Goal: Task Accomplishment & Management: Manage account settings

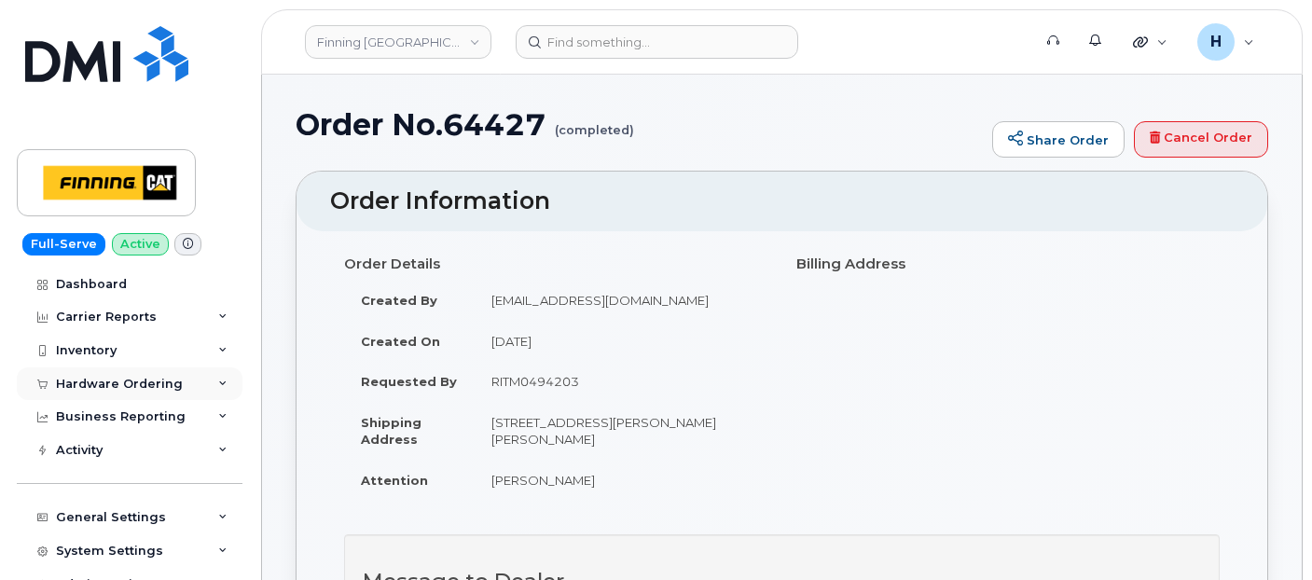
scroll to position [1139, 0]
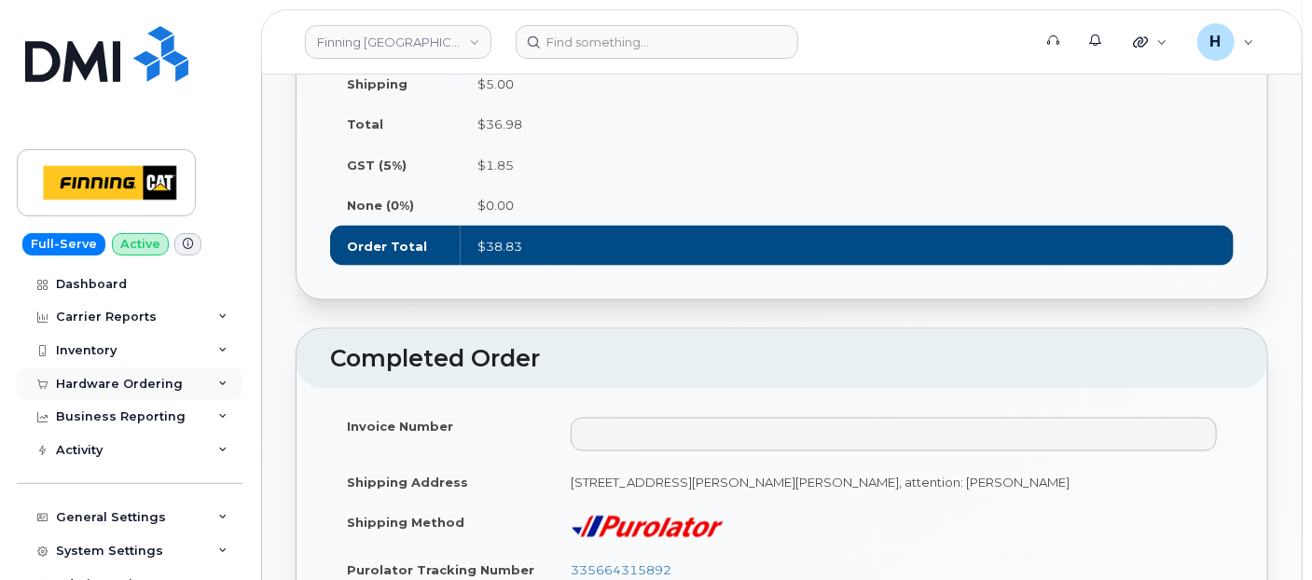
click at [132, 395] on div "Hardware Ordering" at bounding box center [130, 384] width 226 height 34
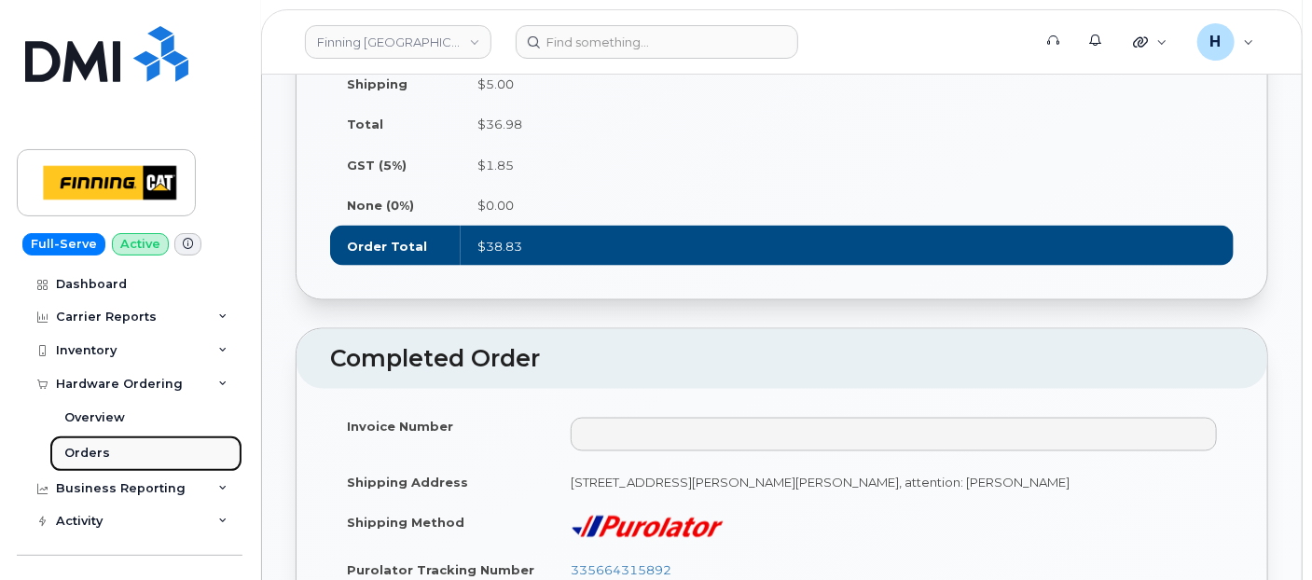
click at [106, 467] on link "Orders" at bounding box center [145, 452] width 193 height 35
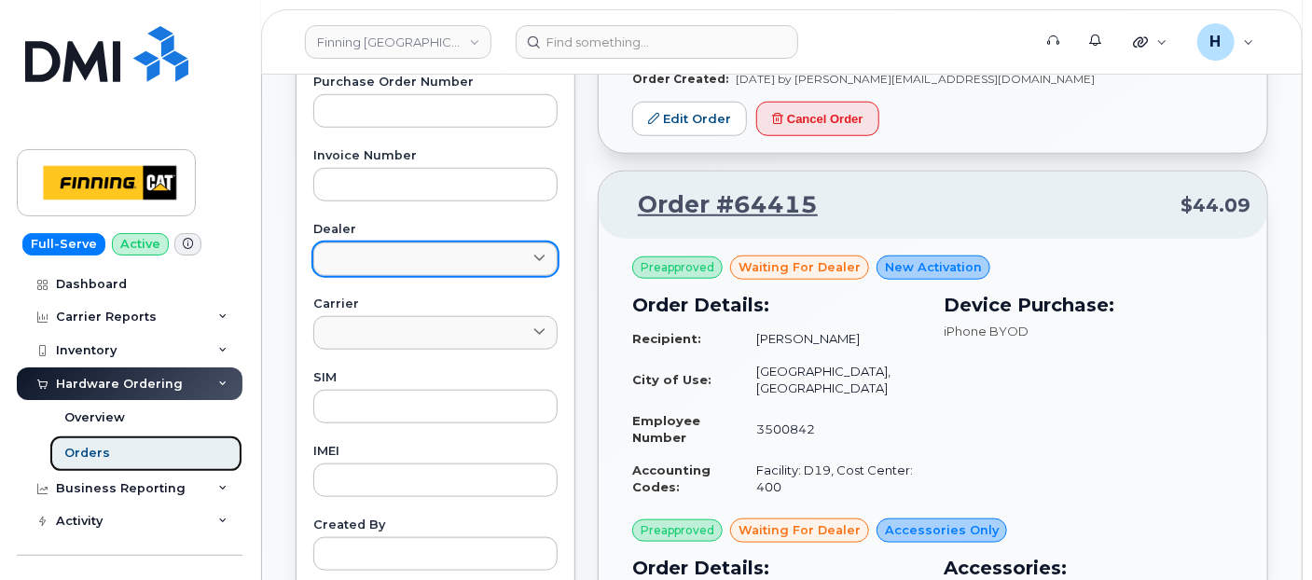
scroll to position [162, 0]
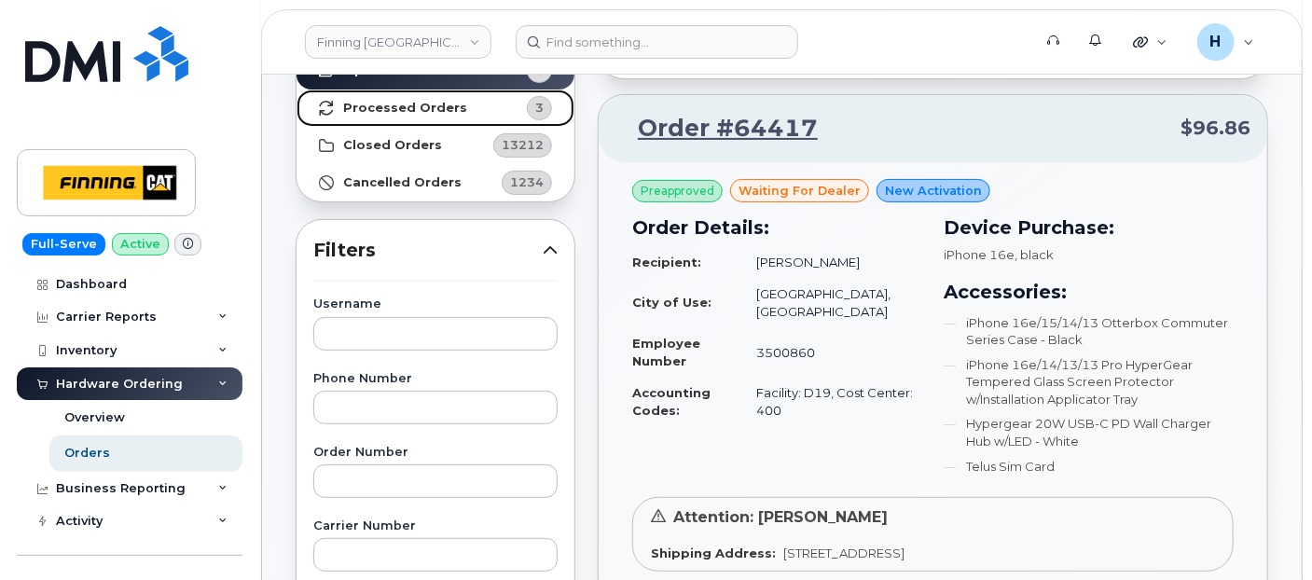
click at [408, 110] on strong "Processed Orders" at bounding box center [405, 108] width 124 height 15
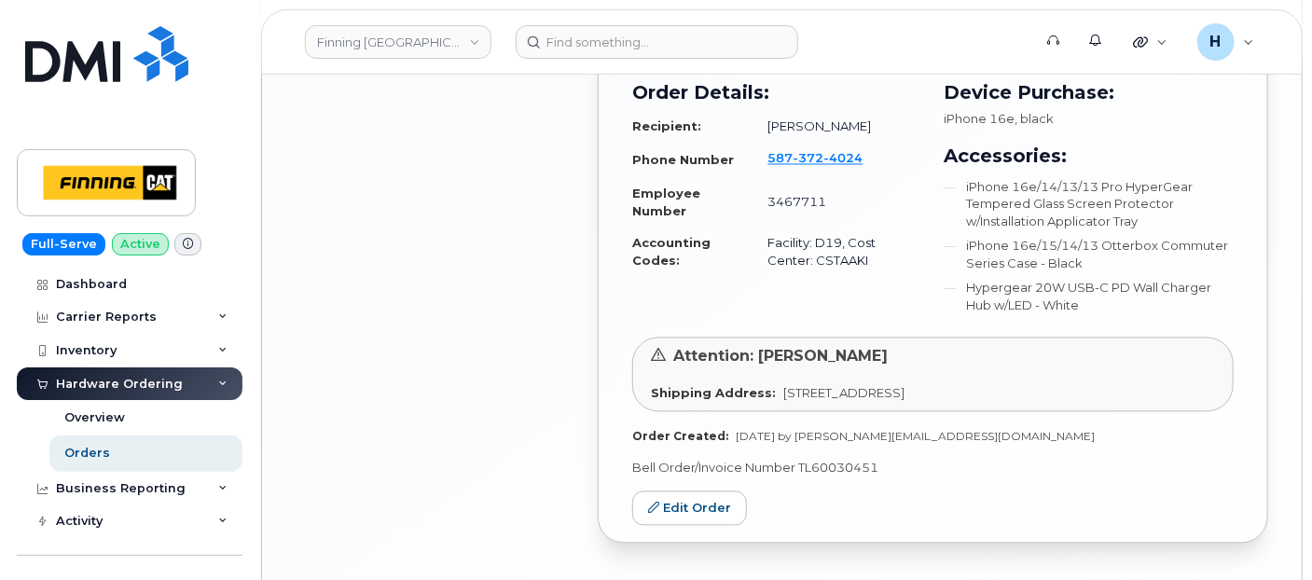
scroll to position [1568, 0]
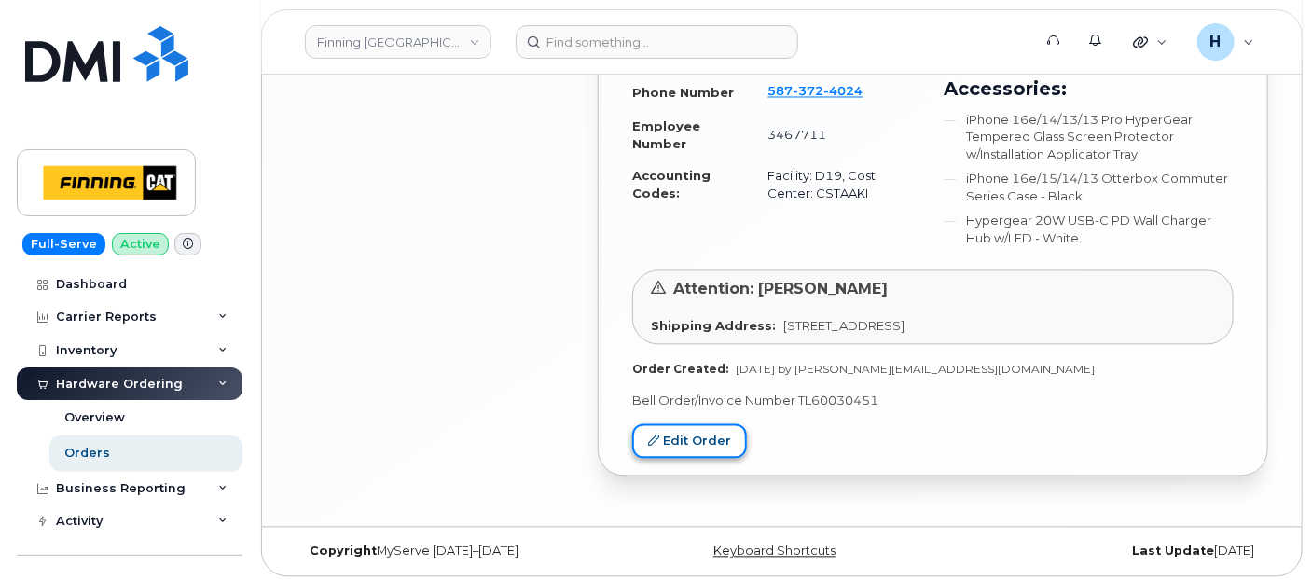
click at [692, 434] on link "Edit Order" at bounding box center [689, 441] width 115 height 35
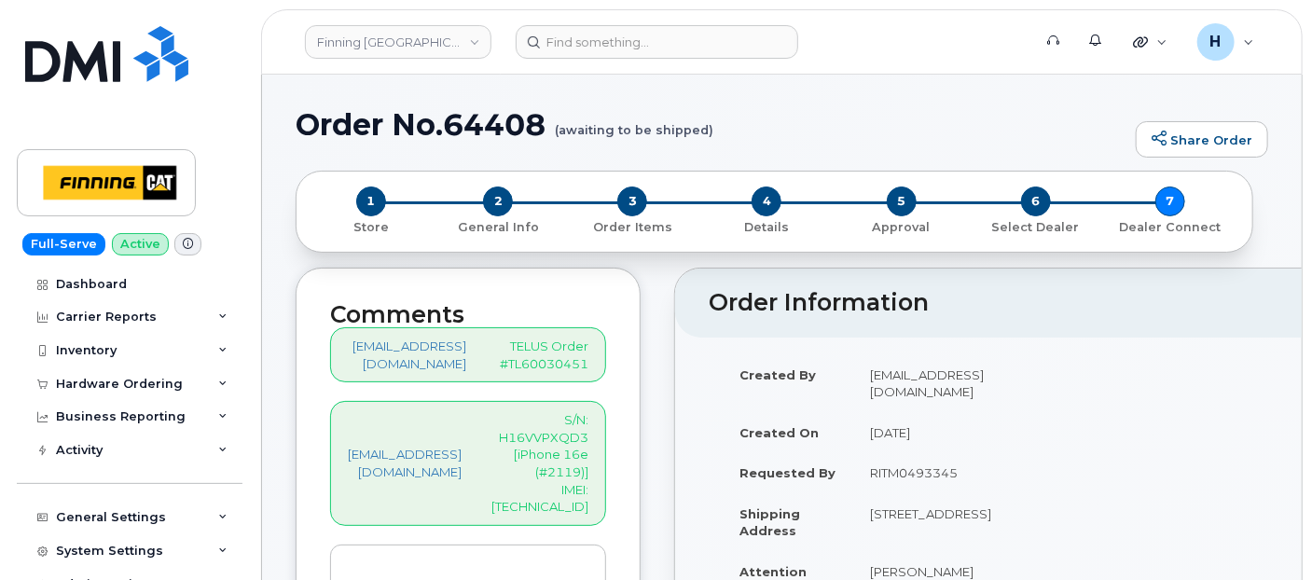
drag, startPoint x: 893, startPoint y: 480, endPoint x: 1003, endPoint y: 475, distance: 110.2
click at [1003, 475] on td "RITM0493345" at bounding box center [950, 472] width 194 height 41
copy td "RITM0493345"
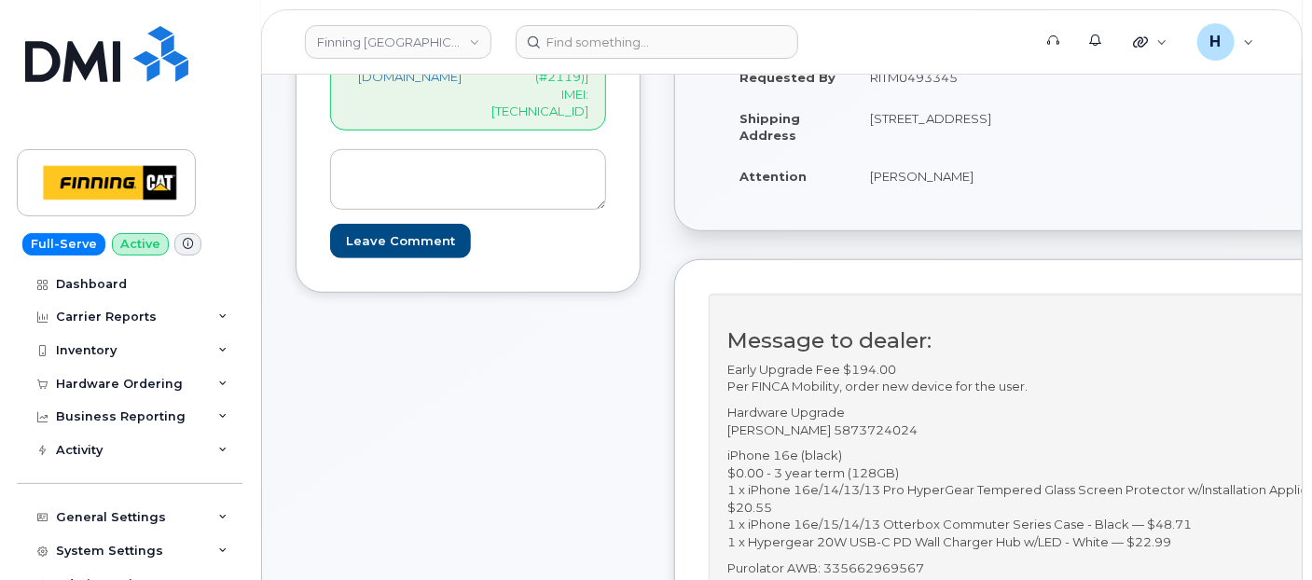
scroll to position [518, 0]
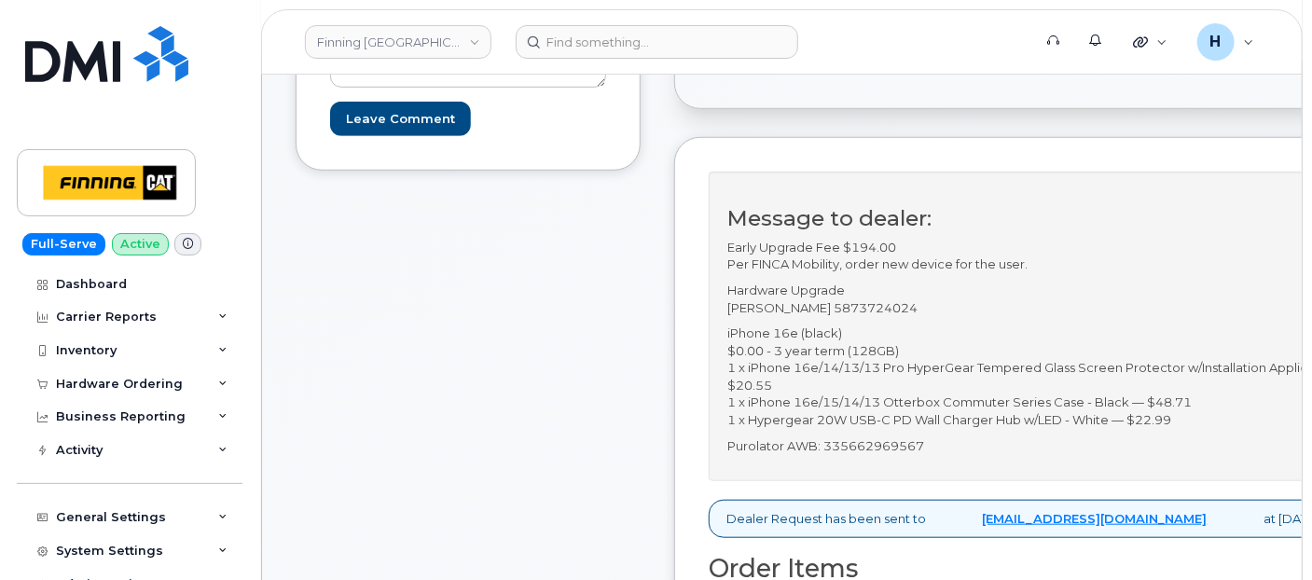
click at [902, 455] on p "Purolator AWB: 335662969567" at bounding box center [1053, 446] width 653 height 18
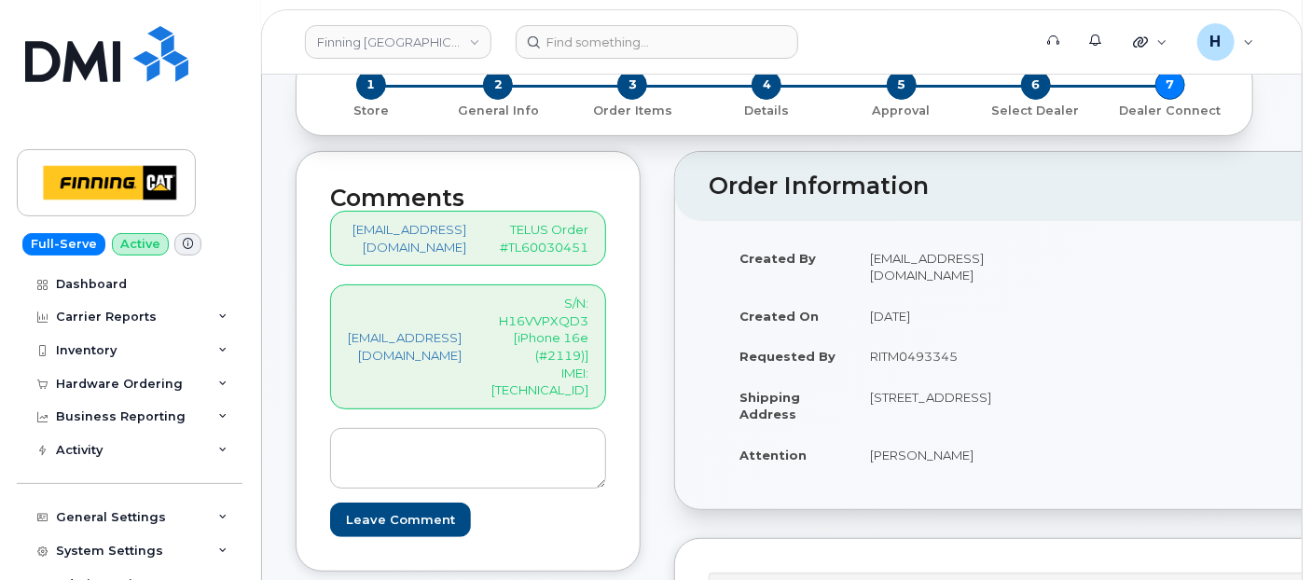
scroll to position [0, 0]
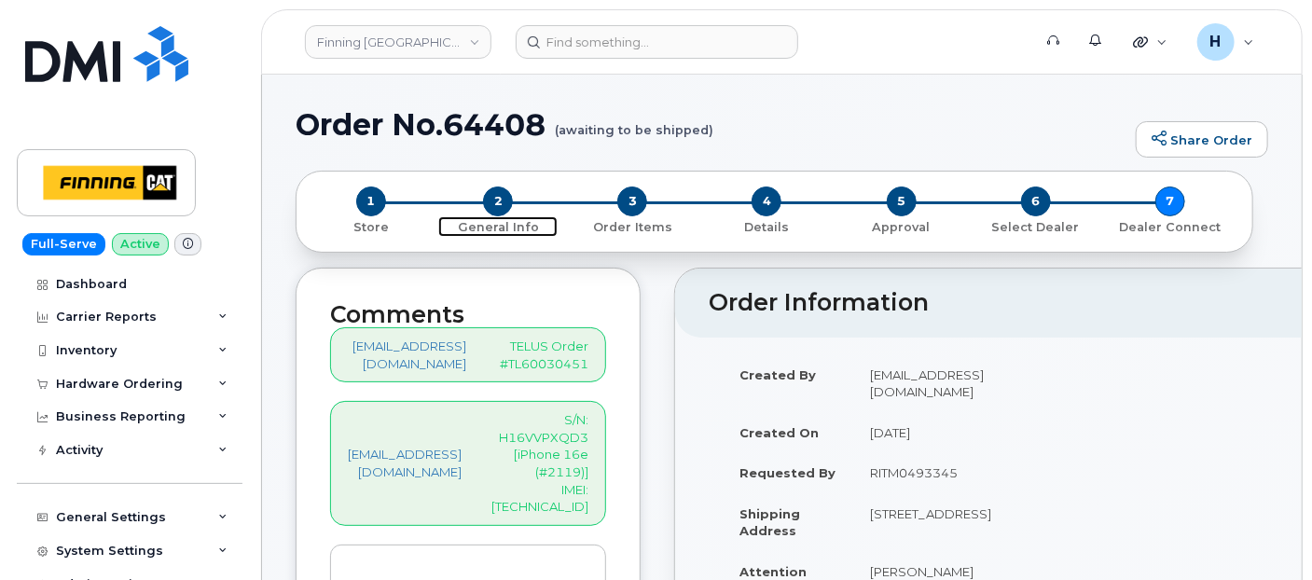
click at [499, 193] on span "2" at bounding box center [498, 201] width 30 height 30
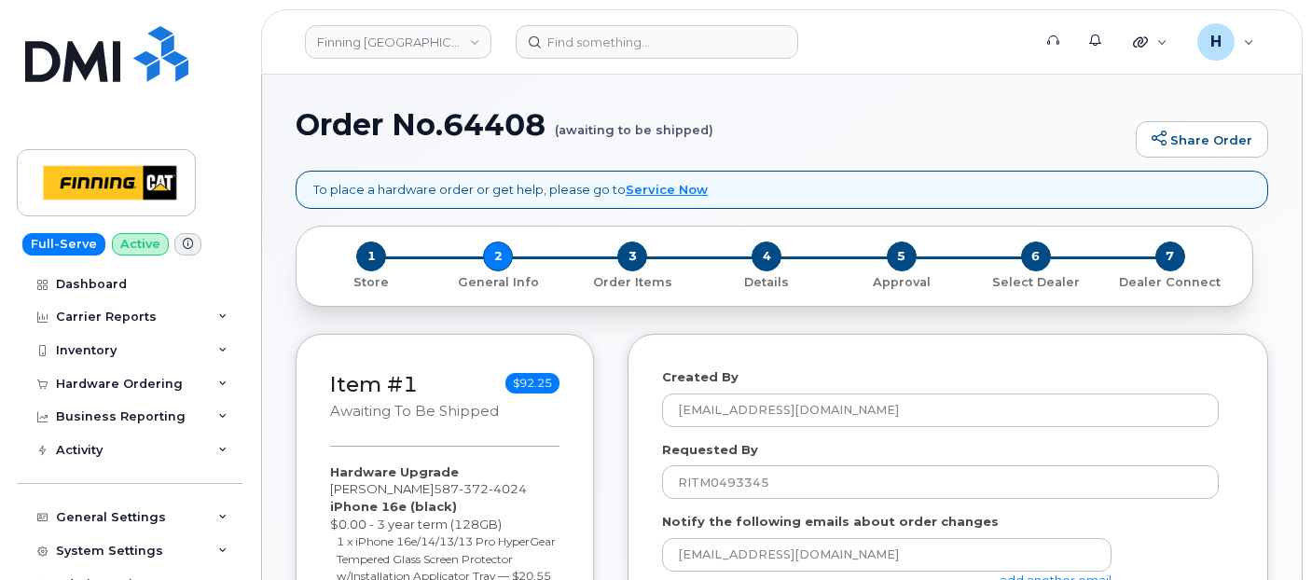
select select
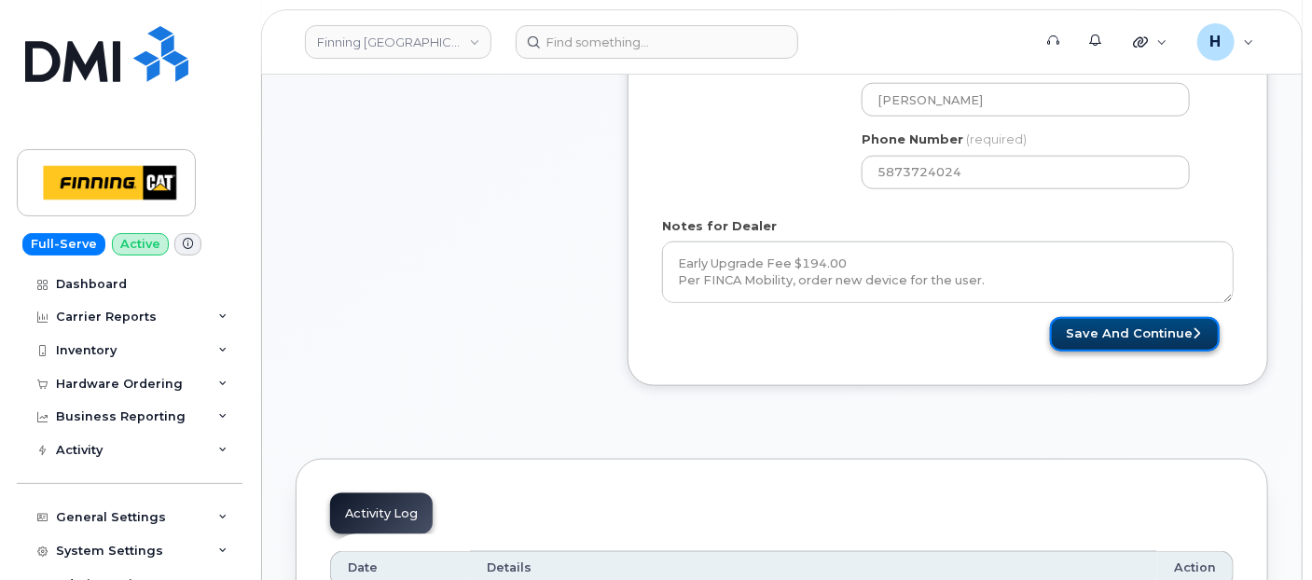
click at [1084, 325] on button "Save and Continue" at bounding box center [1135, 334] width 170 height 35
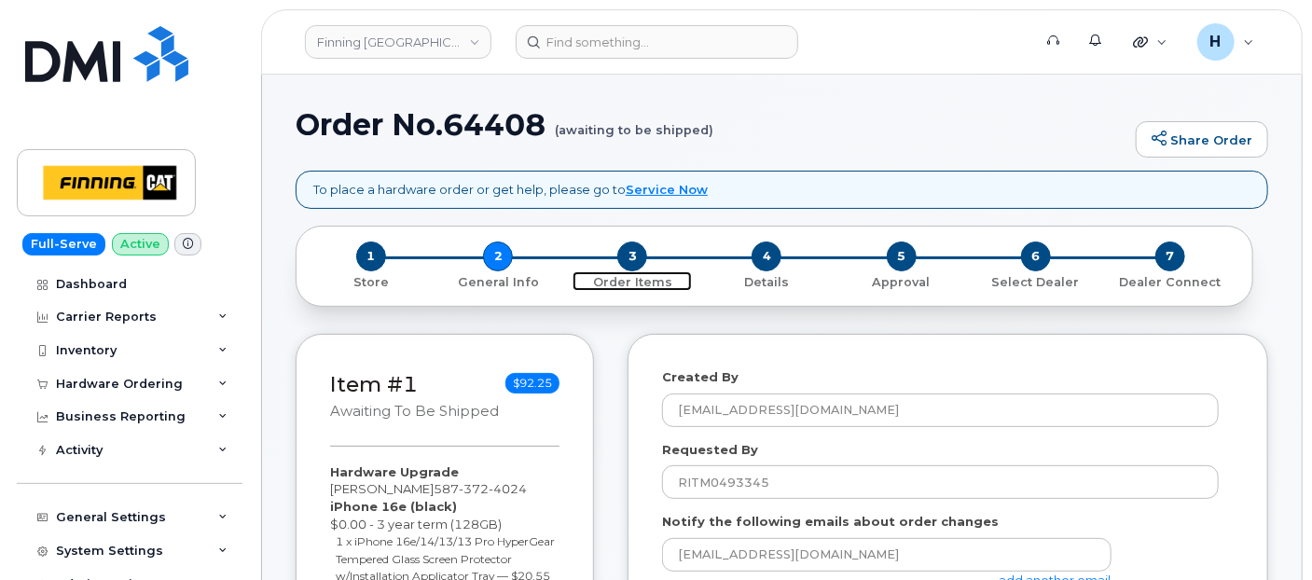
click at [628, 255] on span "3" at bounding box center [632, 257] width 30 height 30
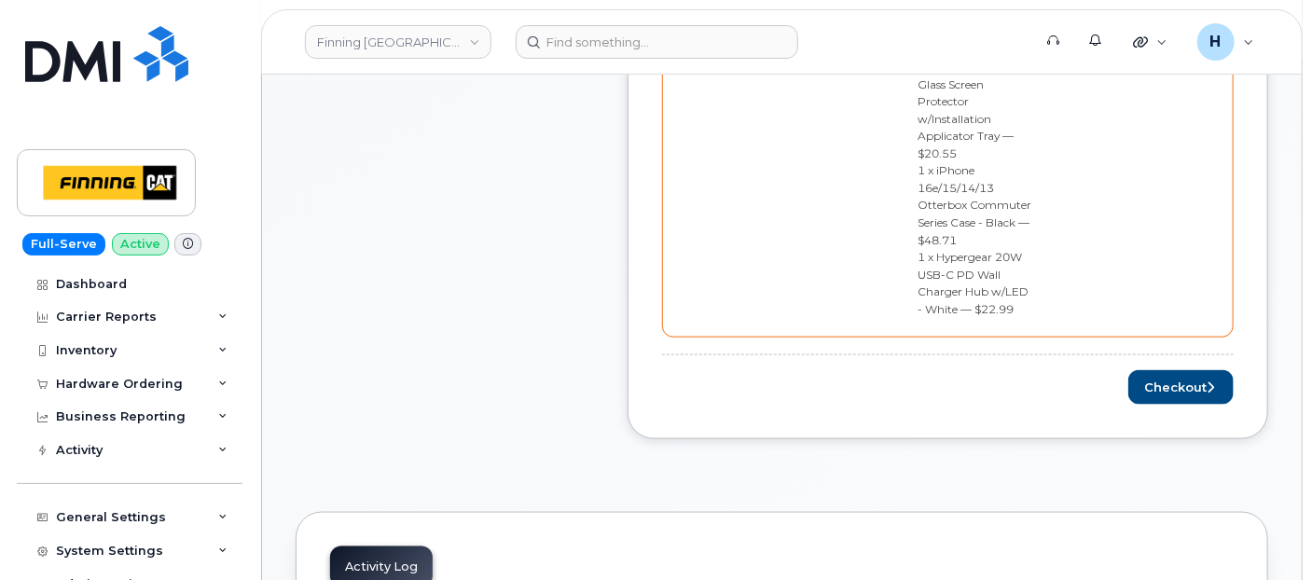
scroll to position [932, 0]
drag, startPoint x: 1145, startPoint y: 233, endPoint x: 1317, endPoint y: 356, distance: 211.2
click at [1145, 367] on button "Checkout" at bounding box center [1180, 384] width 105 height 35
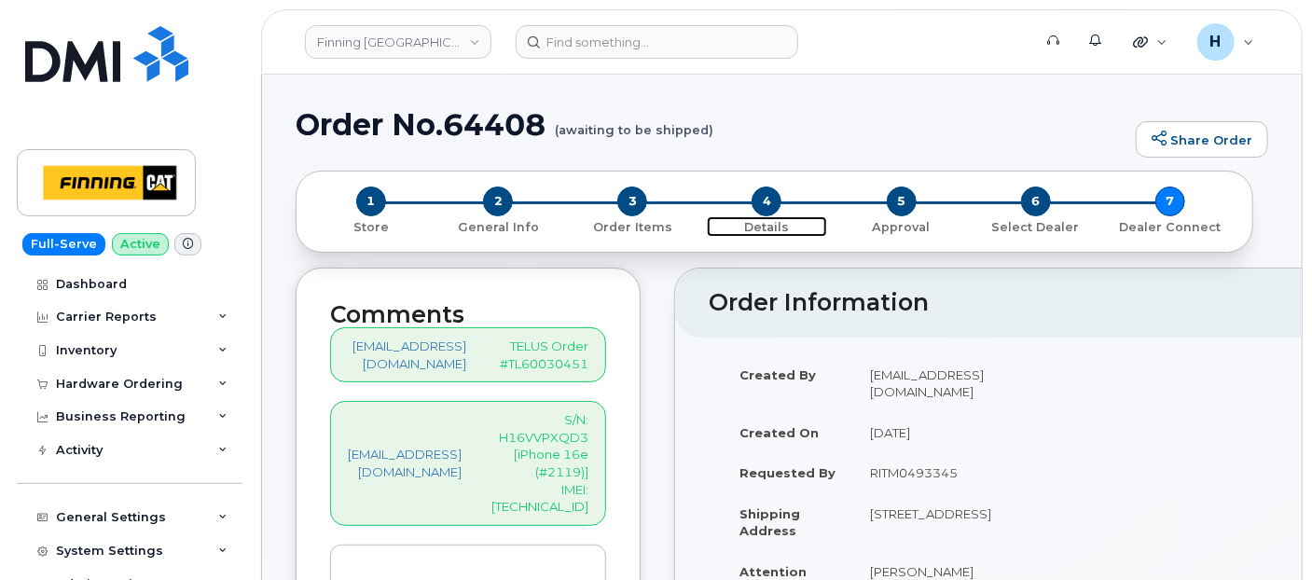
click at [779, 194] on span "4" at bounding box center [767, 201] width 30 height 30
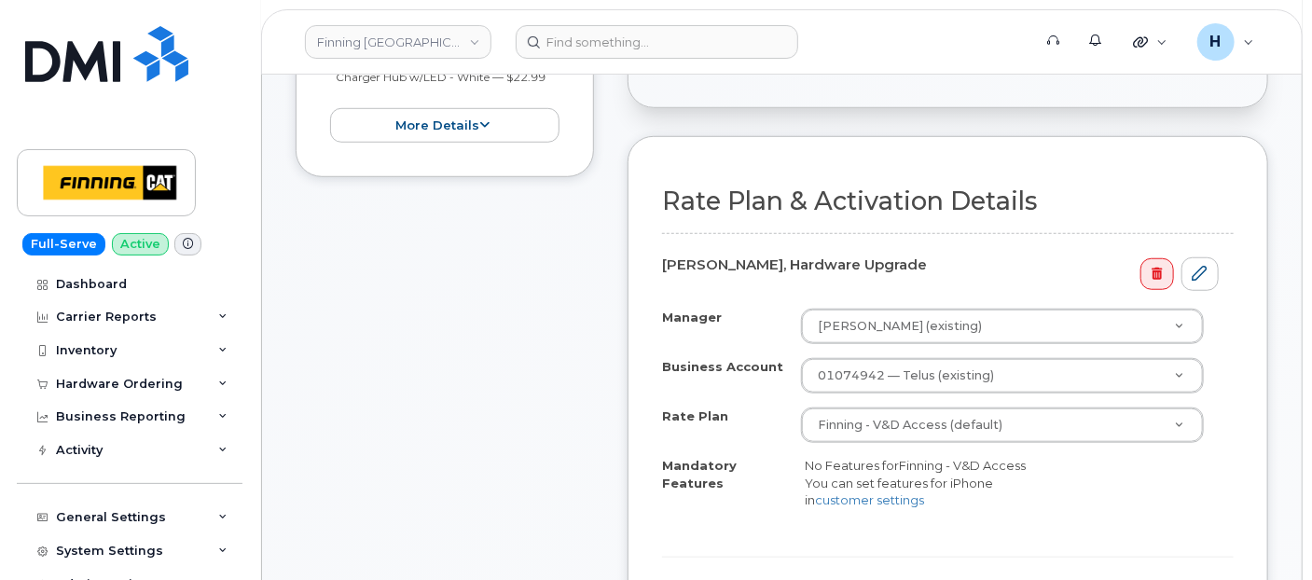
scroll to position [725, 0]
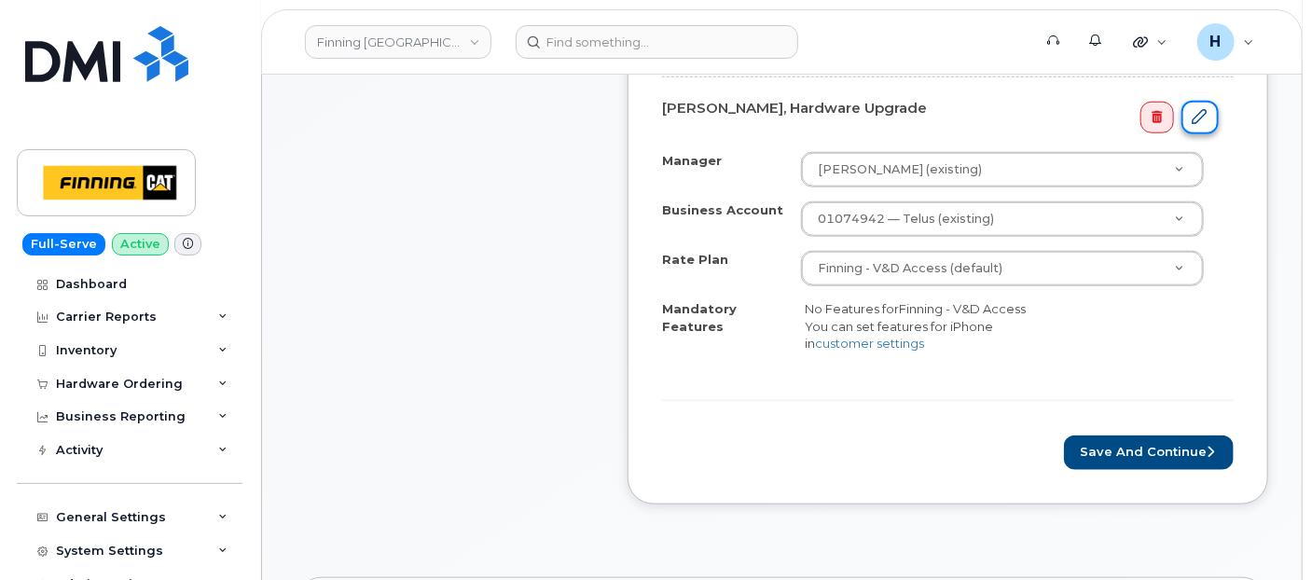
click at [1212, 106] on link at bounding box center [1199, 118] width 37 height 35
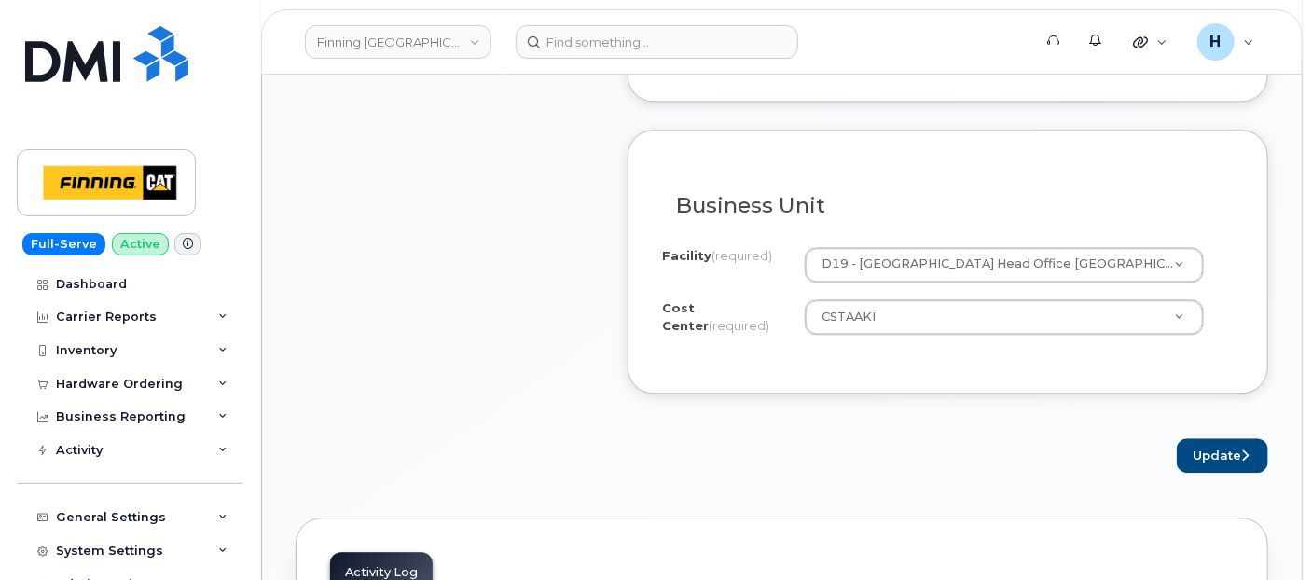
scroll to position [1968, 0]
click at [1207, 447] on button "Update" at bounding box center [1222, 453] width 91 height 35
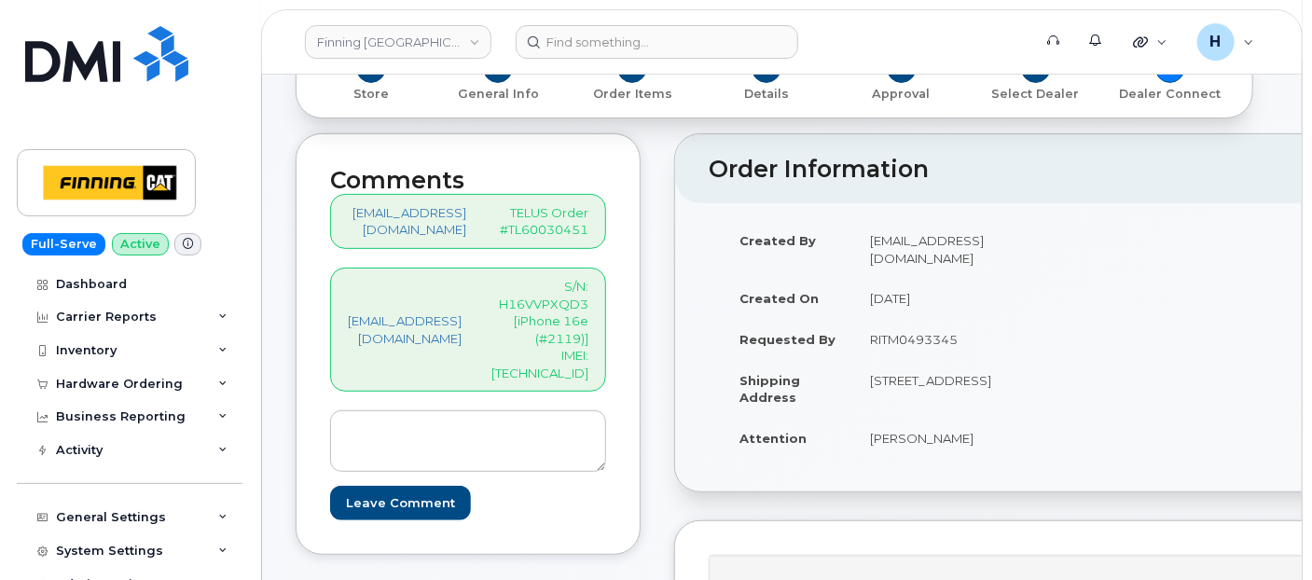
scroll to position [104, 0]
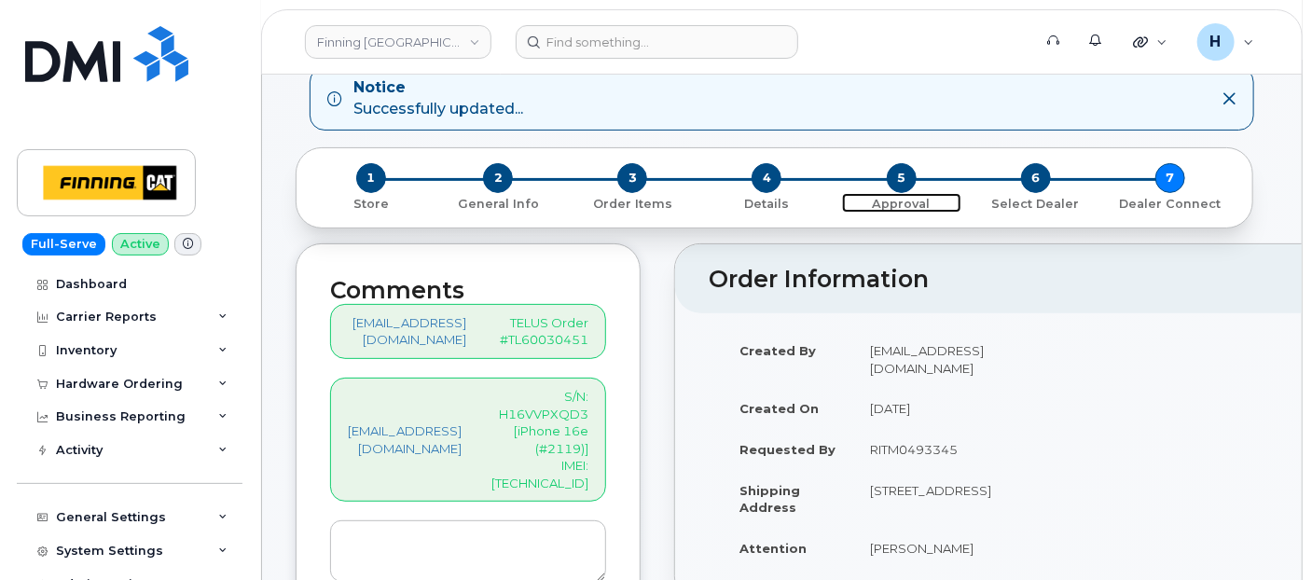
click at [893, 178] on span "5" at bounding box center [902, 178] width 30 height 30
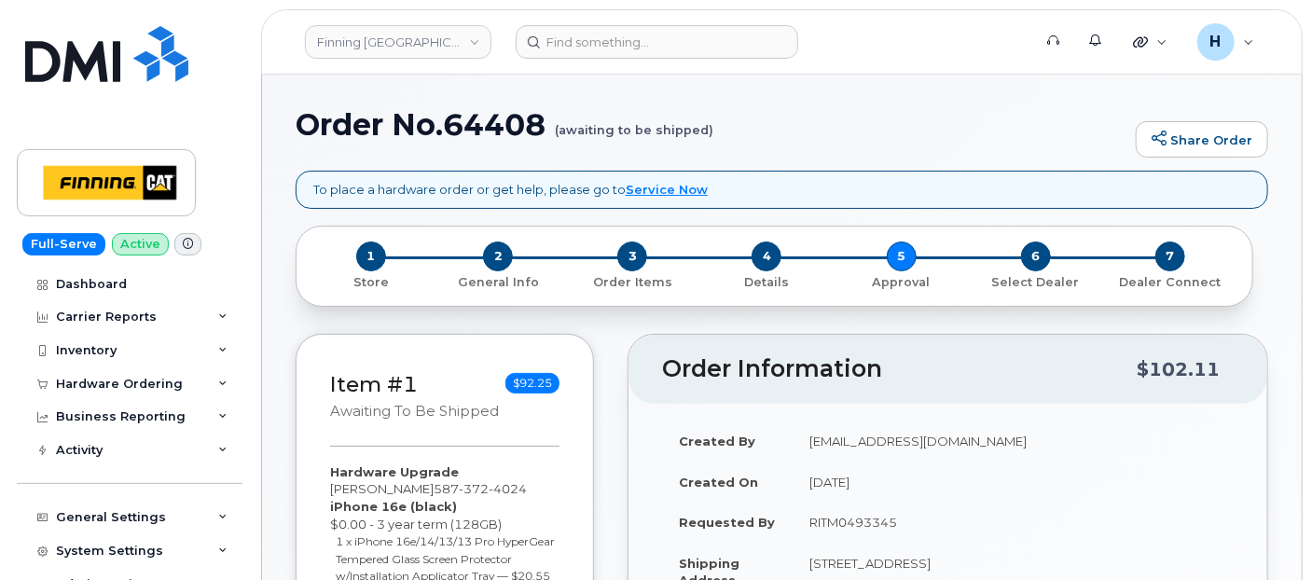
scroll to position [414, 0]
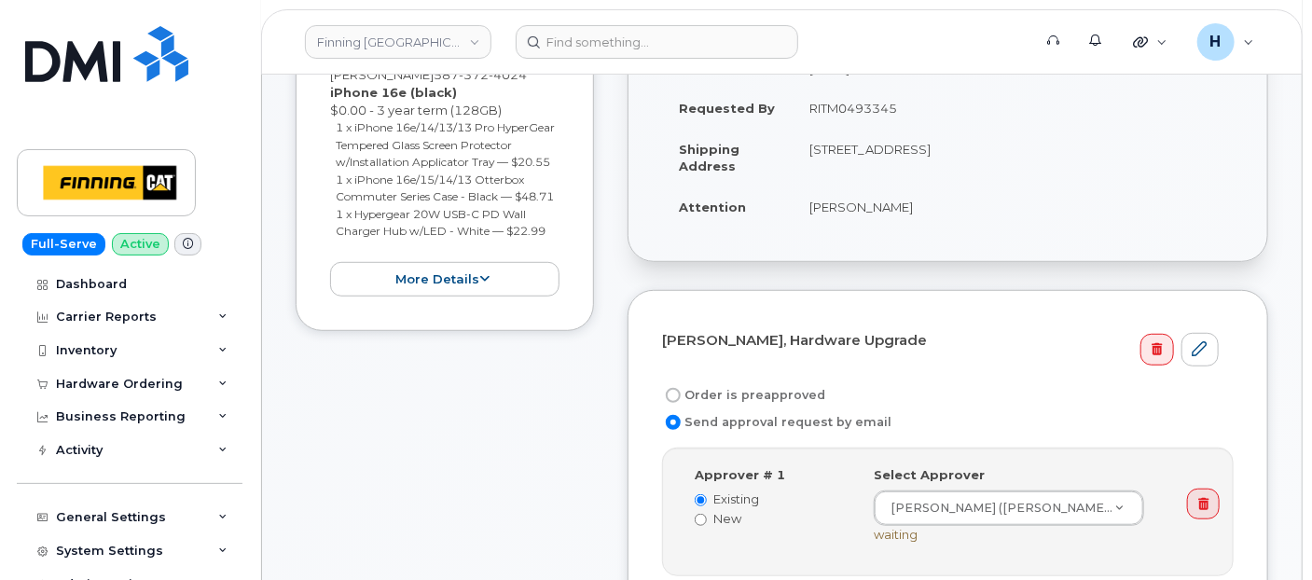
click at [778, 398] on label "Order is preapproved" at bounding box center [743, 395] width 163 height 22
click at [681, 398] on input "Order is preapproved" at bounding box center [673, 395] width 15 height 15
radio input "true"
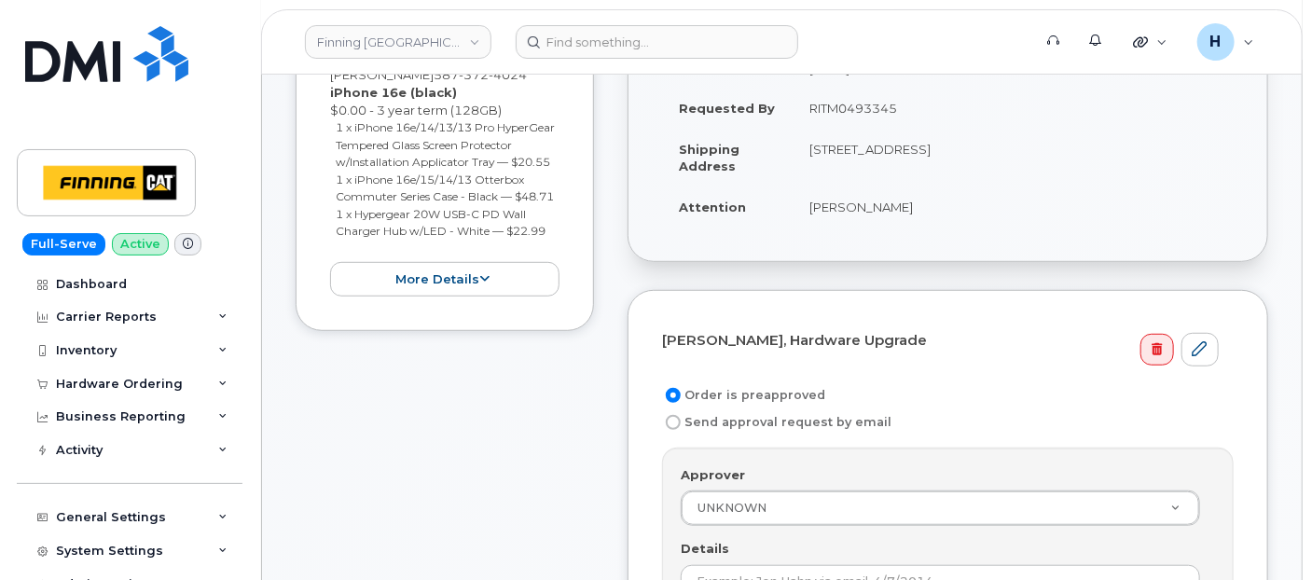
drag, startPoint x: 794, startPoint y: 117, endPoint x: 924, endPoint y: 112, distance: 130.7
click at [924, 112] on td "RITM0493345" at bounding box center [1013, 108] width 441 height 41
copy td "RITM0493345"
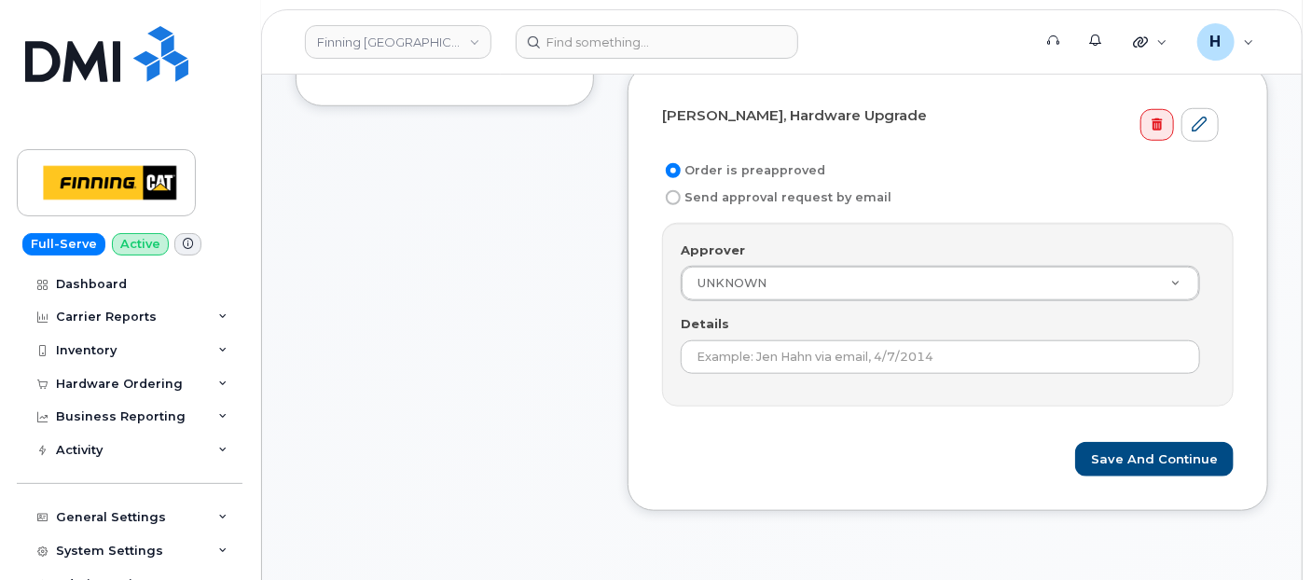
scroll to position [725, 0]
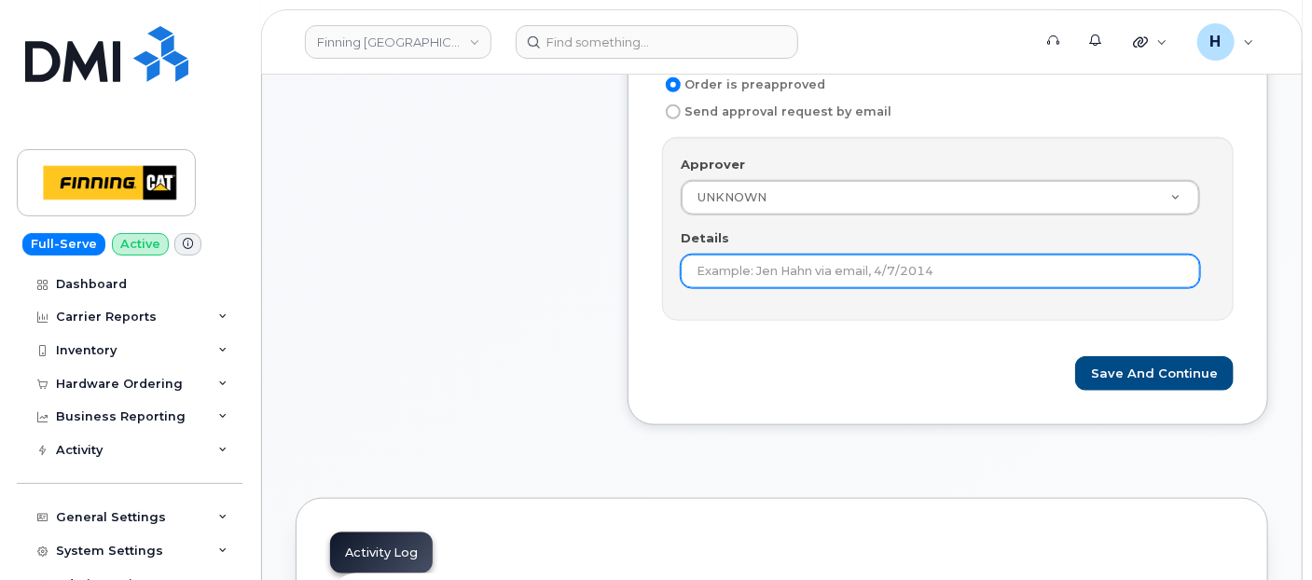
click at [729, 281] on input "Details" at bounding box center [940, 272] width 519 height 34
paste input "RITM0493345"
type input "RITM0493345"
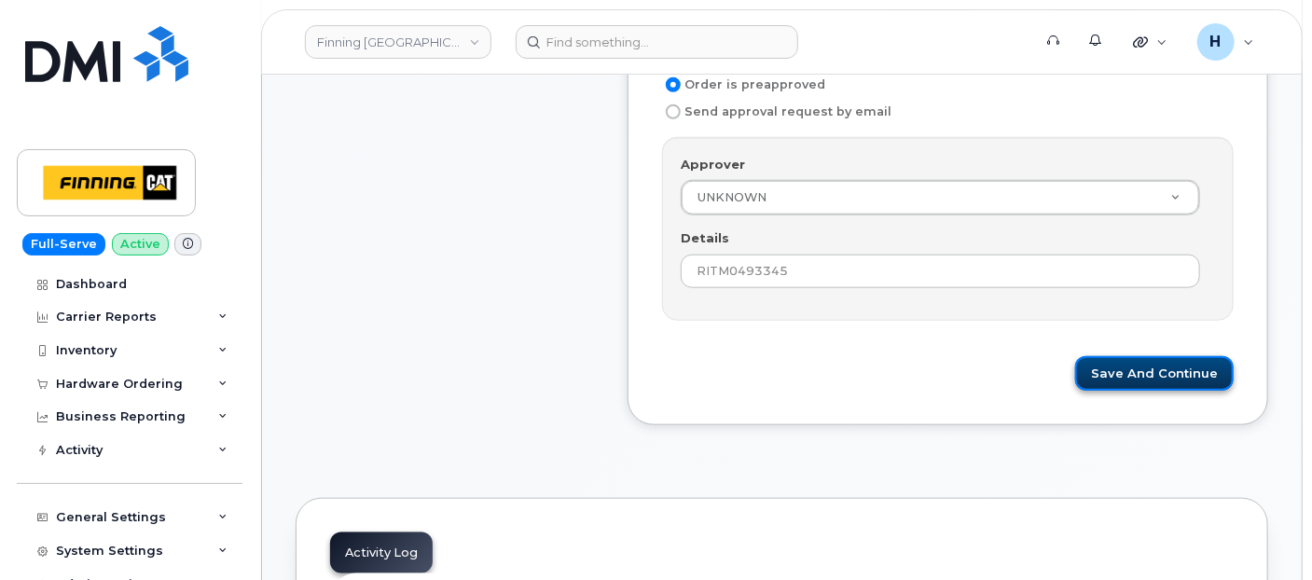
click at [1154, 379] on button "Save and Continue" at bounding box center [1154, 373] width 159 height 35
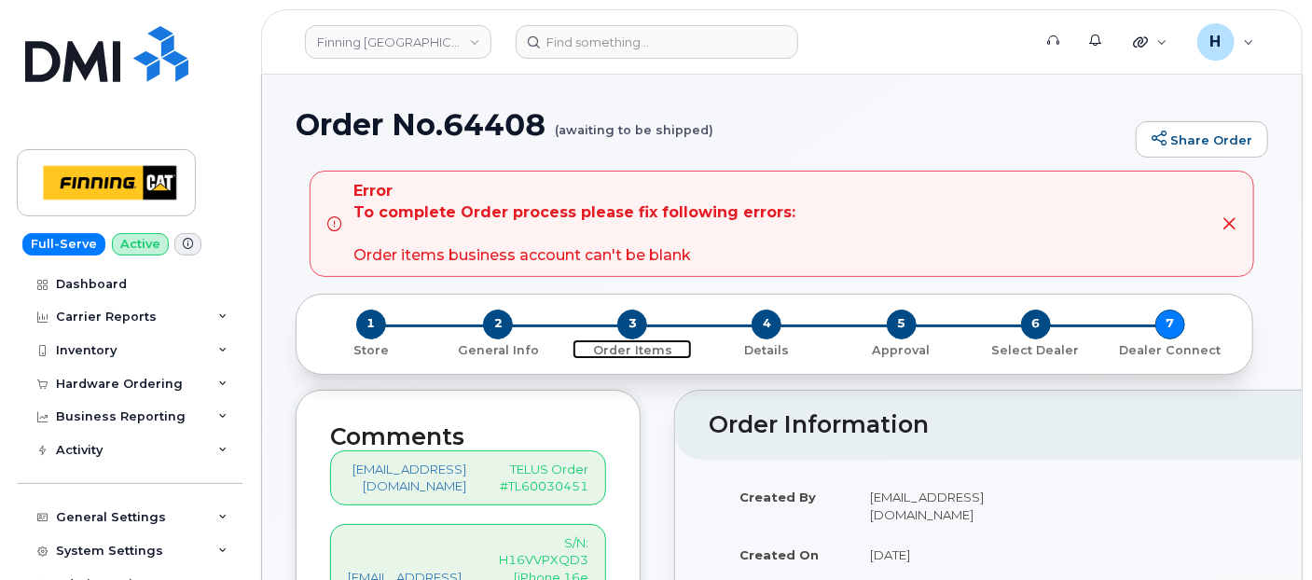
click at [621, 324] on span "3" at bounding box center [632, 325] width 30 height 30
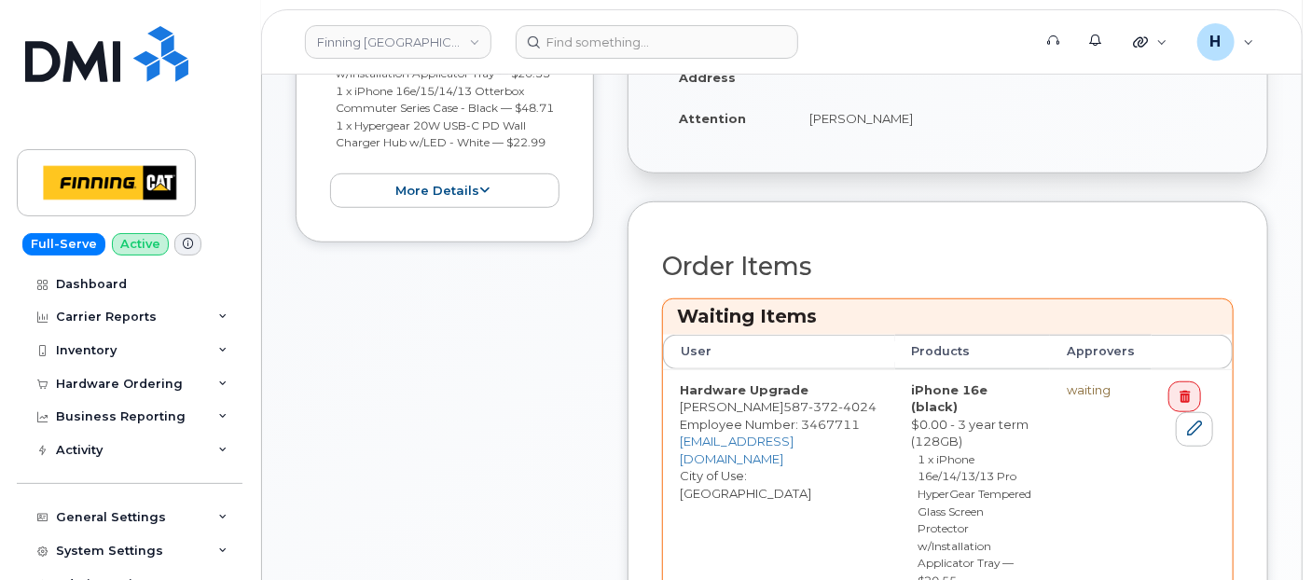
scroll to position [621, 0]
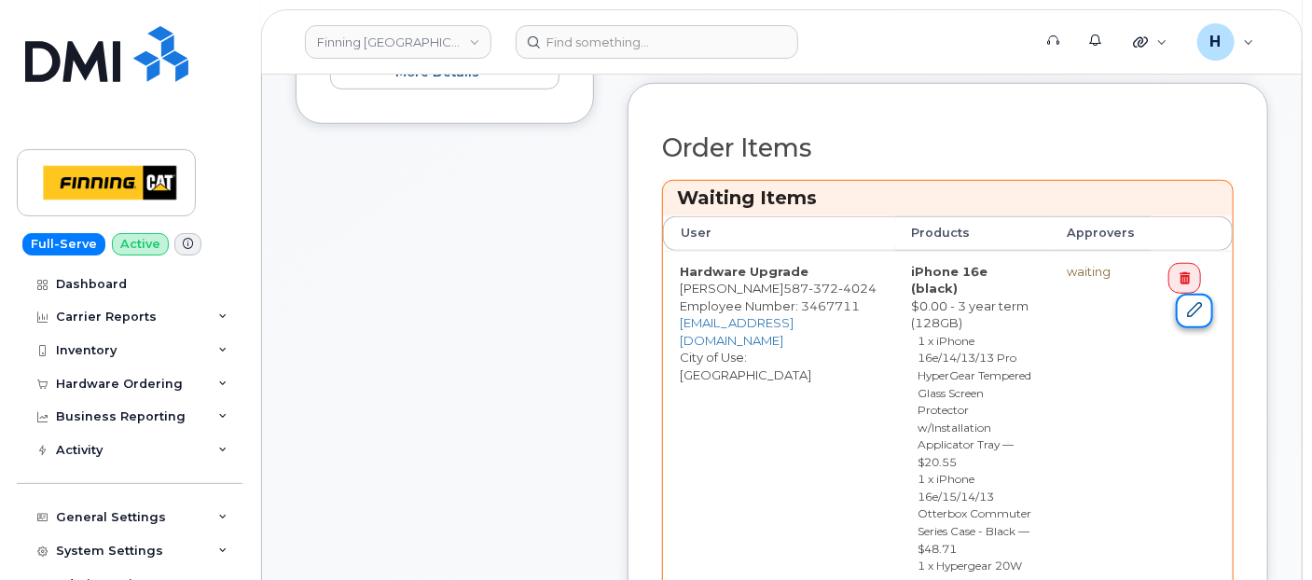
drag, startPoint x: 1197, startPoint y: 311, endPoint x: 1079, endPoint y: 348, distance: 124.2
click at [1197, 311] on link at bounding box center [1194, 311] width 37 height 35
click at [1205, 301] on link at bounding box center [1194, 311] width 37 height 35
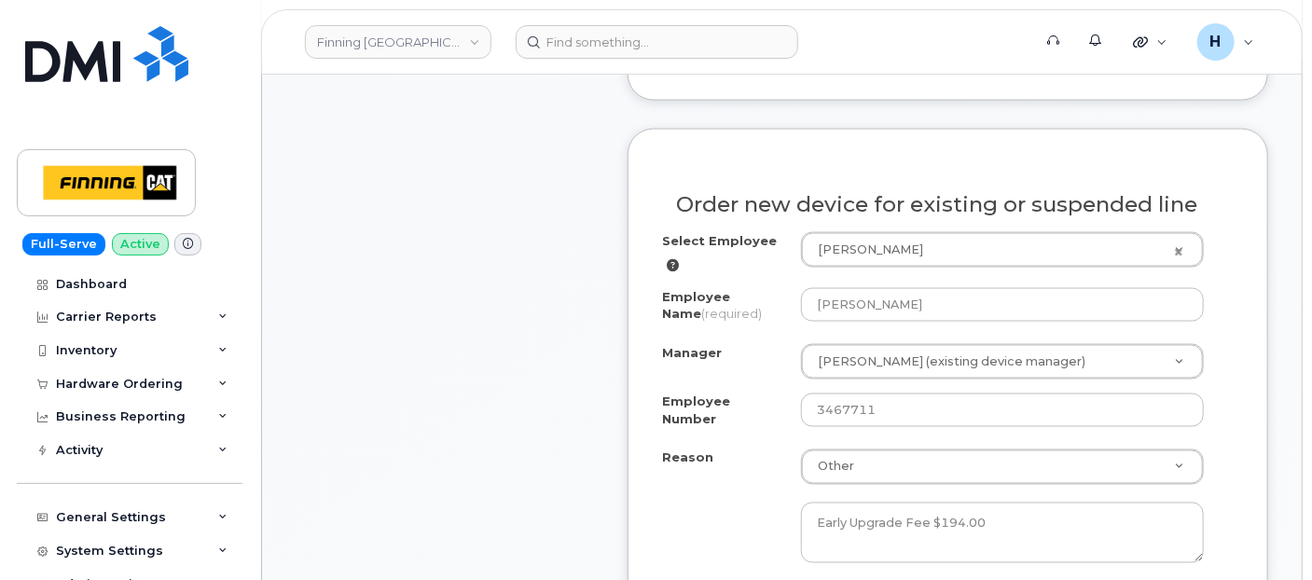
scroll to position [1243, 0]
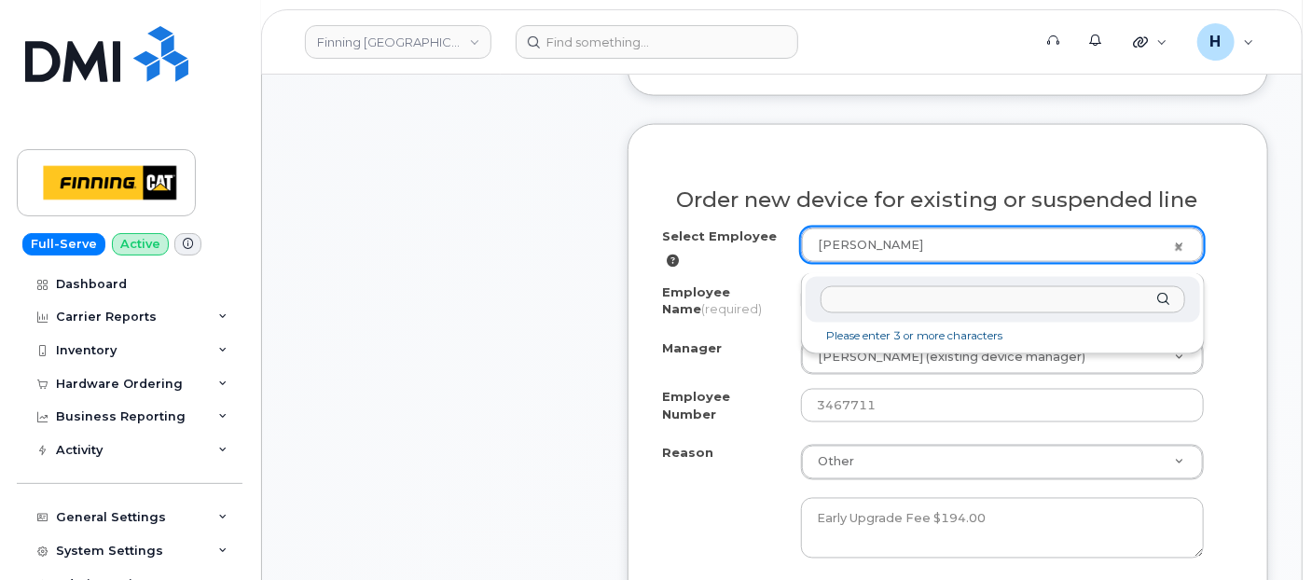
drag, startPoint x: 905, startPoint y: 258, endPoint x: 794, endPoint y: 271, distance: 112.7
click at [806, 308] on div at bounding box center [1003, 300] width 394 height 46
click at [863, 306] on input "text" at bounding box center [1003, 299] width 365 height 27
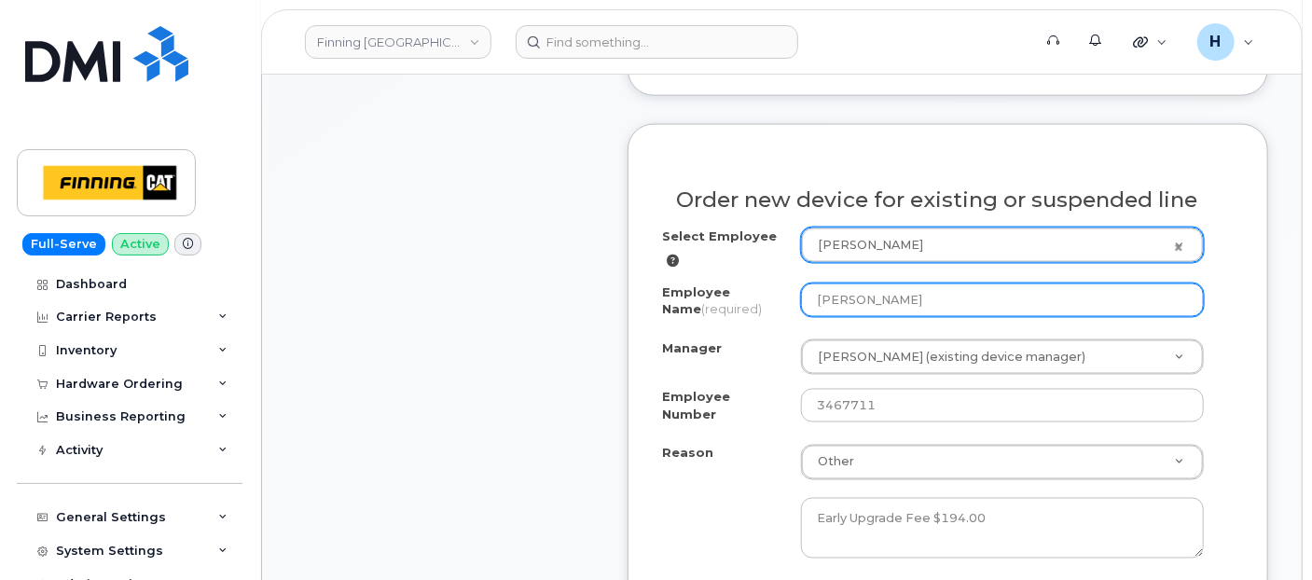
click at [822, 306] on input "[PERSON_NAME]" at bounding box center [1002, 300] width 403 height 34
click at [905, 314] on input "[PERSON_NAME]" at bounding box center [1002, 300] width 403 height 34
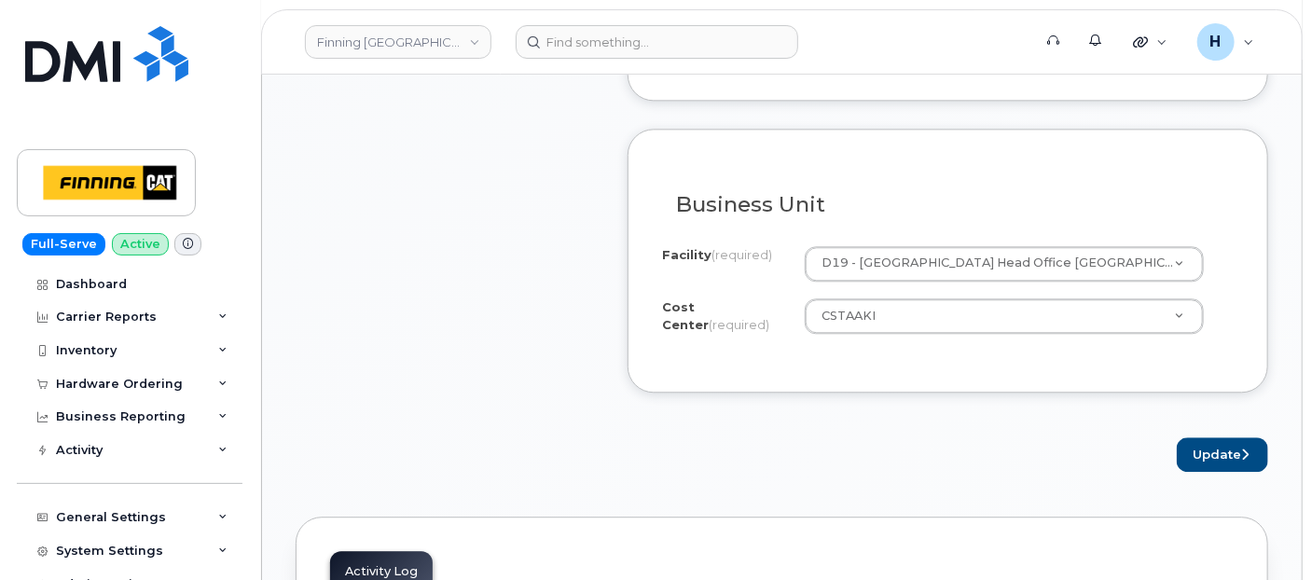
scroll to position [1968, 0]
click at [1192, 448] on button "Update" at bounding box center [1222, 453] width 91 height 35
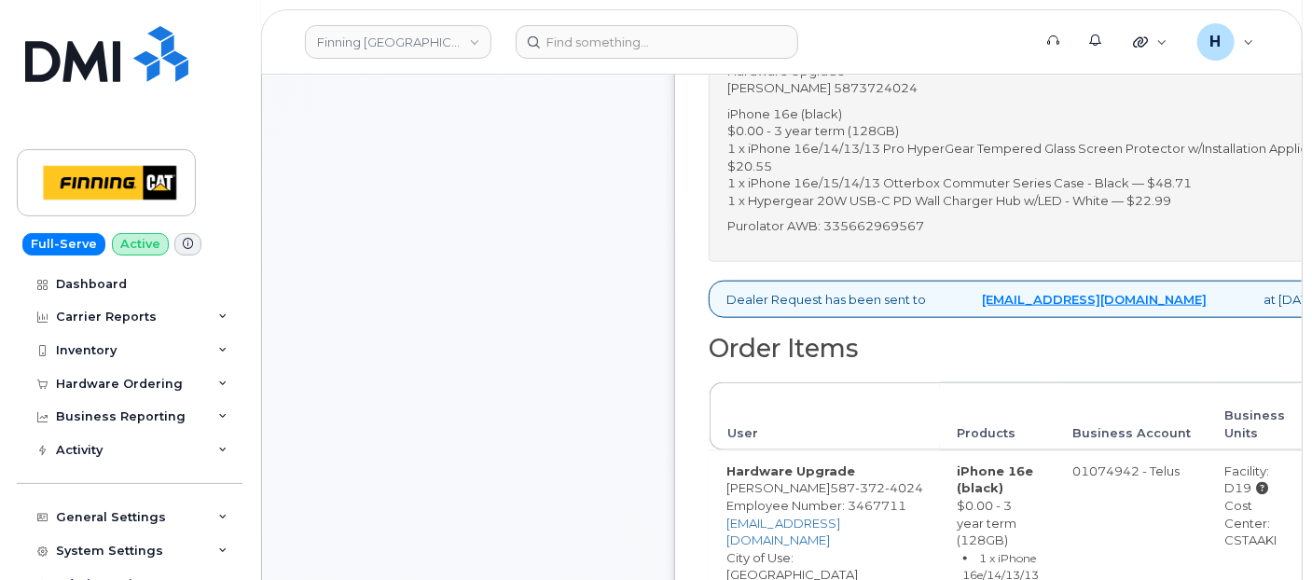
scroll to position [932, 0]
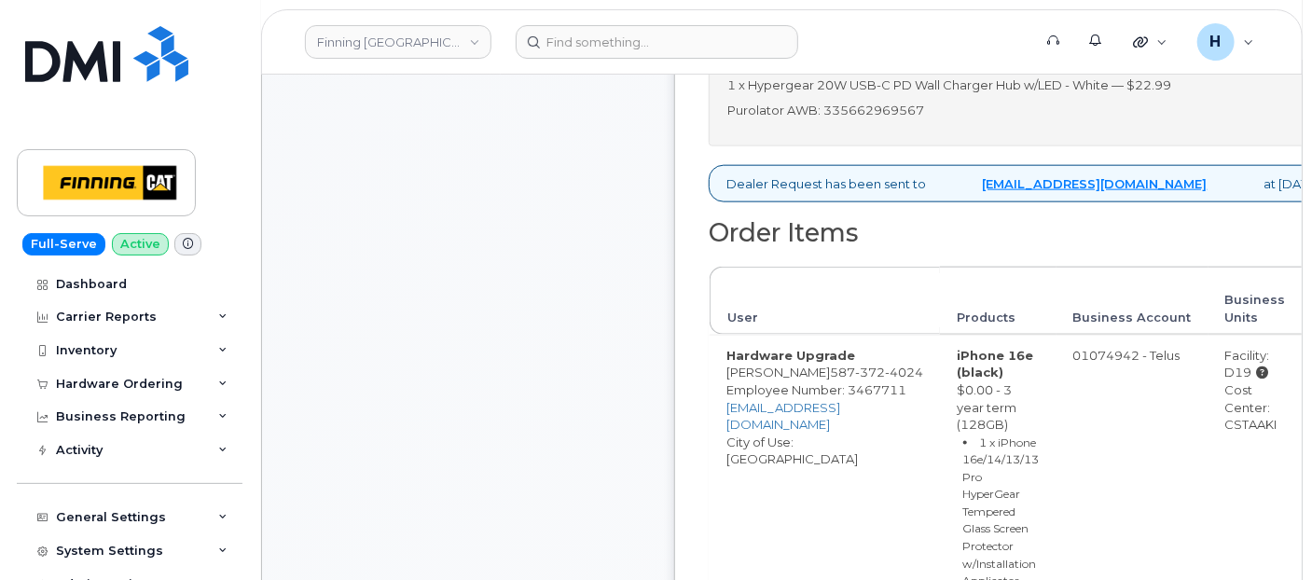
click at [919, 119] on p "Purolator AWB: 335662969567" at bounding box center [1053, 111] width 653 height 18
copy p "335662969567"
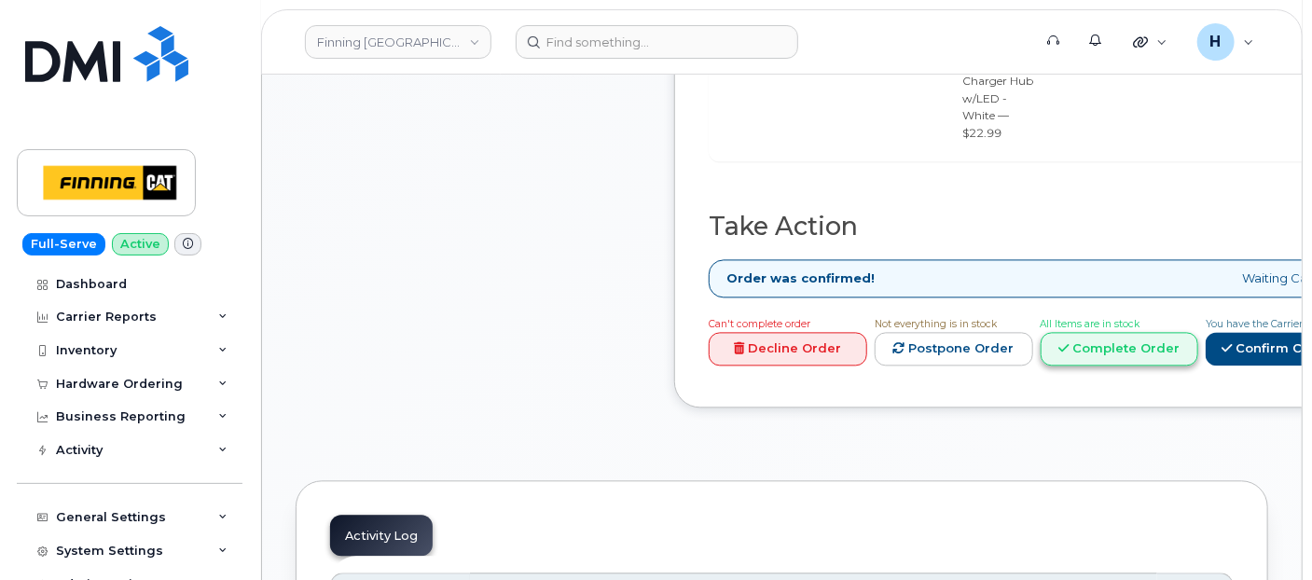
scroll to position [1657, 0]
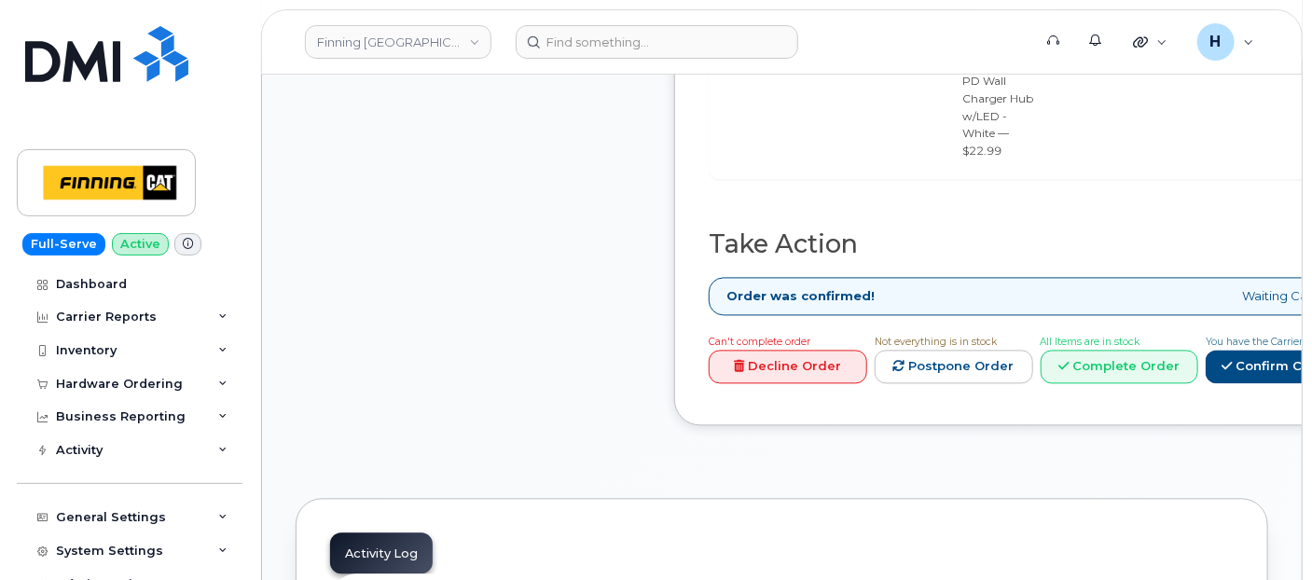
drag, startPoint x: 1220, startPoint y: 336, endPoint x: 476, endPoint y: 120, distance: 773.7
click at [1199, 350] on link "Complete Order" at bounding box center [1120, 367] width 159 height 35
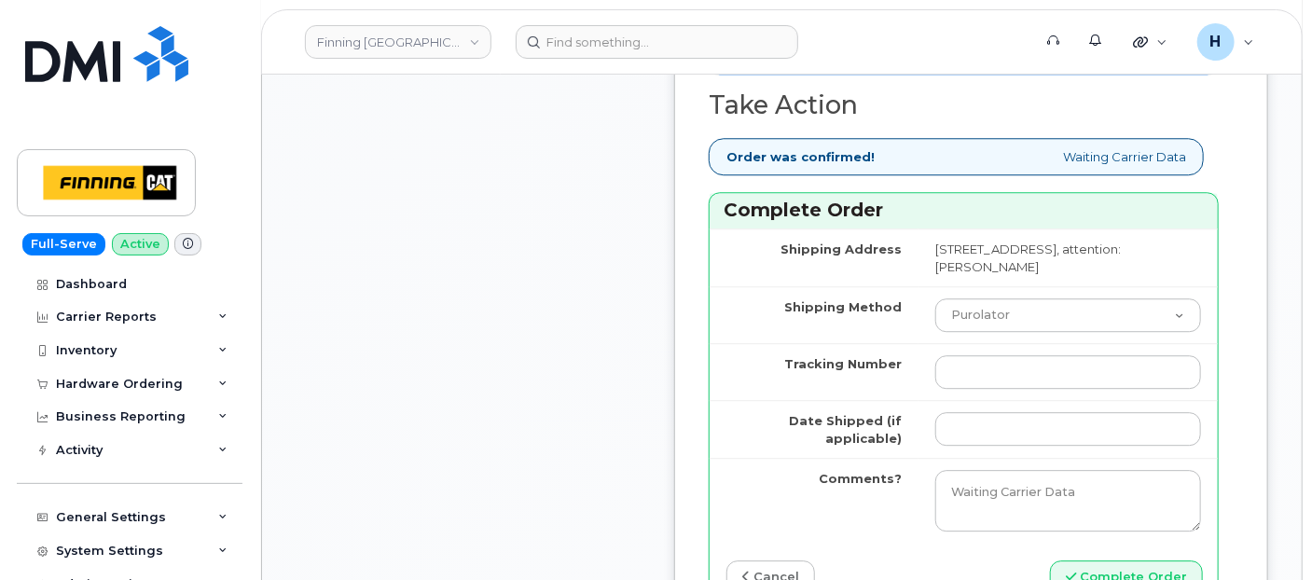
scroll to position [2279, 0]
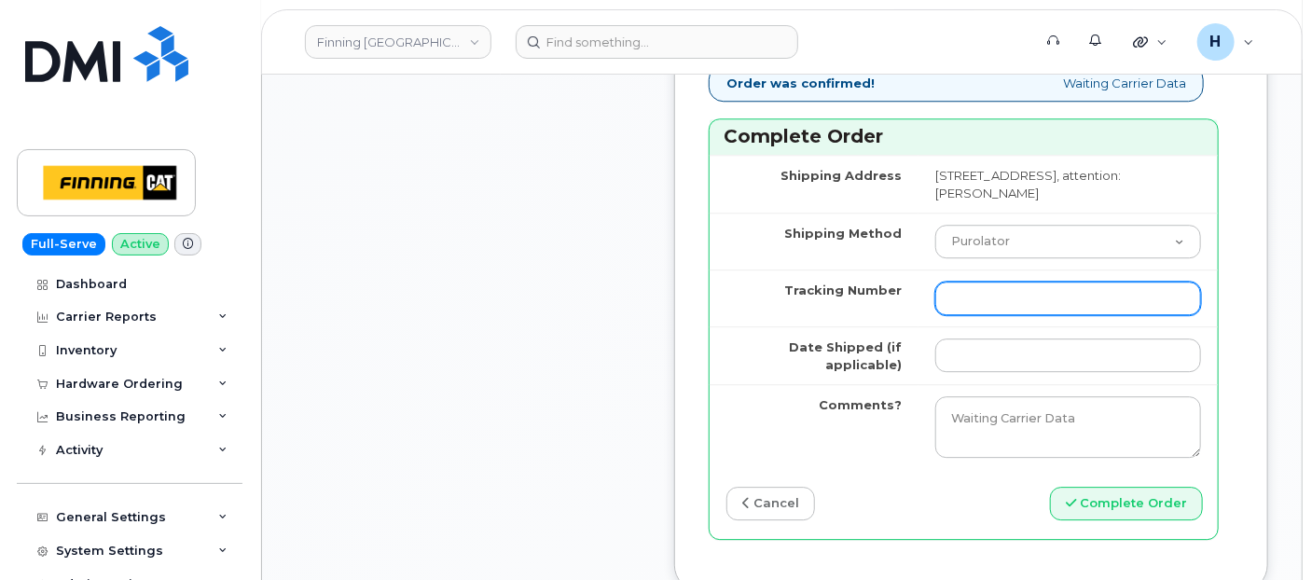
click at [967, 315] on input "Tracking Number" at bounding box center [1068, 299] width 266 height 34
paste input "335662969567"
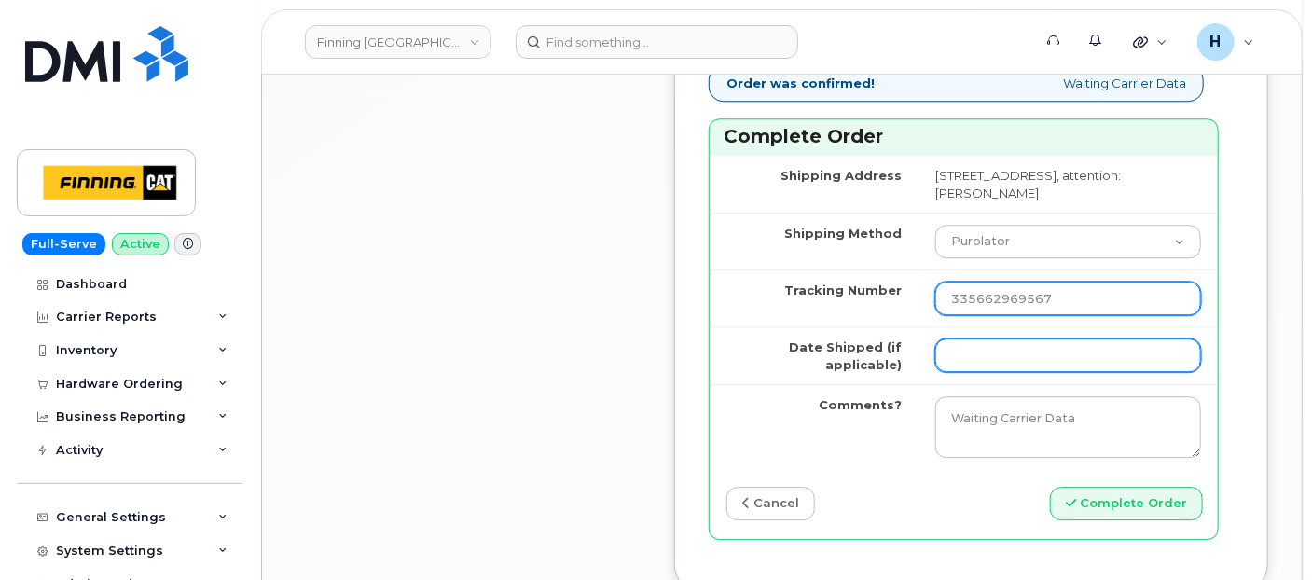
type input "335662969567"
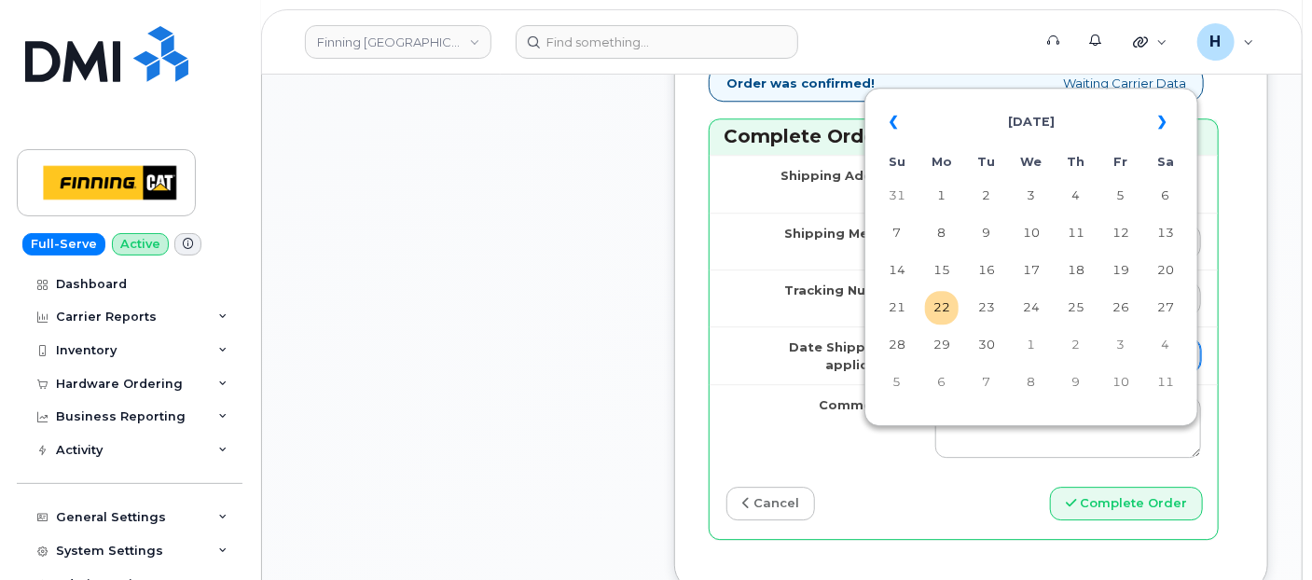
click at [960, 372] on input "Date Shipped (if applicable)" at bounding box center [1068, 355] width 266 height 34
drag, startPoint x: 939, startPoint y: 304, endPoint x: 868, endPoint y: 311, distance: 71.3
click at [939, 304] on td "22" at bounding box center [942, 308] width 34 height 34
type input "2025-09-22"
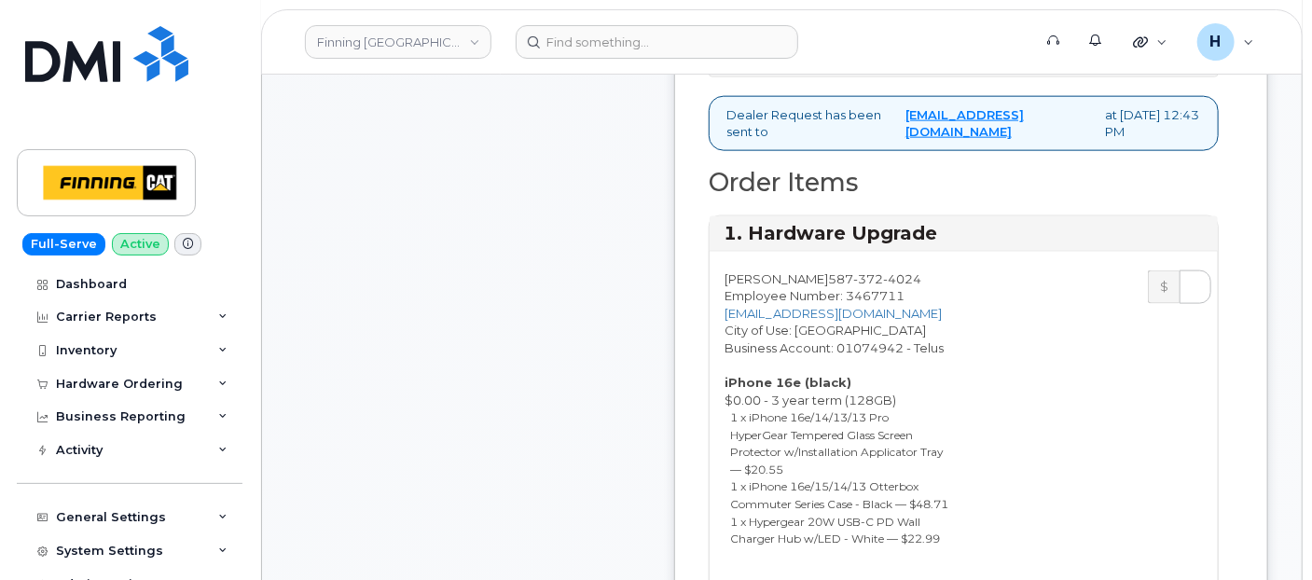
scroll to position [311, 0]
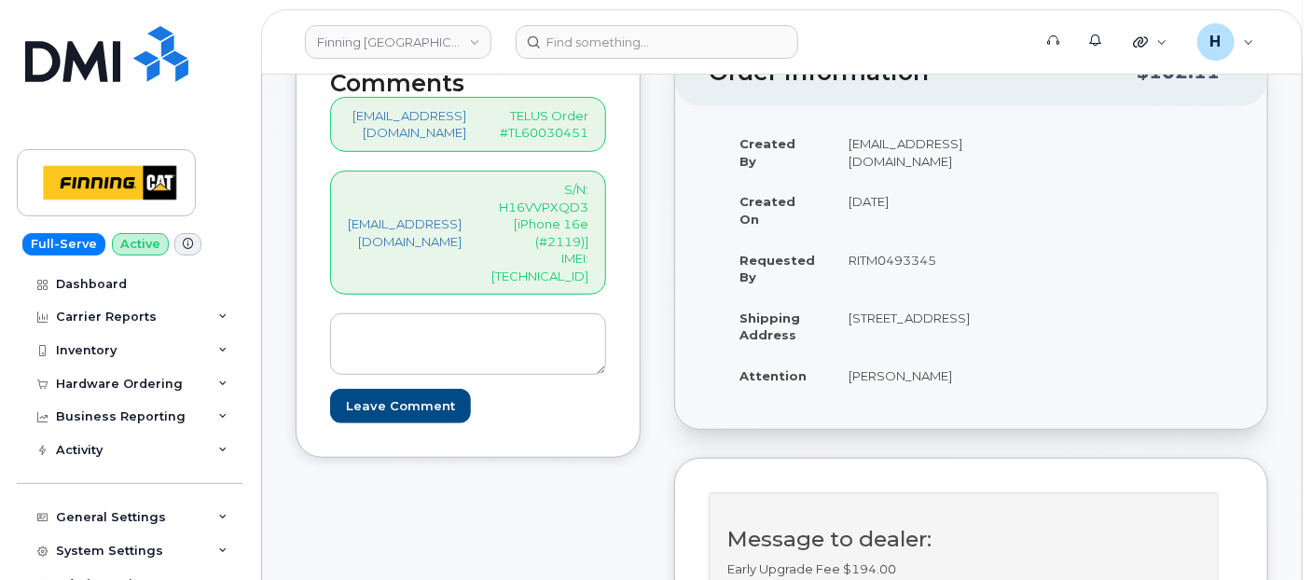
click at [586, 255] on p "S/N: H16VVPXQD3 [iPhone 16e (#2119)] IMEI: 354216330979604" at bounding box center [539, 233] width 97 height 104
copy p "354216330979604"
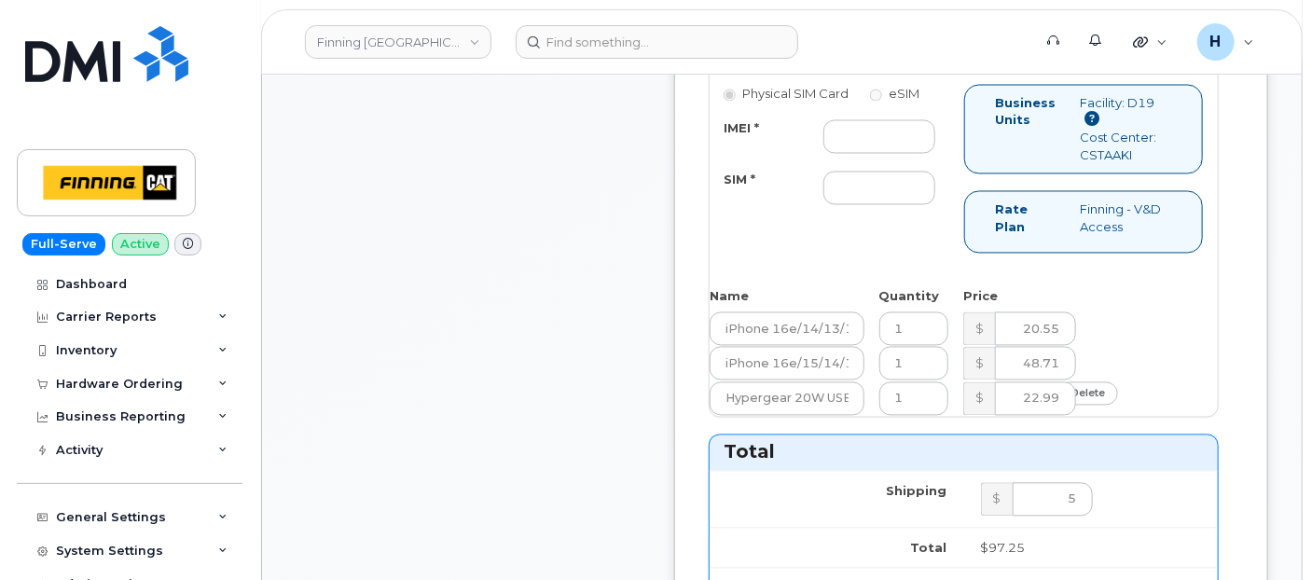
scroll to position [1553, 0]
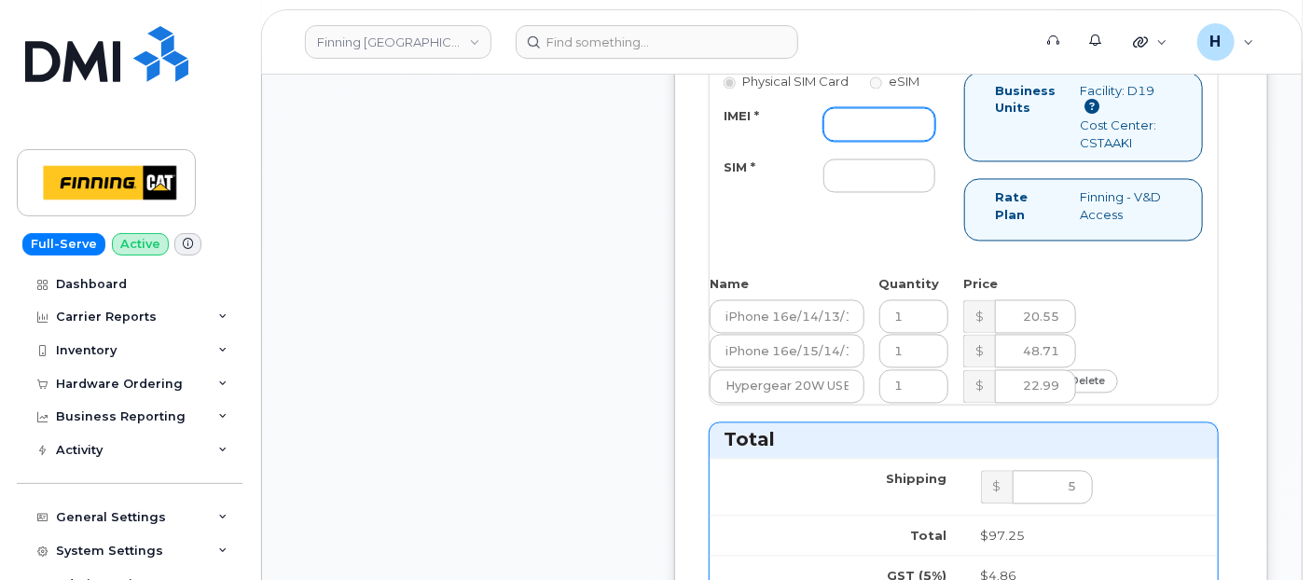
drag, startPoint x: 886, startPoint y: 252, endPoint x: 871, endPoint y: 247, distance: 15.6
click at [886, 142] on input "IMEI *" at bounding box center [879, 125] width 112 height 34
paste input "354216330979604"
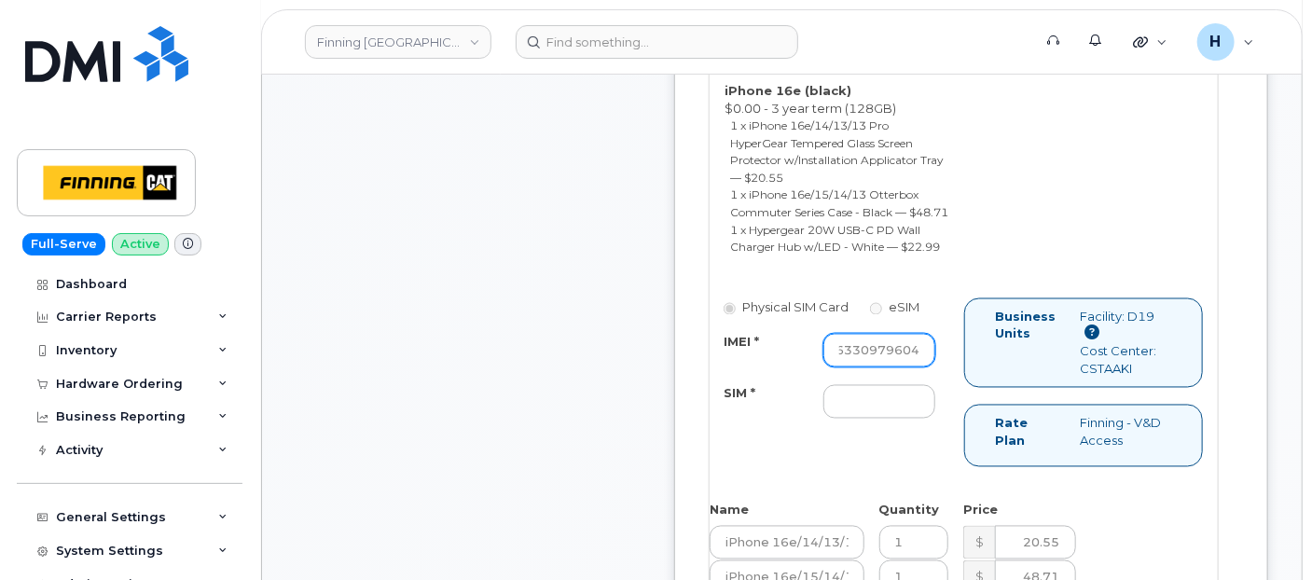
scroll to position [1450, 0]
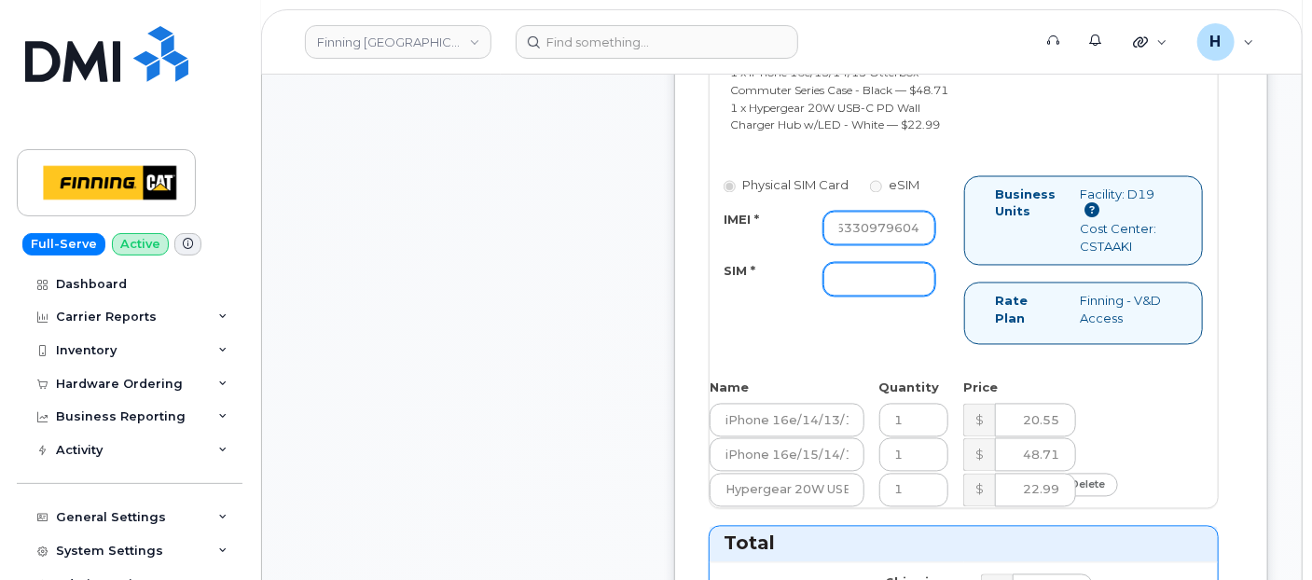
type input "354216330979604"
click at [900, 297] on input "SIM *" at bounding box center [879, 280] width 112 height 34
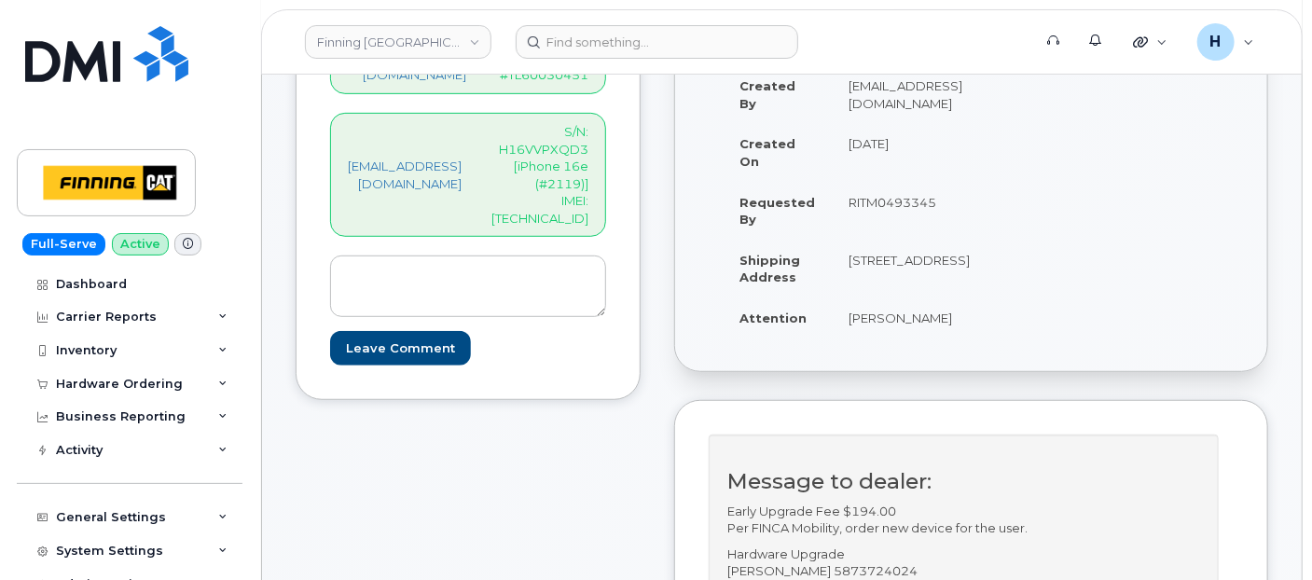
scroll to position [104, 0]
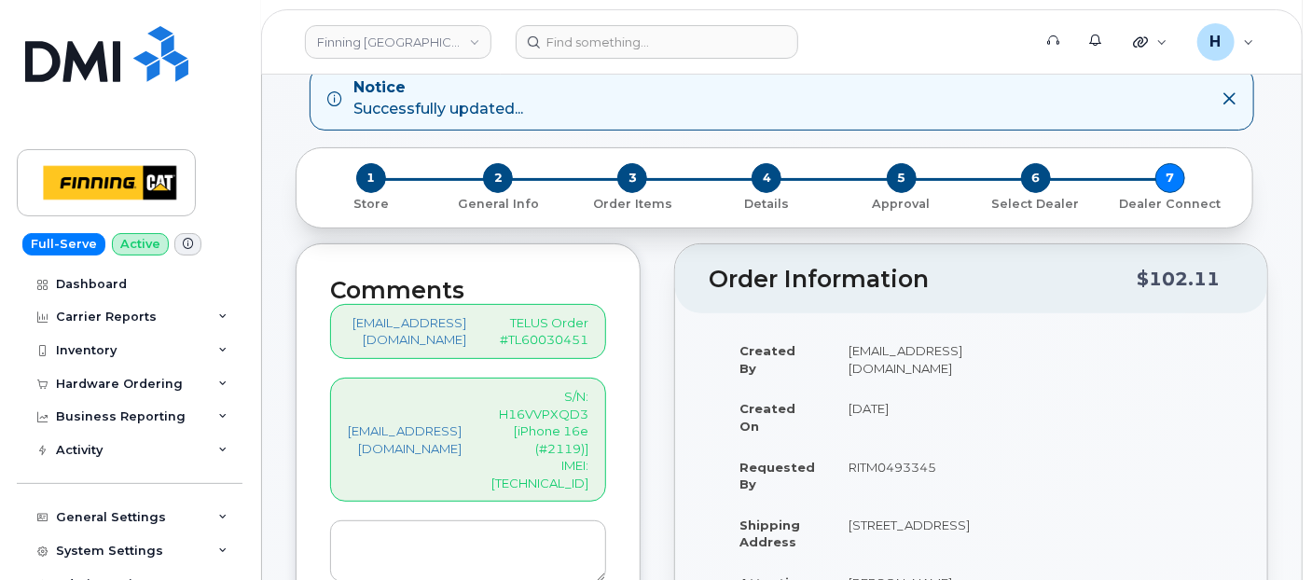
type input "x"
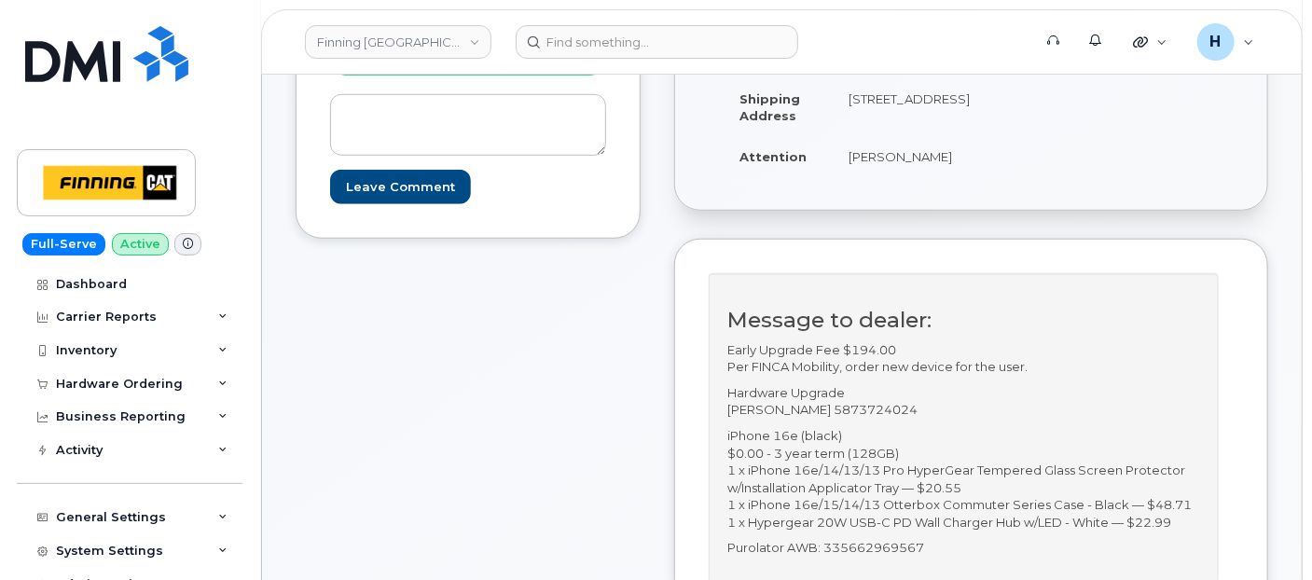
scroll to position [621, 0]
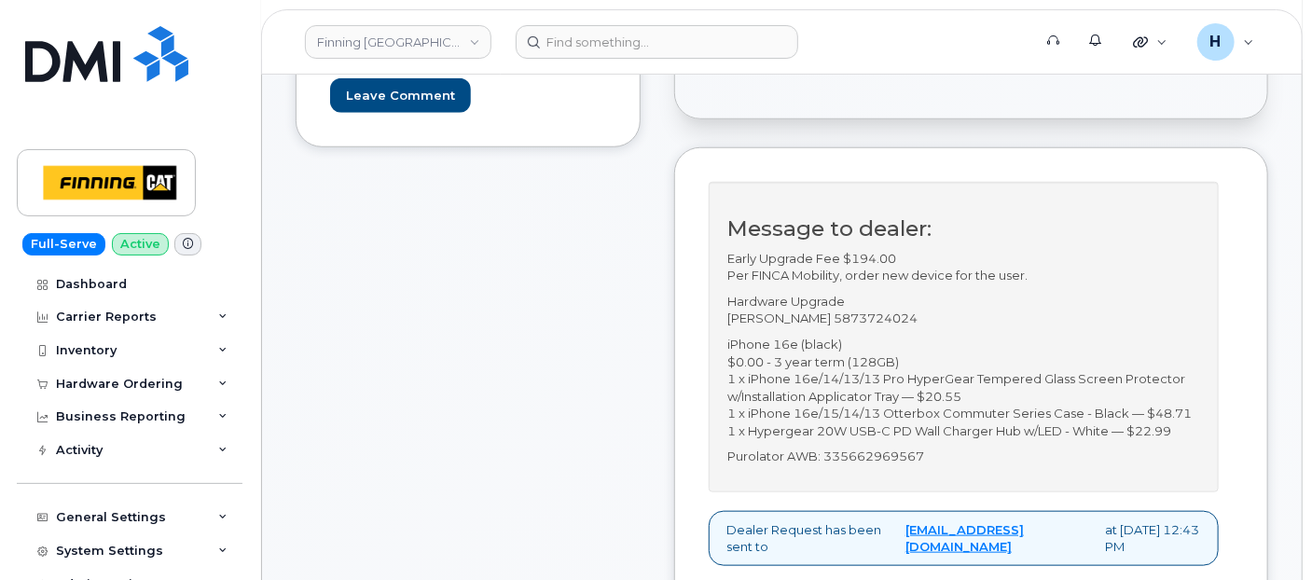
click at [890, 327] on p "Hardware Upgrade Kerry Cahill 5873724024" at bounding box center [963, 310] width 473 height 35
copy p "5873724024"
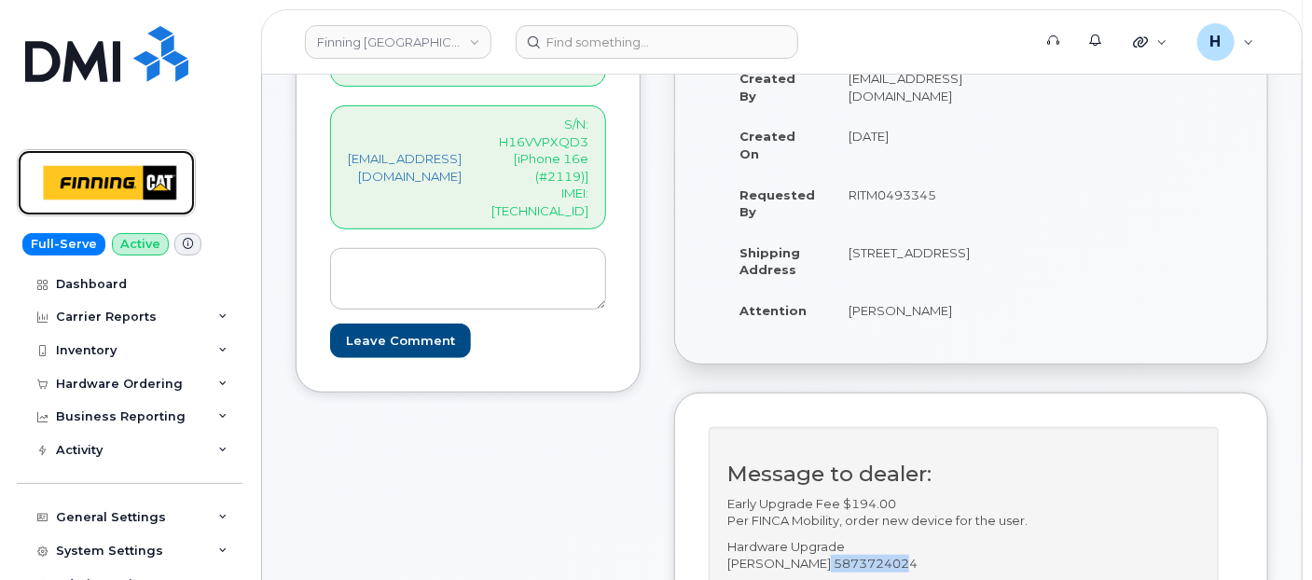
scroll to position [104, 0]
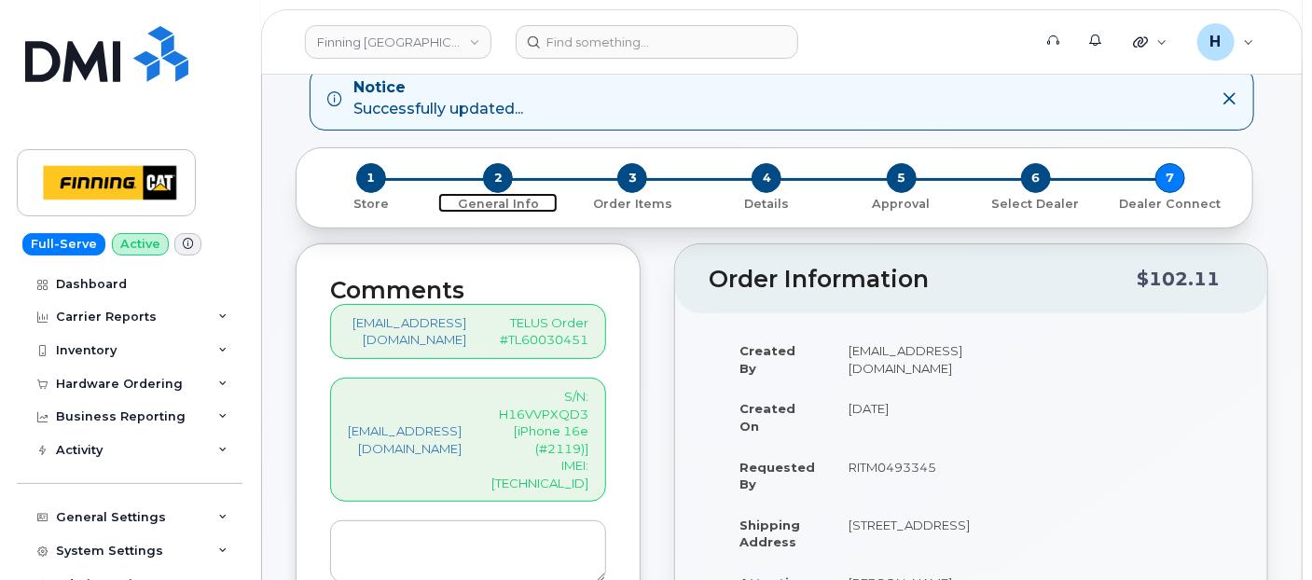
click at [496, 173] on span "2" at bounding box center [498, 178] width 30 height 30
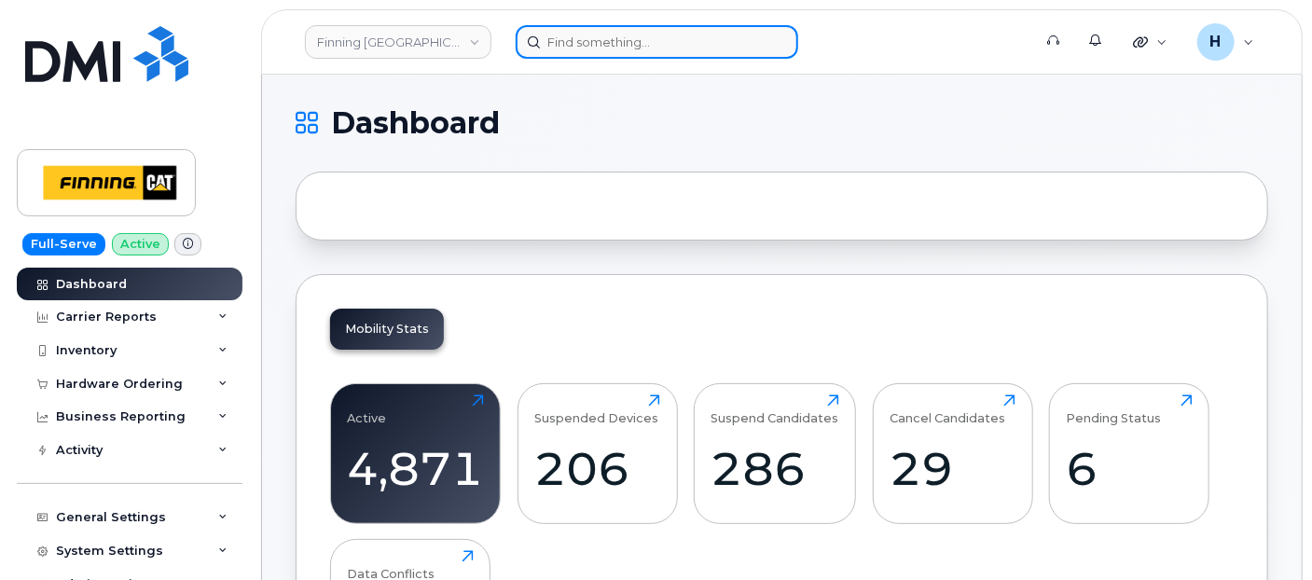
click at [603, 39] on input at bounding box center [657, 42] width 283 height 34
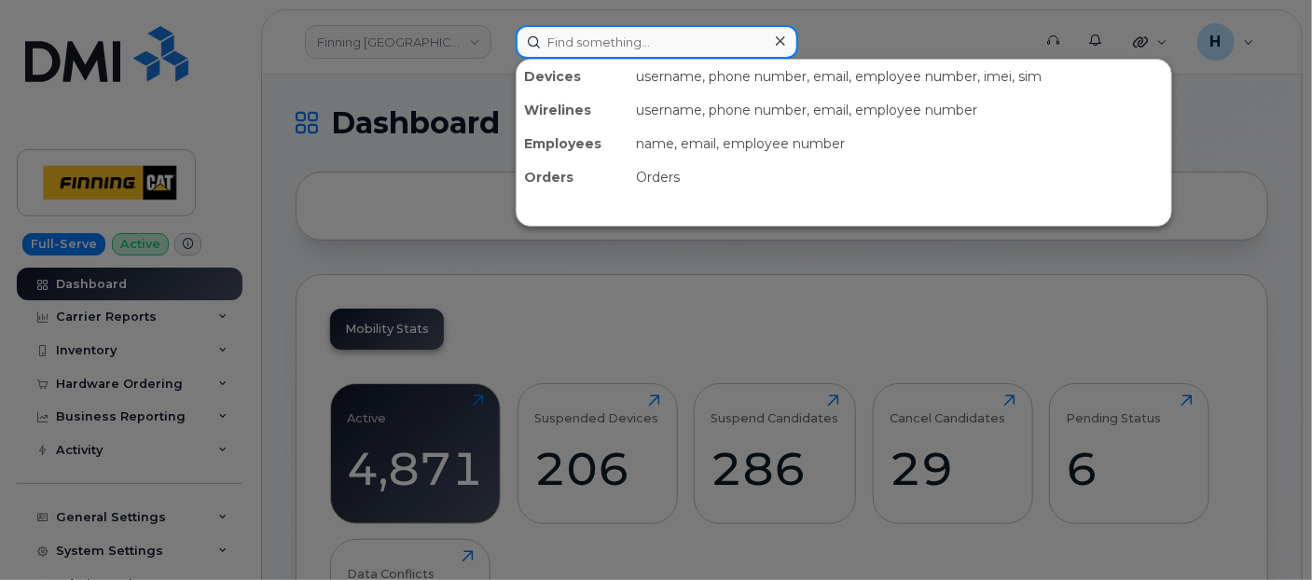
paste input "5873724024"
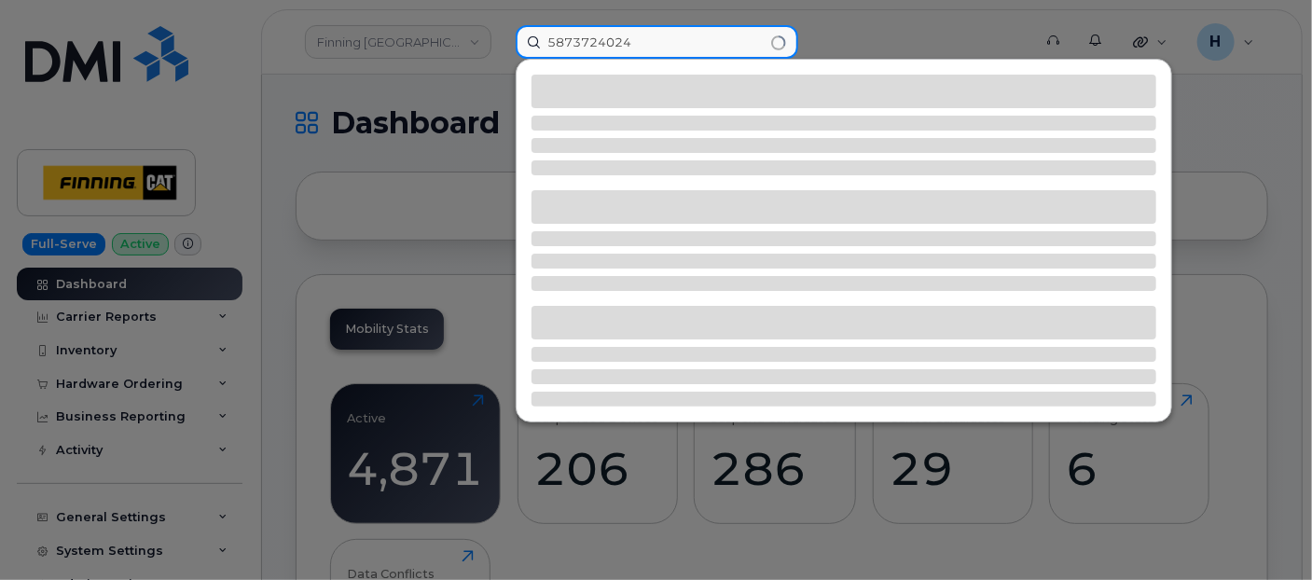
type input "5873724024"
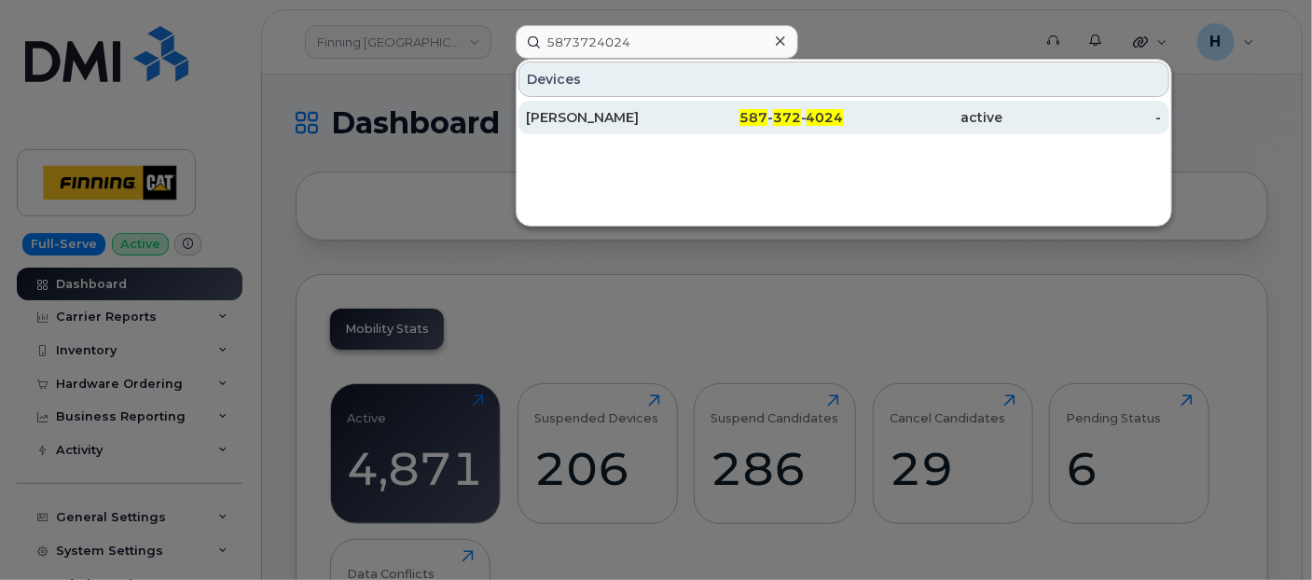
click at [571, 114] on div "[PERSON_NAME]" at bounding box center [605, 117] width 159 height 19
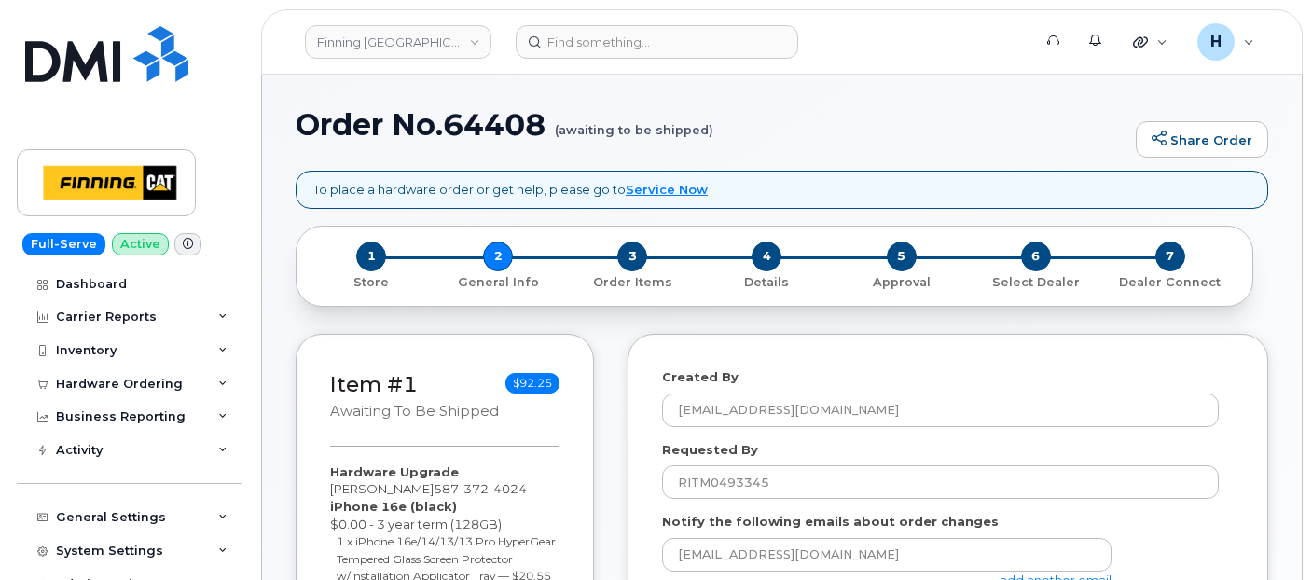
select select
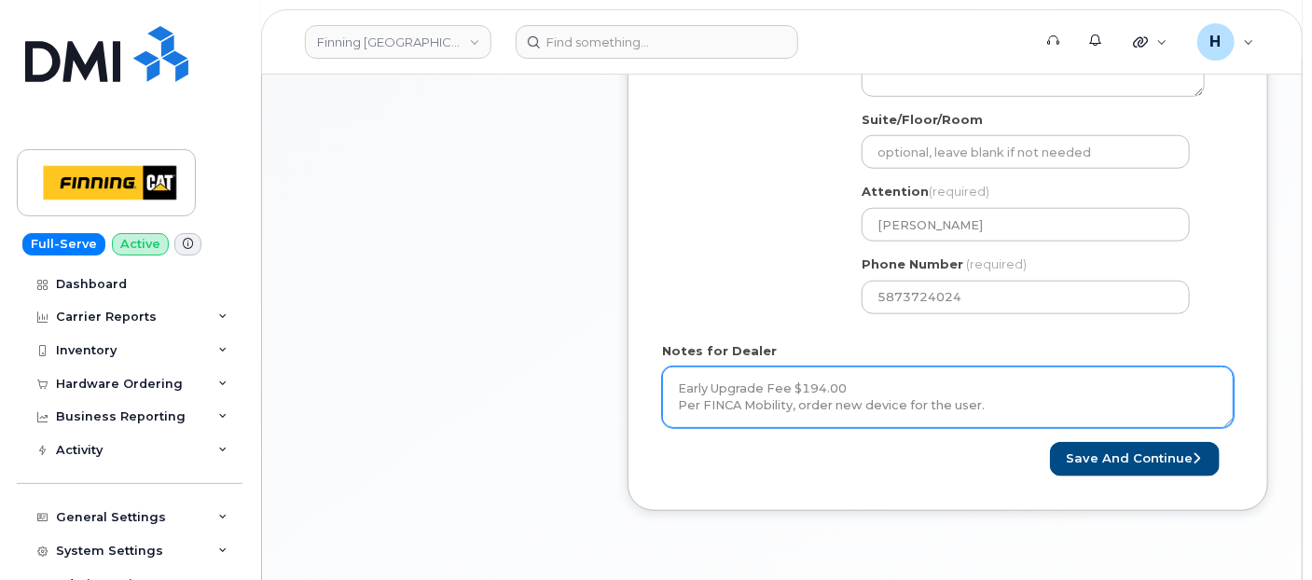
scroll to position [725, 0]
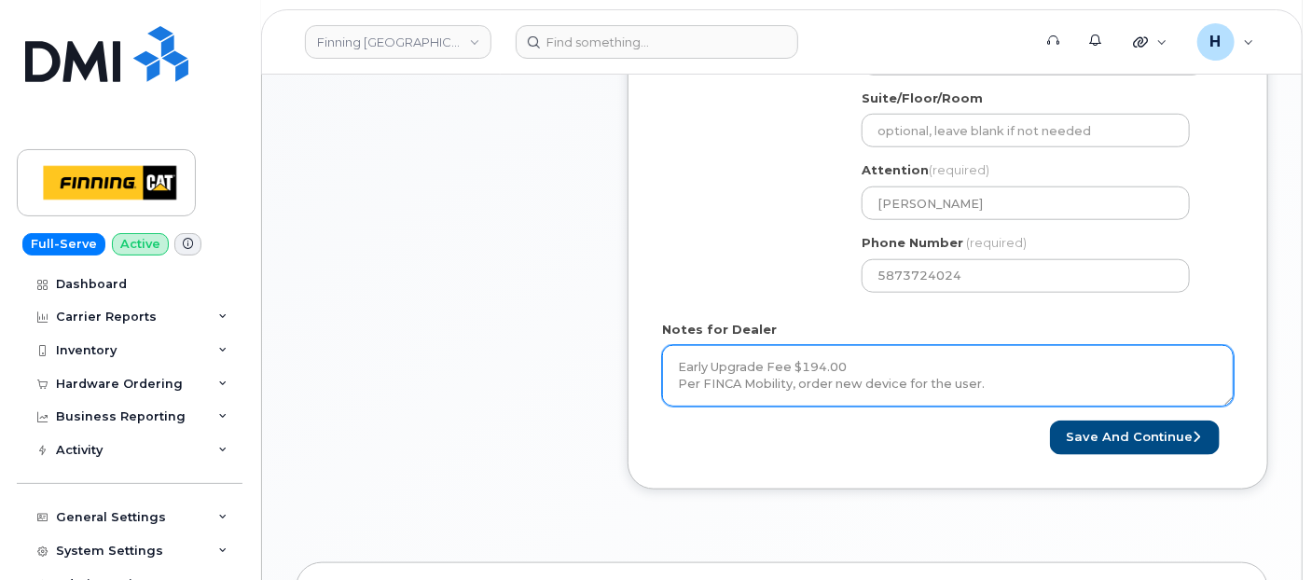
click at [828, 363] on textarea "Early Upgrade Fee $194.00 Per FINCA Mobility, order new device for the user. Ha…" at bounding box center [948, 376] width 572 height 62
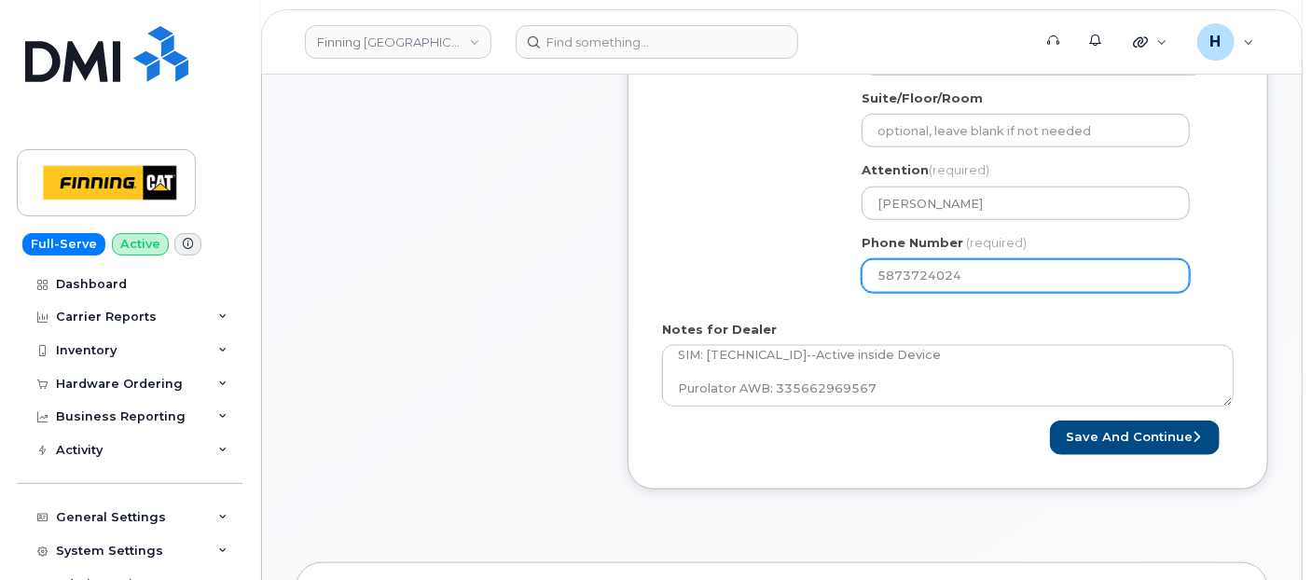
drag, startPoint x: 1001, startPoint y: 263, endPoint x: 809, endPoint y: 256, distance: 191.3
click at [810, 258] on div "Shipping Address New Address New Address [STREET_ADDRESS][GEOGRAPHIC_DATA][STRE…" at bounding box center [940, 92] width 557 height 428
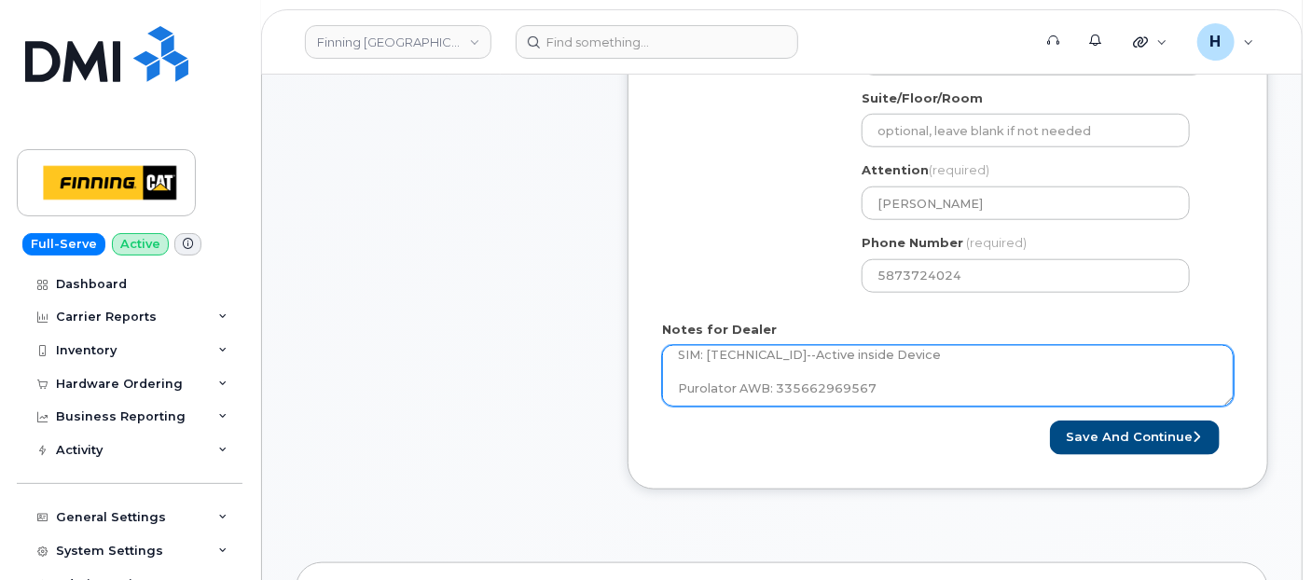
click at [871, 351] on textarea "Early Upgrade Fee $194.00 Per FINCA Mobility, order new device for the user. Ha…" at bounding box center [948, 376] width 572 height 62
click at [1066, 354] on textarea "Early Upgrade Fee $194.00 Per FINCA Mobility, order new device for the user. Ha…" at bounding box center [948, 376] width 572 height 62
click at [911, 347] on textarea "Early Upgrade Fee $194.00 Per FINCA Mobility, order new device for the user. Ha…" at bounding box center [948, 376] width 572 height 62
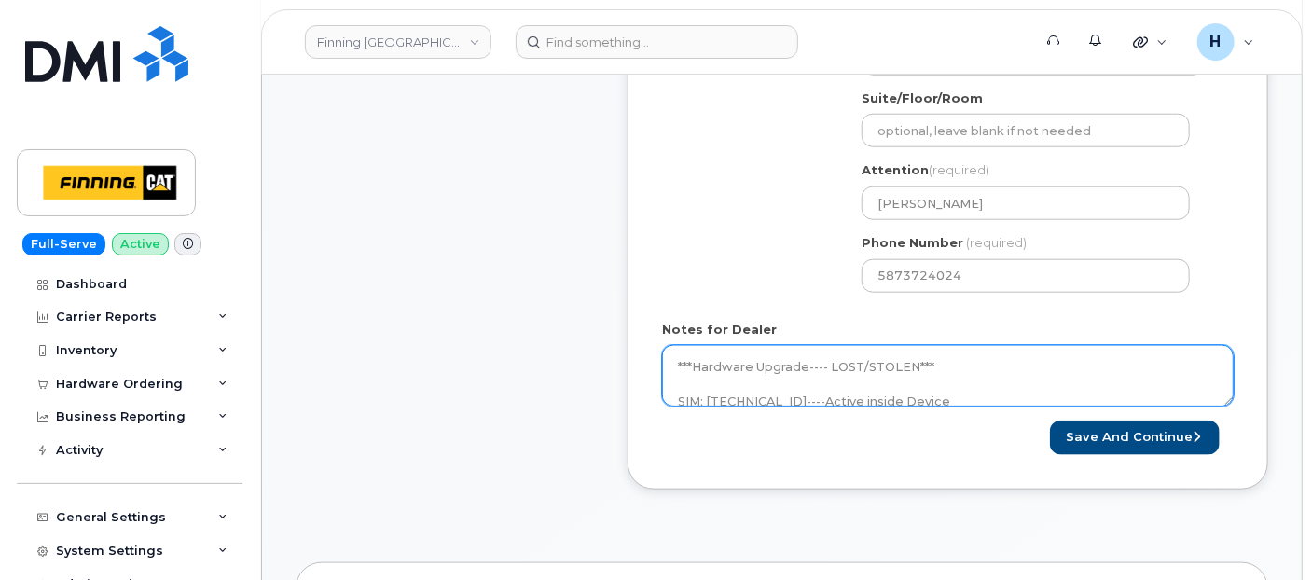
drag, startPoint x: 1033, startPoint y: 371, endPoint x: 677, endPoint y: 364, distance: 356.3
click at [677, 364] on textarea "Early Upgrade Fee $194.00 Per FINCA Mobility, order new device for the user. Ha…" at bounding box center [948, 376] width 572 height 62
click at [996, 367] on textarea "Early Upgrade Fee $194.00 Per FINCA Mobility, order new device for the user. Ha…" at bounding box center [948, 376] width 572 height 62
click at [1024, 386] on textarea "Early Upgrade Fee $194.00 Per FINCA Mobility, order new device for the user. Ha…" at bounding box center [948, 376] width 572 height 62
paste textarea "SIM swap successful The SIM was changed from [TECHNICAL_ID] to [TECHNICAL_ID] s…"
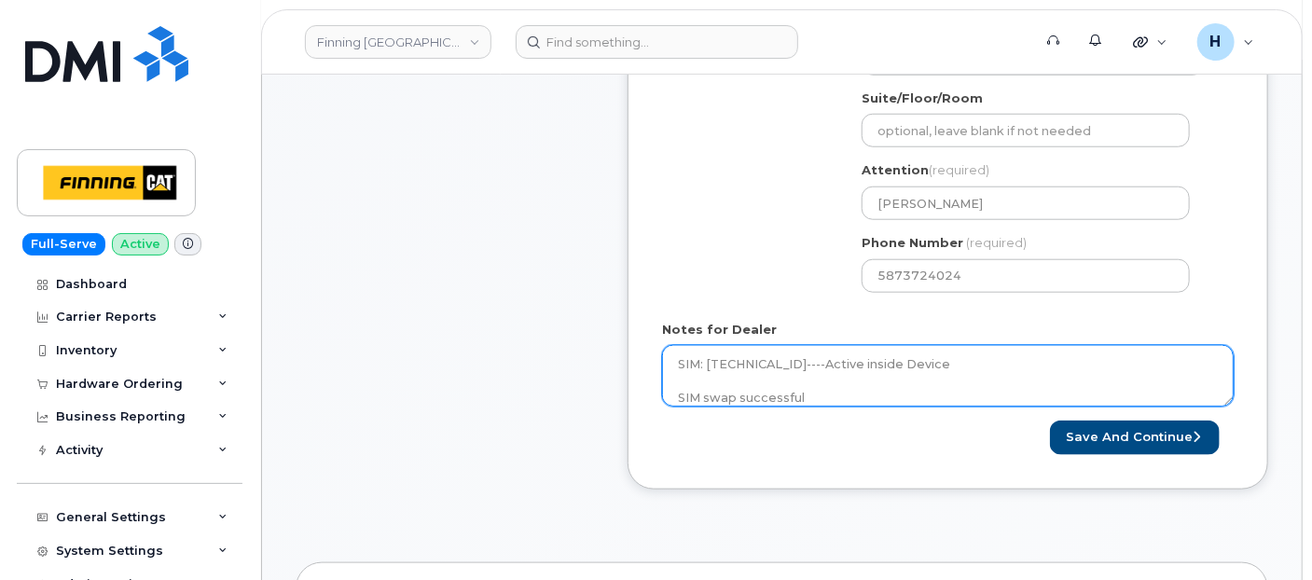
scroll to position [310, 0]
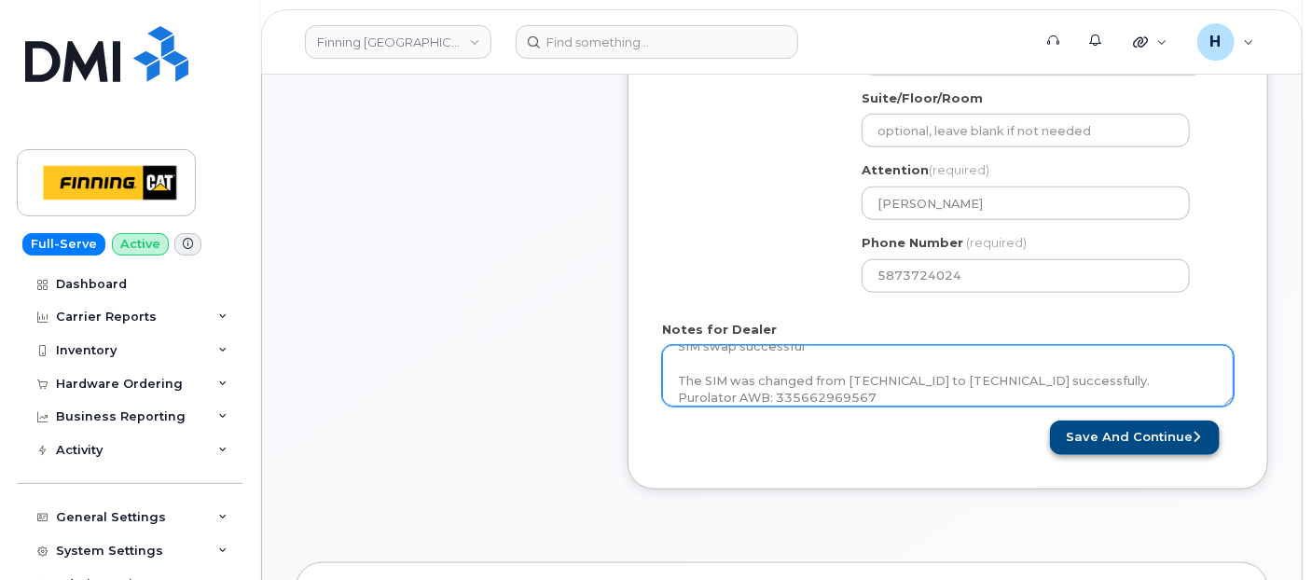
type textarea "Early Upgrade Fee $194.00 Per FINCA Mobility, order new device for the user. Ha…"
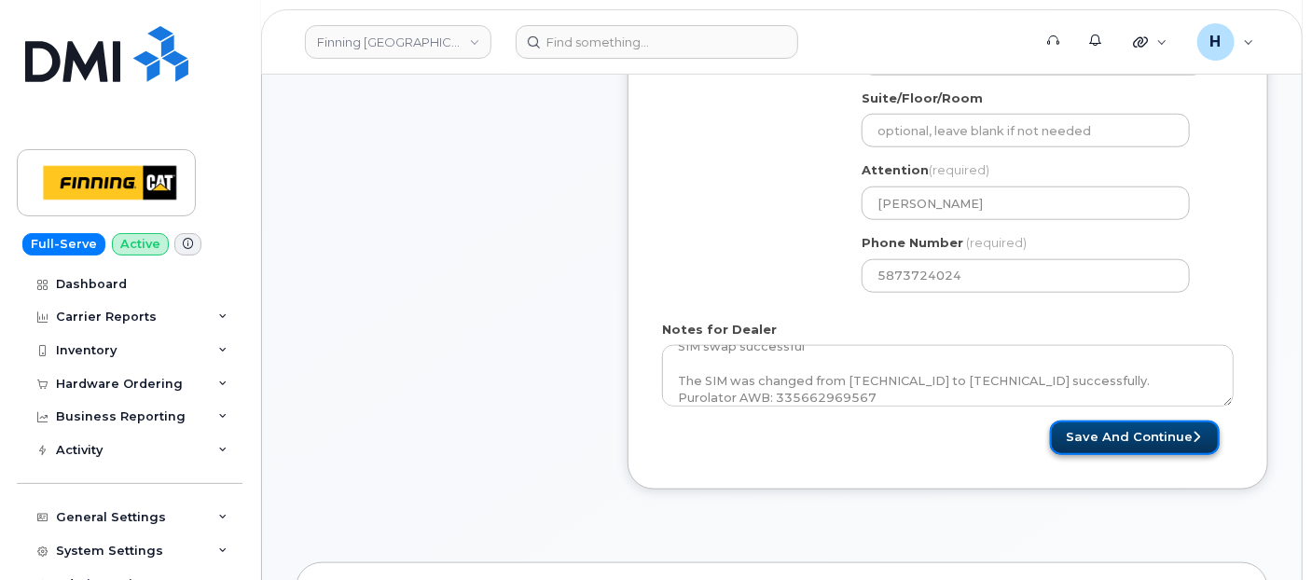
click at [1090, 429] on button "Save and Continue" at bounding box center [1135, 438] width 170 height 35
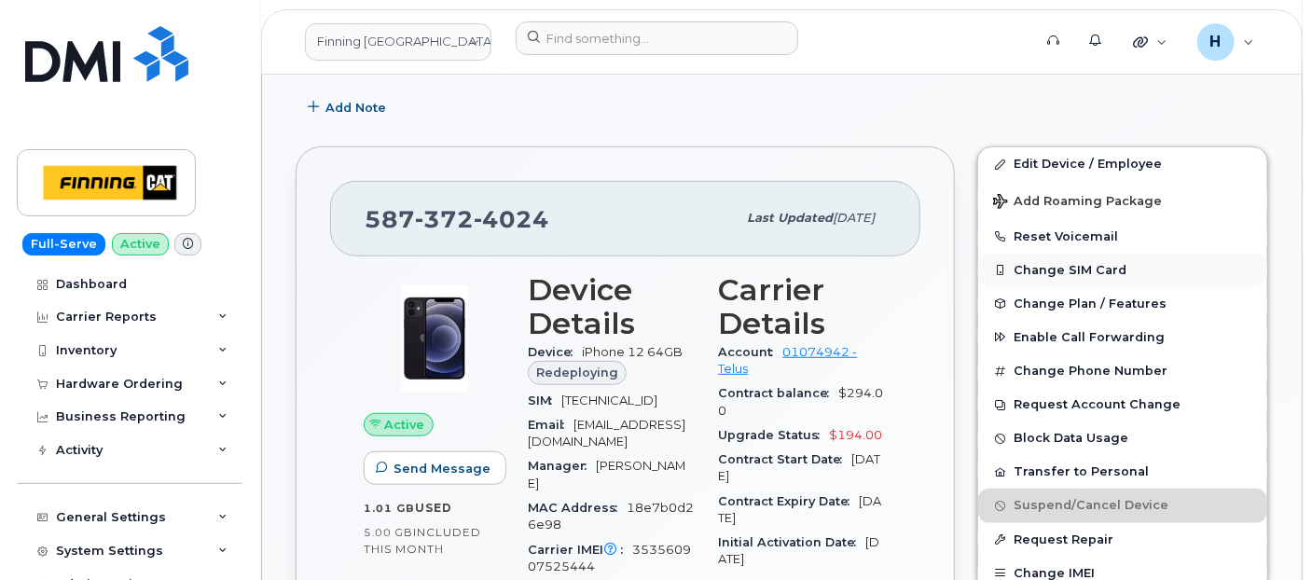
scroll to position [418, 0]
click at [575, 410] on div "SIM [TECHNICAL_ID]" at bounding box center [612, 401] width 169 height 24
click at [647, 379] on div "Device iPhone 12 64GB Redeploying" at bounding box center [612, 364] width 169 height 48
click at [607, 372] on span "Redeploying" at bounding box center [577, 373] width 82 height 18
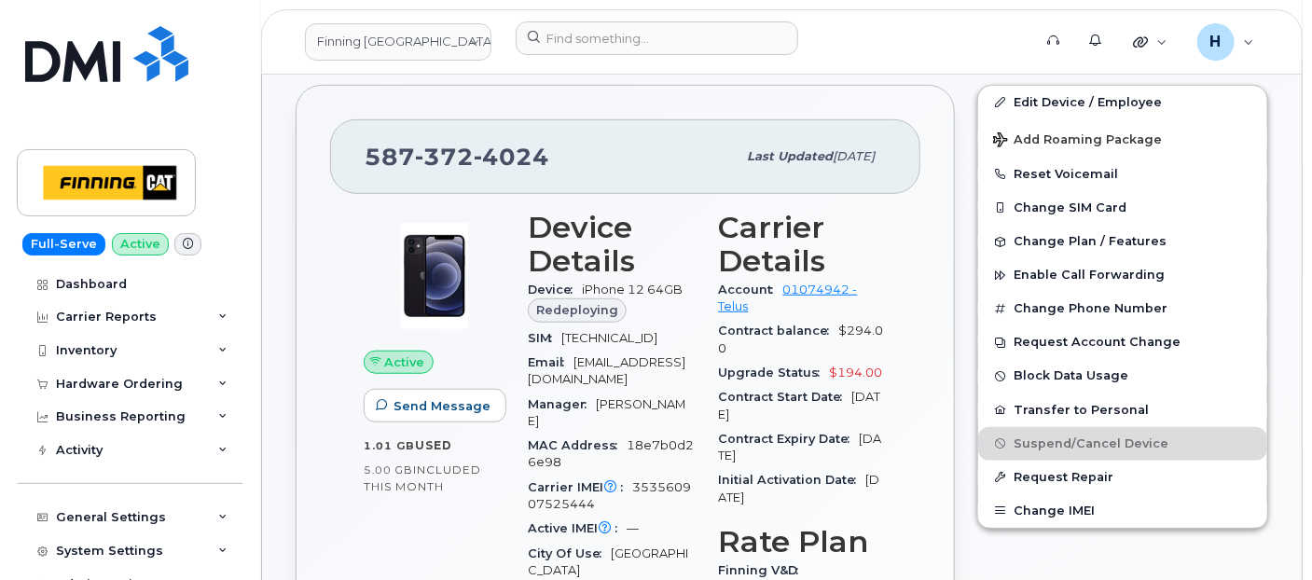
scroll to position [522, 0]
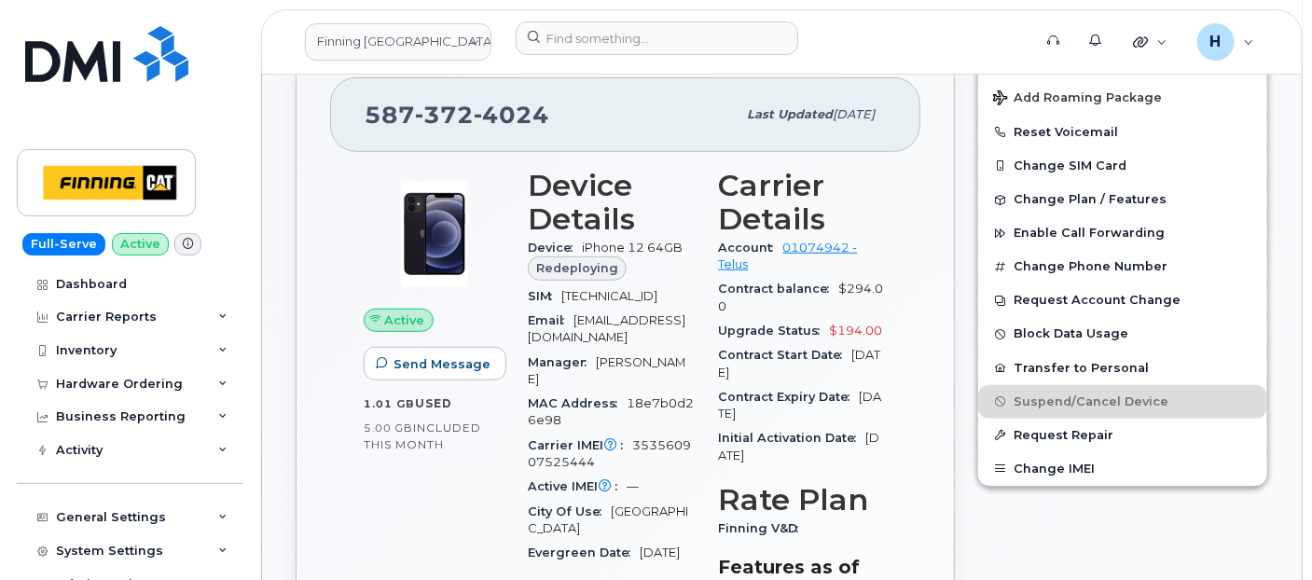
click at [586, 306] on div "SIM 8912230102334398298" at bounding box center [612, 296] width 169 height 24
click at [564, 309] on div "SIM 8912230102334398298" at bounding box center [612, 296] width 169 height 24
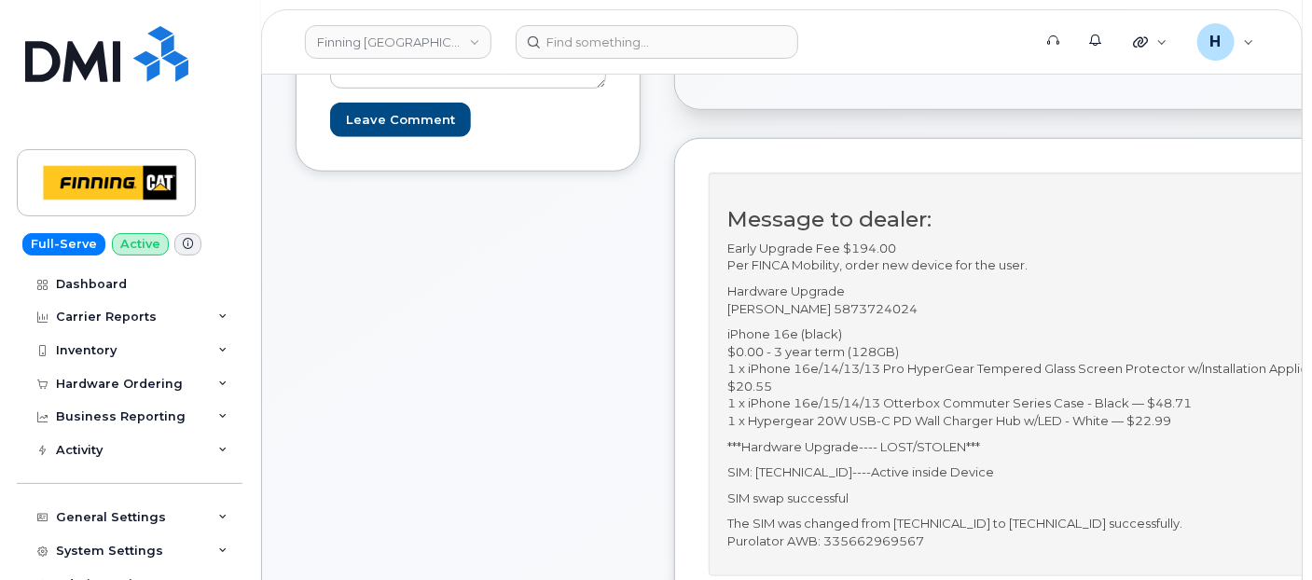
scroll to position [518, 0]
click at [943, 297] on p "Hardware Upgrade [PERSON_NAME] 5873724024" at bounding box center [1053, 299] width 653 height 35
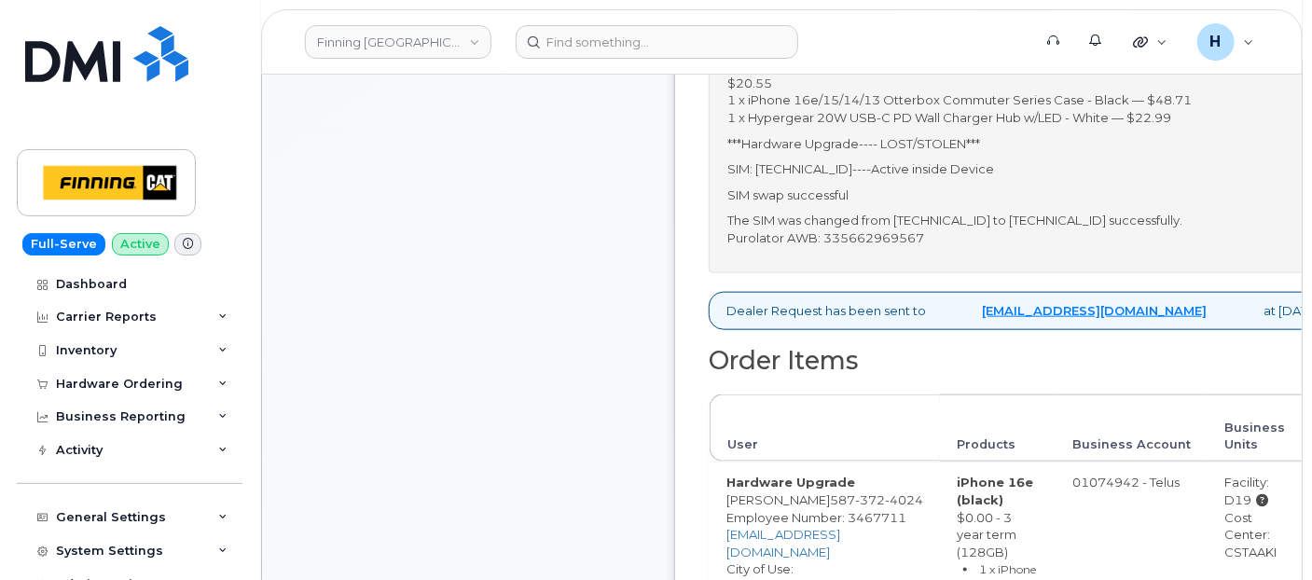
scroll to position [828, 0]
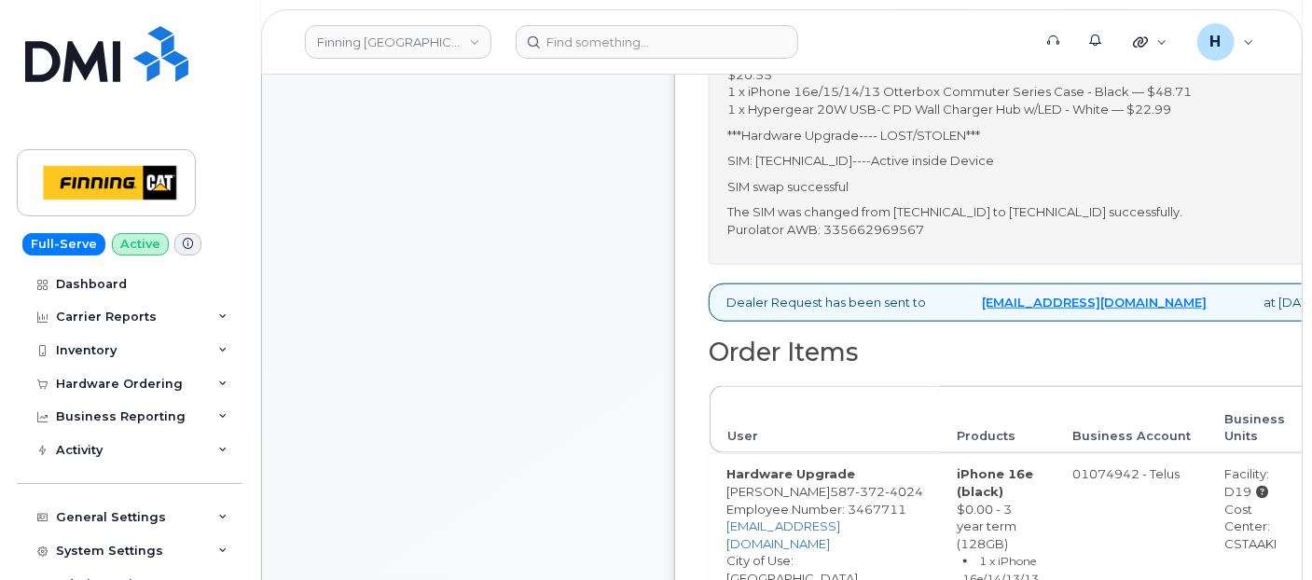
click at [914, 238] on p "The SIM was changed from [TECHNICAL_ID] to [TECHNICAL_ID] successfully. Purolat…" at bounding box center [1053, 220] width 653 height 35
copy p "335662969567"
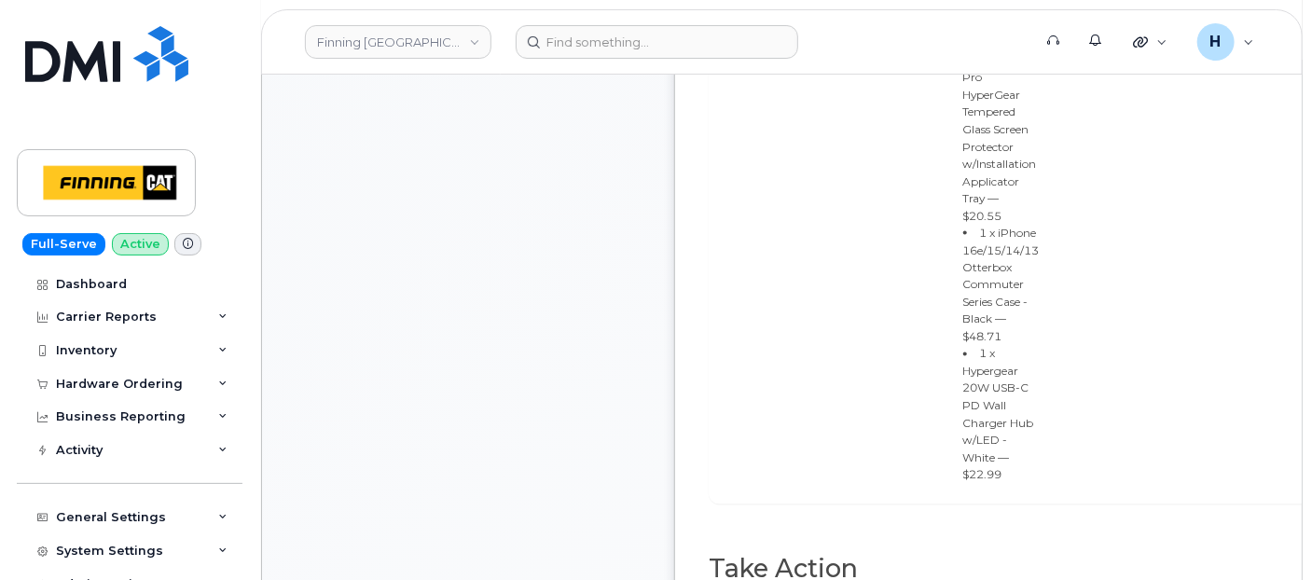
scroll to position [1760, 0]
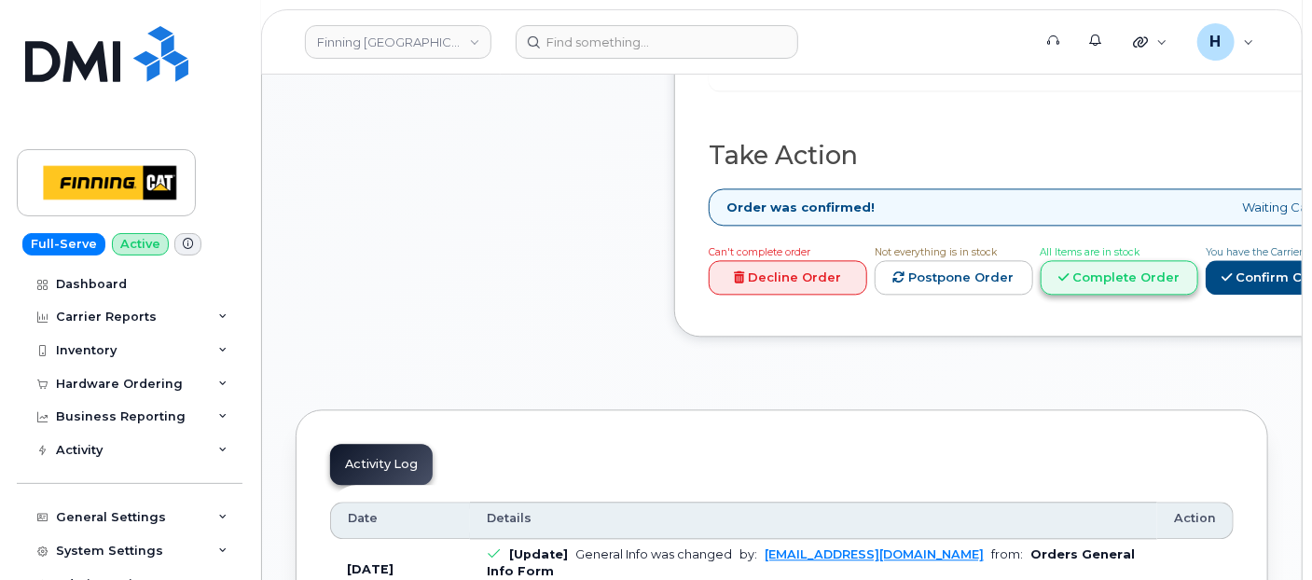
click at [1166, 271] on link "Complete Order" at bounding box center [1120, 277] width 159 height 35
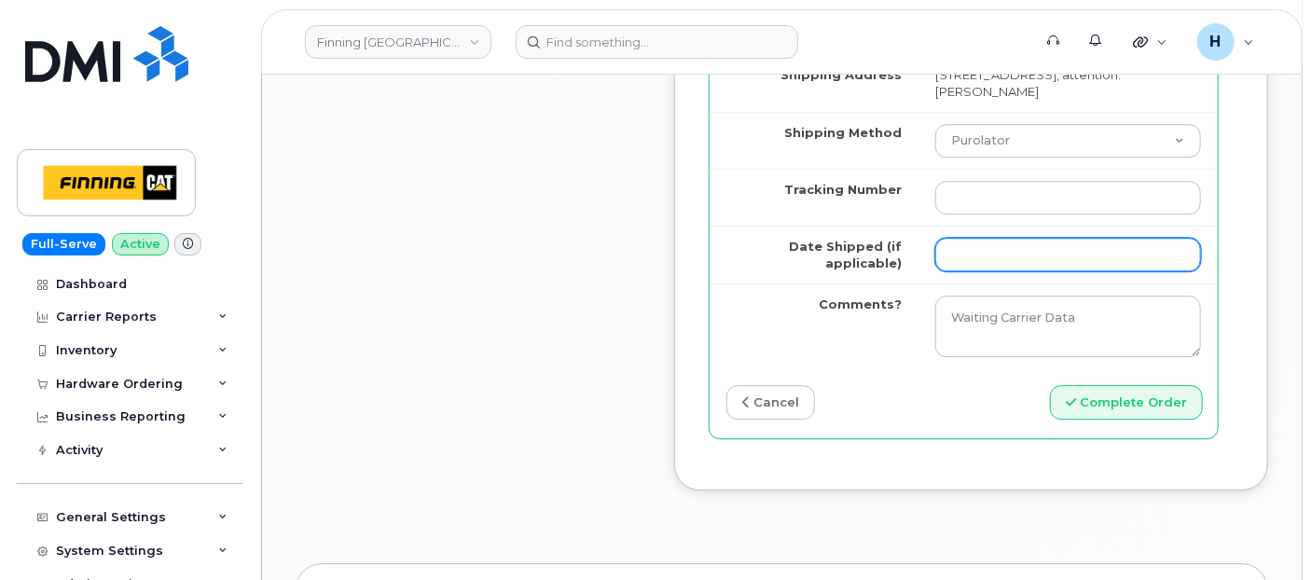
scroll to position [2486, 0]
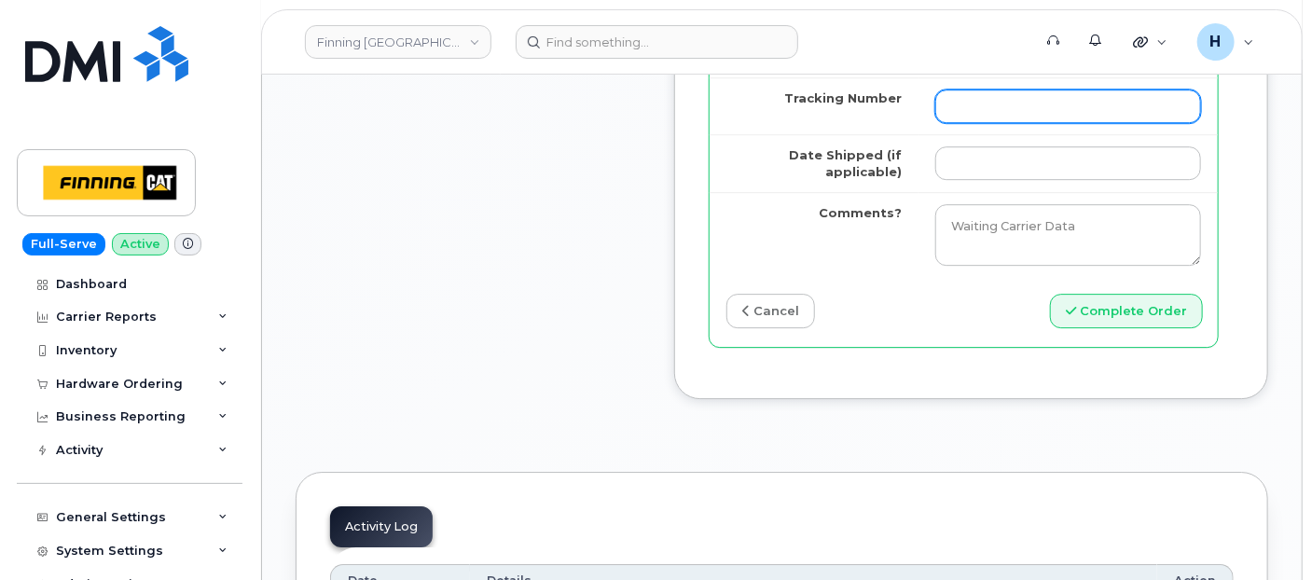
click at [960, 123] on input "Tracking Number" at bounding box center [1068, 107] width 266 height 34
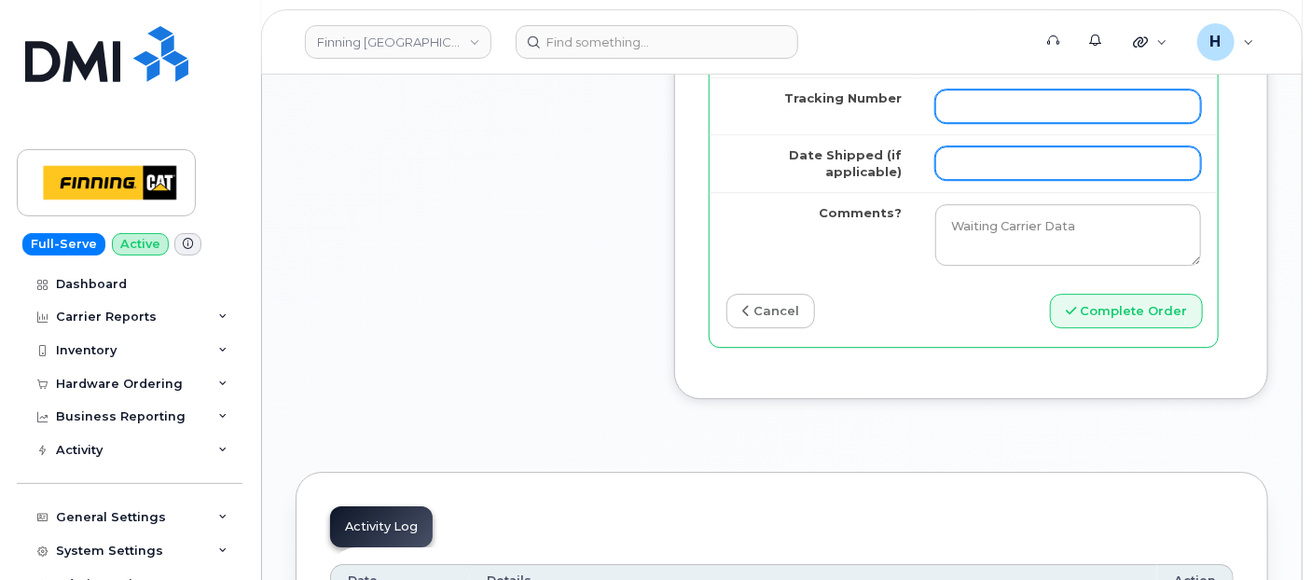
paste input "335662969567"
type input "335662969567"
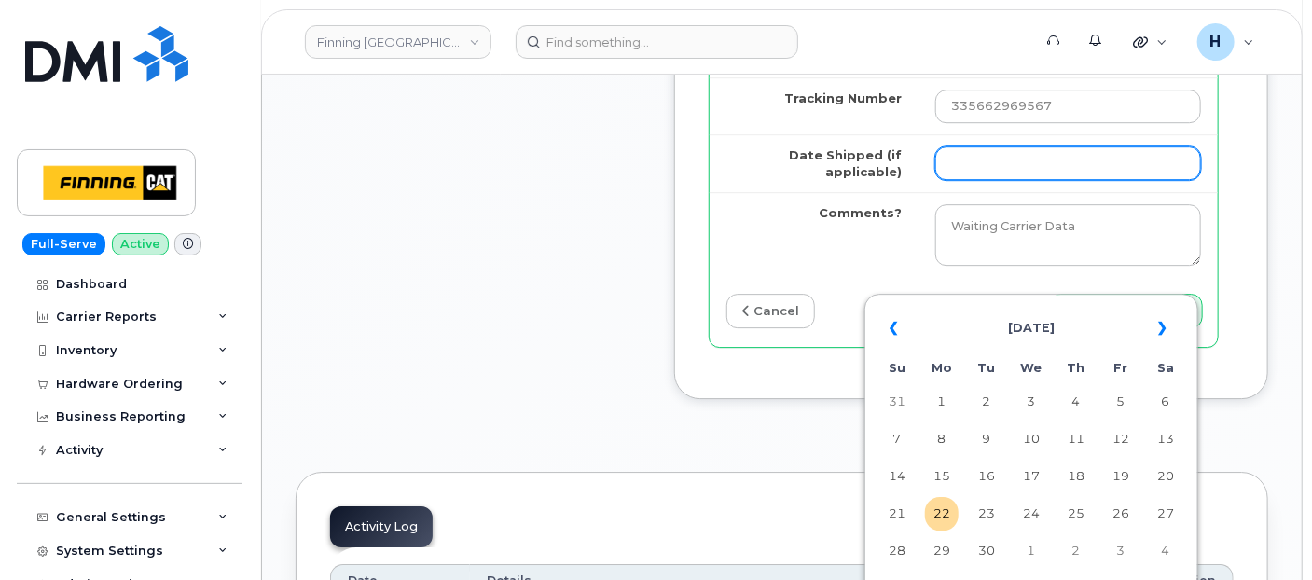
drag, startPoint x: 957, startPoint y: 270, endPoint x: 995, endPoint y: 264, distance: 38.8
click at [958, 180] on input "Date Shipped (if applicable)" at bounding box center [1068, 163] width 266 height 34
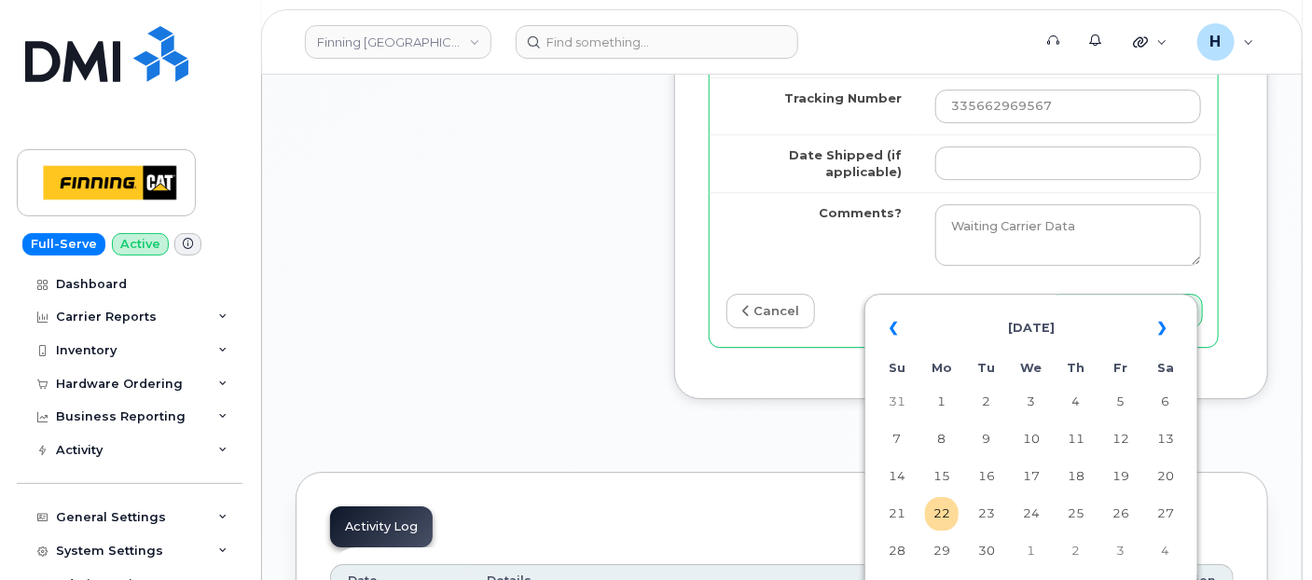
drag, startPoint x: 953, startPoint y: 505, endPoint x: 946, endPoint y: 497, distance: 10.6
click at [953, 506] on td "22" at bounding box center [942, 514] width 34 height 34
type input "2025-09-22"
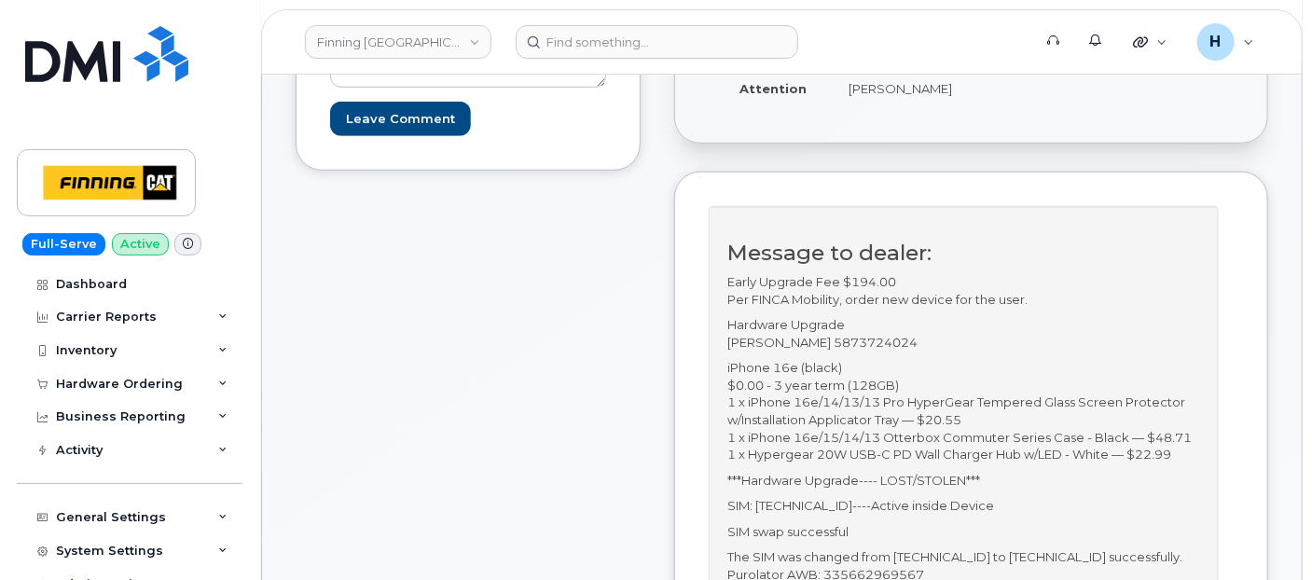
scroll to position [725, 0]
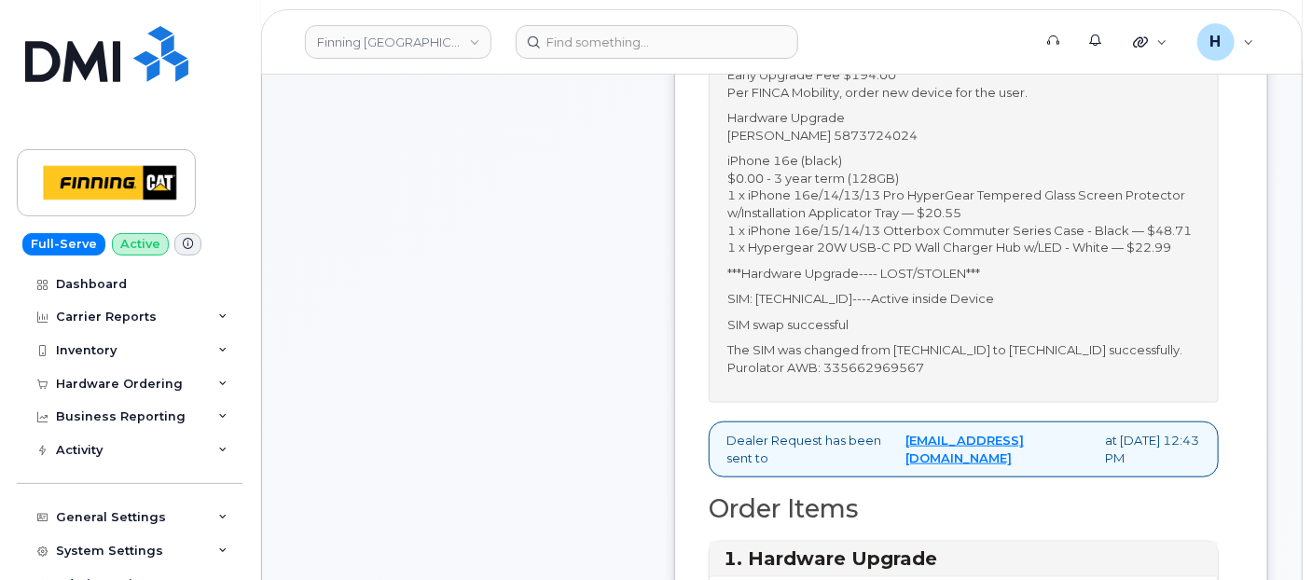
click at [904, 308] on p "SIM: [TECHNICAL_ID]----Active inside Device" at bounding box center [963, 299] width 473 height 18
click at [904, 308] on p "SIM: 8912230102357625379----Active inside Device" at bounding box center [963, 299] width 473 height 18
copy p "8912230102357625379"
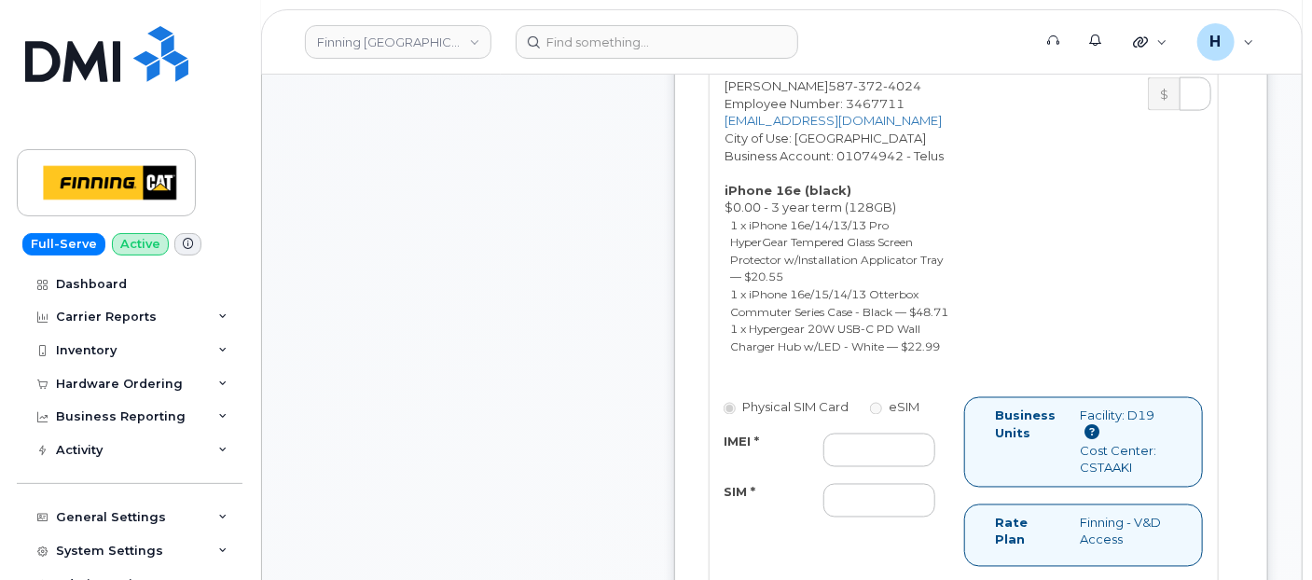
scroll to position [1657, 0]
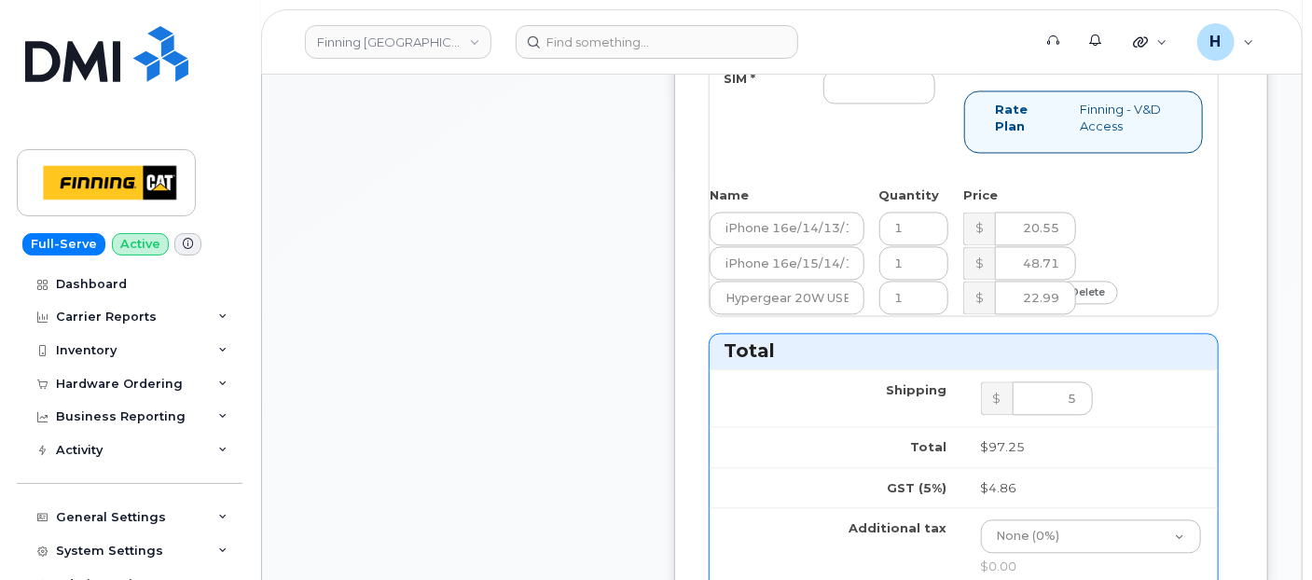
click at [847, 104] on div at bounding box center [879, 87] width 140 height 34
click at [863, 104] on input "SIM *" at bounding box center [879, 87] width 112 height 34
paste input "8912230102357625379"
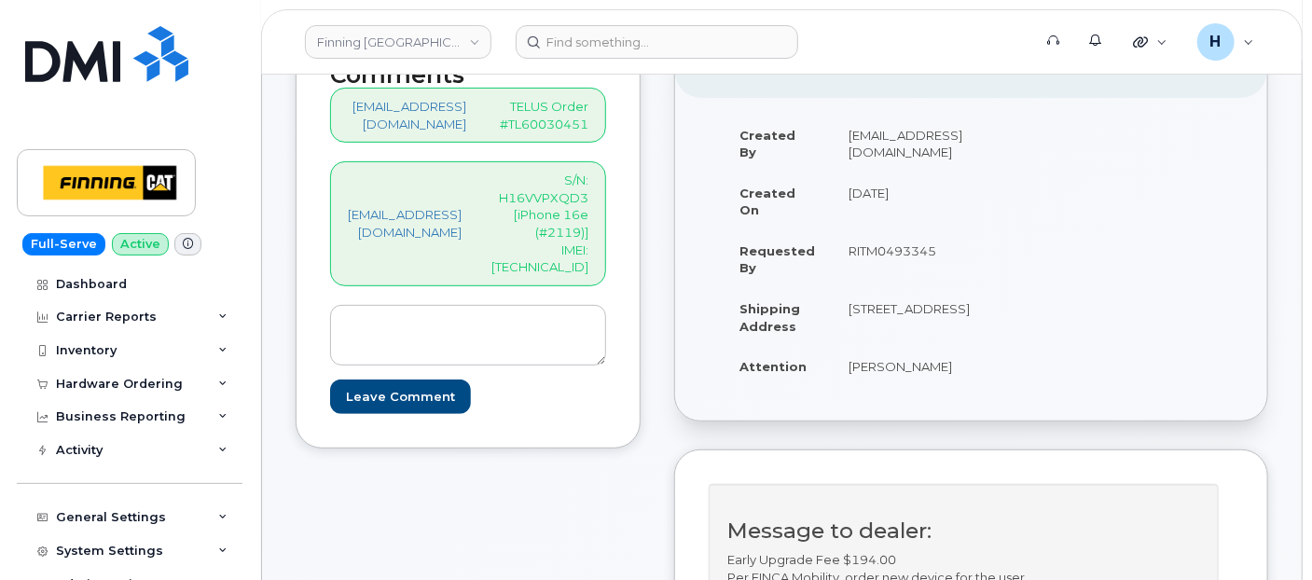
scroll to position [207, 0]
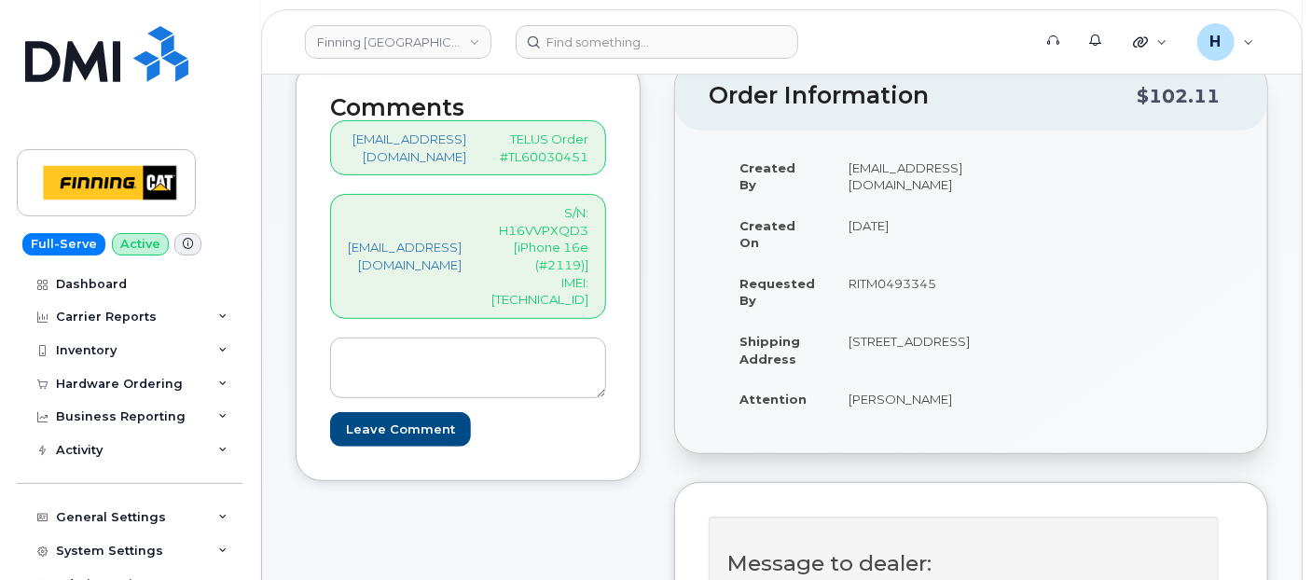
type input "8912230102357625379"
click at [573, 279] on p "S/N: H16VVPXQD3 [iPhone 16e (#2119)] IMEI: 354216330979604" at bounding box center [539, 256] width 97 height 104
copy p "354216330979604"
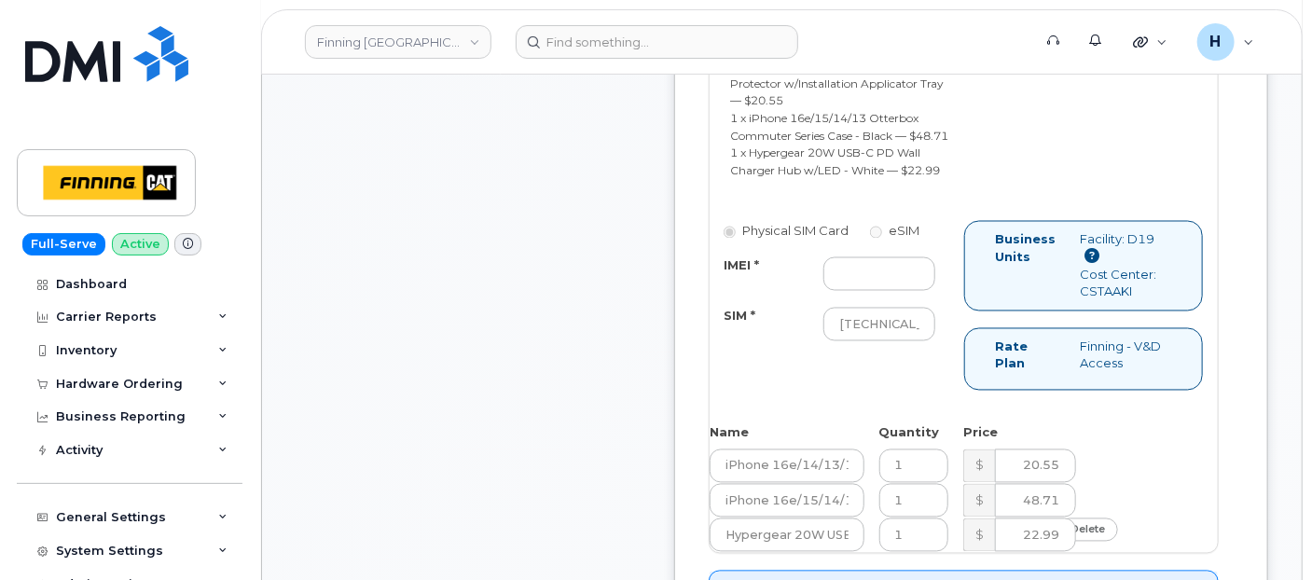
scroll to position [1450, 0]
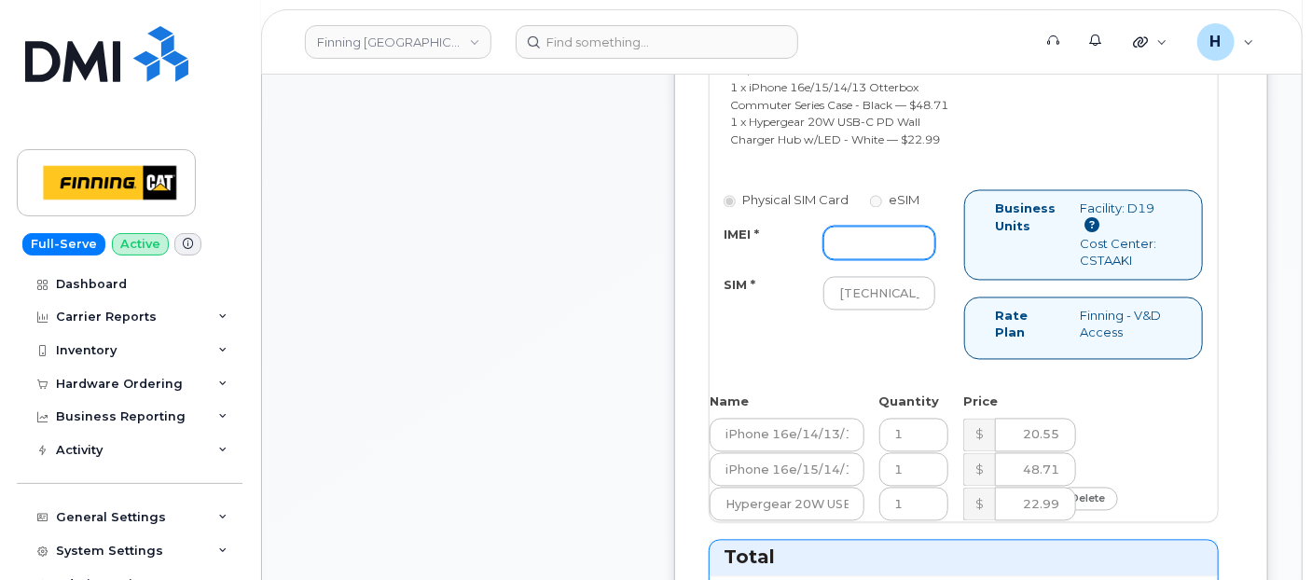
click at [876, 260] on input "IMEI *" at bounding box center [879, 244] width 112 height 34
paste input "354216330979604"
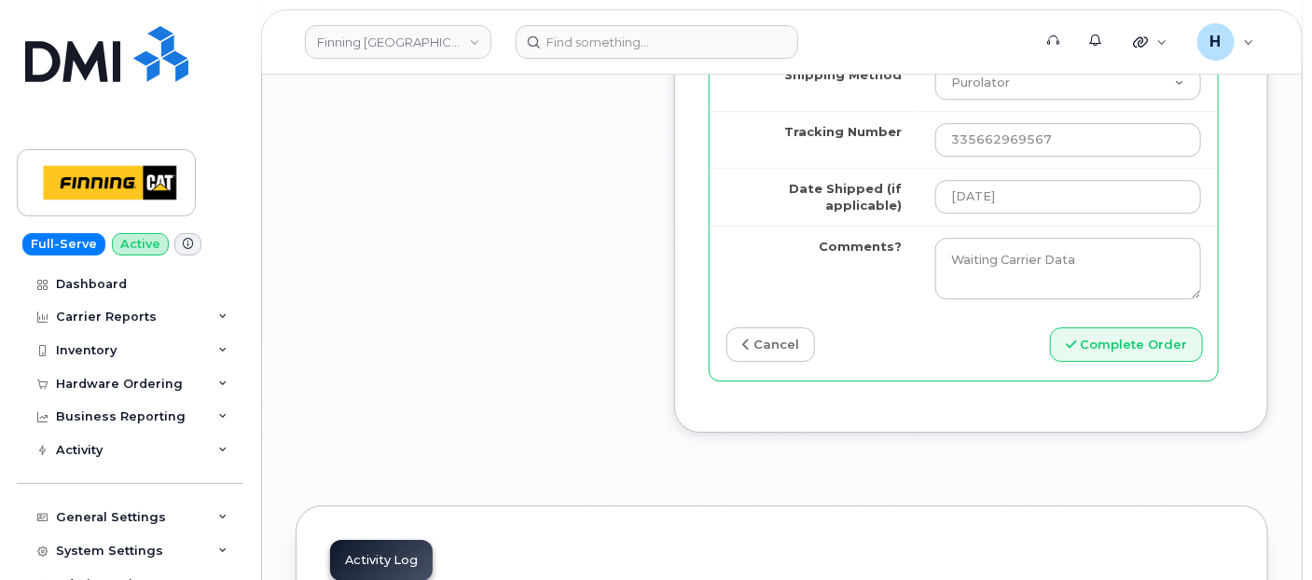
scroll to position [2693, 0]
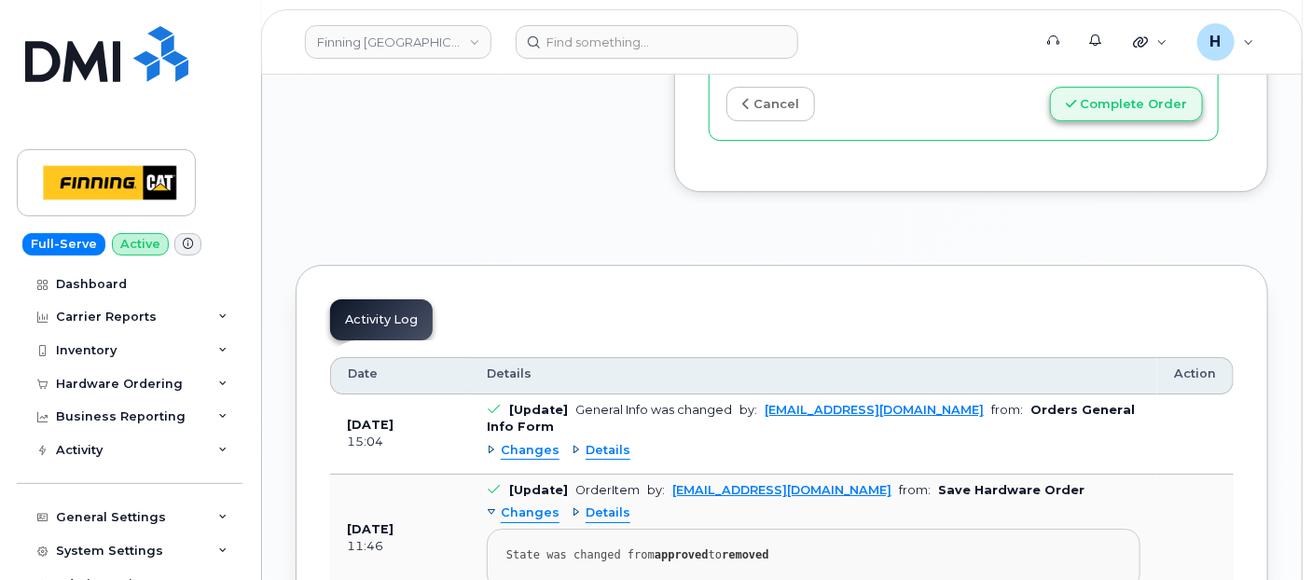
type input "354216330979604"
click at [1082, 121] on button "Complete Order" at bounding box center [1126, 104] width 153 height 35
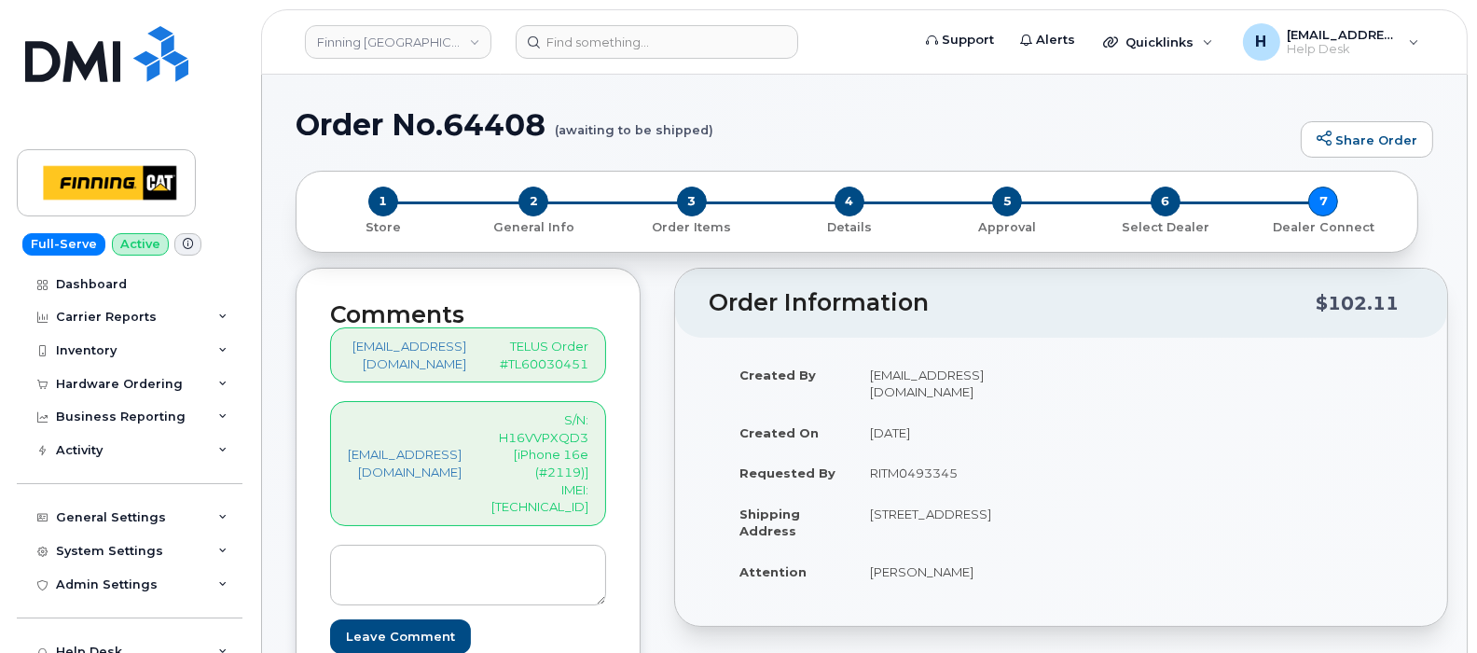
click at [651, 189] on div "3 Order Items" at bounding box center [692, 210] width 158 height 49
click at [679, 193] on span "3" at bounding box center [692, 201] width 30 height 30
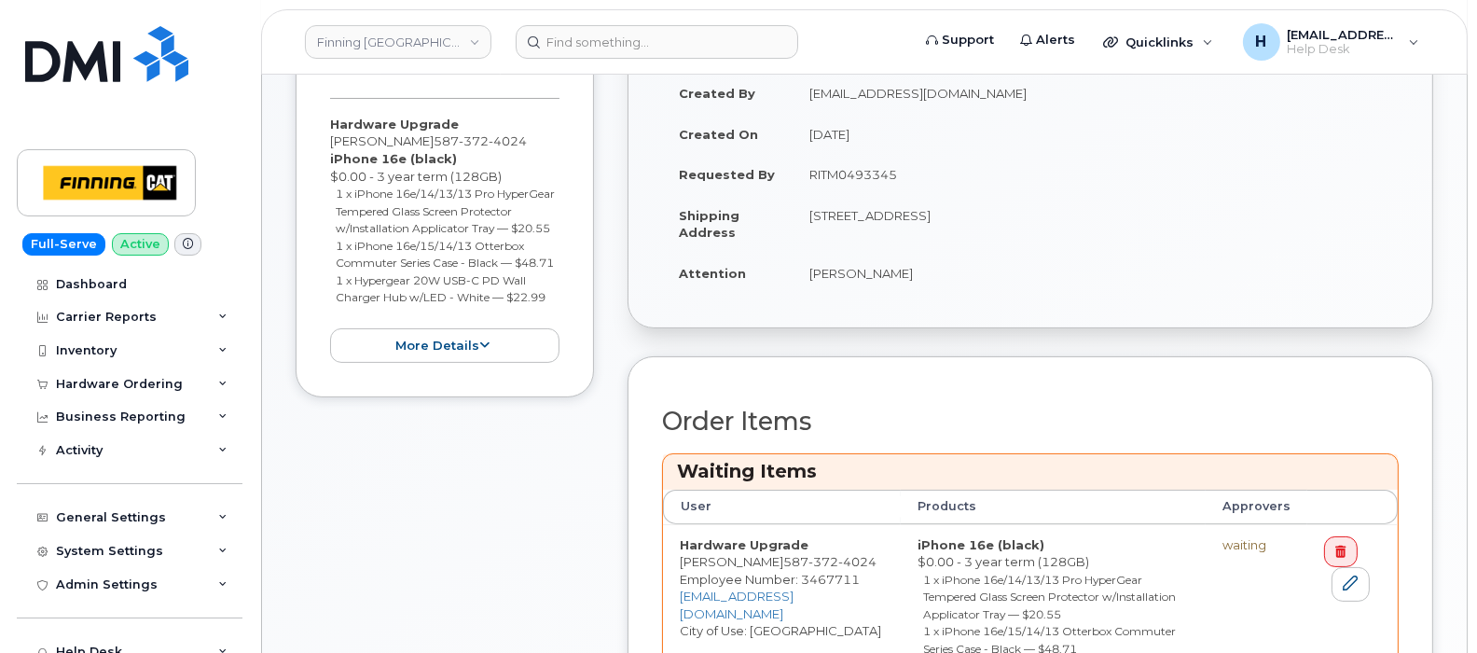
scroll to position [350, 0]
click at [1347, 575] on icon at bounding box center [1350, 580] width 15 height 15
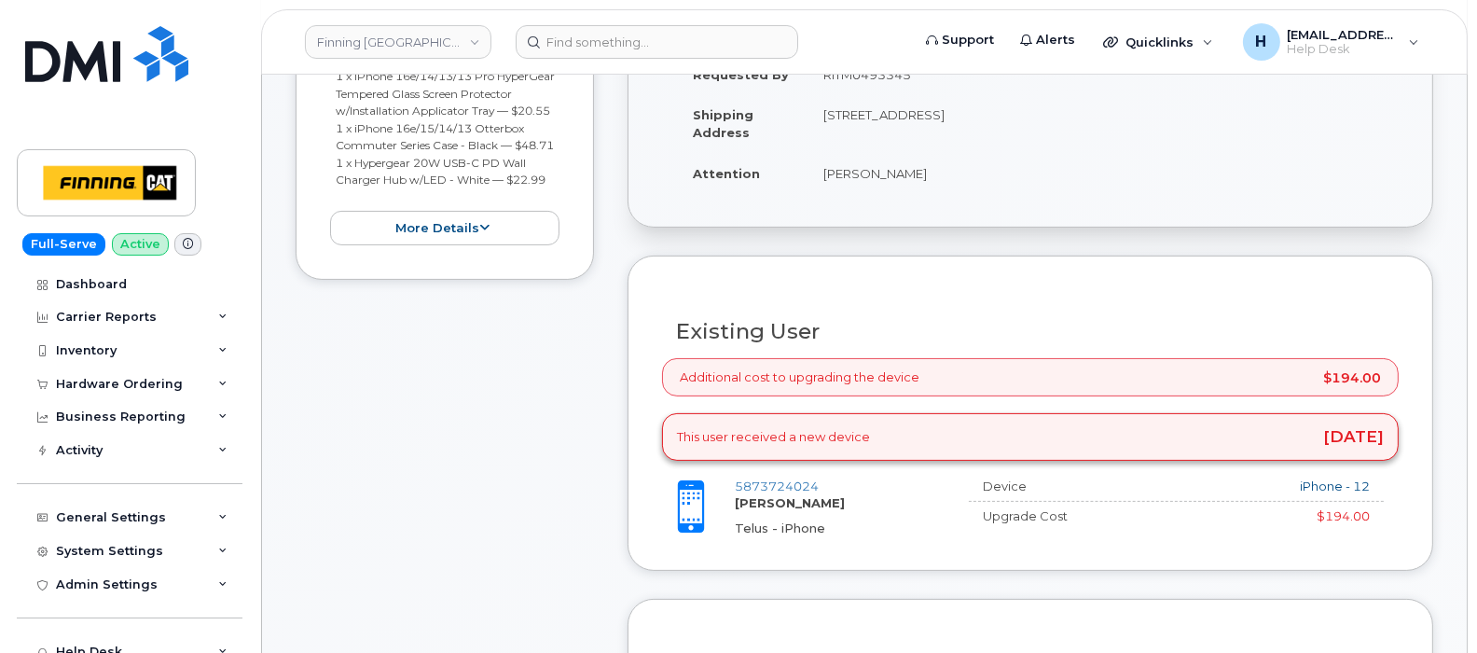
scroll to position [583, 0]
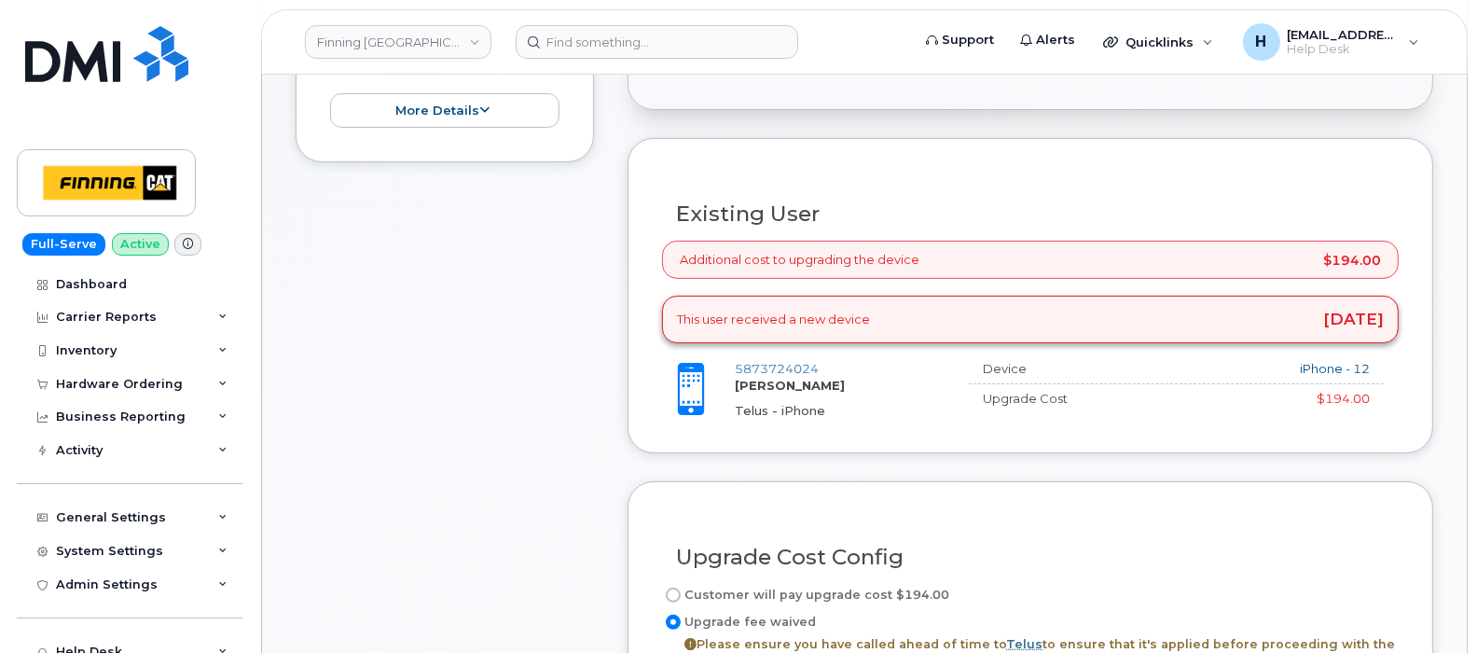
click at [761, 259] on div "Additional cost to upgrading the device $194.00" at bounding box center [1030, 260] width 737 height 38
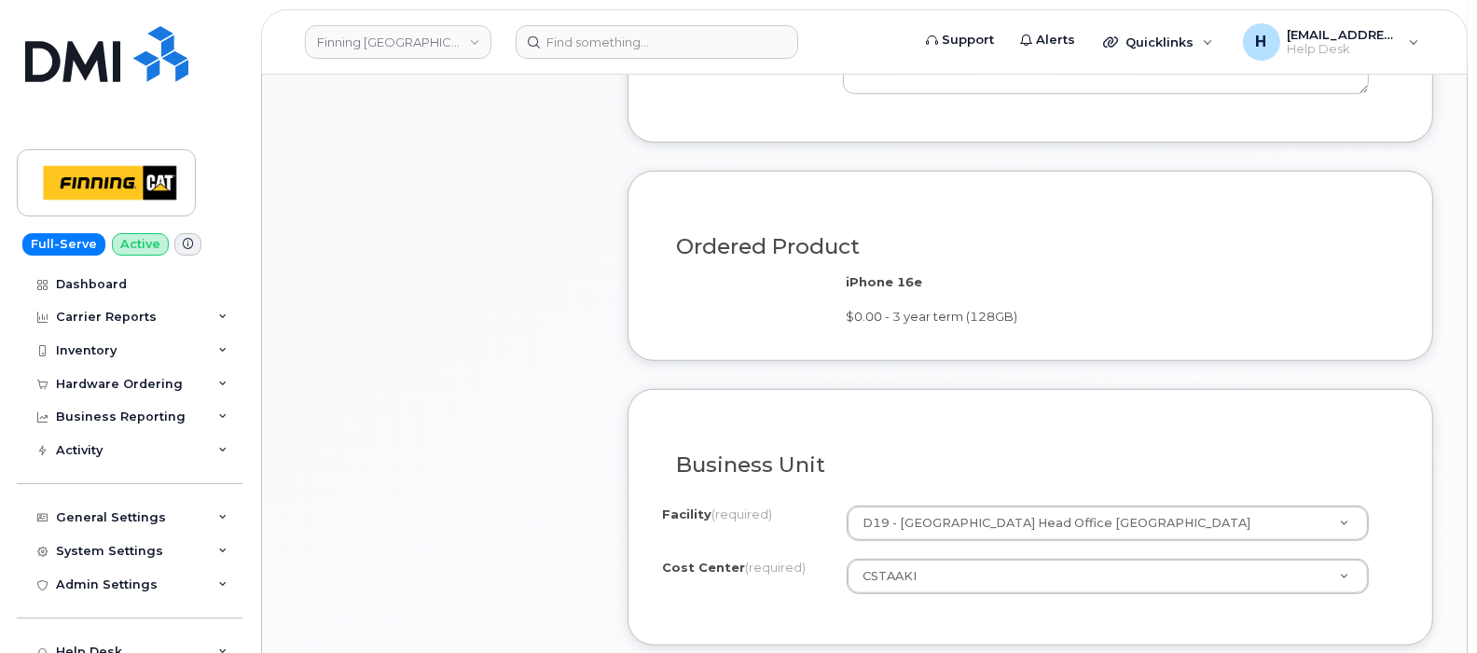
scroll to position [1514, 0]
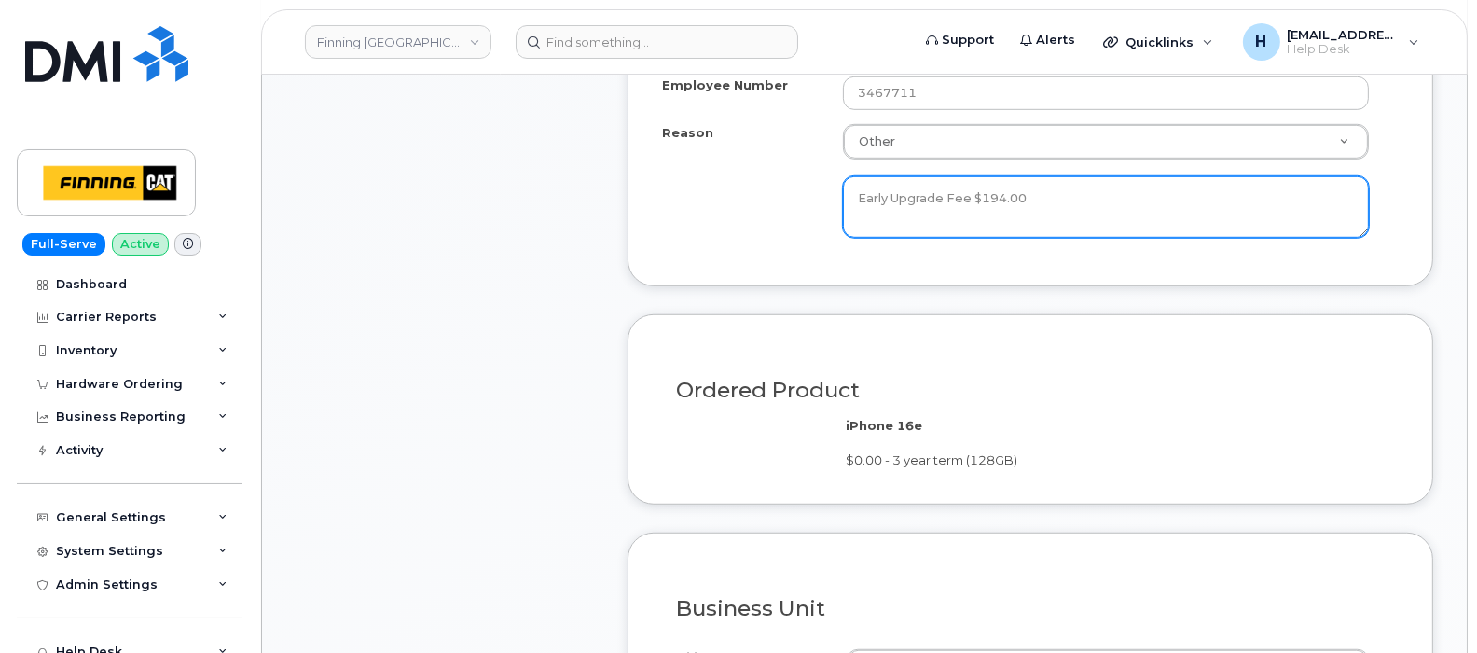
click at [1030, 177] on textarea "Early Upgrade Fee $194.00" at bounding box center [1106, 207] width 527 height 62
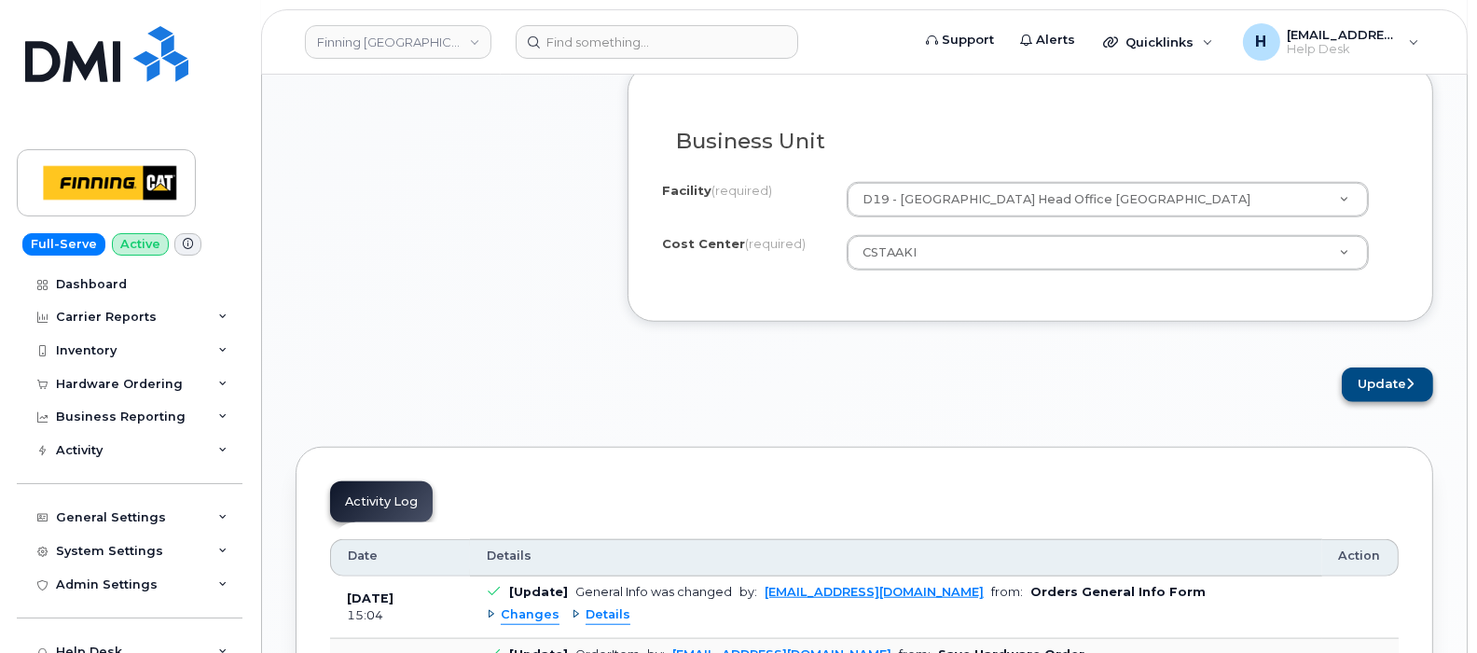
type textarea "Early Upgrade Fee $194.00--Approved"
click at [1378, 367] on button "Update" at bounding box center [1387, 384] width 91 height 35
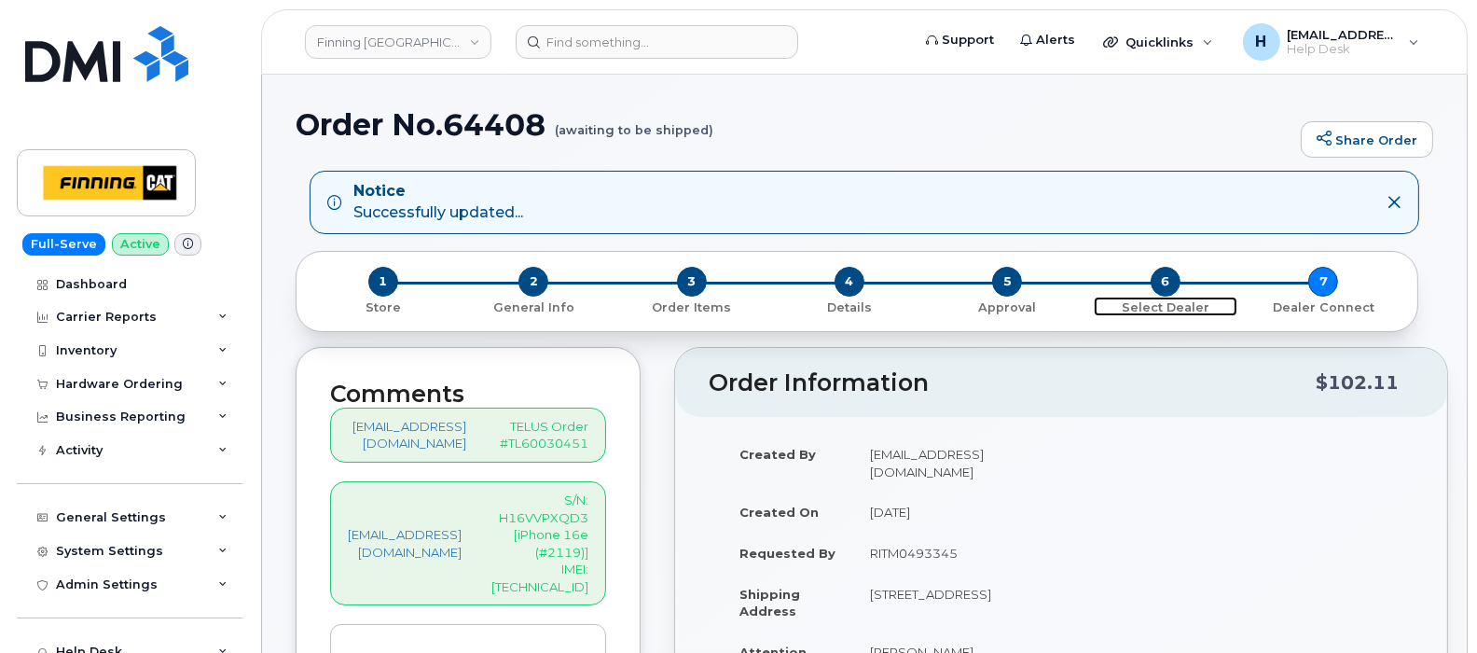
click at [1161, 280] on span "6" at bounding box center [1166, 282] width 30 height 30
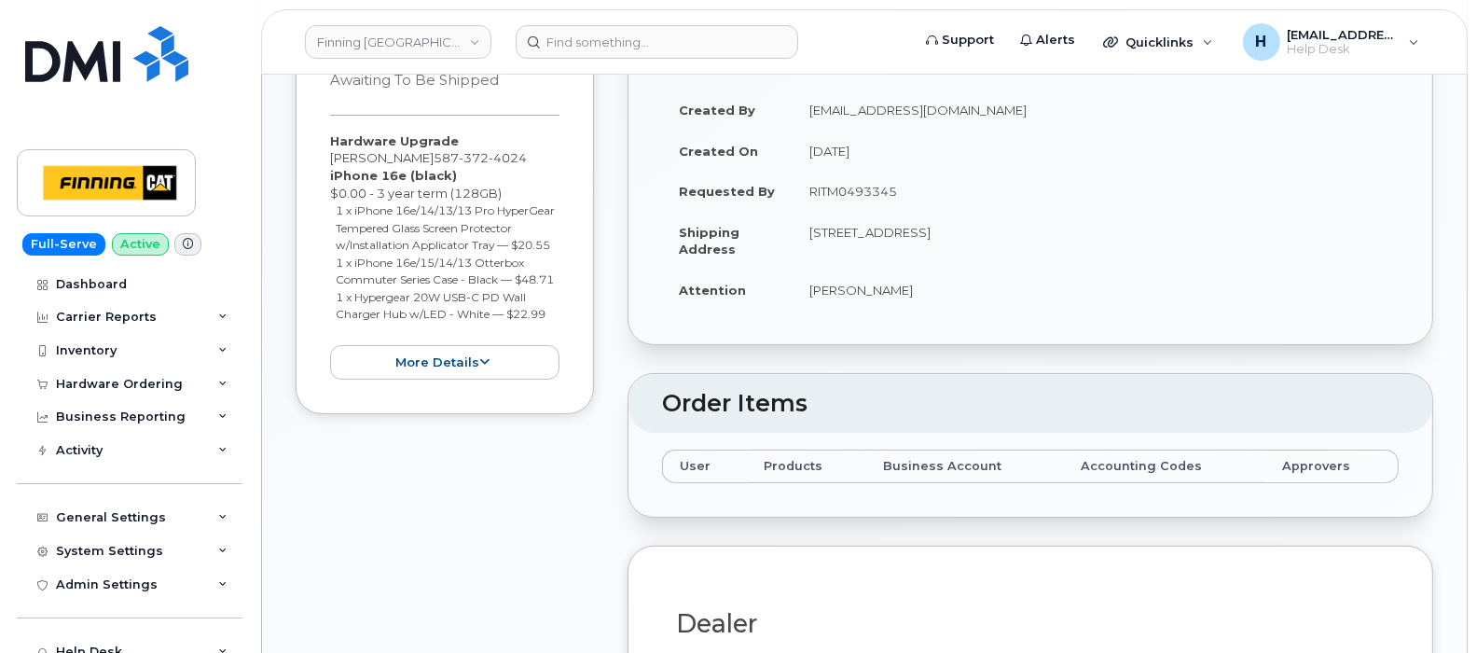
type textarea "Early Upgrade Fee $194.00 Per FINCA Mobility, order new device for the user. Ha…"
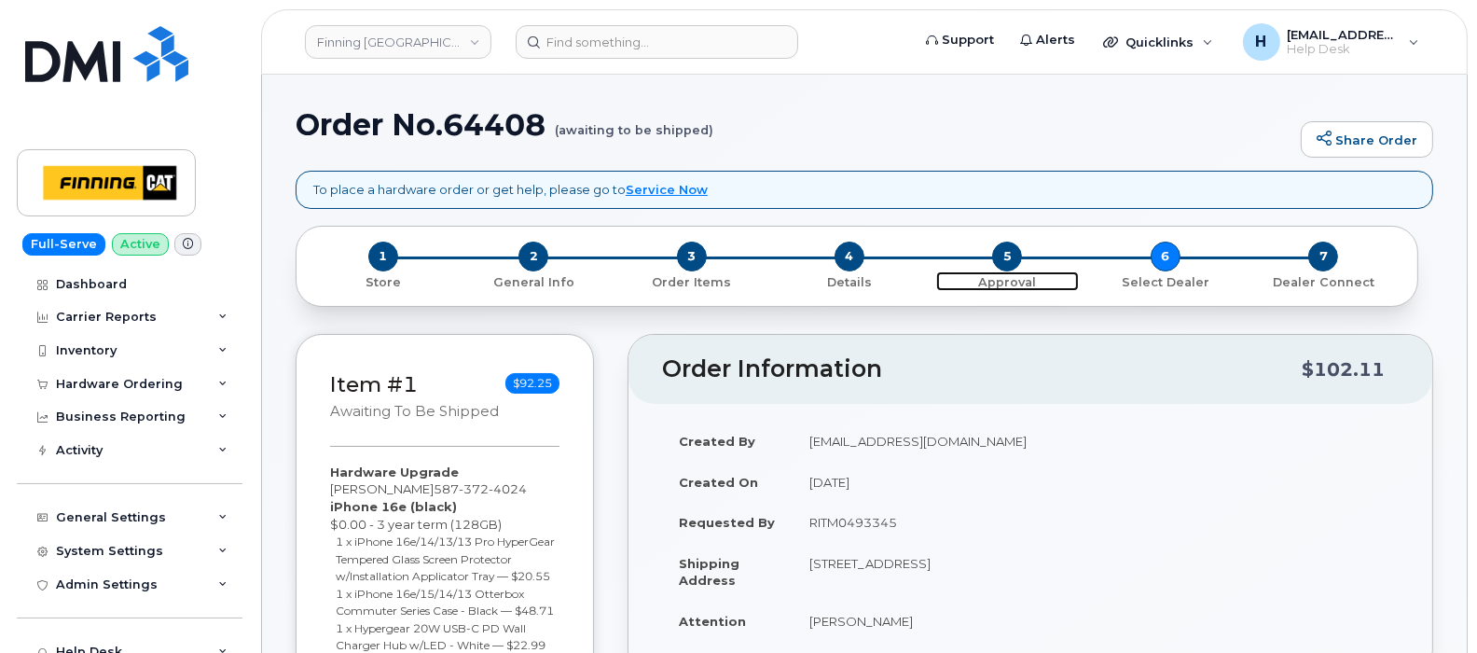
click at [1004, 255] on span "5" at bounding box center [1007, 257] width 30 height 30
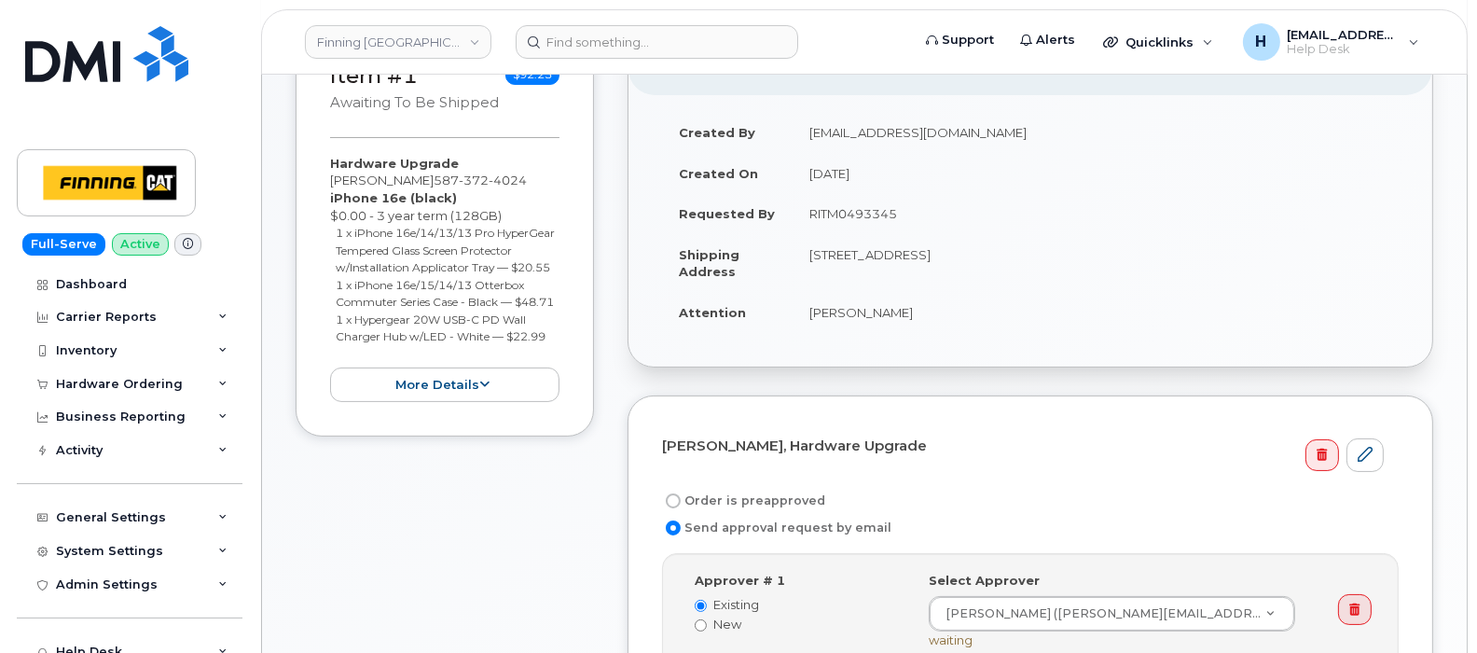
scroll to position [350, 0]
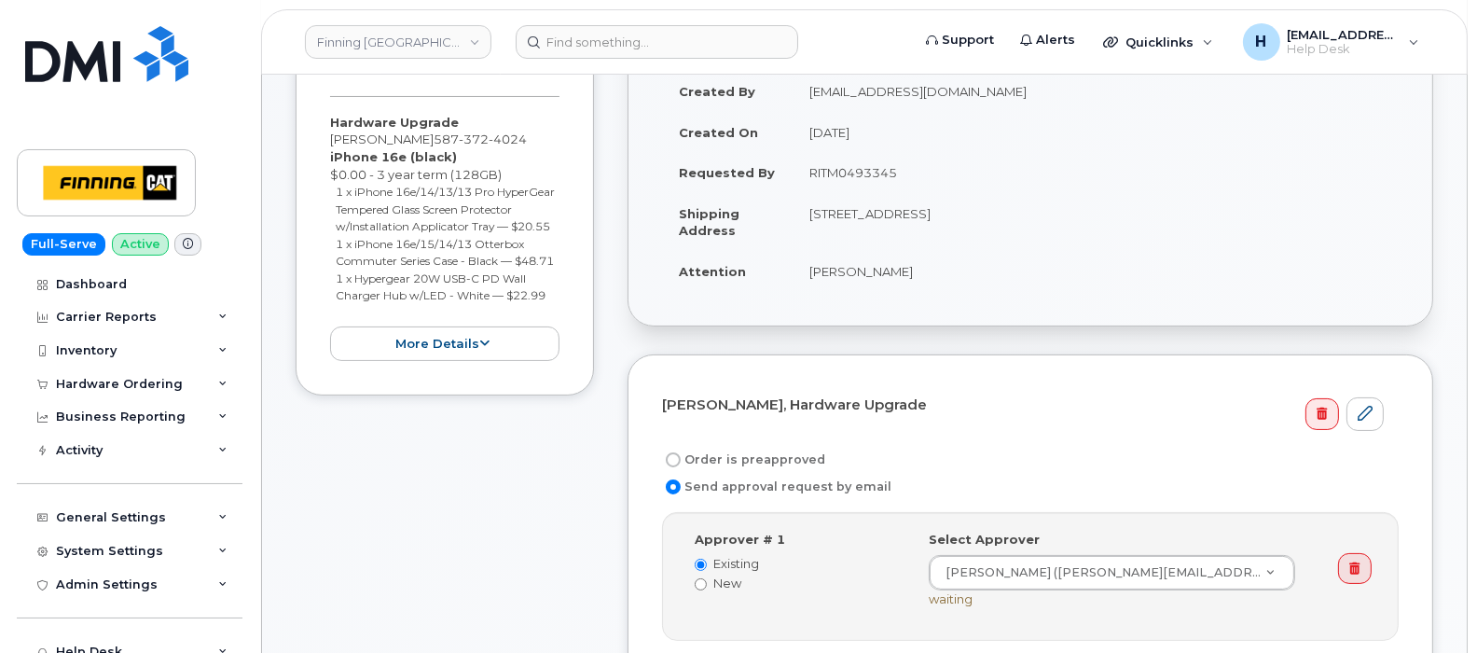
click at [772, 450] on label "Order is preapproved" at bounding box center [743, 460] width 163 height 22
click at [681, 452] on input "Order is preapproved" at bounding box center [673, 459] width 15 height 15
radio input "true"
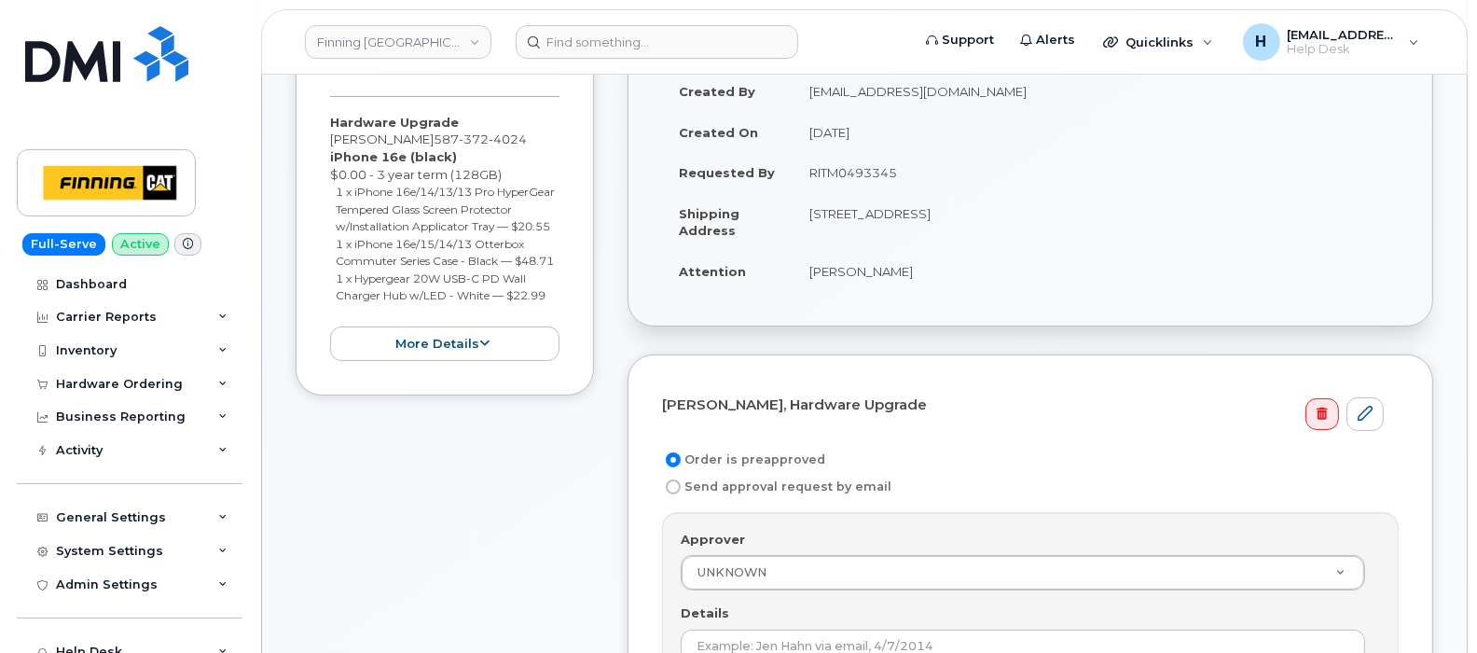
drag, startPoint x: 804, startPoint y: 167, endPoint x: 929, endPoint y: 169, distance: 125.0
click at [929, 169] on td "RITM0493345" at bounding box center [1096, 172] width 606 height 41
copy td "RITM0493345"
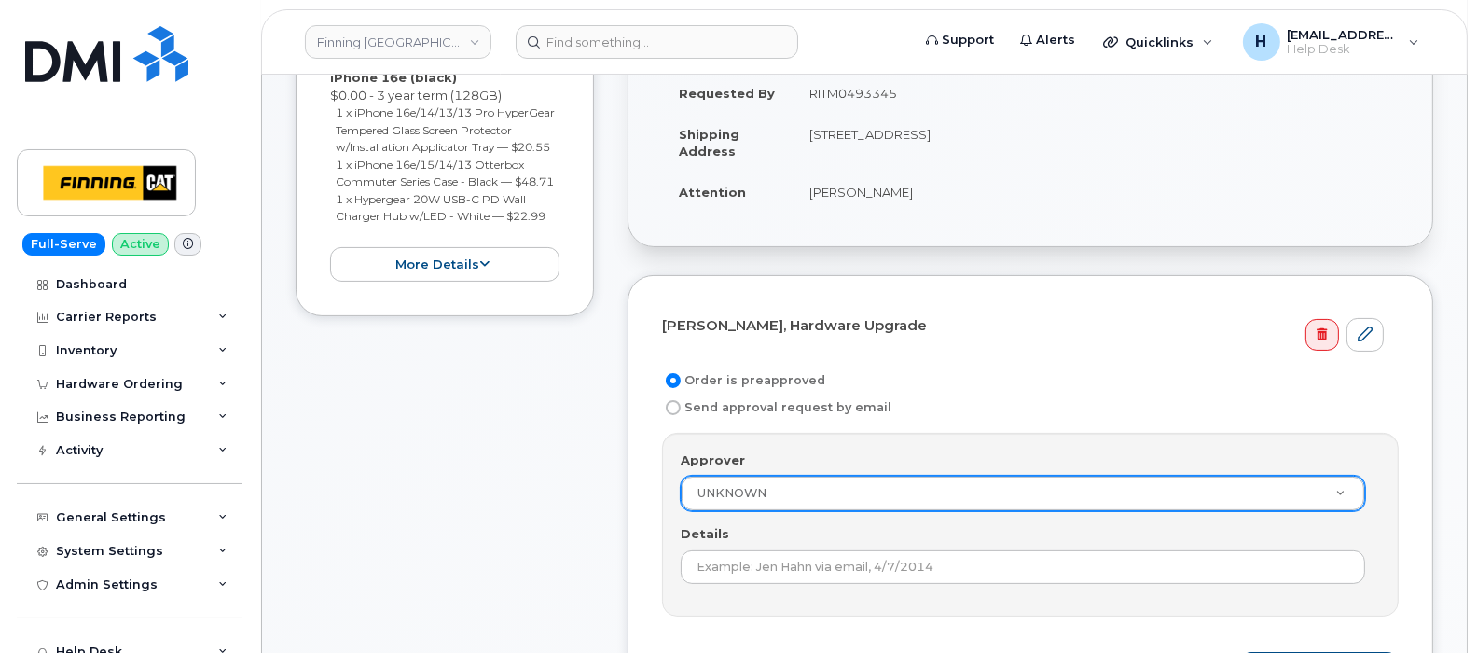
scroll to position [465, 0]
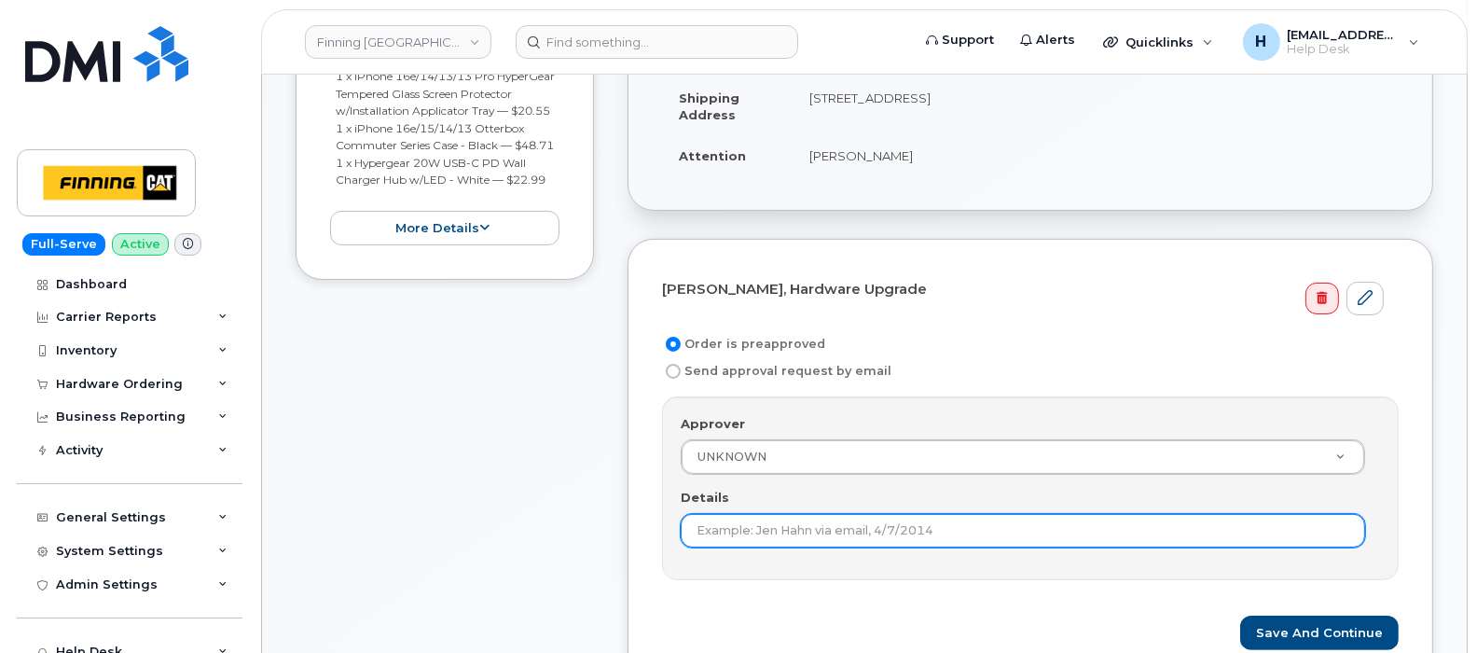
click at [707, 529] on input "Details" at bounding box center [1023, 531] width 684 height 34
paste input "RITM0493345"
type input "RITM0493345"
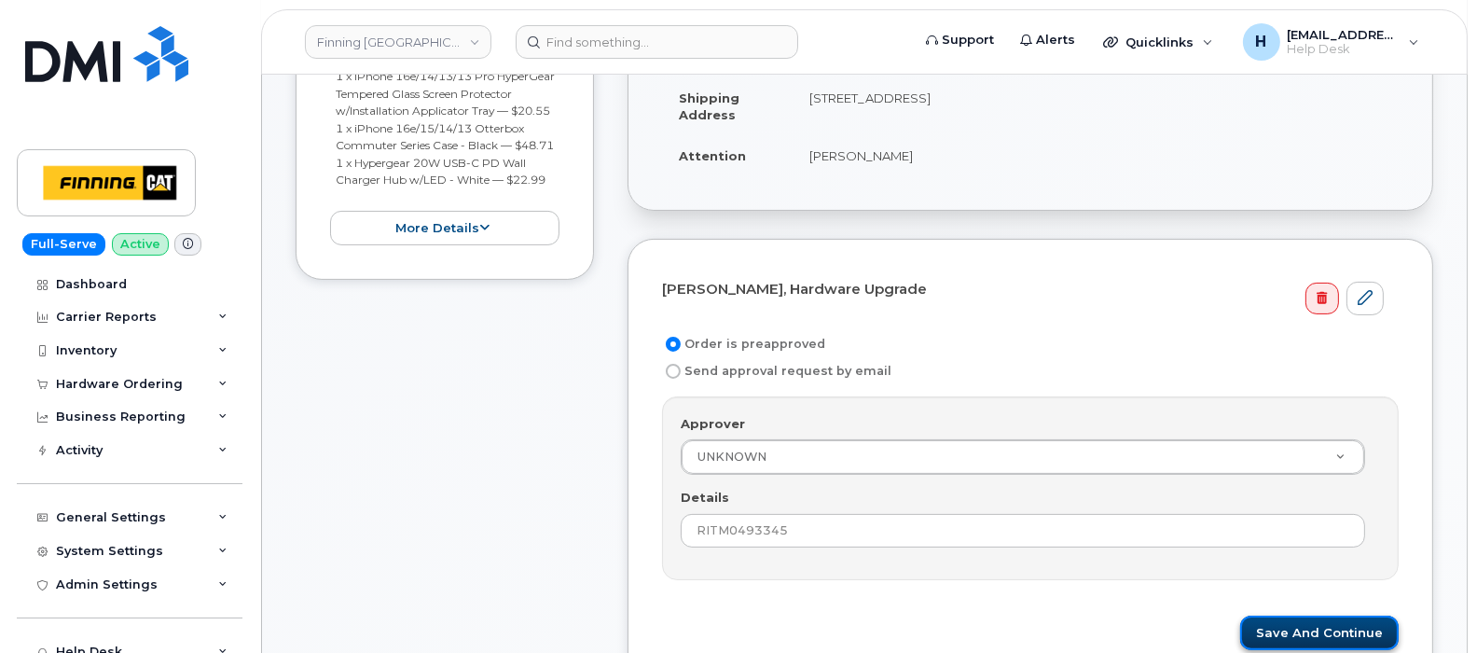
click at [1305, 628] on button "Save and Continue" at bounding box center [1319, 632] width 159 height 35
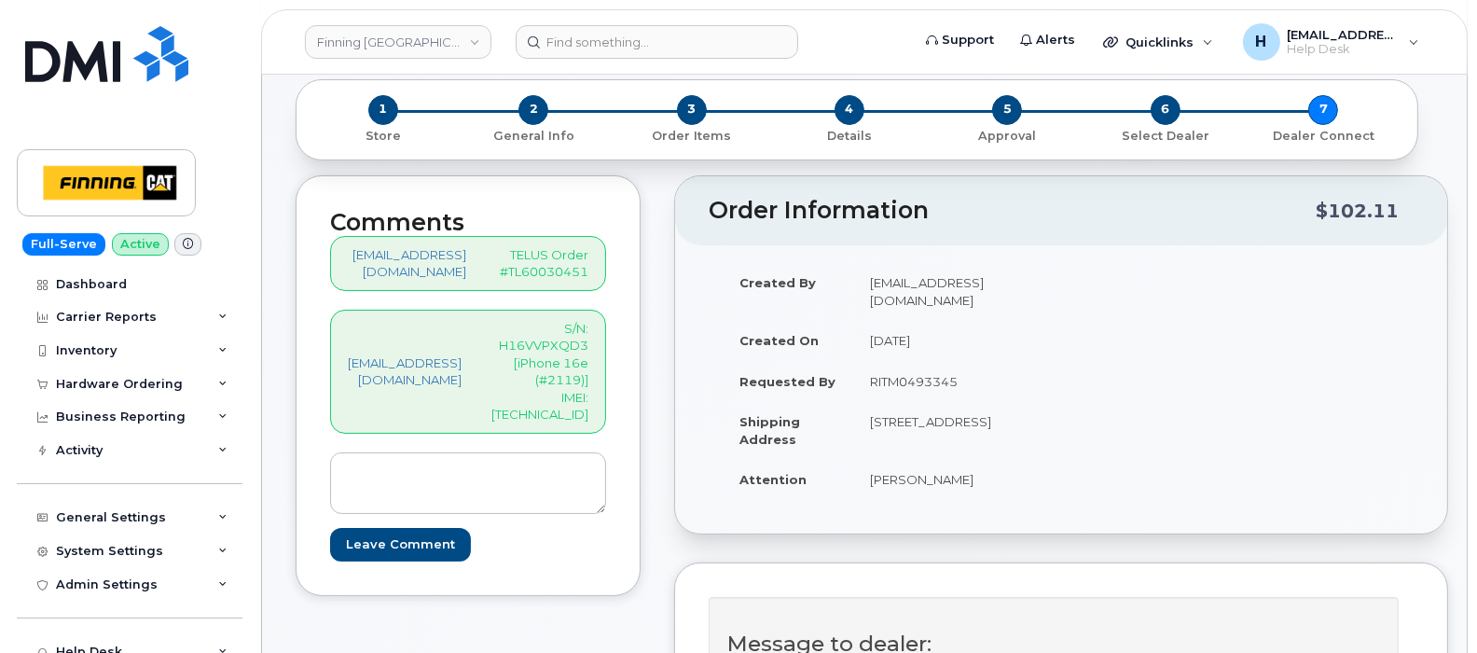
scroll to position [116, 0]
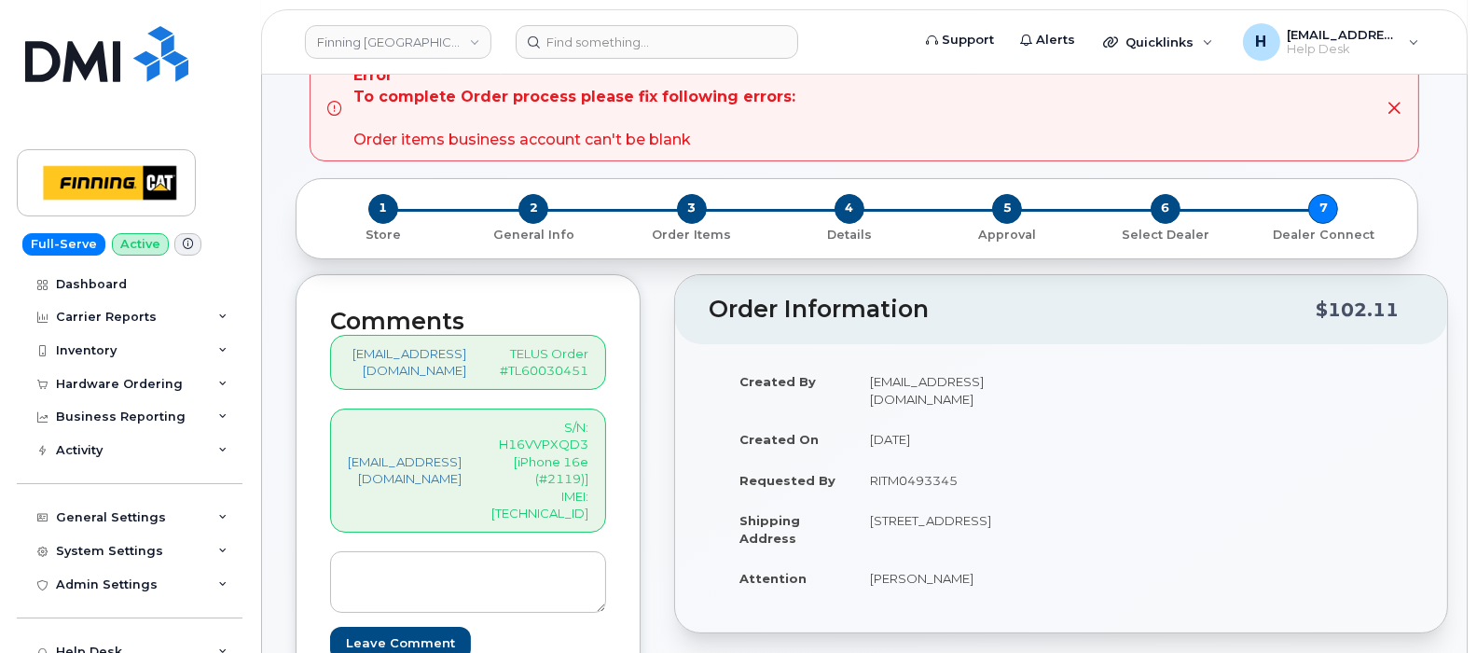
click at [499, 136] on div "Error To complete Order process please fix following errors: Order items busine…" at bounding box center [574, 107] width 442 height 85
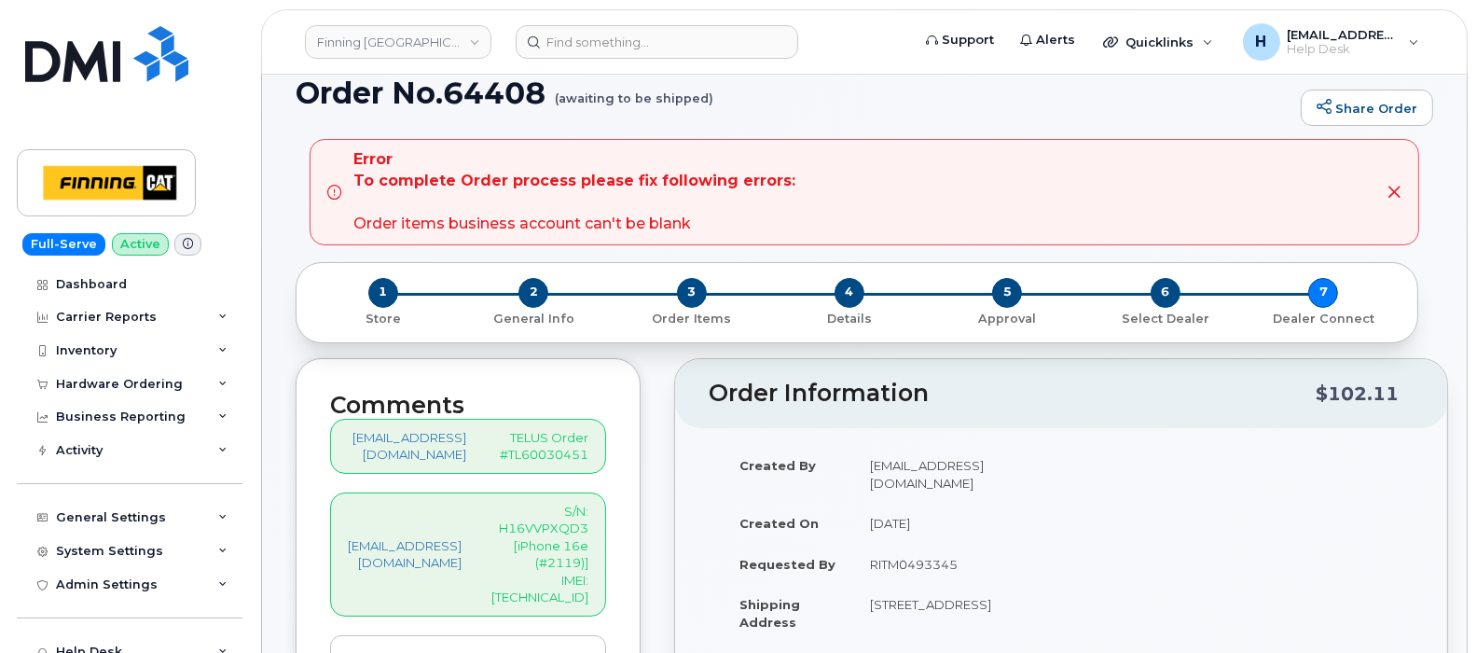
scroll to position [0, 0]
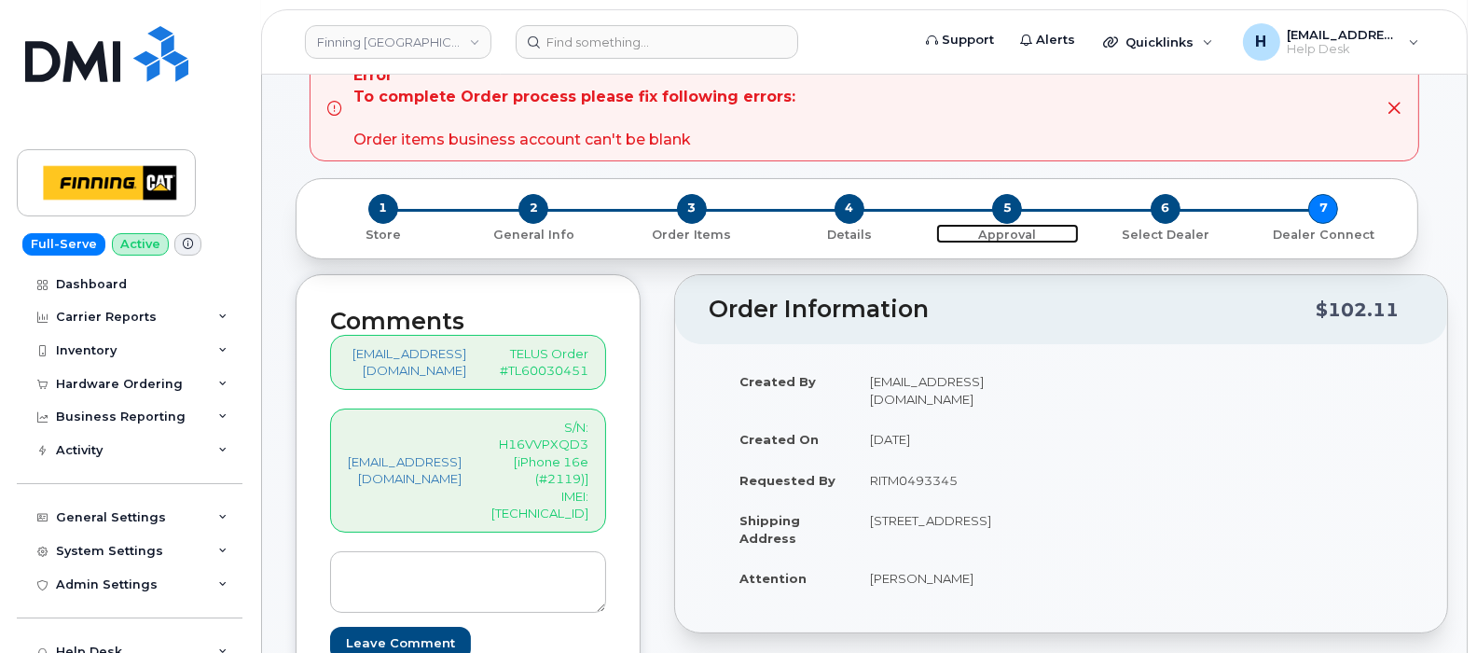
click at [999, 205] on span "5" at bounding box center [1007, 209] width 30 height 30
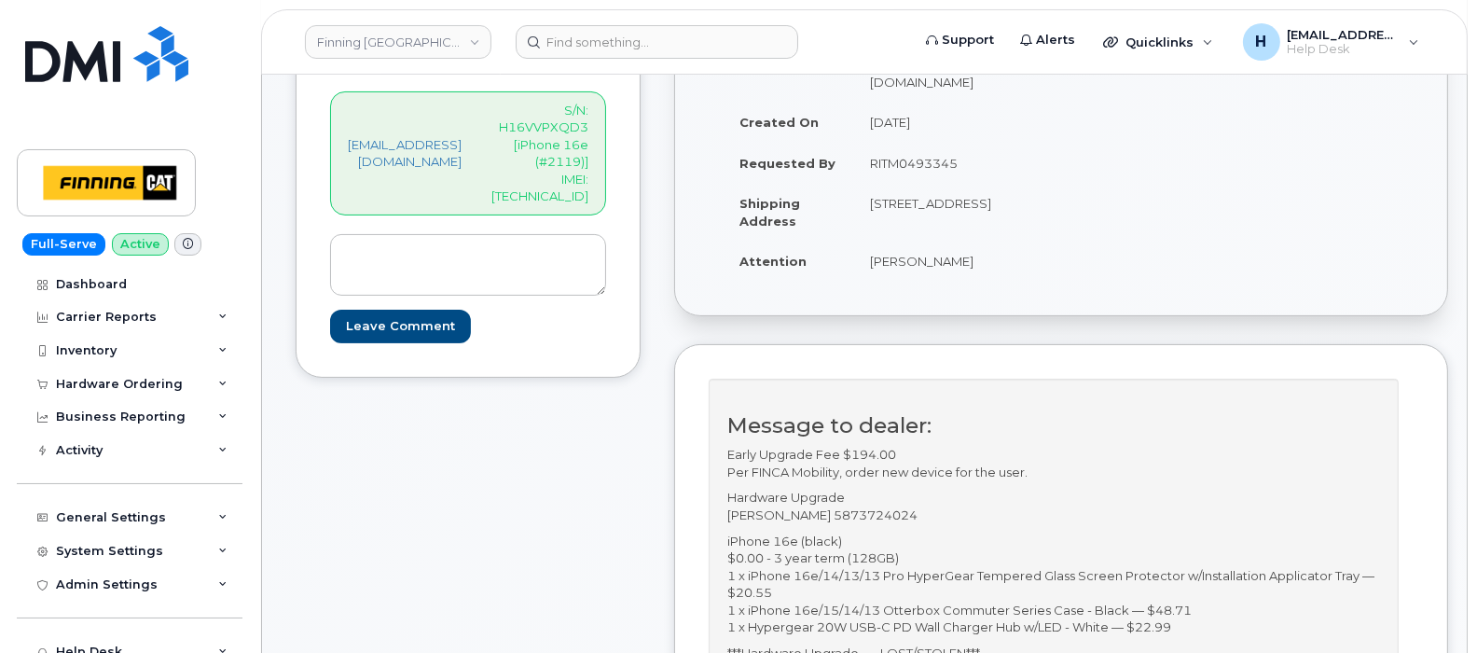
scroll to position [699, 0]
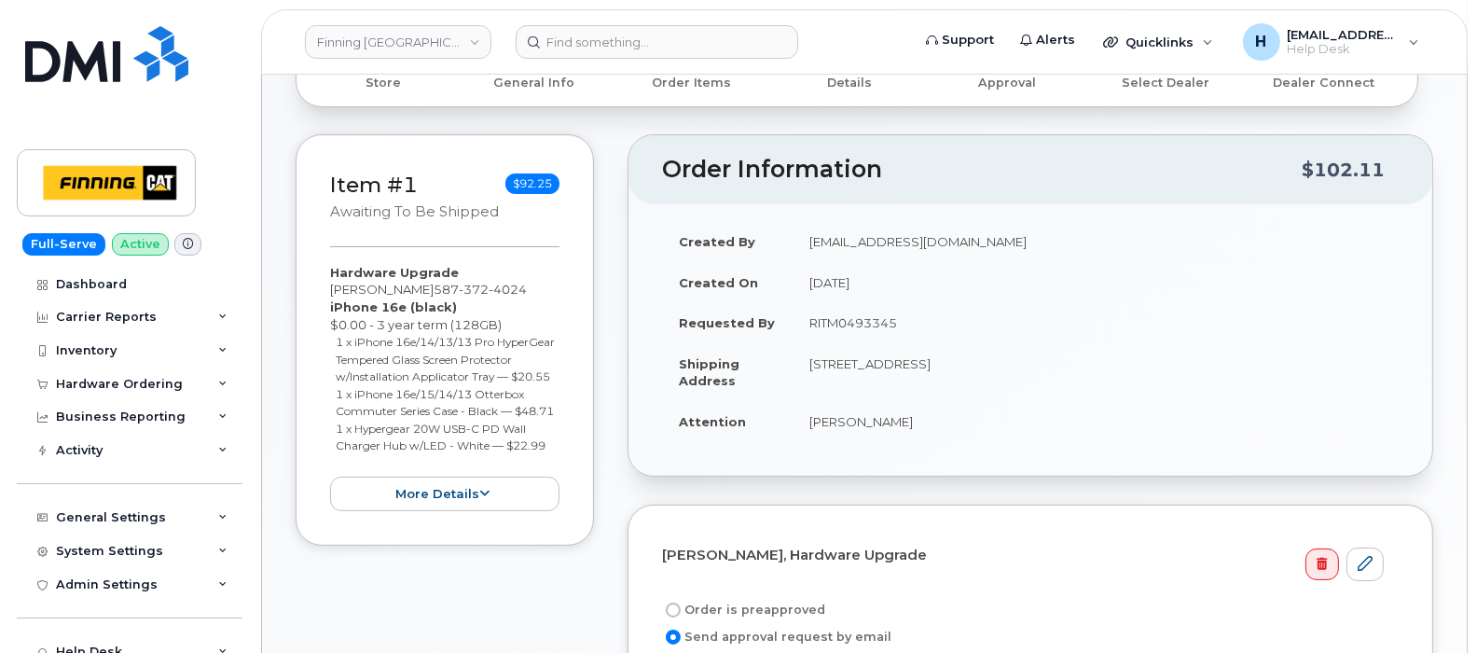
scroll to position [350, 0]
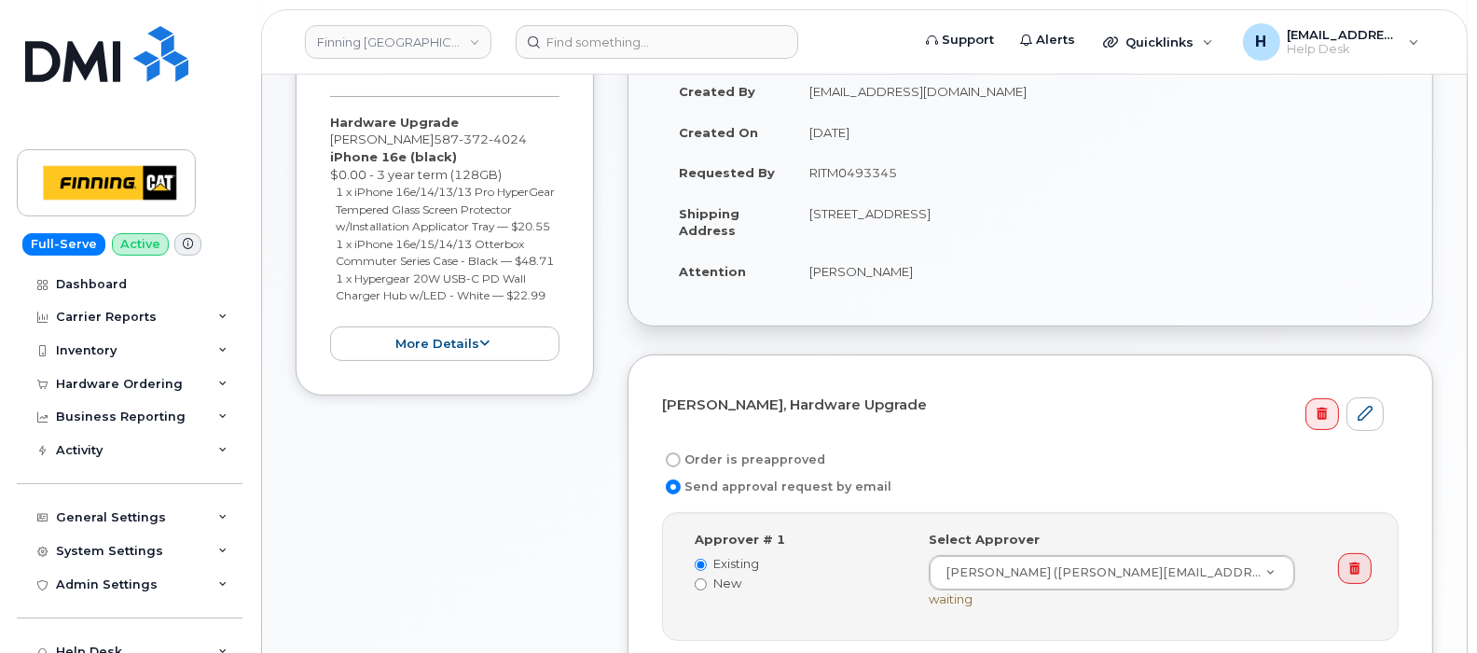
click at [732, 460] on label "Order is preapproved" at bounding box center [743, 460] width 163 height 22
click at [681, 460] on input "Order is preapproved" at bounding box center [673, 459] width 15 height 15
radio input "true"
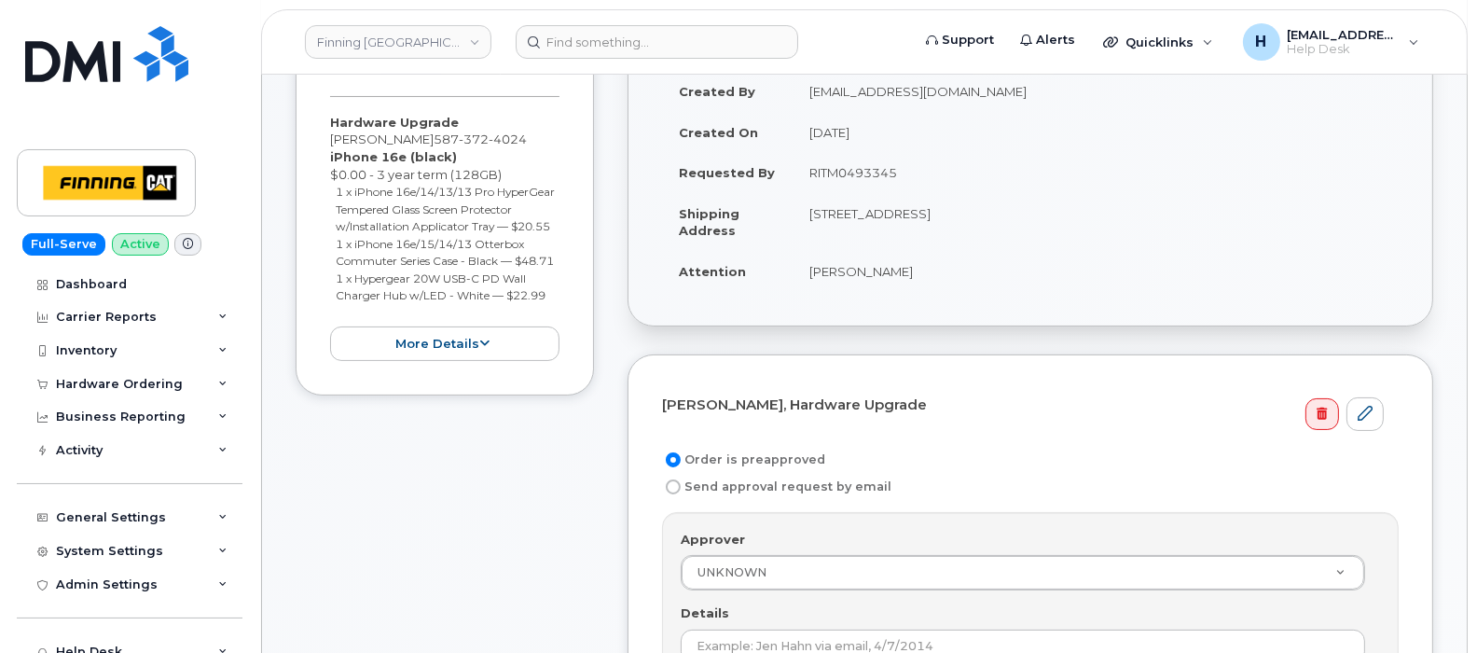
drag, startPoint x: 828, startPoint y: 180, endPoint x: 914, endPoint y: 182, distance: 85.8
click at [914, 182] on td "RITM0493345" at bounding box center [1096, 172] width 606 height 41
copy td "RITM0493345"
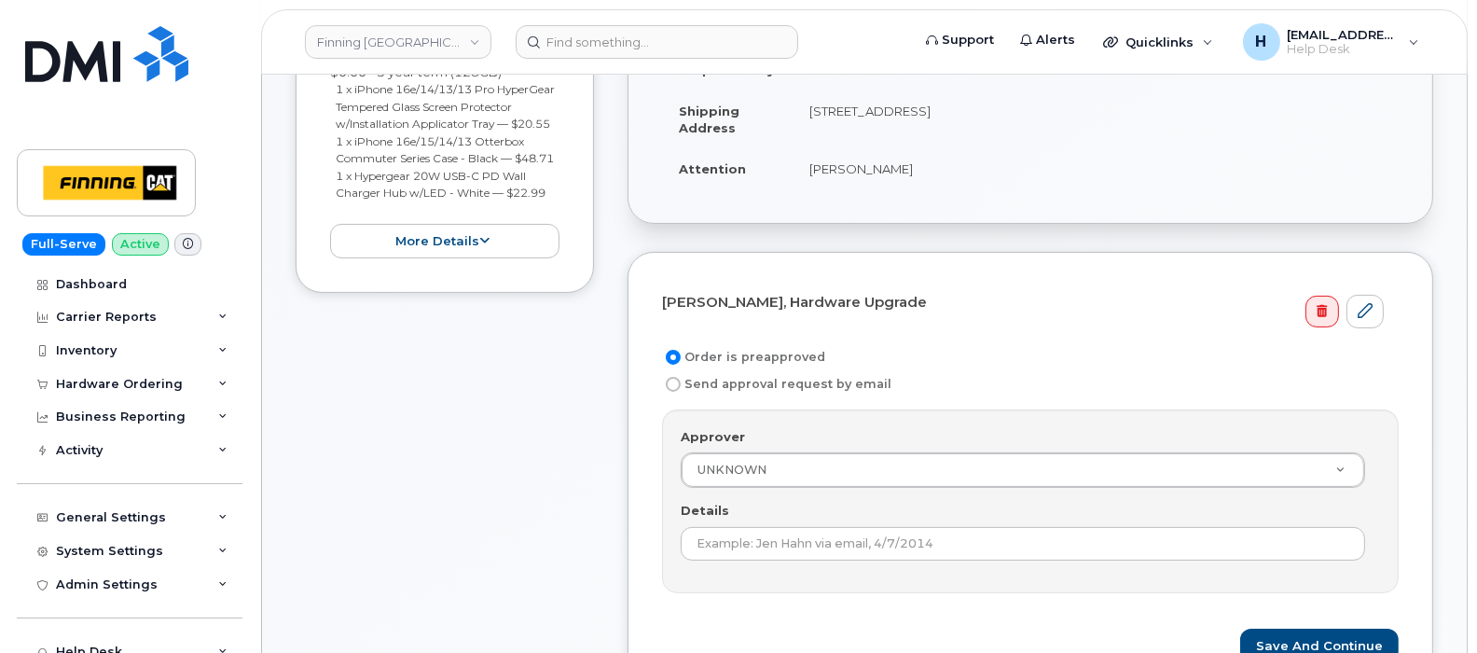
scroll to position [583, 0]
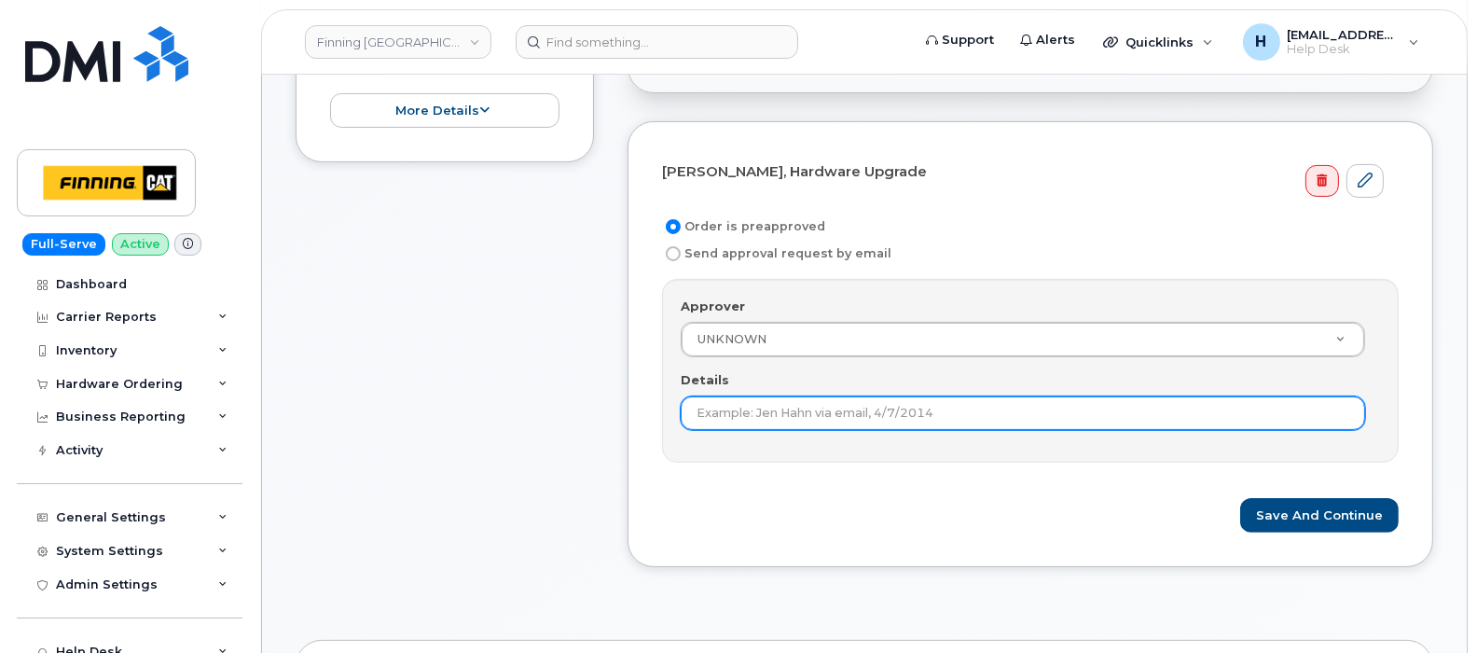
click at [765, 424] on input "Details" at bounding box center [1023, 413] width 684 height 34
paste input "RITM0493345"
type input "RITM0493345"
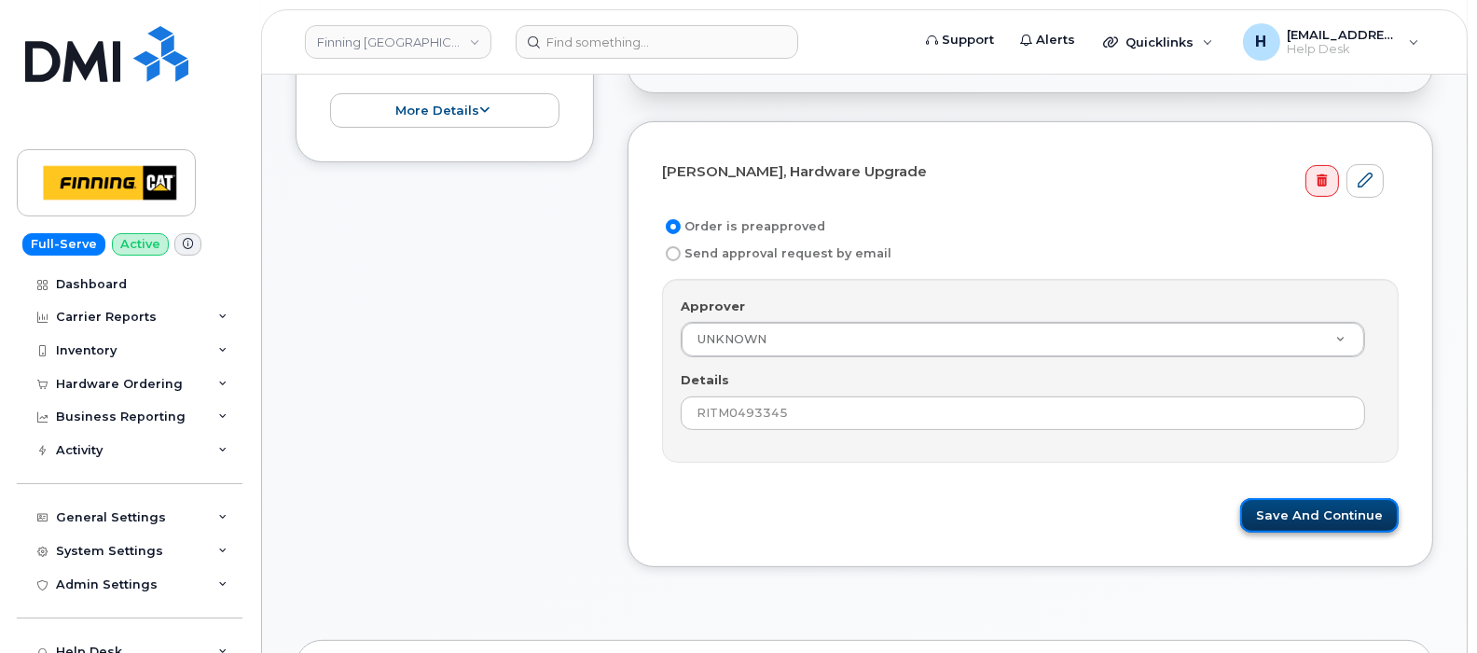
click at [1319, 518] on button "Save and Continue" at bounding box center [1319, 515] width 159 height 35
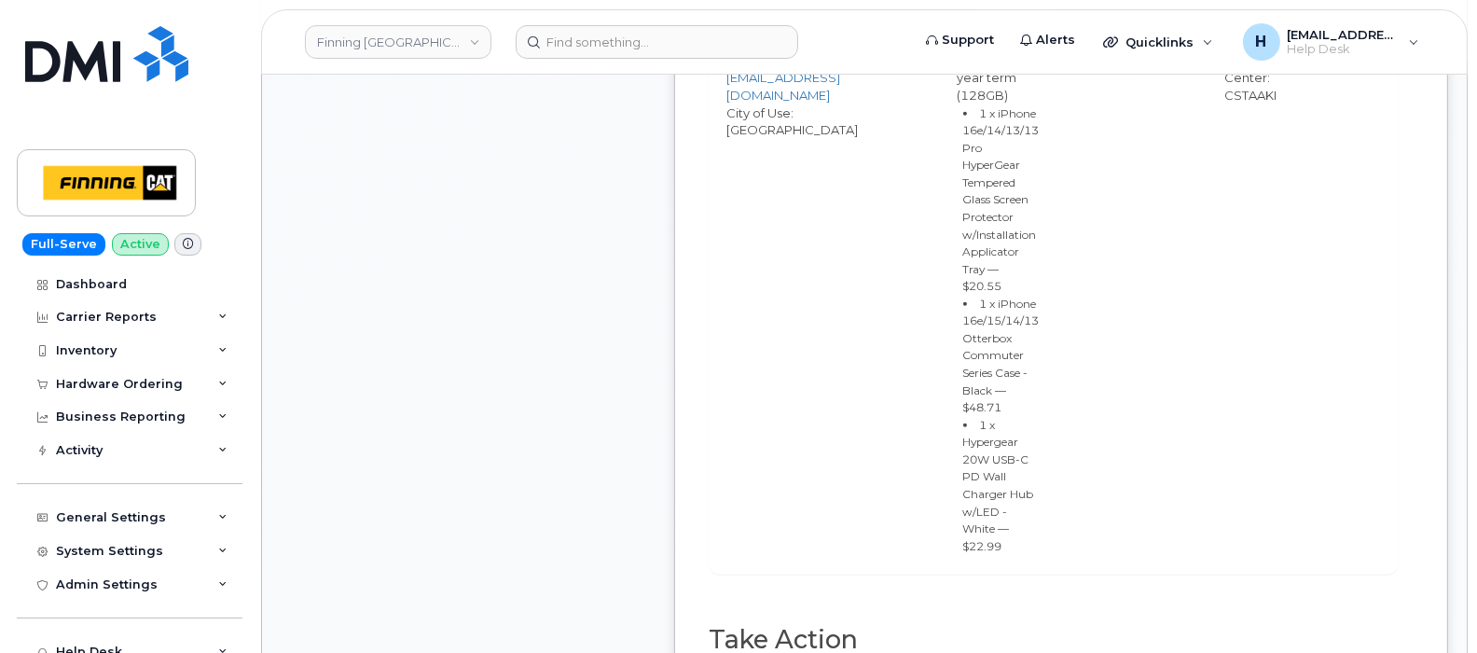
scroll to position [1747, 0]
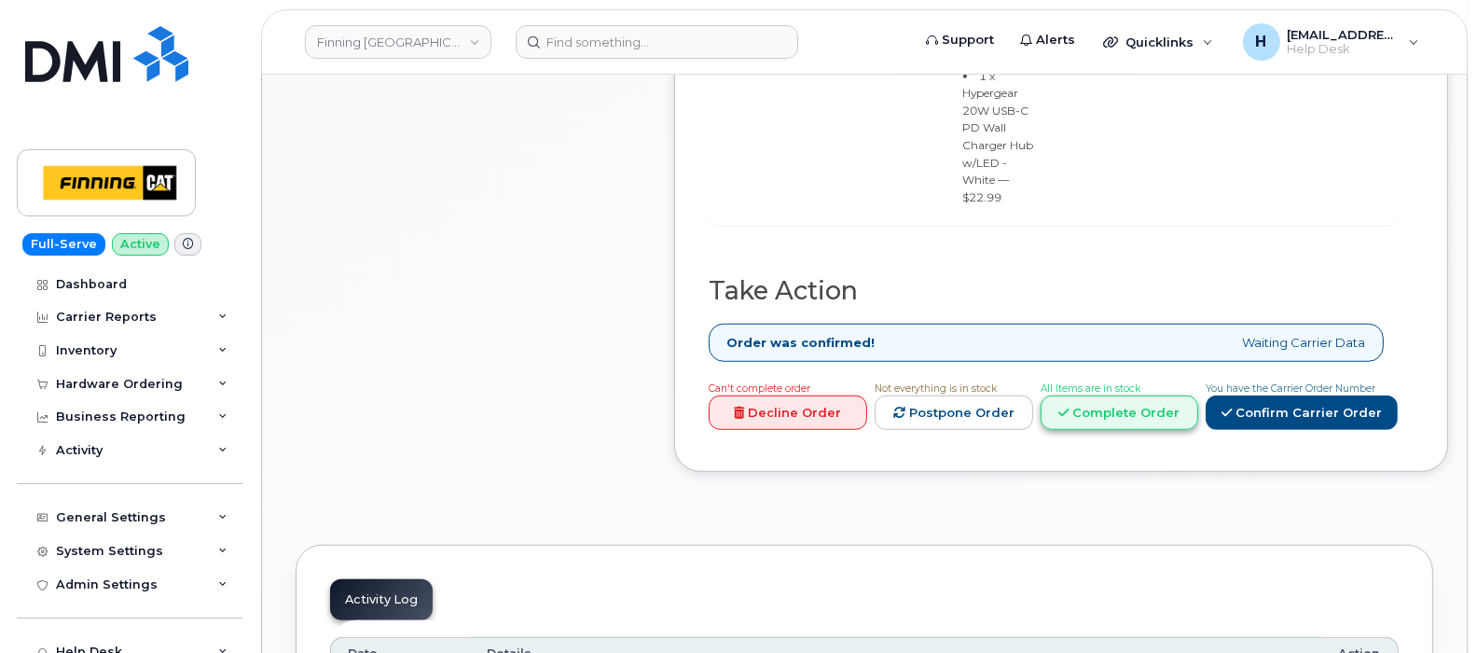
click at [1199, 395] on link "Complete Order" at bounding box center [1120, 412] width 159 height 35
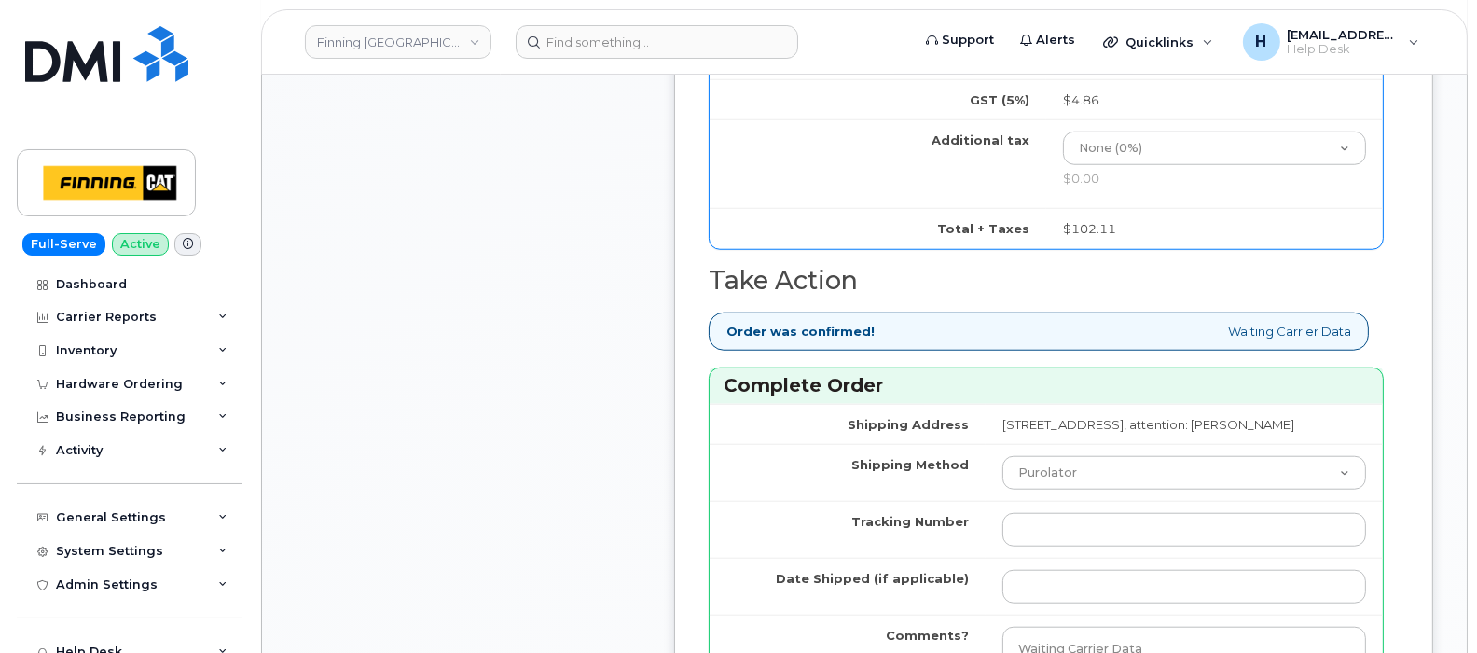
scroll to position [2215, 0]
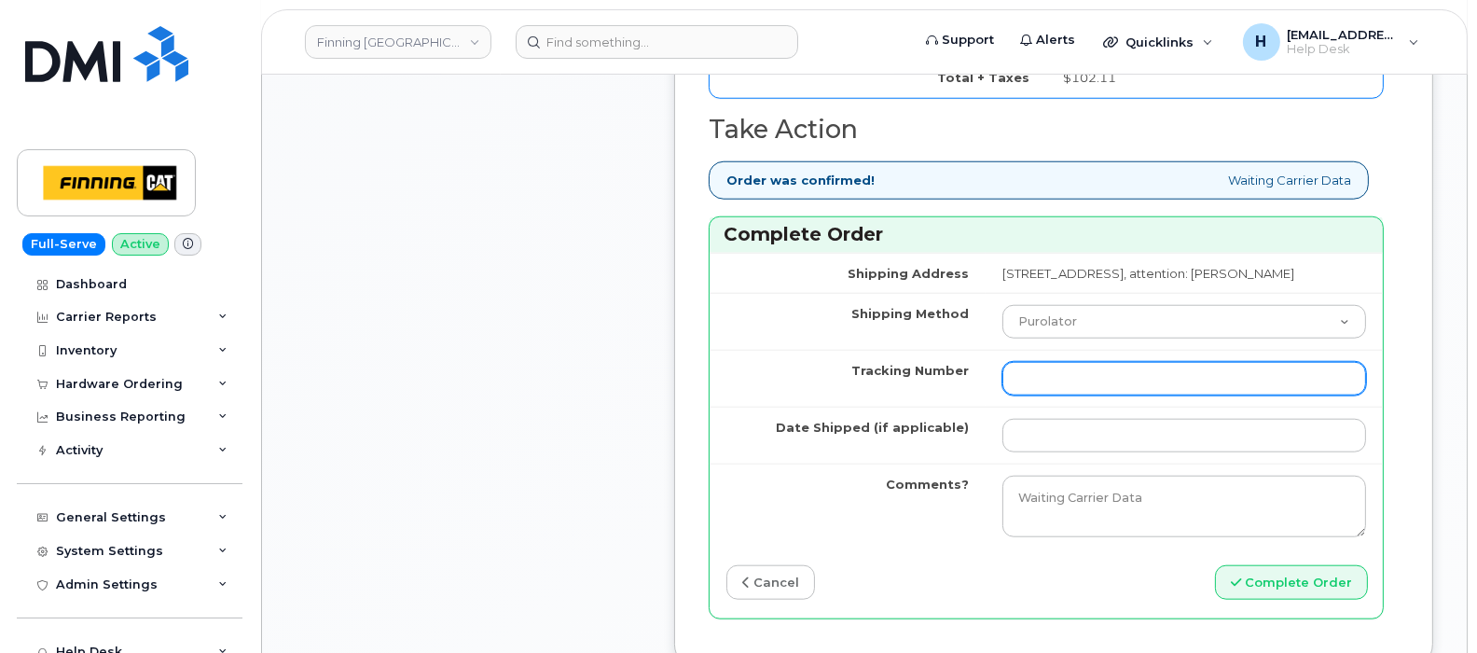
click at [1002, 393] on input "Tracking Number" at bounding box center [1184, 379] width 364 height 34
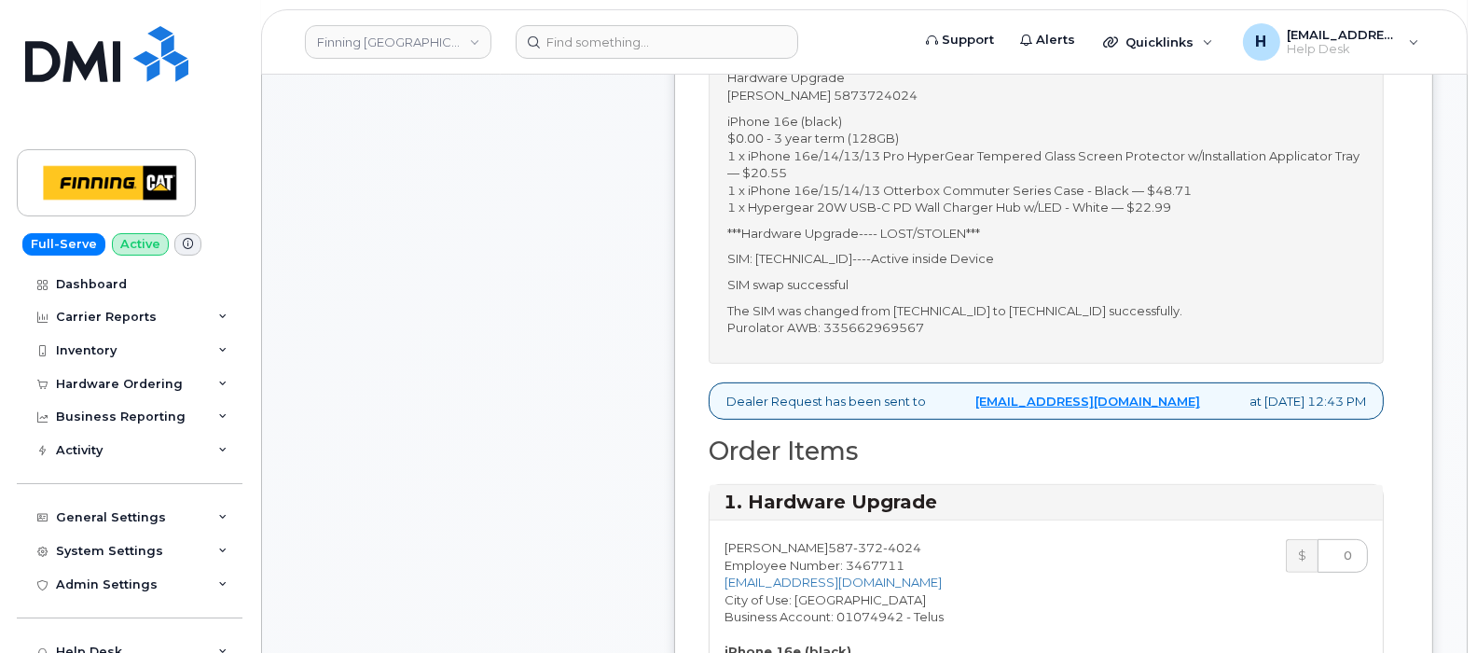
scroll to position [815, 0]
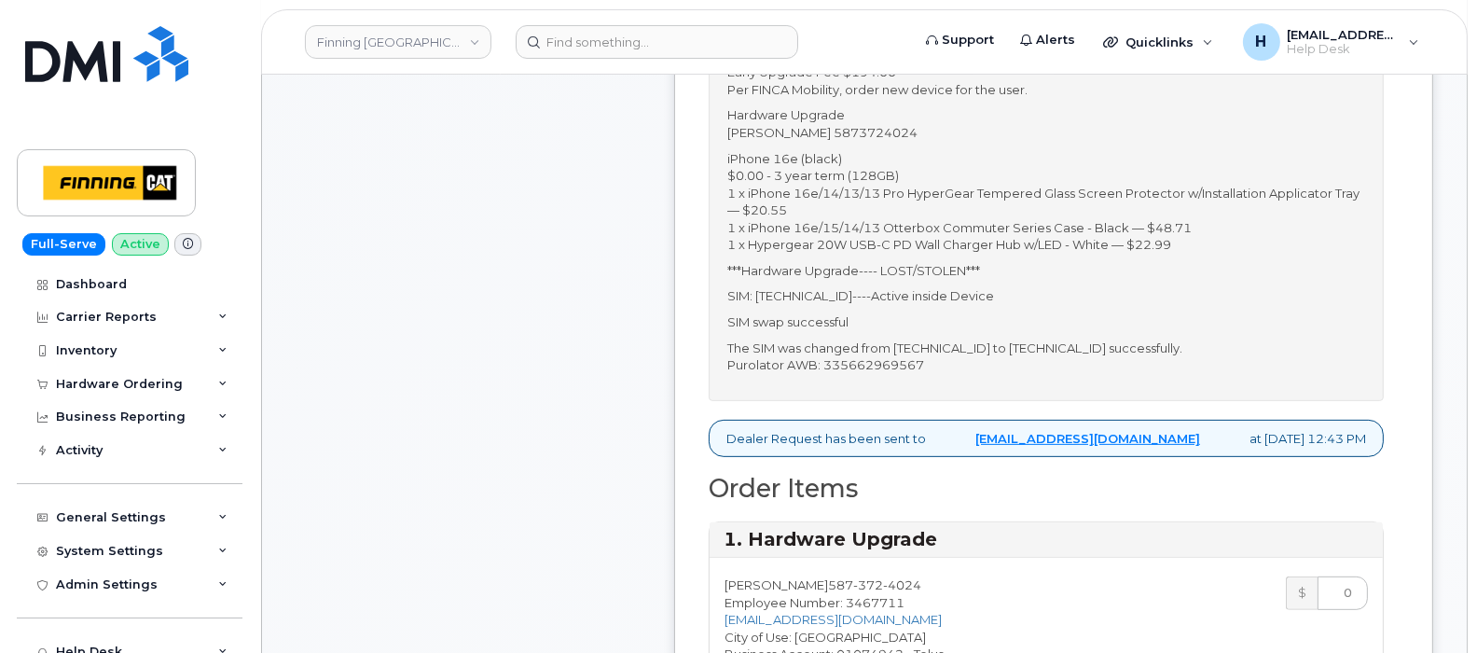
click at [919, 352] on p "The SIM was changed from 8912230102334398298 to 8912230102357625379 successfull…" at bounding box center [1046, 356] width 638 height 35
click at [922, 356] on p "The SIM was changed from 8912230102334398298 to 8912230102357625379 successfull…" at bounding box center [1046, 356] width 638 height 35
copy p "335662969567"
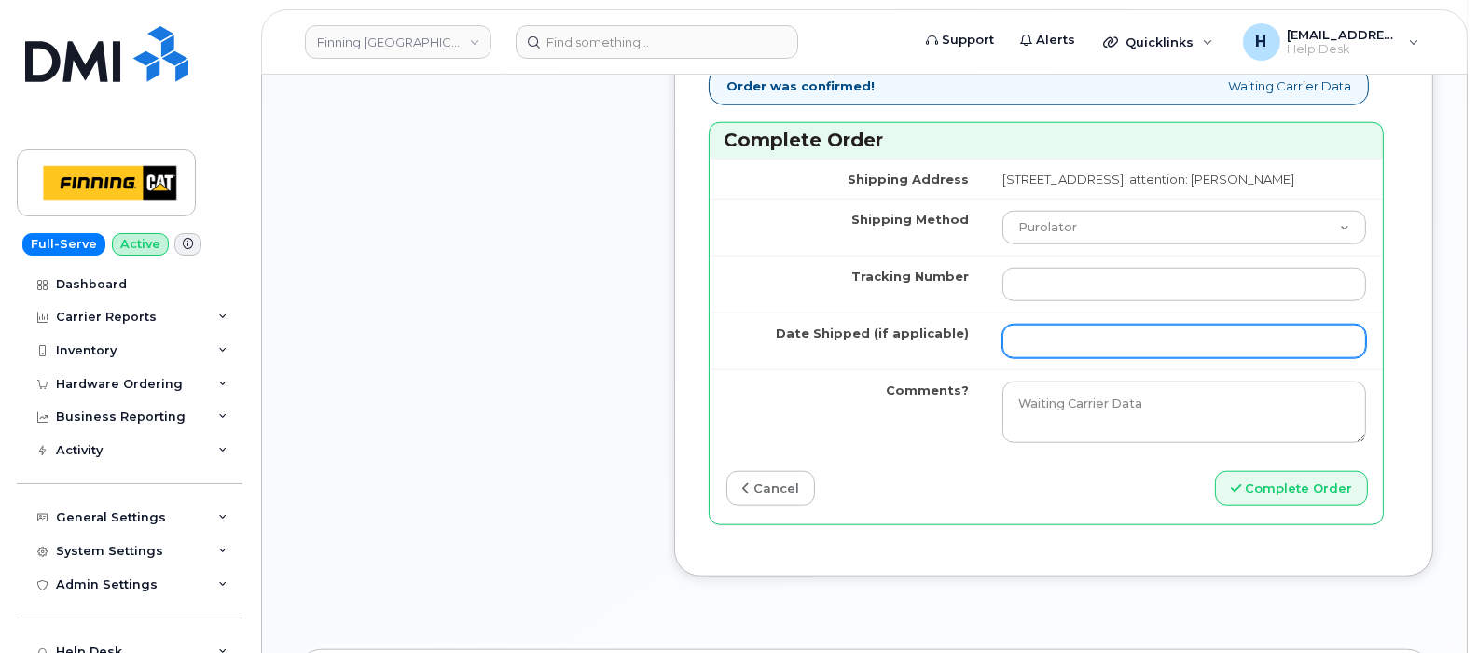
scroll to position [2331, 0]
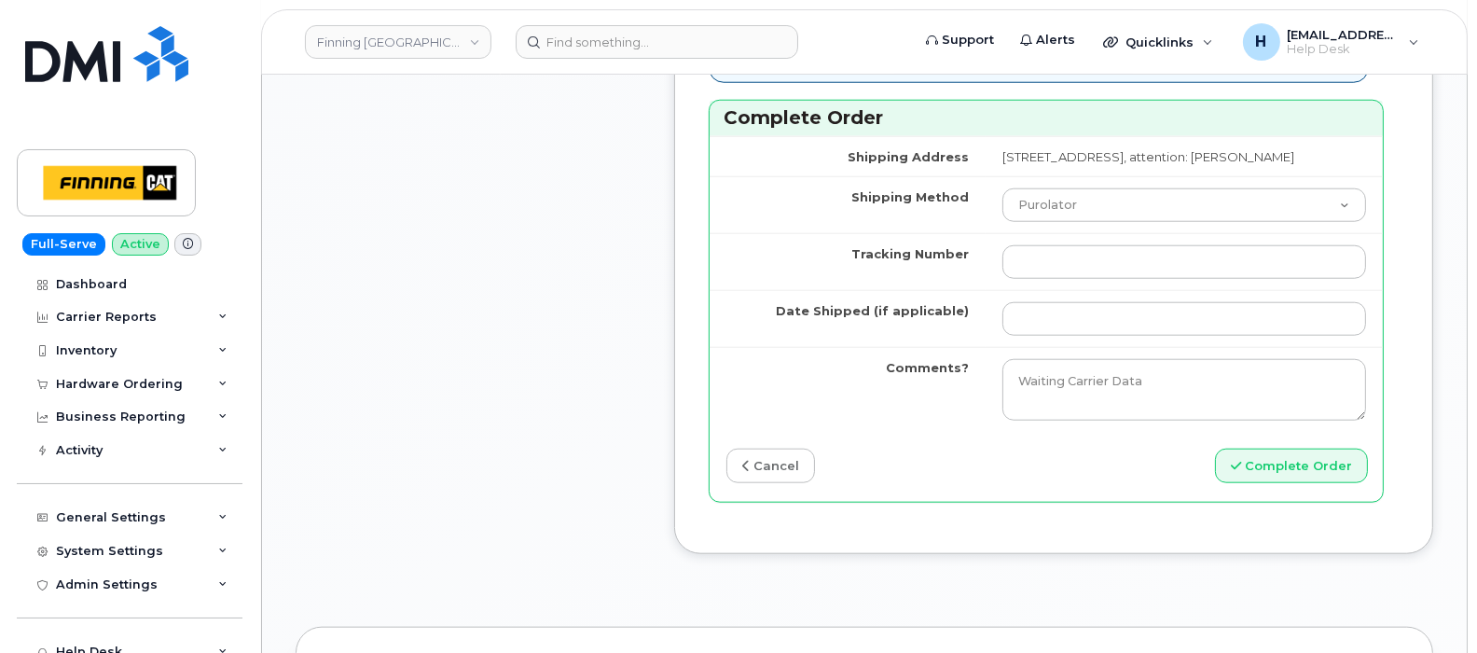
click at [1017, 290] on td at bounding box center [1184, 261] width 397 height 57
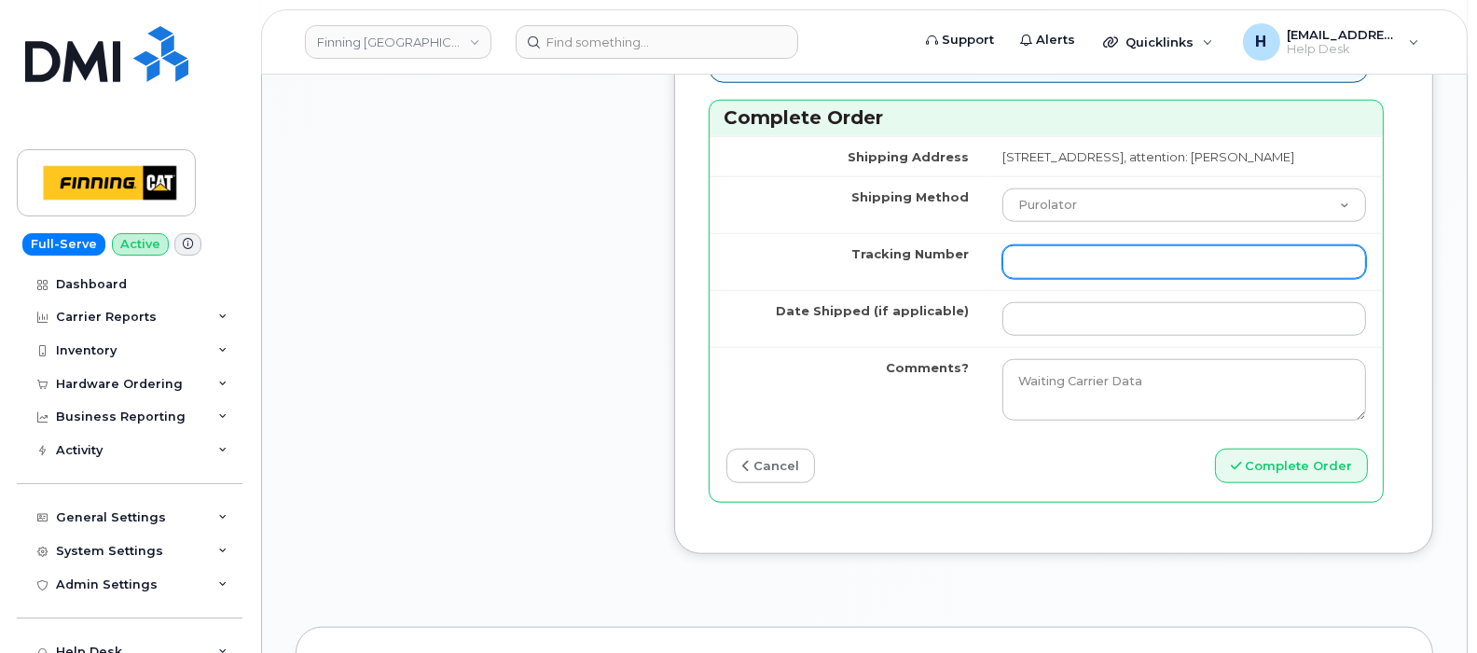
click at [1016, 279] on input "Tracking Number" at bounding box center [1184, 262] width 364 height 34
paste input "335662969567"
type input "335662969567"
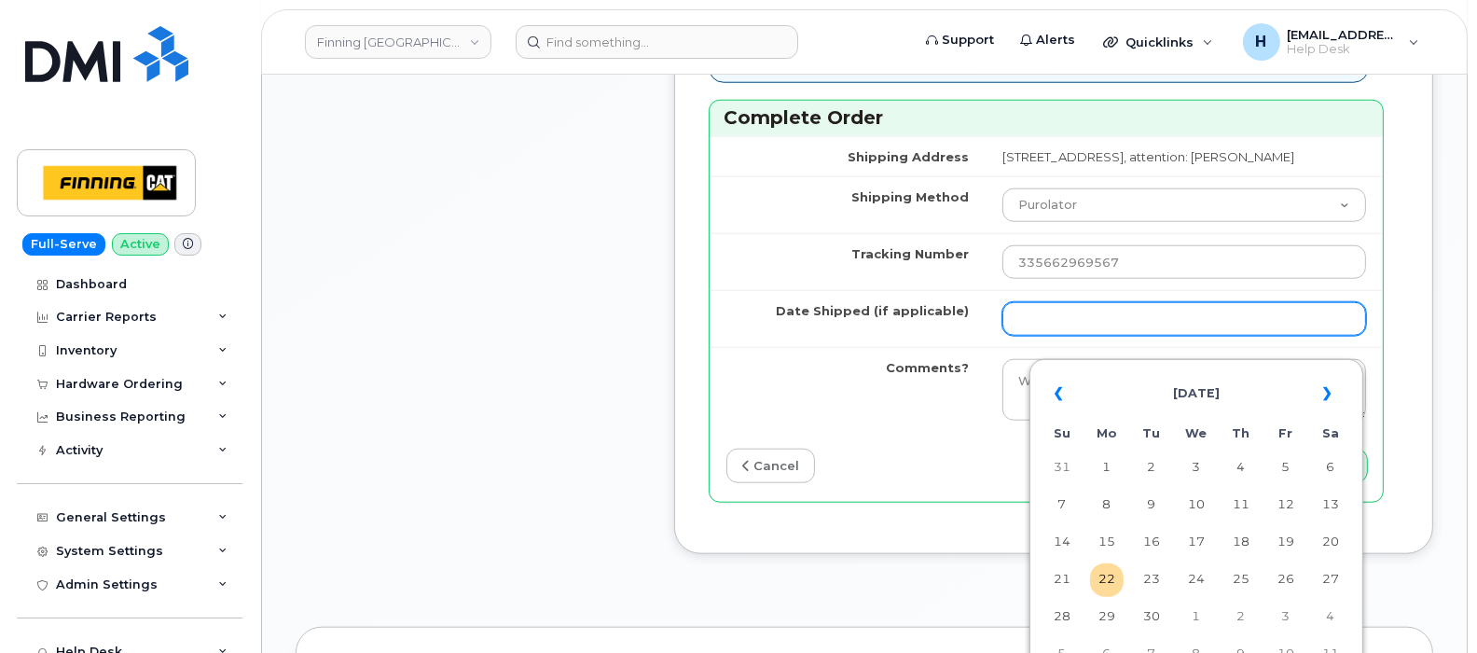
drag, startPoint x: 1004, startPoint y: 338, endPoint x: 1021, endPoint y: 347, distance: 19.2
click at [1004, 336] on input "Date Shipped (if applicable)" at bounding box center [1184, 319] width 364 height 34
type input "2025-09-22"
type input "354216330979604"
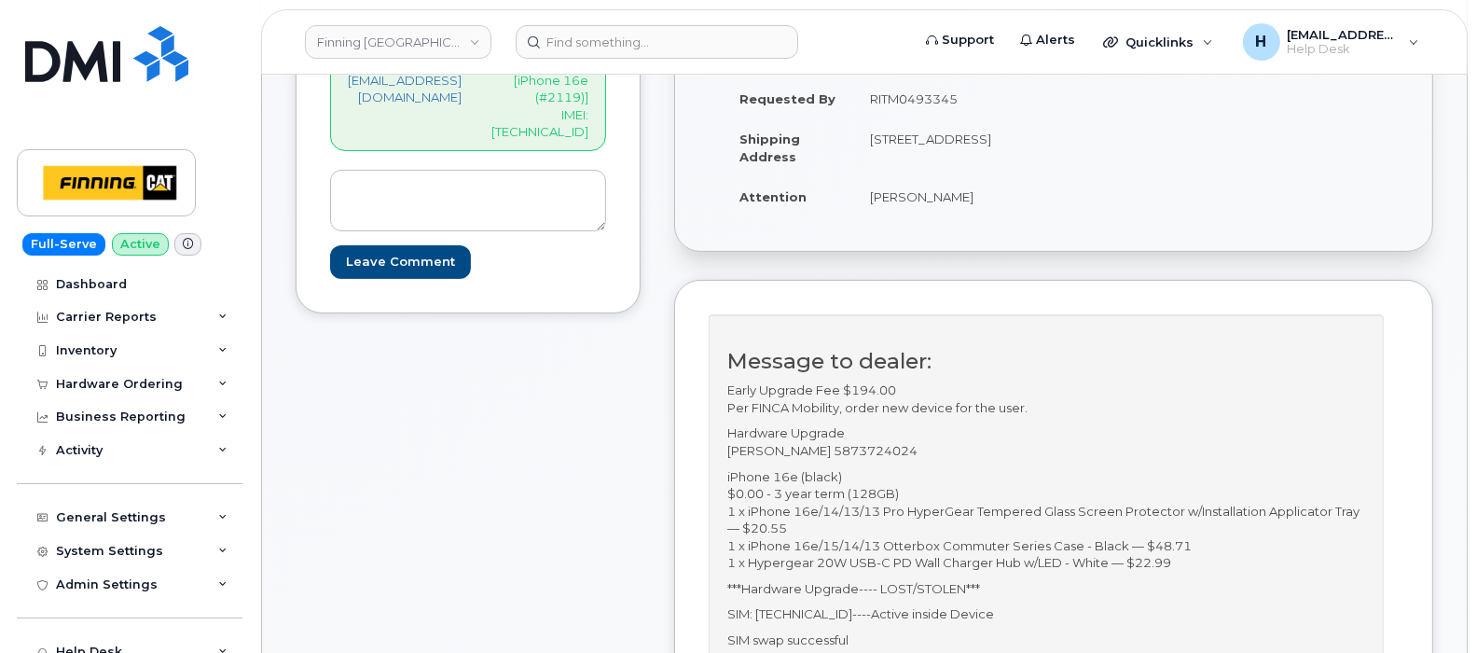
scroll to position [350, 0]
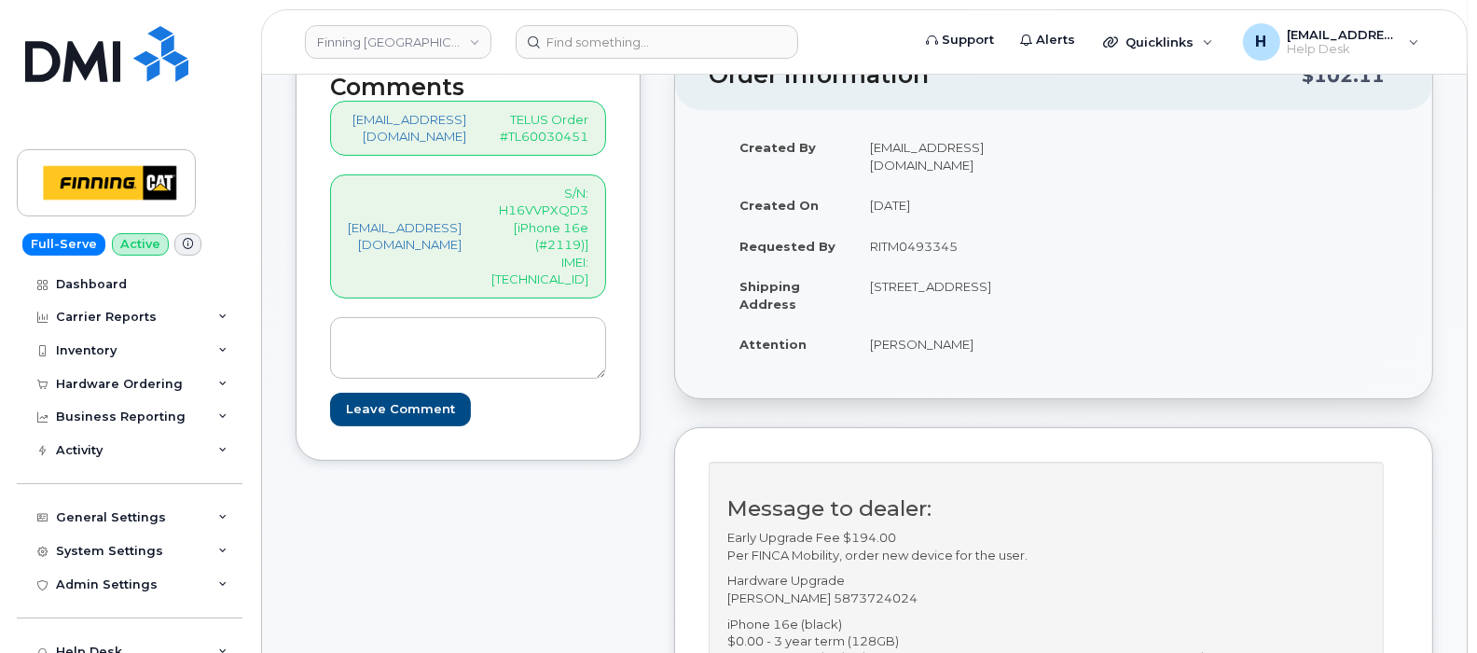
click at [588, 254] on p "S/N: H16VVPXQD3 [iPhone 16e (#2119)] IMEI: 354216330979604" at bounding box center [539, 237] width 97 height 104
copy p "354216330979604"
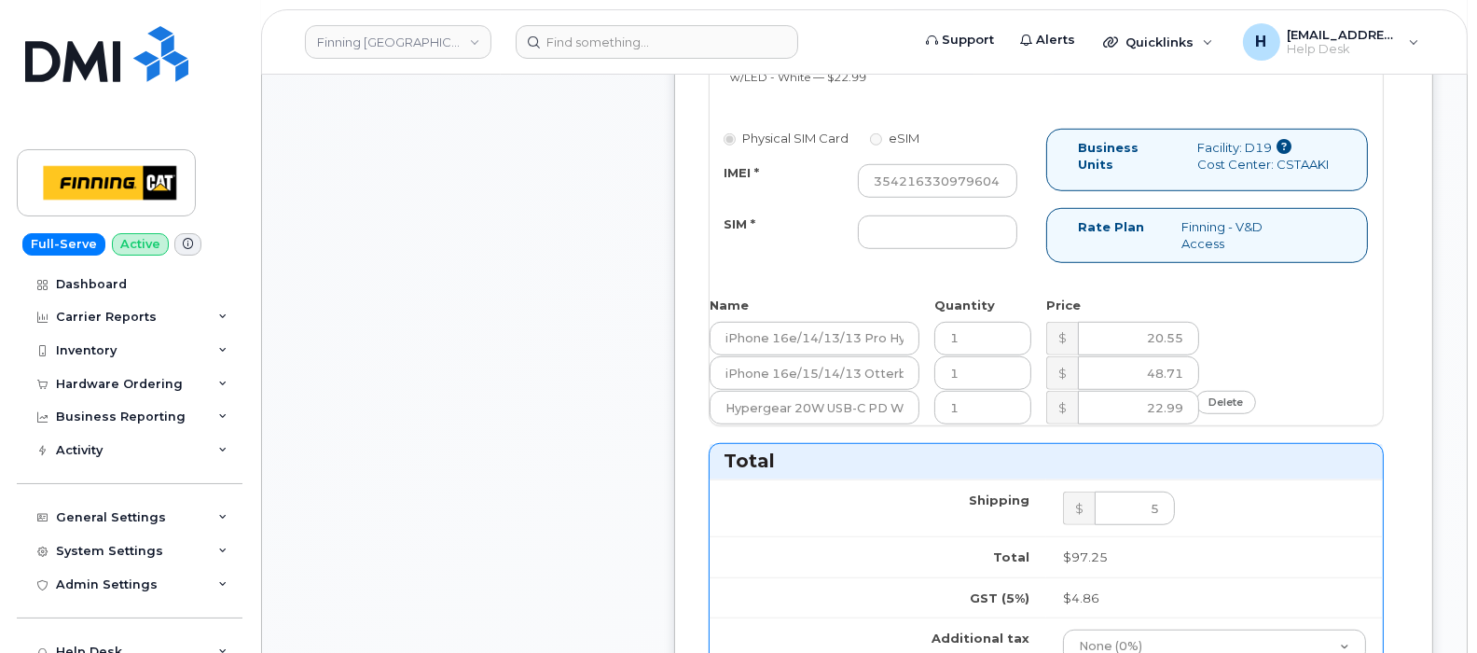
scroll to position [1631, 0]
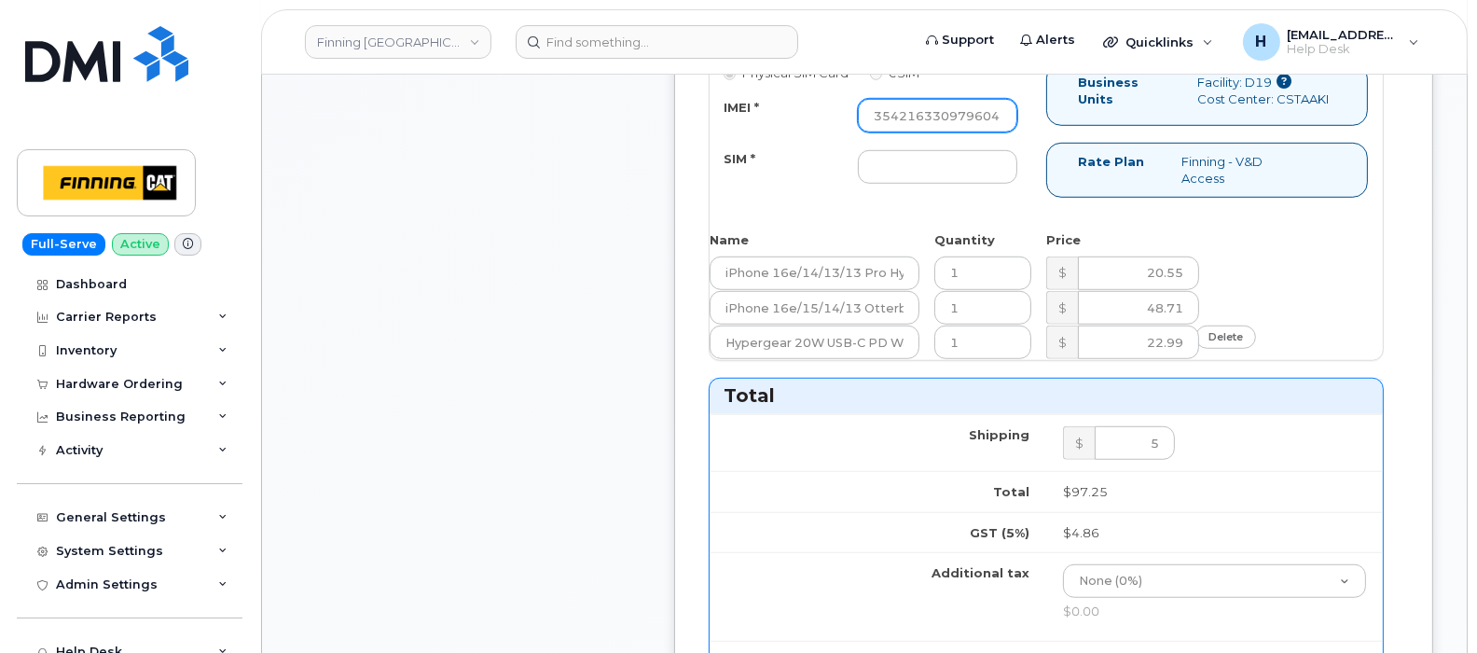
click at [914, 117] on input "354216330979604" at bounding box center [937, 116] width 159 height 34
paste input "354216330979604"
type input "354216330979604"
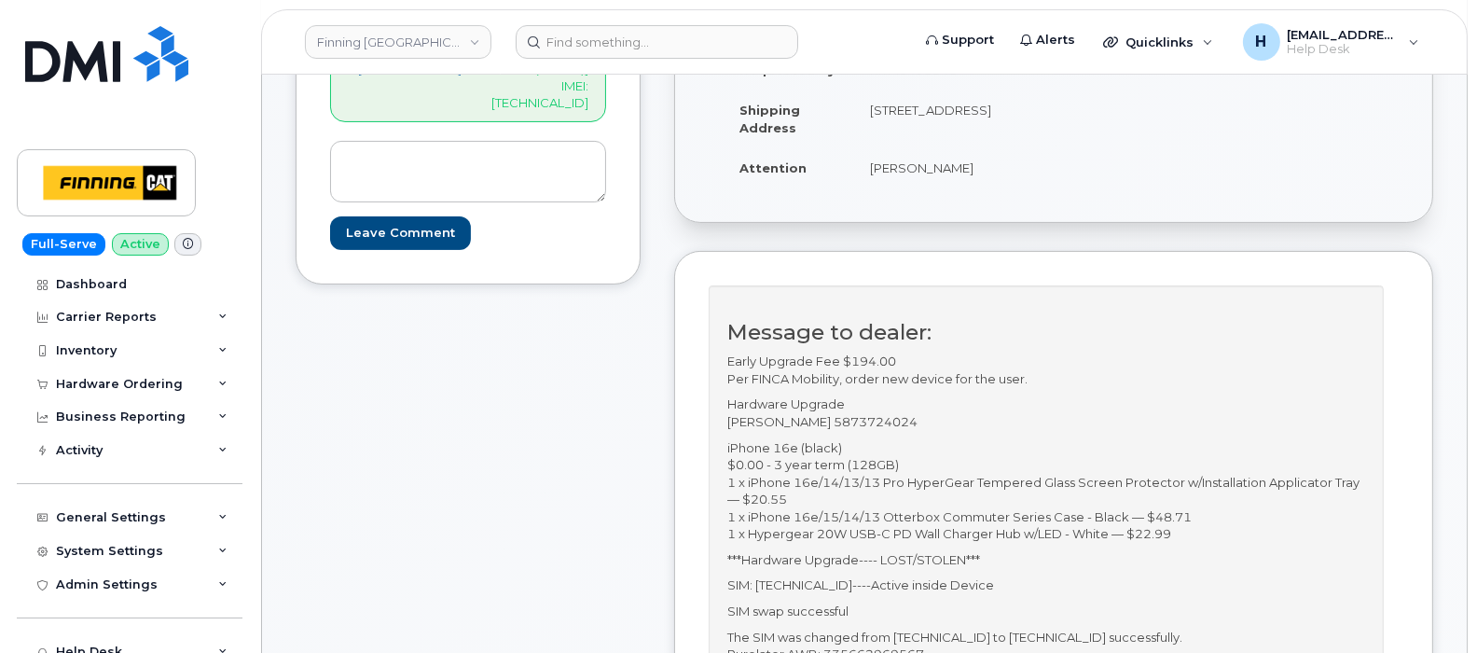
scroll to position [699, 0]
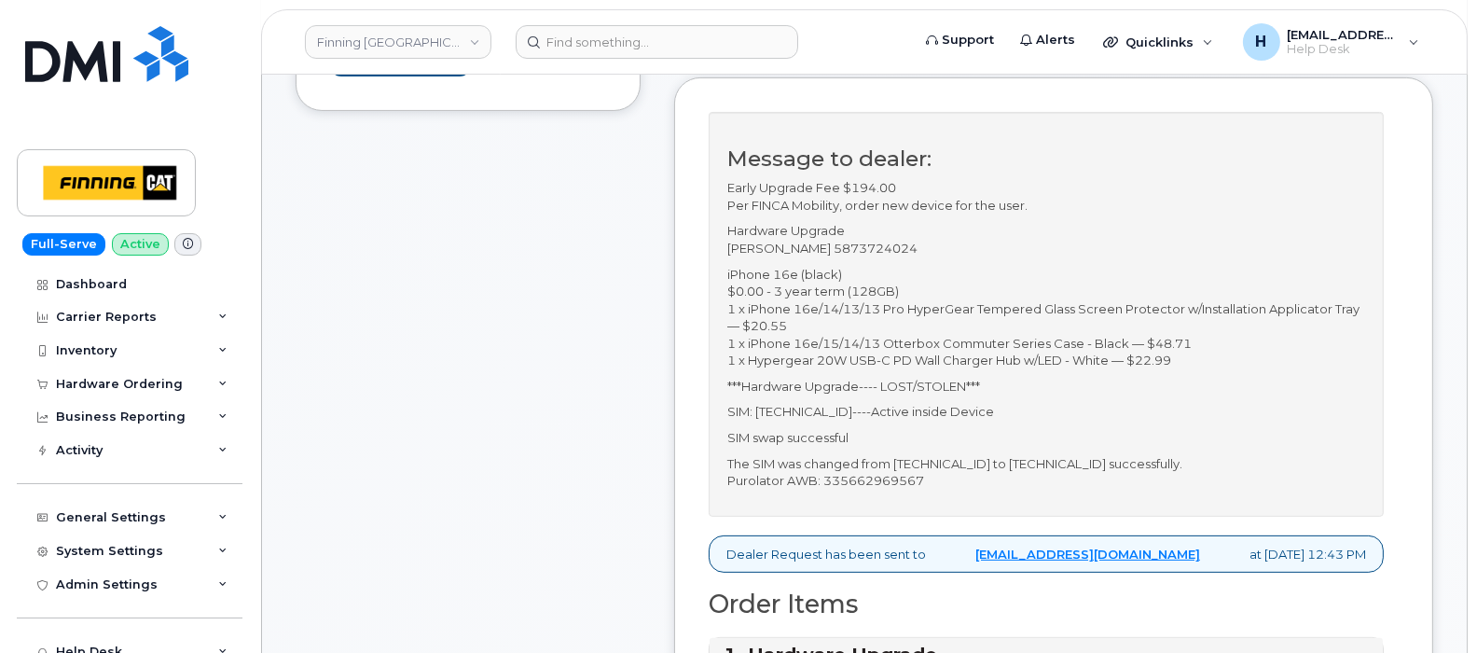
click at [904, 415] on p "SIM: 8912230102357625379----Active inside Device" at bounding box center [1046, 412] width 638 height 18
copy p "8912230102357625379"
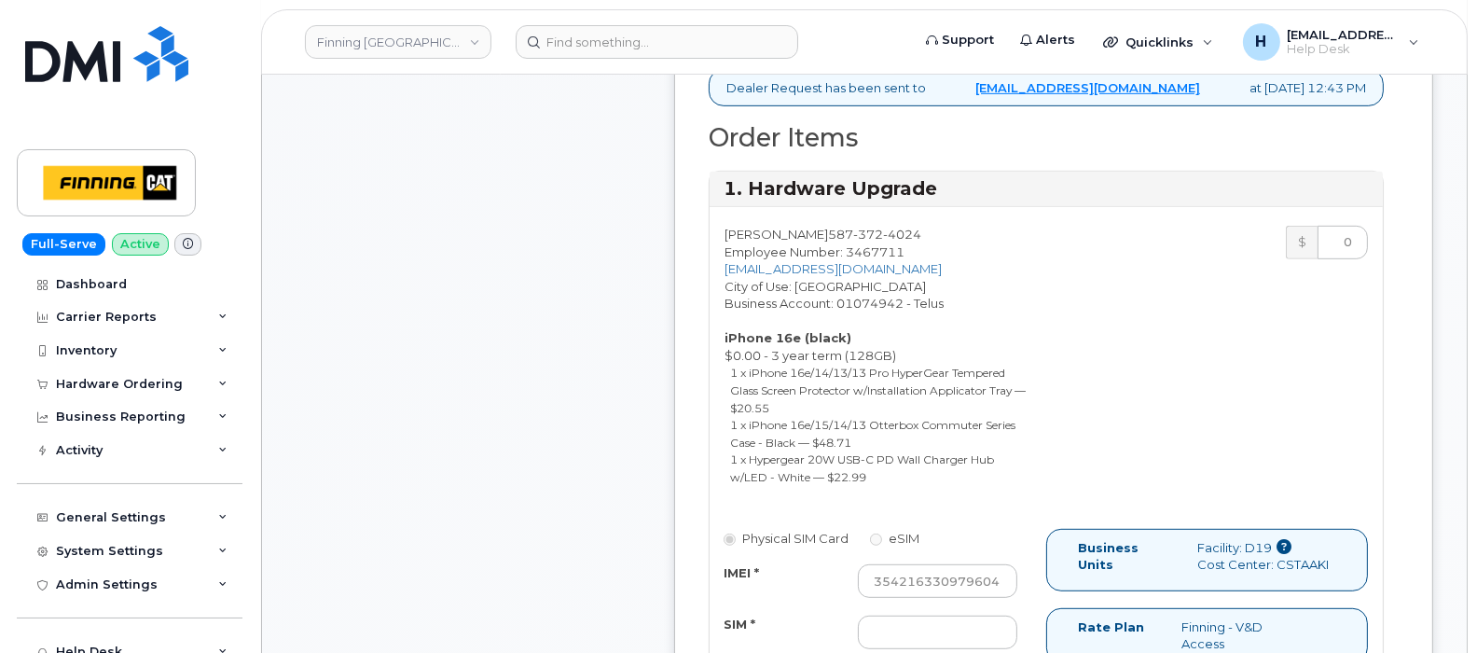
scroll to position [1631, 0]
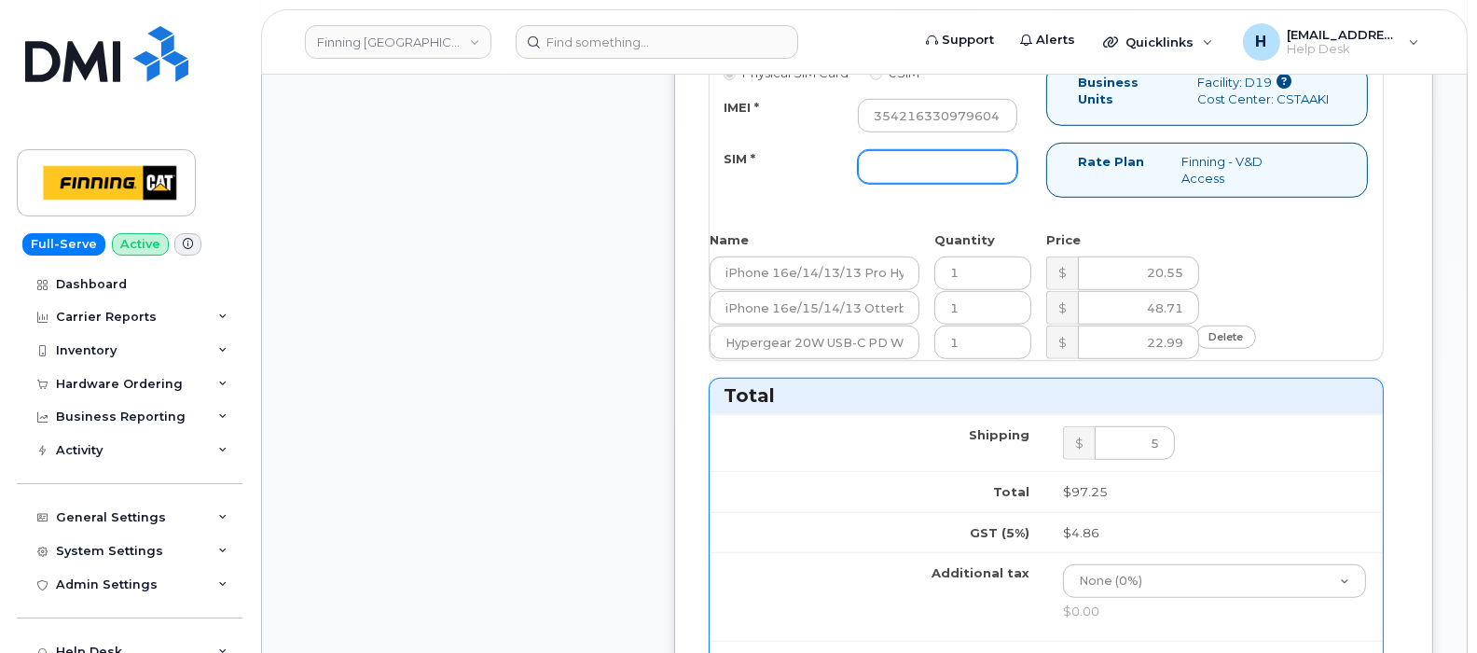
click at [918, 169] on input "SIM *" at bounding box center [937, 167] width 159 height 34
paste input "8912230102357625379"
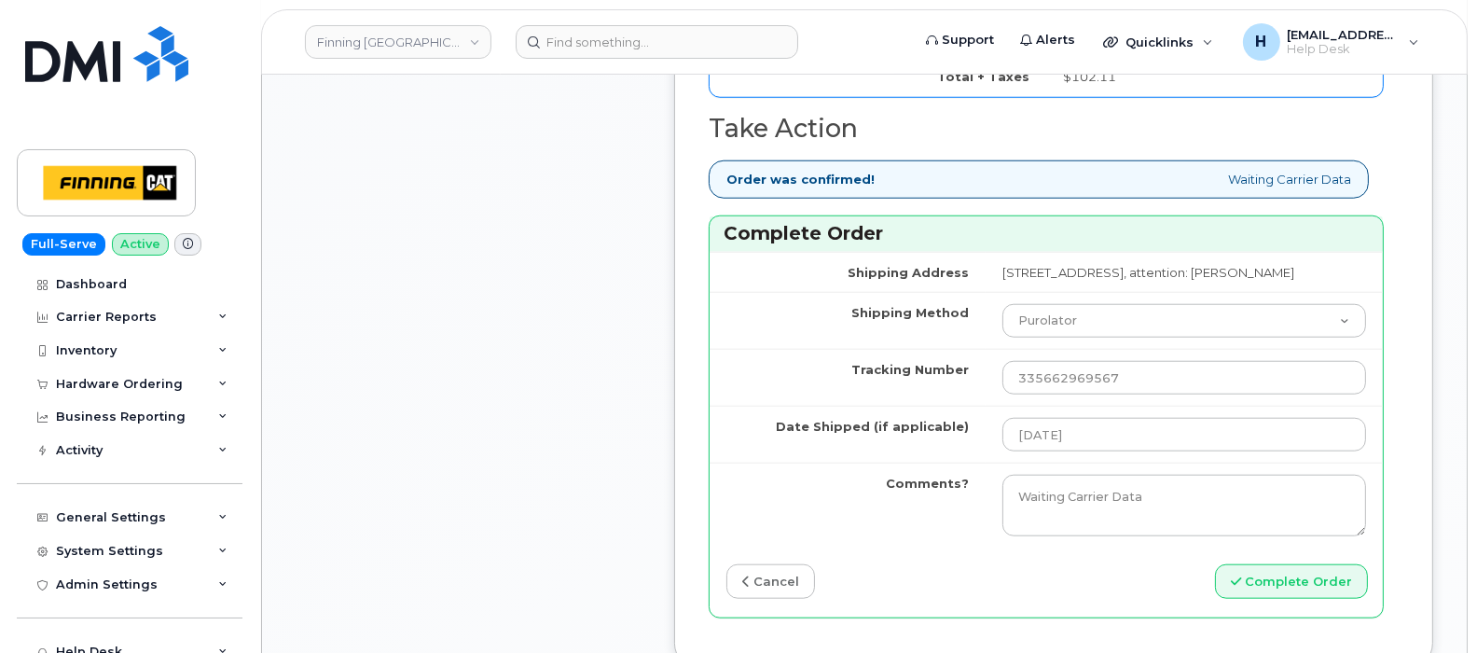
scroll to position [2331, 0]
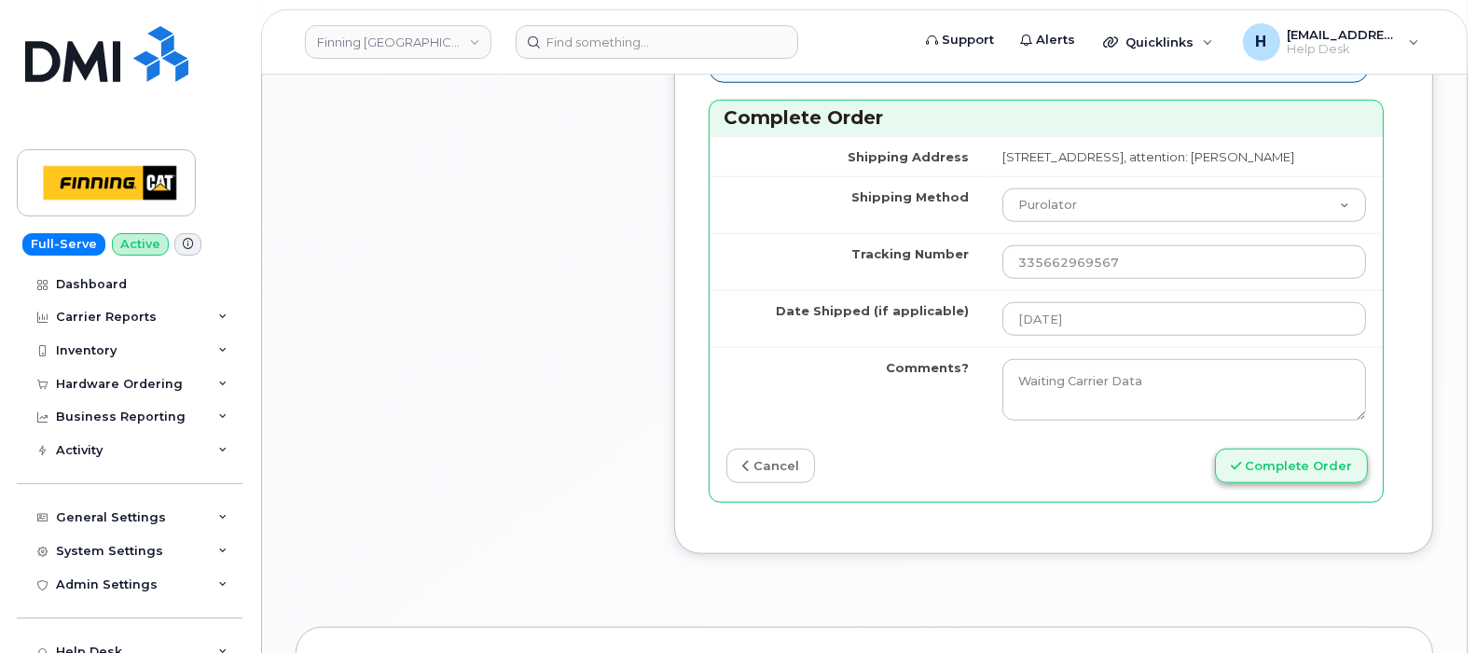
type input "8912230102357625379"
click at [1319, 483] on button "Complete Order" at bounding box center [1291, 466] width 153 height 35
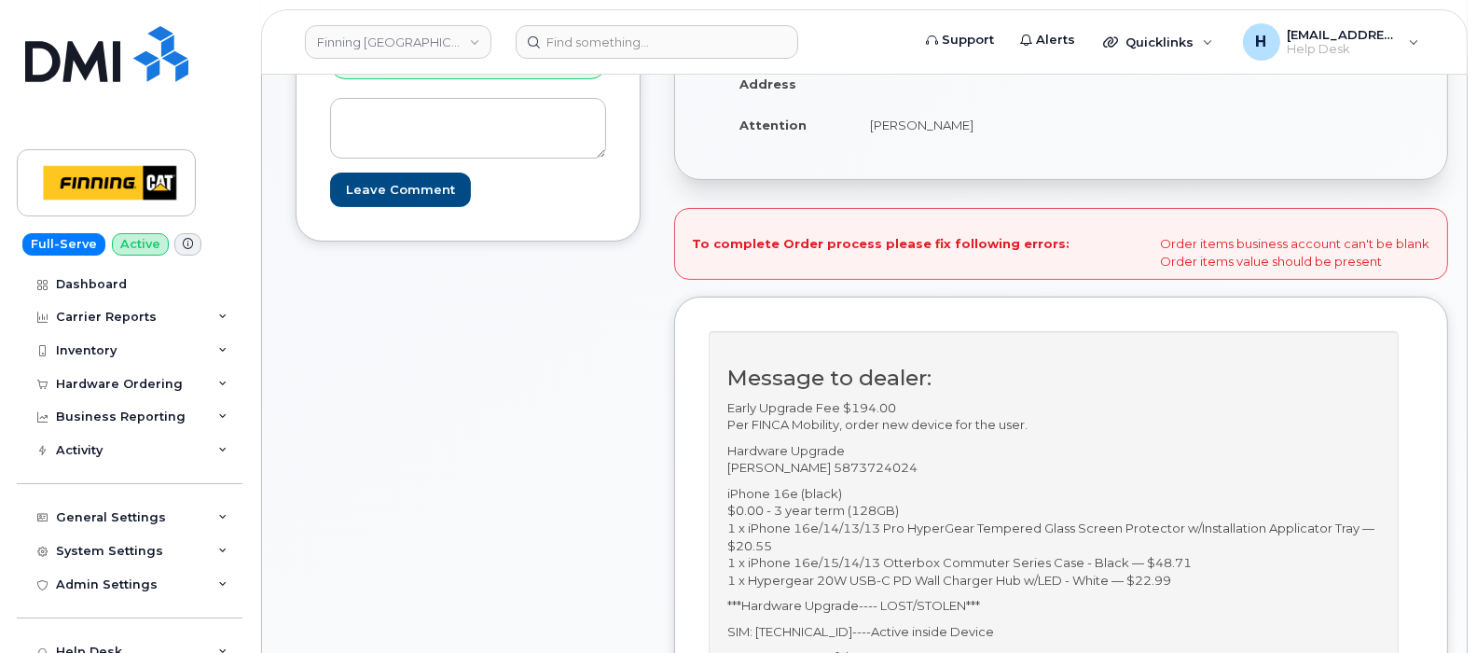
scroll to position [465, 0]
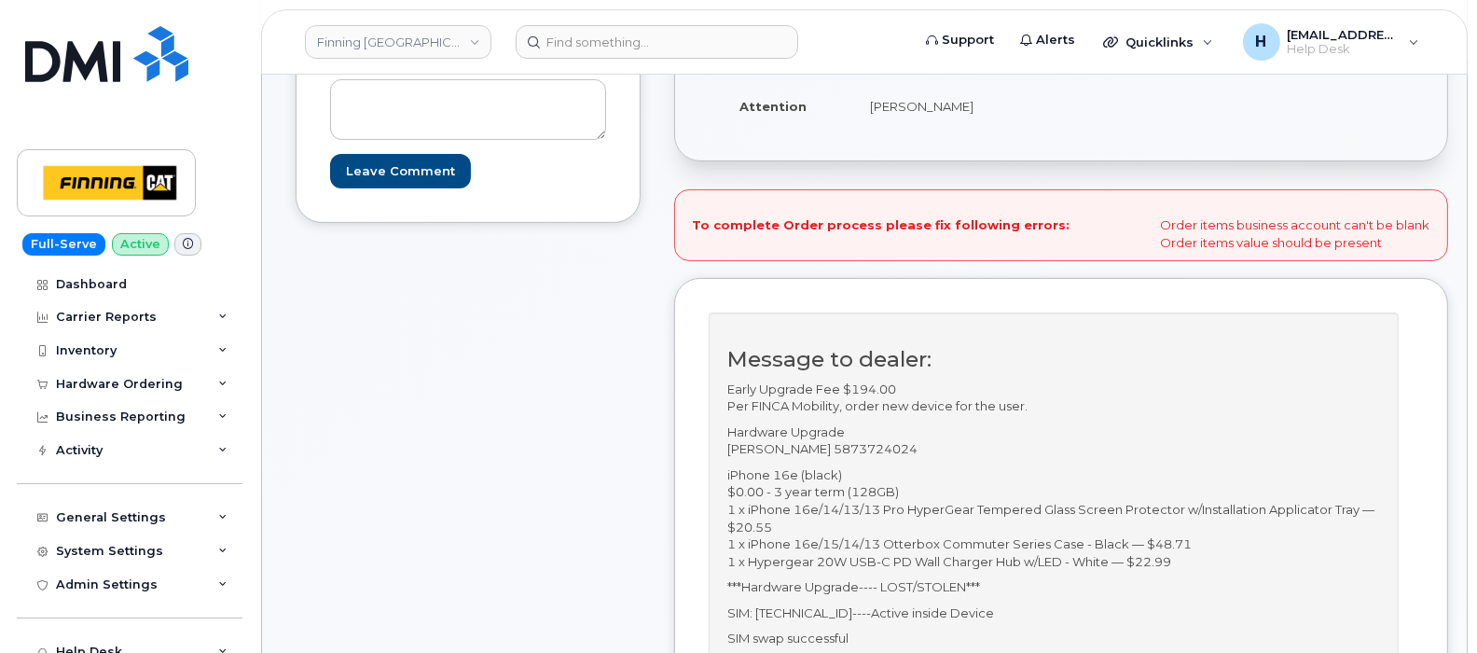
click at [956, 246] on div "To complete Order process please fix following errors: Order items business acc…" at bounding box center [1061, 225] width 774 height 73
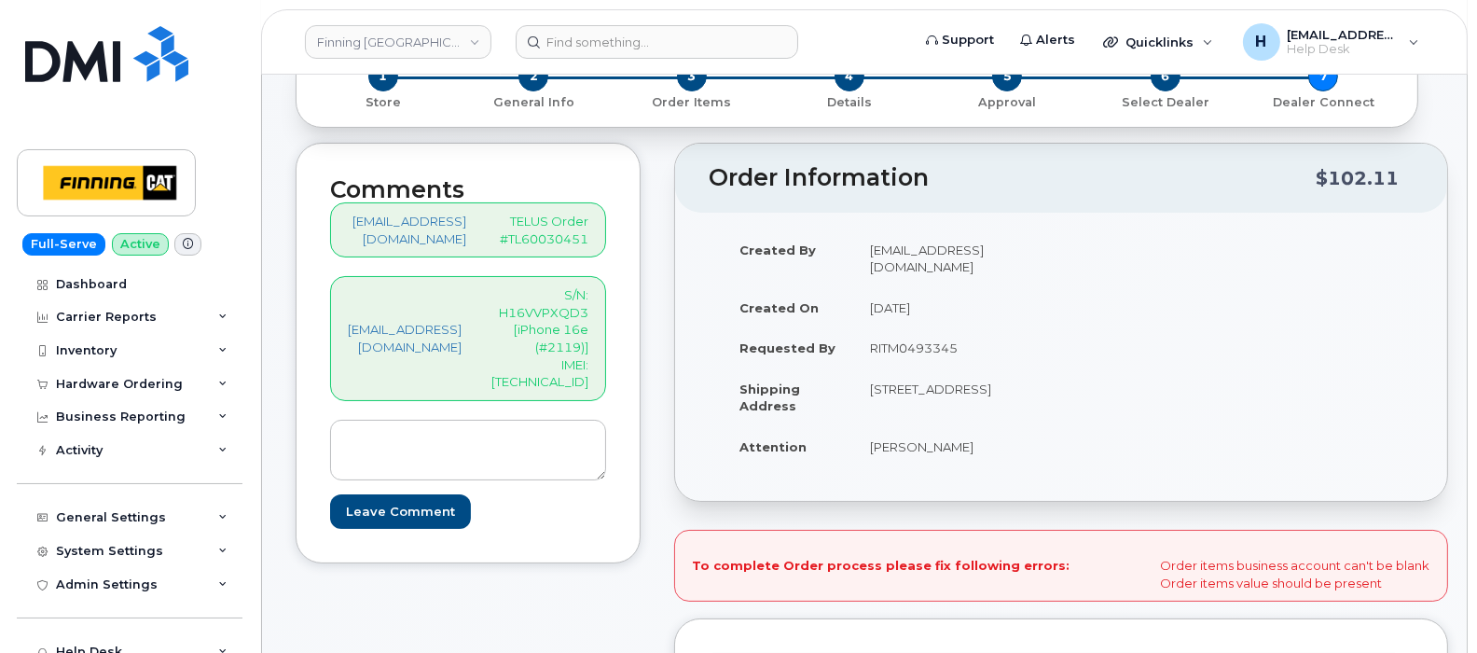
scroll to position [116, 0]
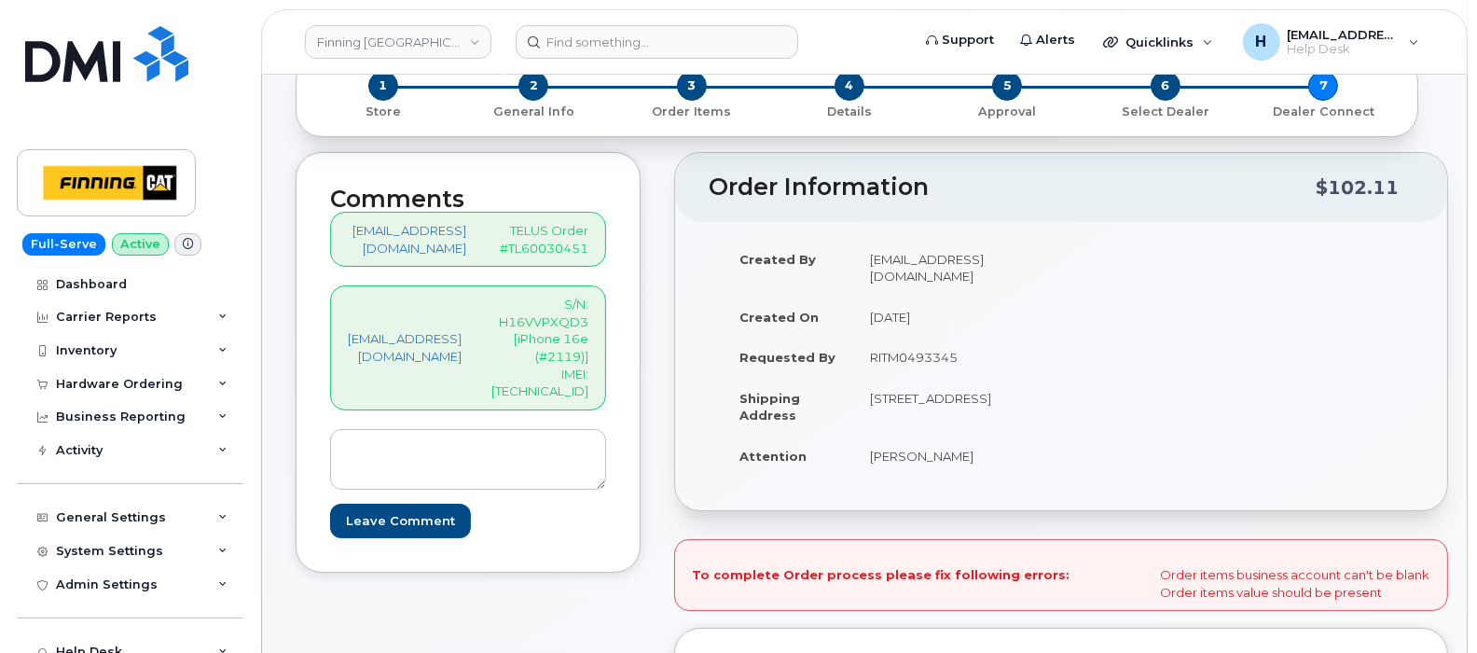
click at [690, 73] on header "Finning Canada Support Alerts Quicklinks Suspend / Cancel Device Change SIM Car…" at bounding box center [864, 41] width 1207 height 65
click at [690, 78] on span "3" at bounding box center [692, 86] width 30 height 30
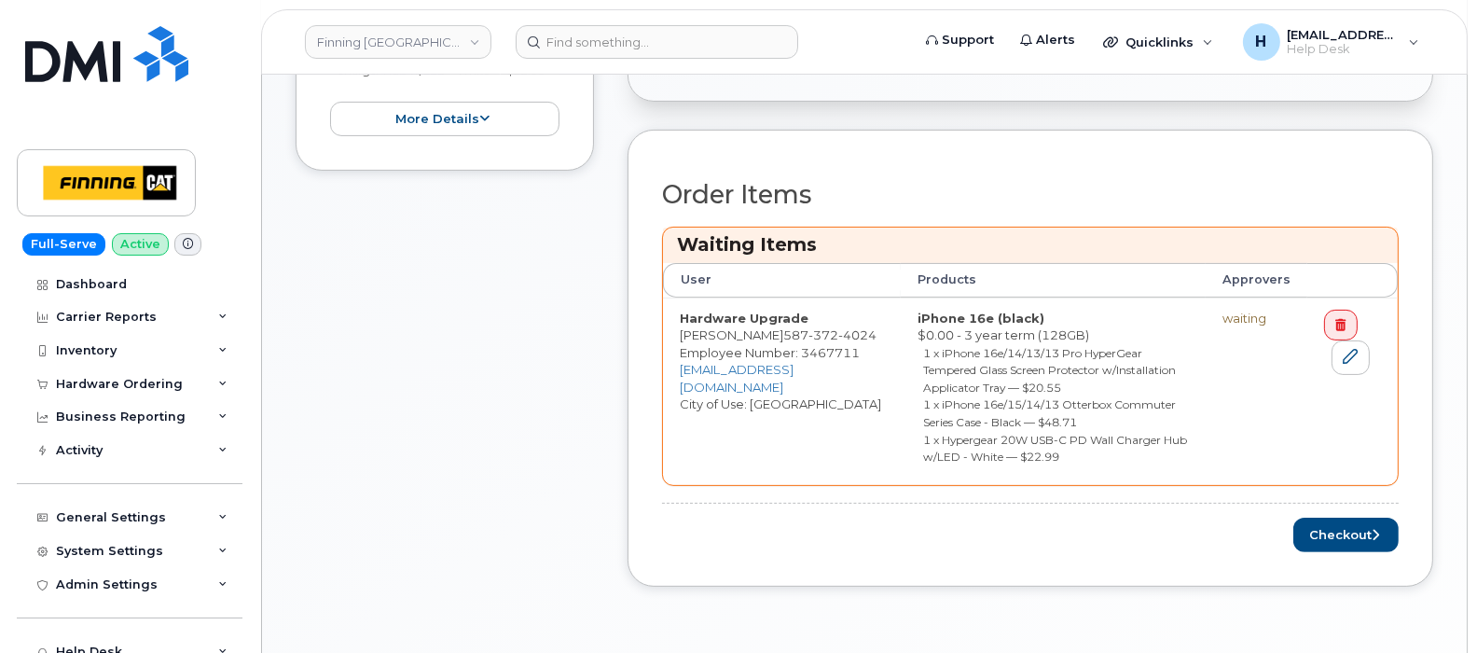
scroll to position [583, 0]
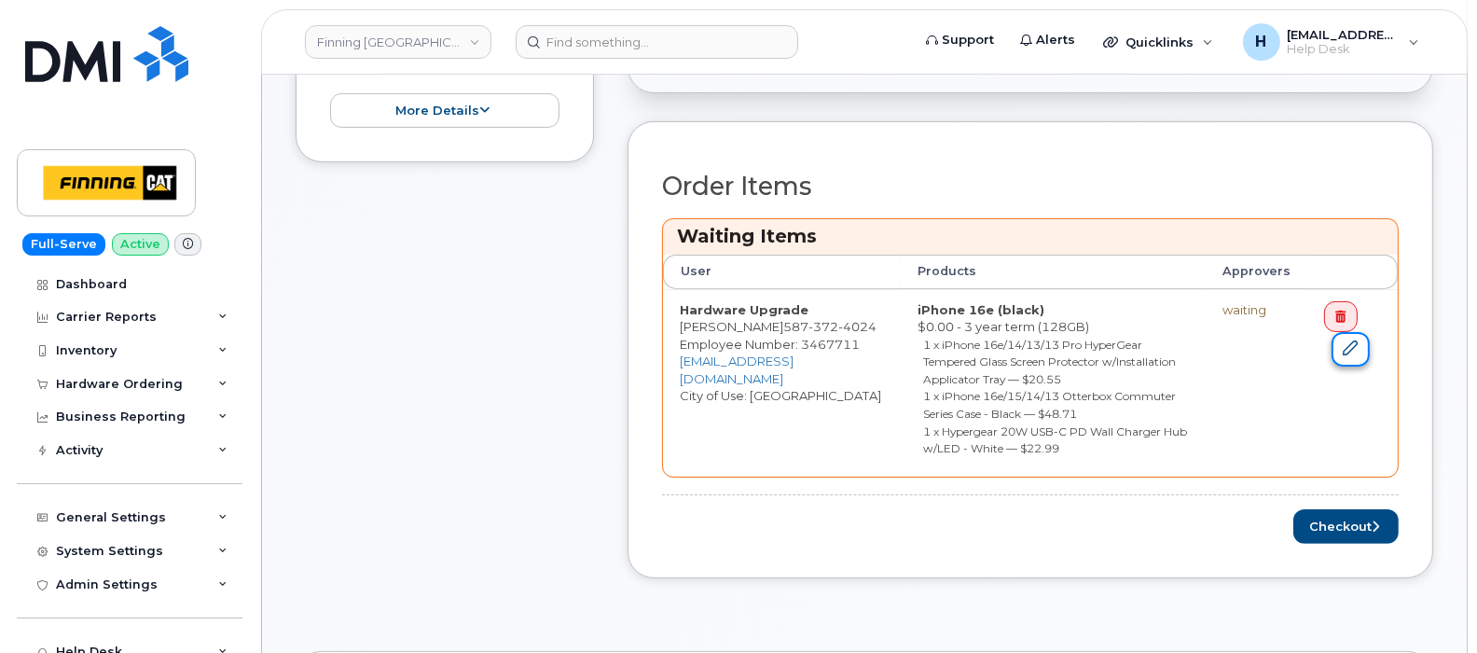
click at [1339, 352] on link at bounding box center [1350, 349] width 37 height 35
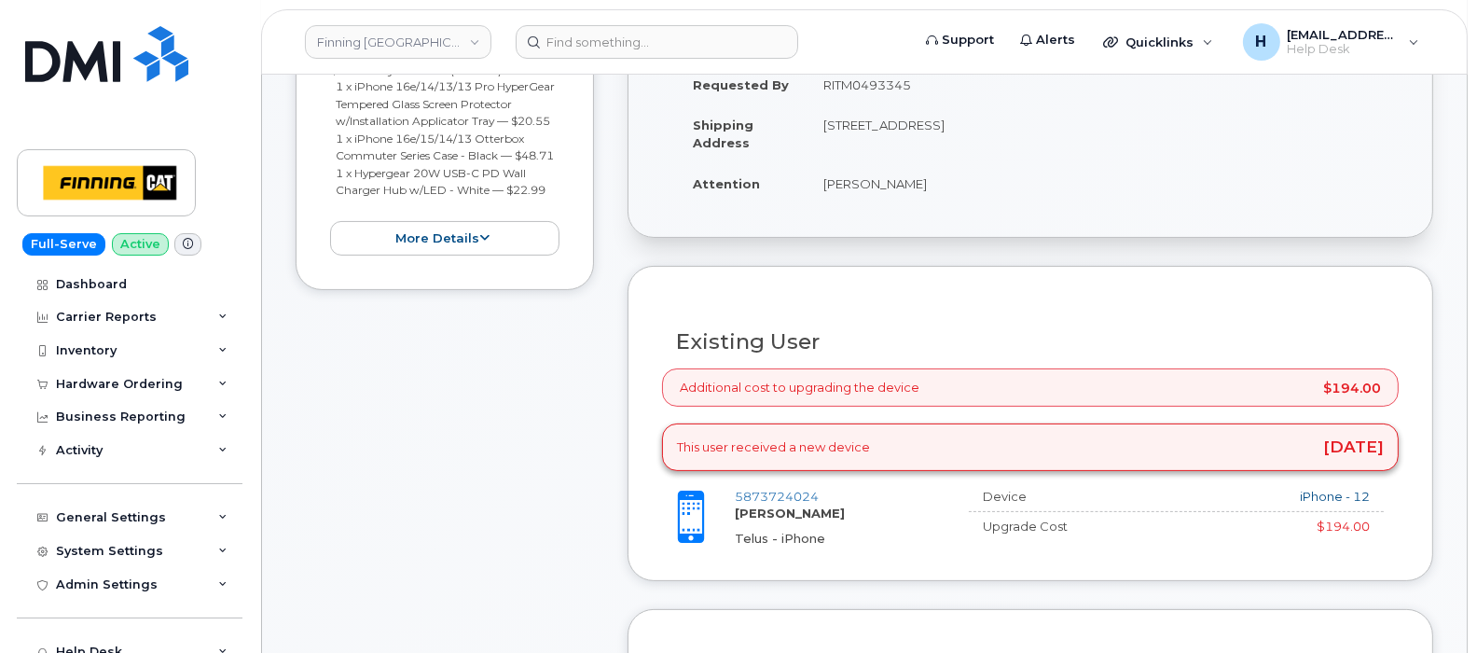
scroll to position [465, 0]
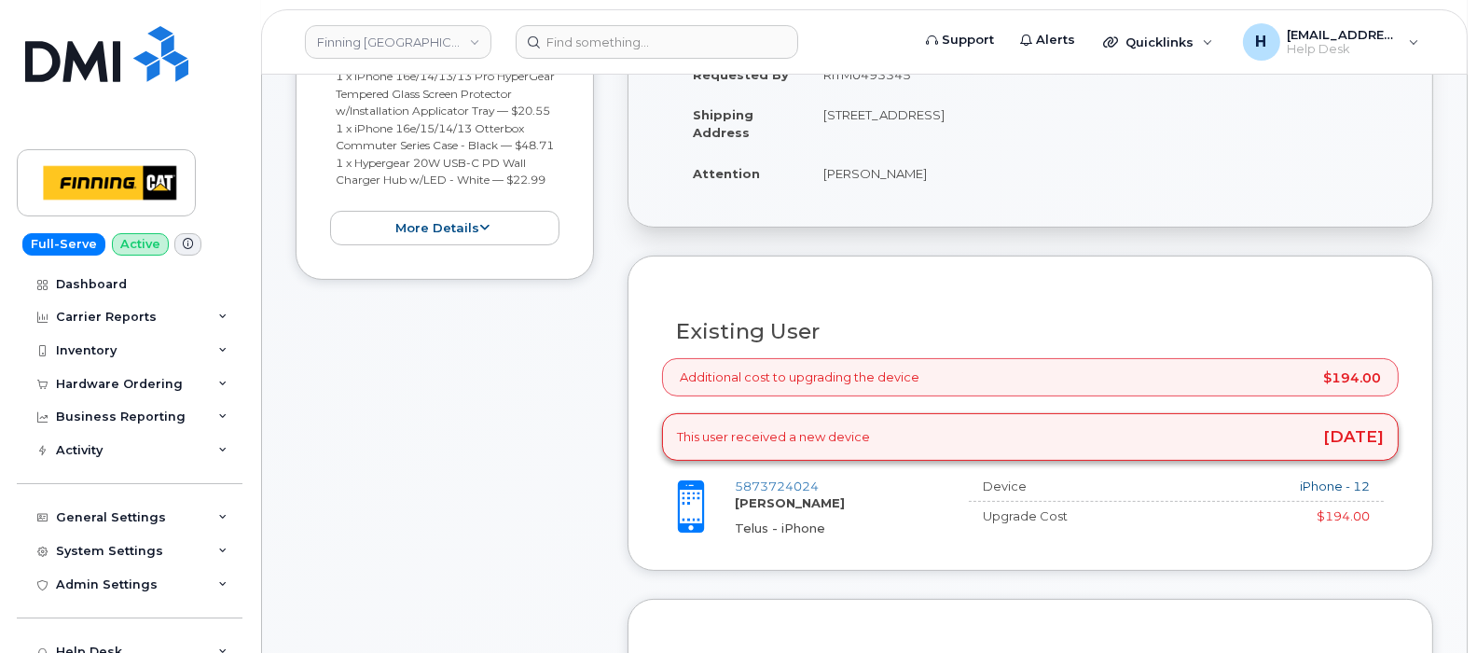
click at [783, 381] on div "Additional cost to upgrading the device $194.00" at bounding box center [1030, 377] width 737 height 38
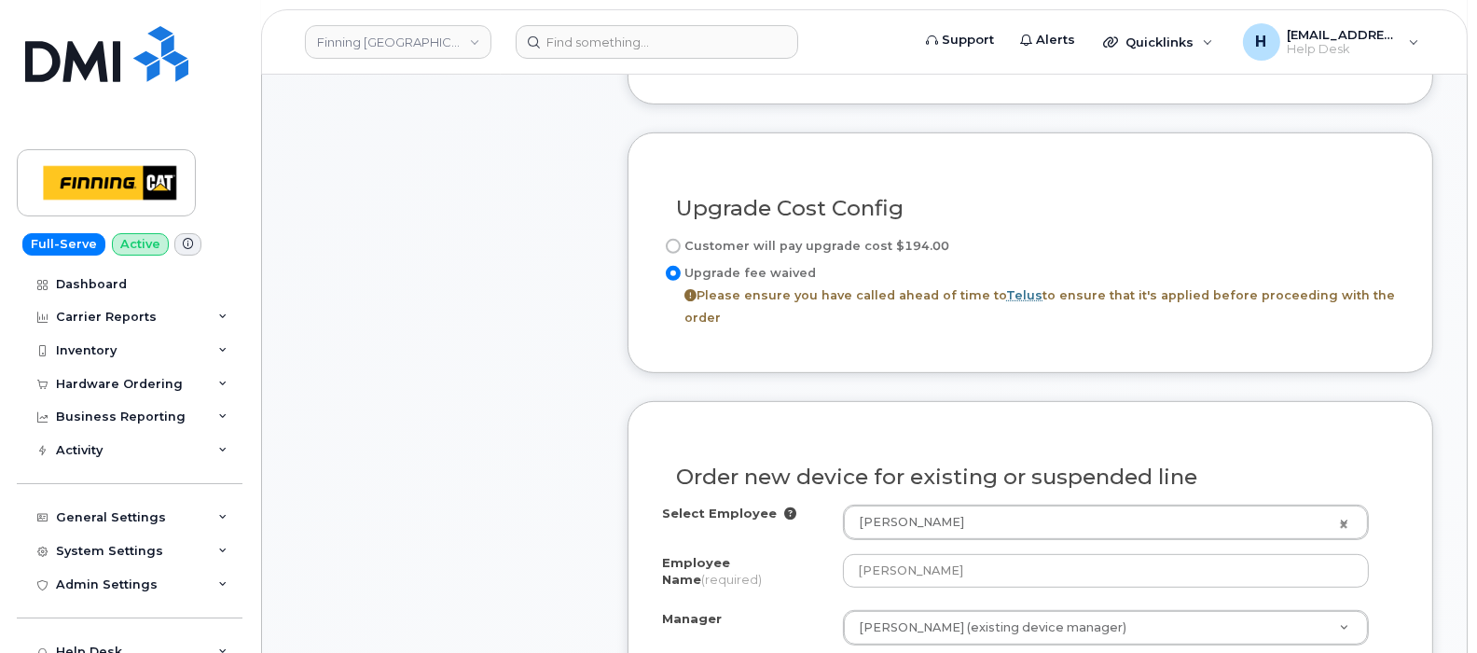
scroll to position [1049, 0]
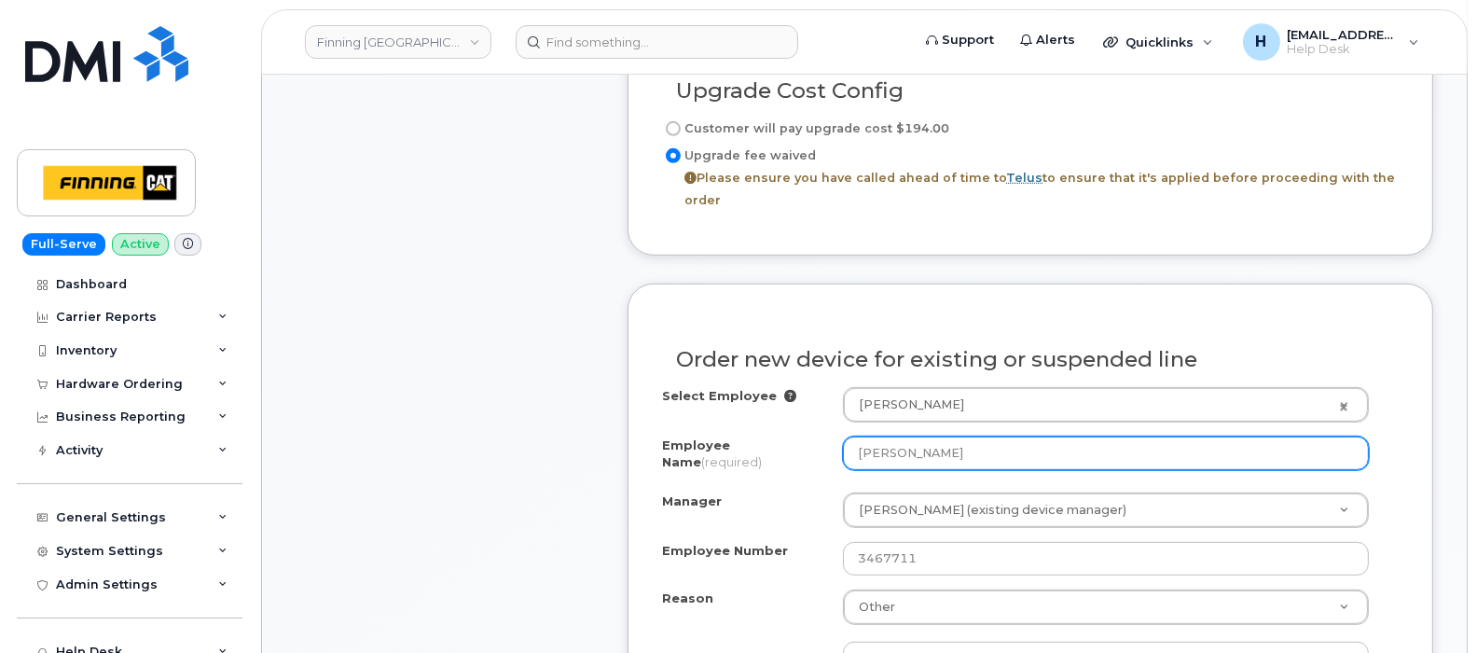
click at [936, 436] on input "[PERSON_NAME]" at bounding box center [1106, 453] width 527 height 34
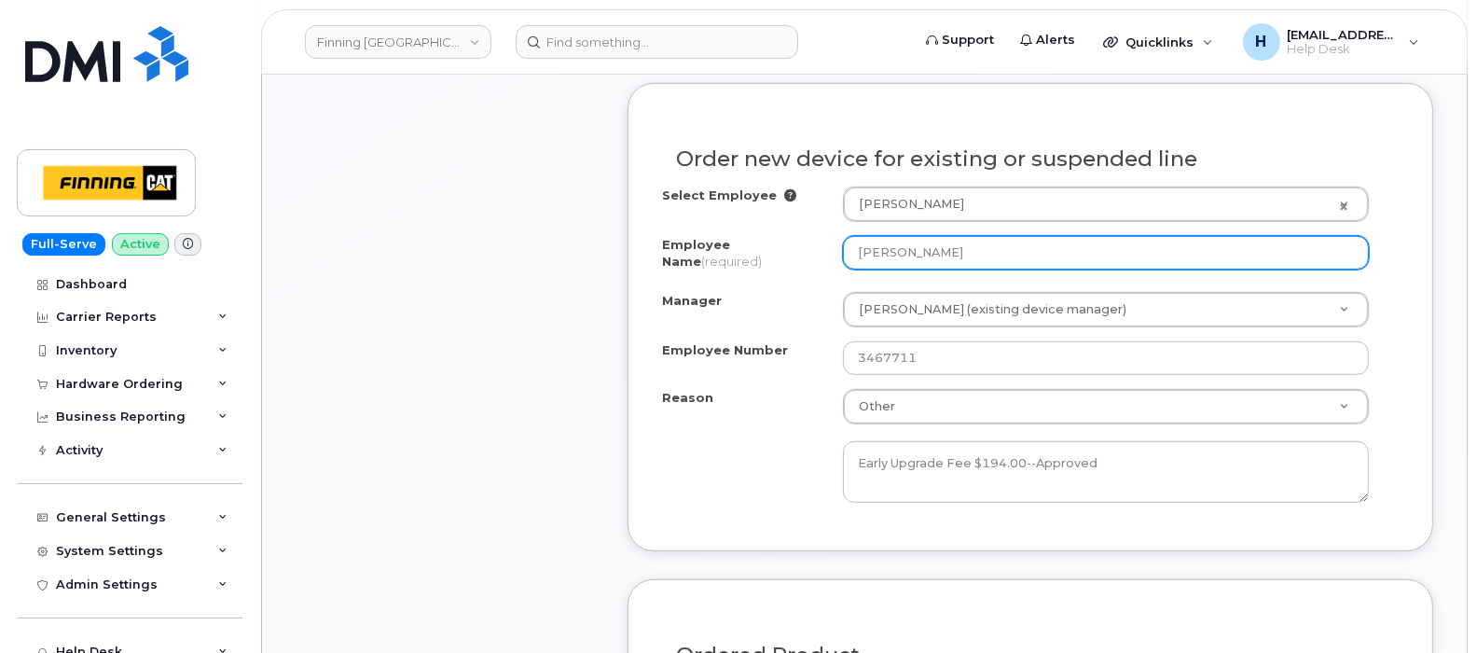
scroll to position [1282, 0]
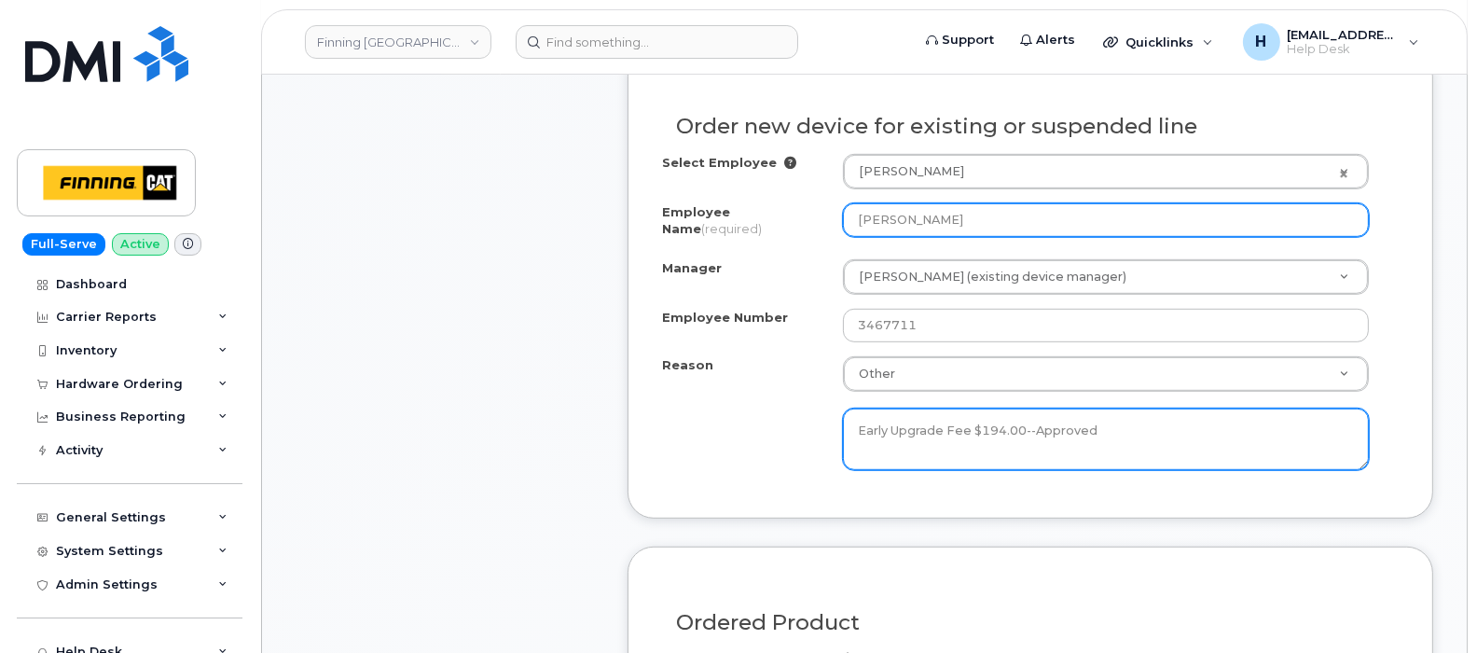
click at [936, 427] on textarea "Early Upgrade Fee $194.00--Approved" at bounding box center [1106, 439] width 527 height 62
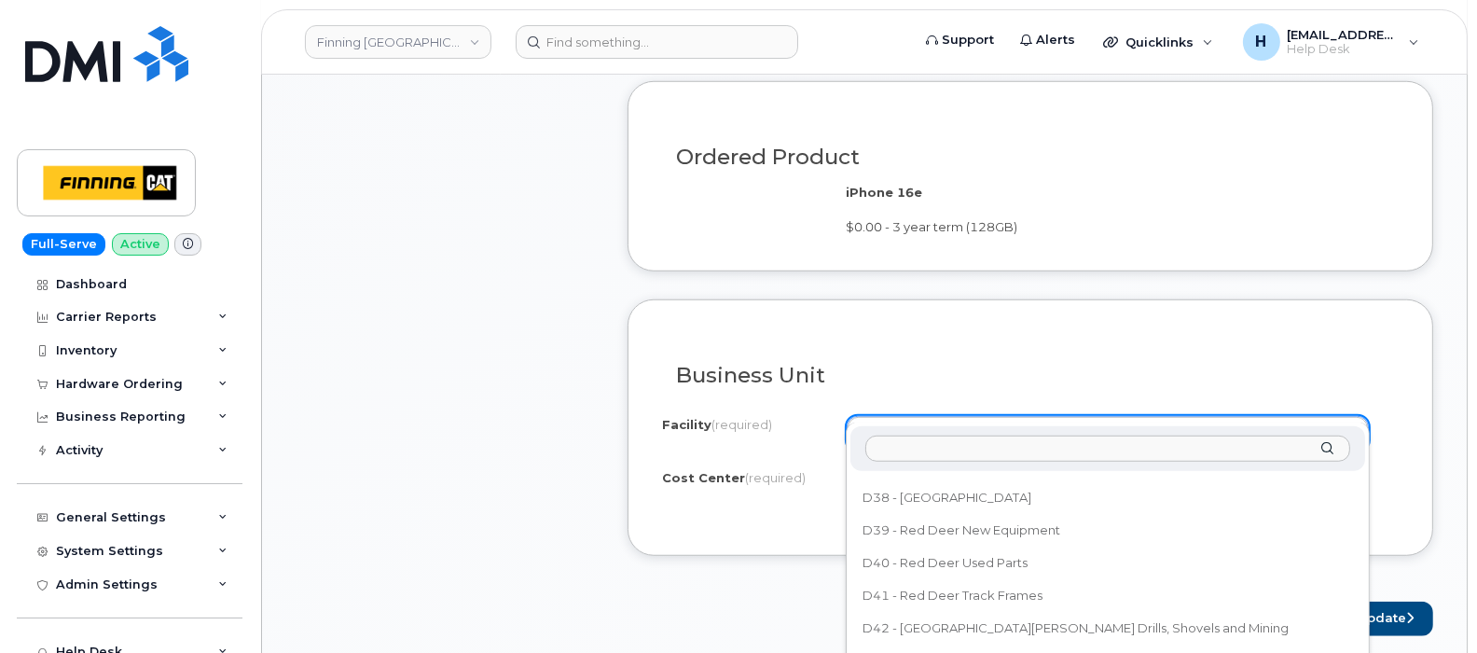
scroll to position [2918, 0]
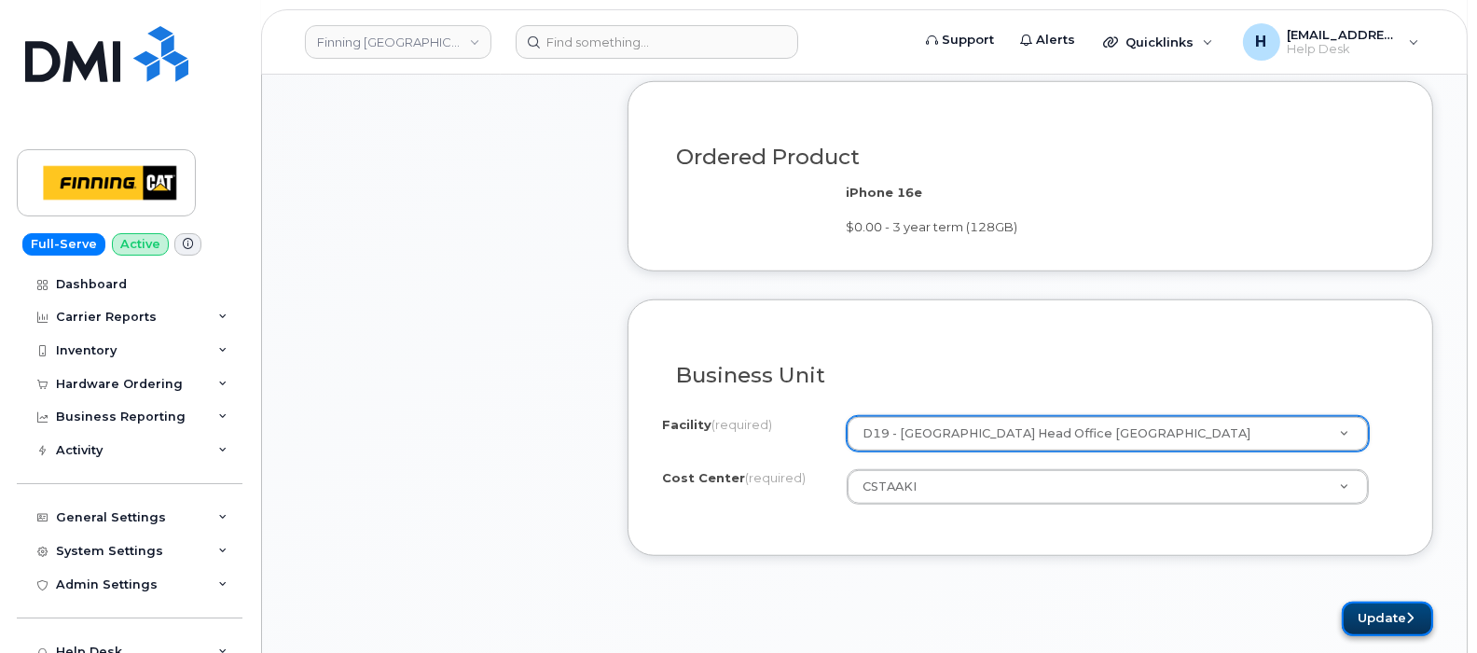
click at [1387, 601] on button "Update" at bounding box center [1387, 618] width 91 height 35
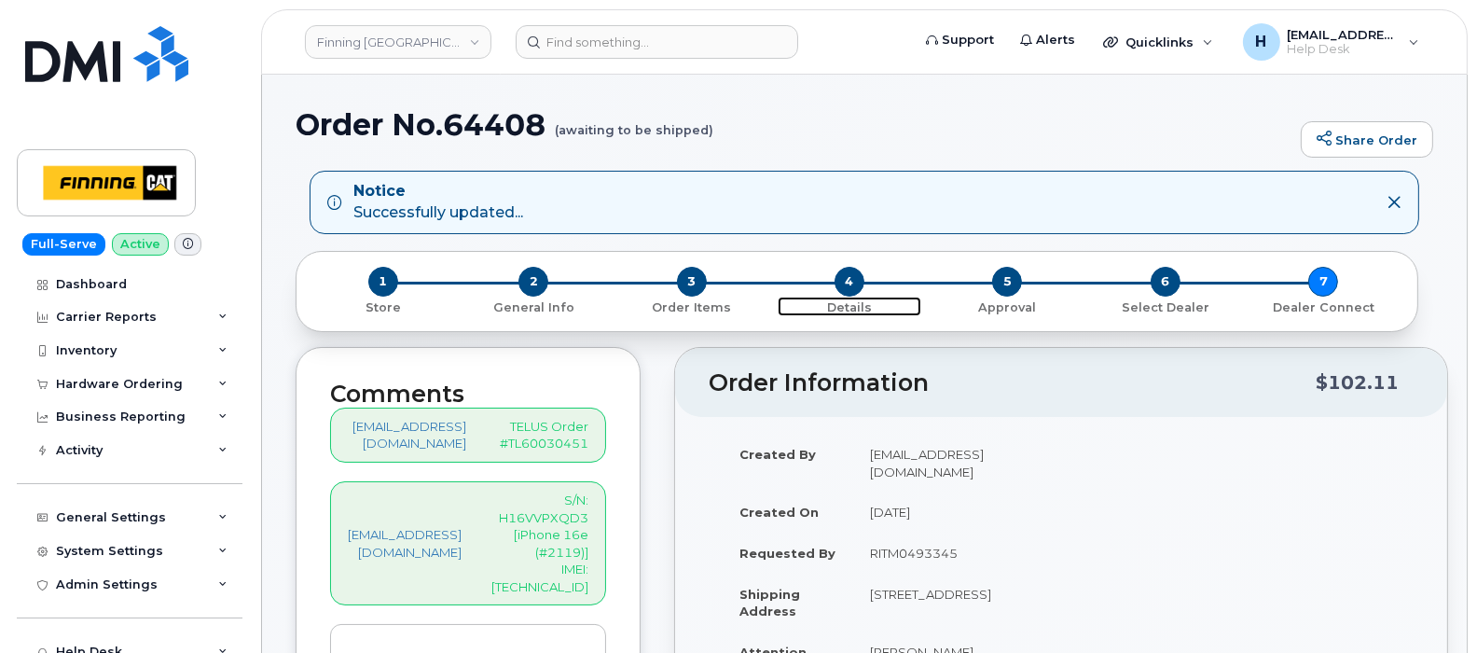
click at [853, 283] on span "4" at bounding box center [850, 282] width 30 height 30
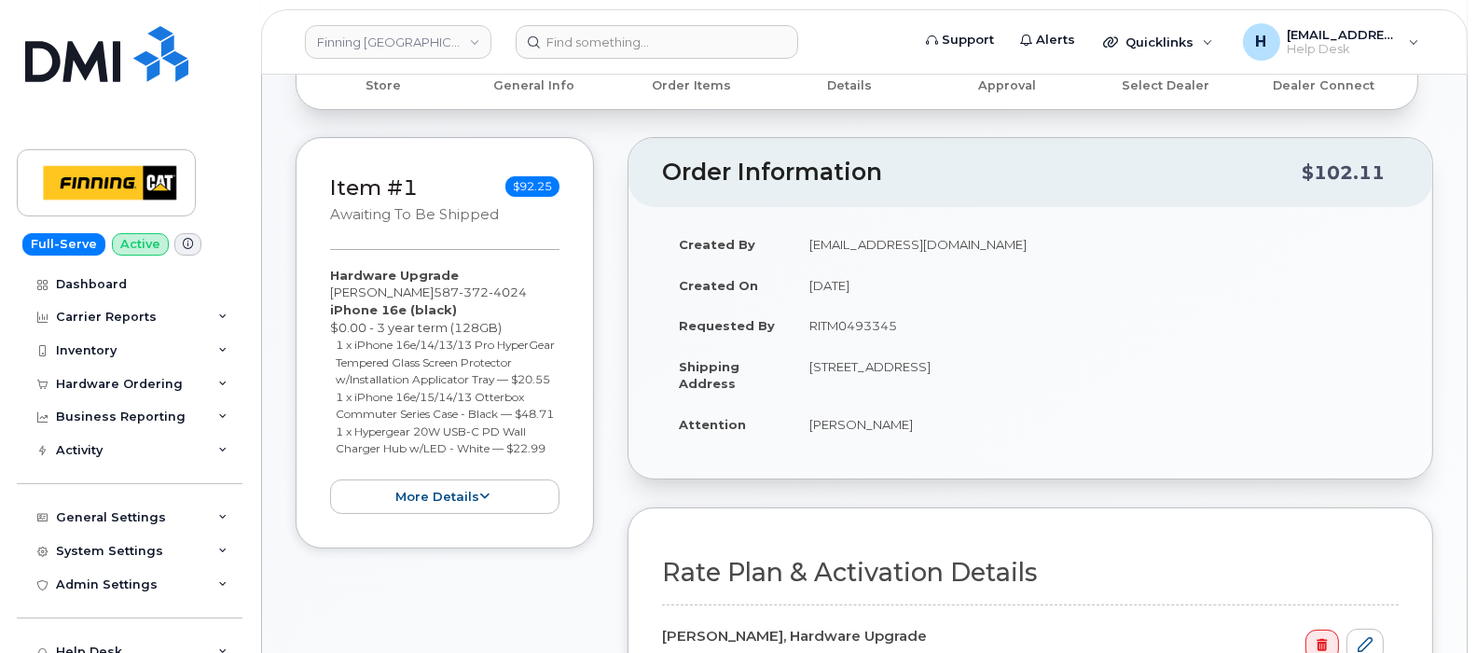
scroll to position [465, 0]
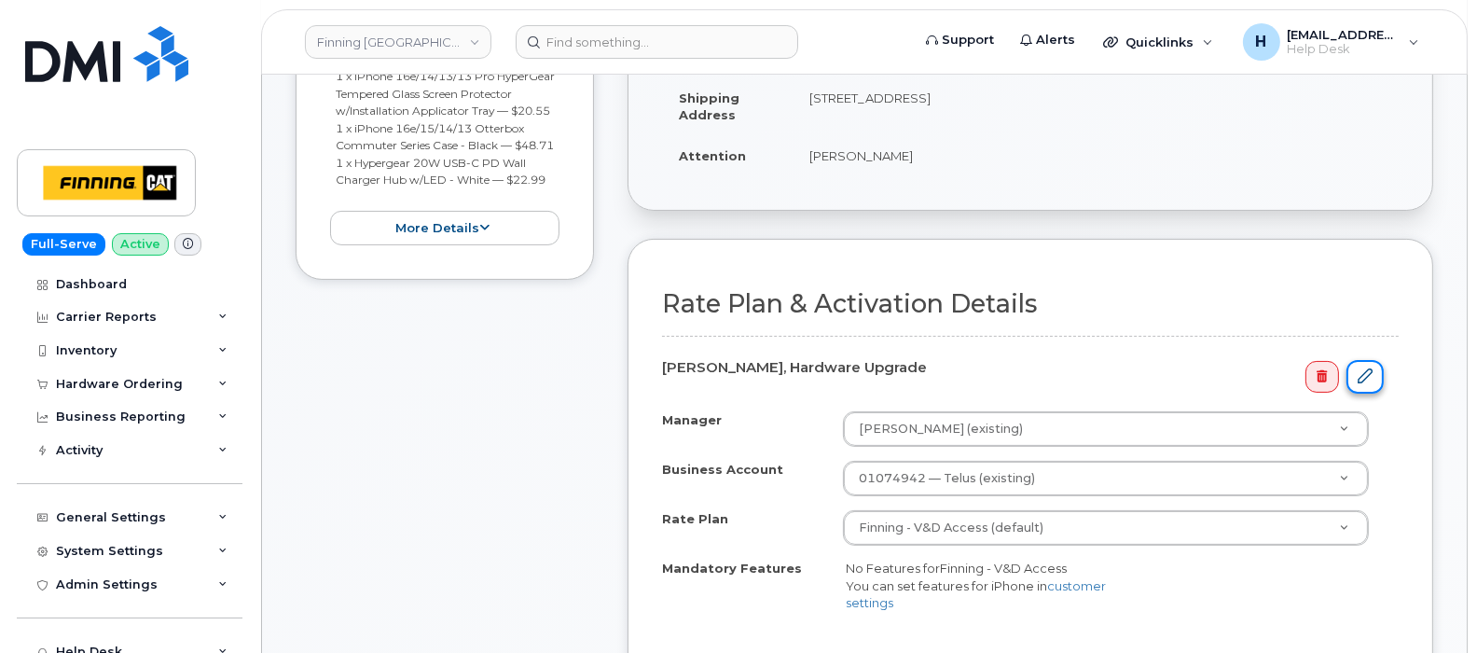
click at [1357, 377] on link at bounding box center [1364, 377] width 37 height 35
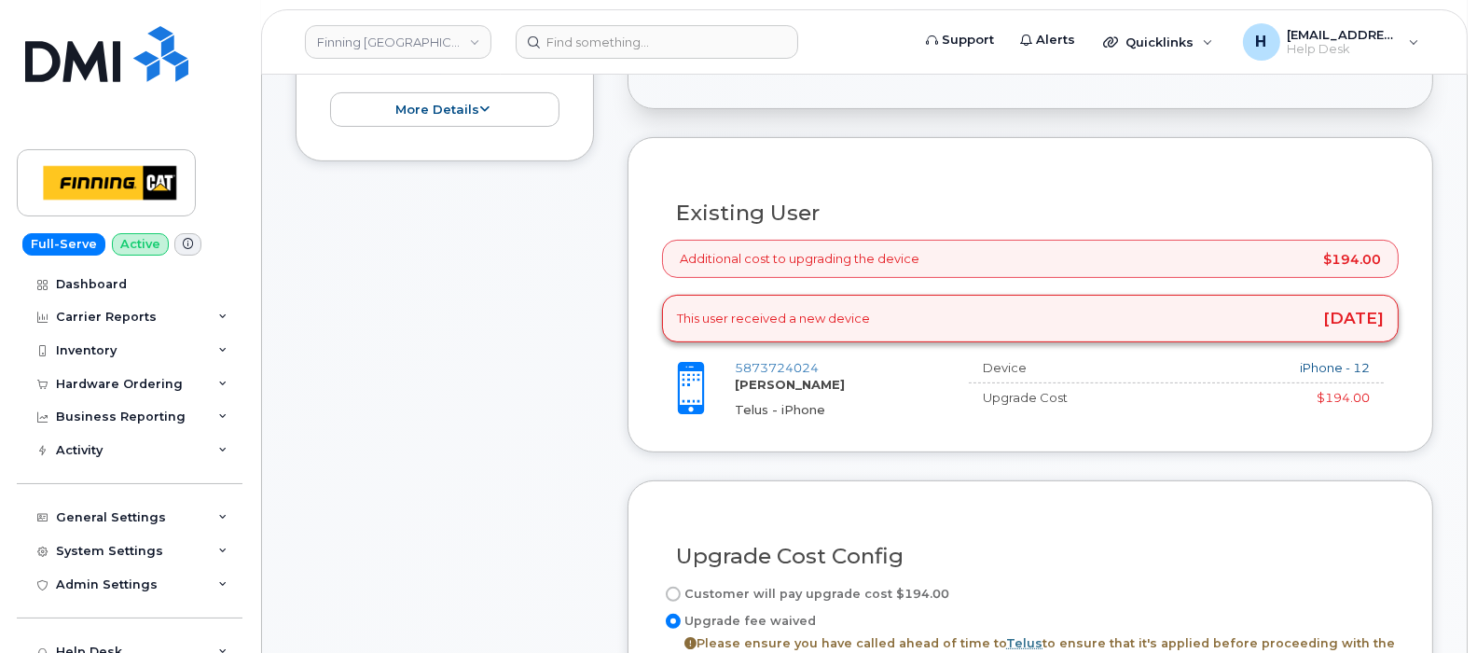
scroll to position [699, 0]
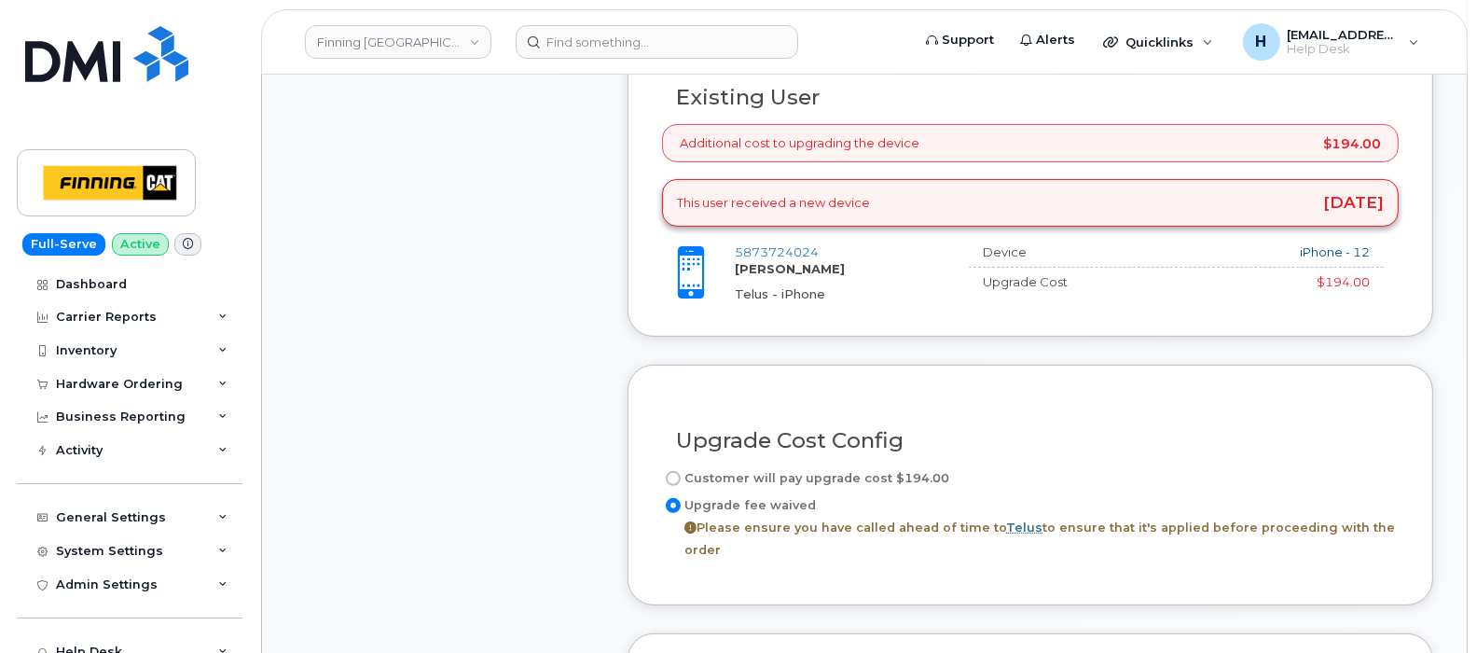
click at [816, 497] on label "Upgrade fee waived Please ensure you have called ahead of time to Telus to ensu…" at bounding box center [1030, 527] width 737 height 67
click at [681, 498] on input "Upgrade fee waived Please ensure you have called ahead of time to Telus to ensu…" at bounding box center [673, 505] width 15 height 15
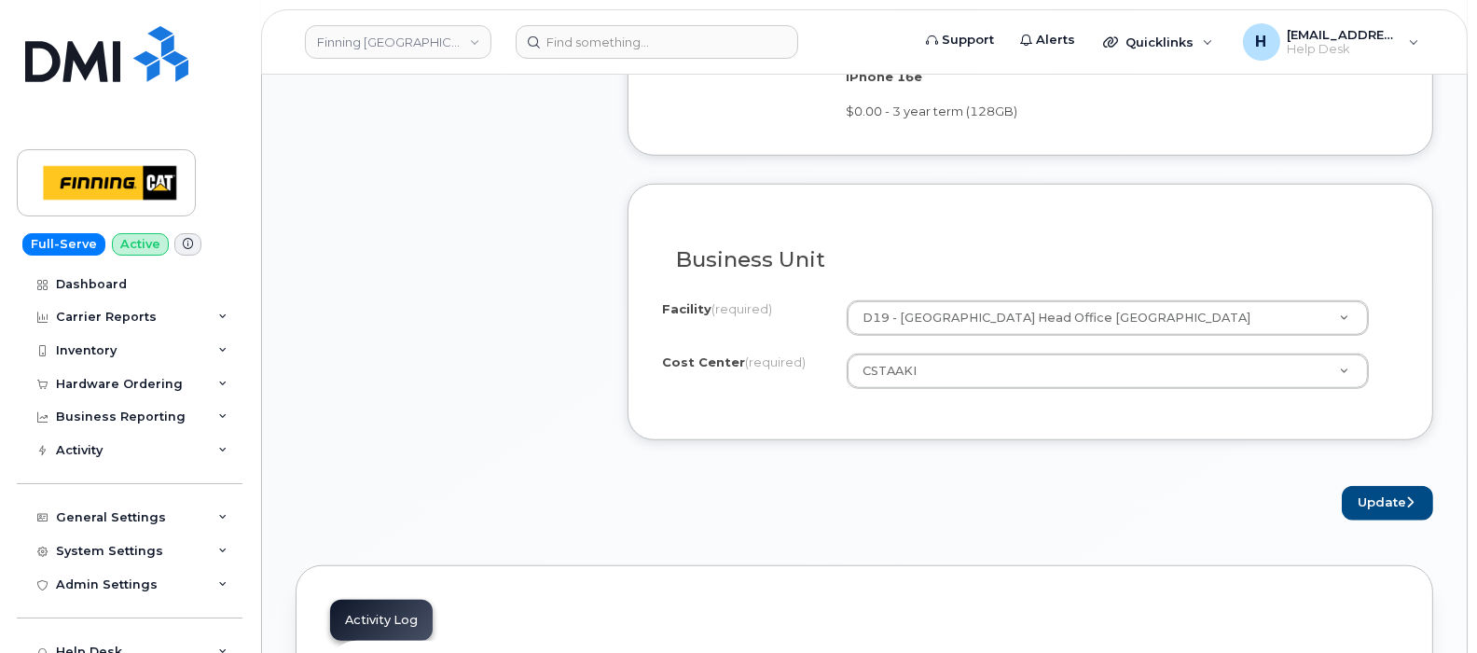
scroll to position [1864, 0]
drag, startPoint x: 1354, startPoint y: 461, endPoint x: 1126, endPoint y: 442, distance: 228.3
click at [1352, 485] on button "Update" at bounding box center [1387, 502] width 91 height 35
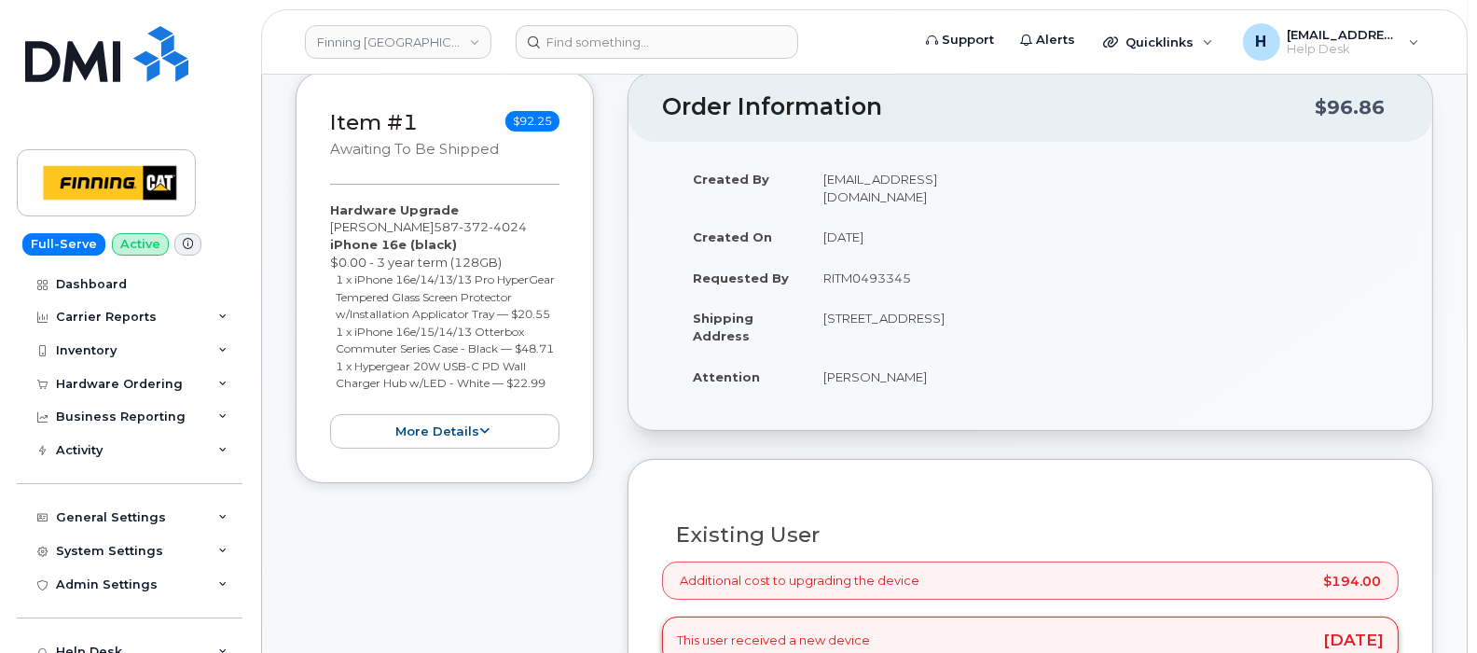
scroll to position [116, 0]
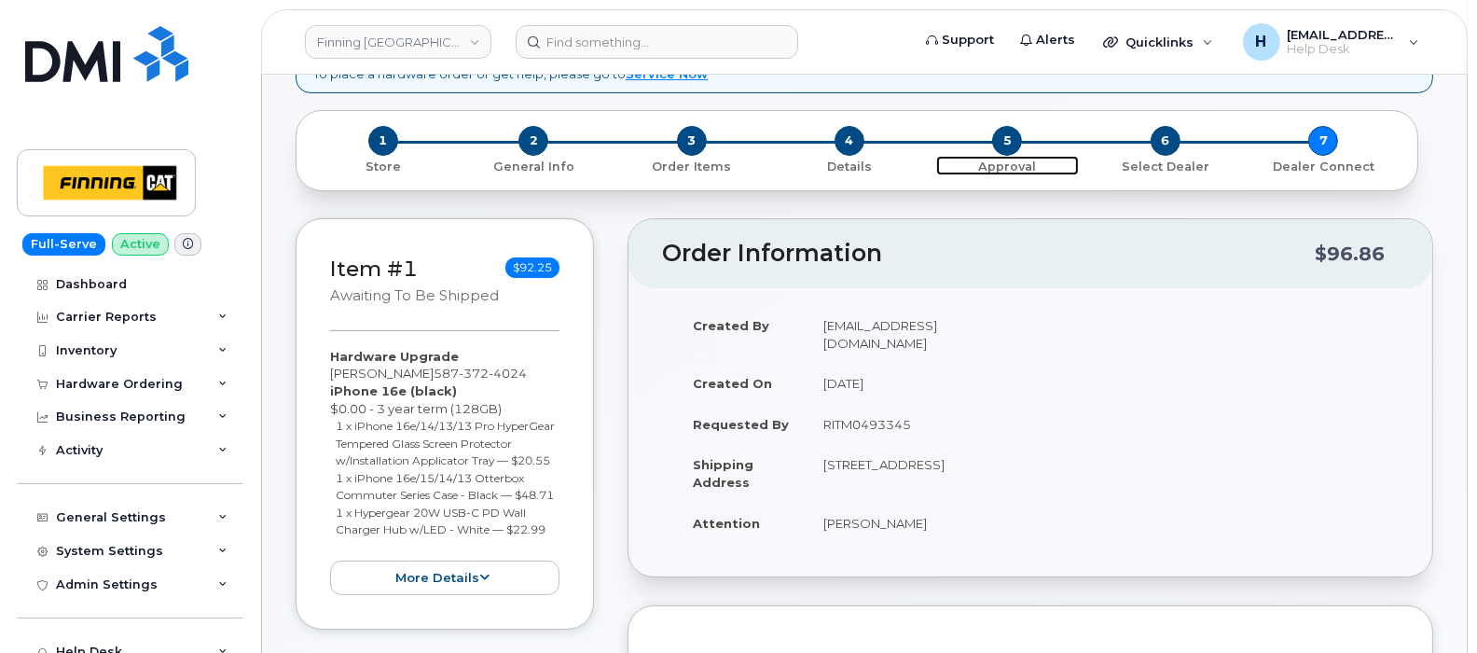
click at [1005, 139] on span "5" at bounding box center [1007, 141] width 30 height 30
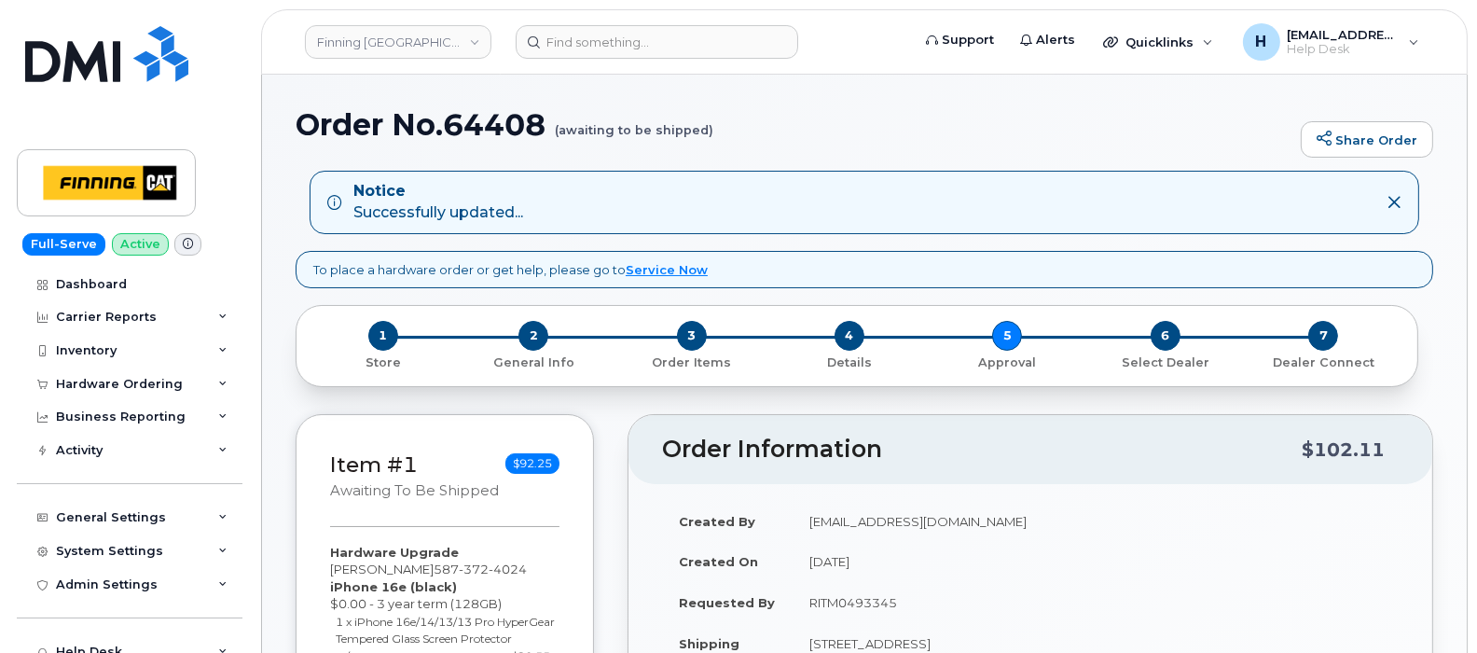
scroll to position [350, 0]
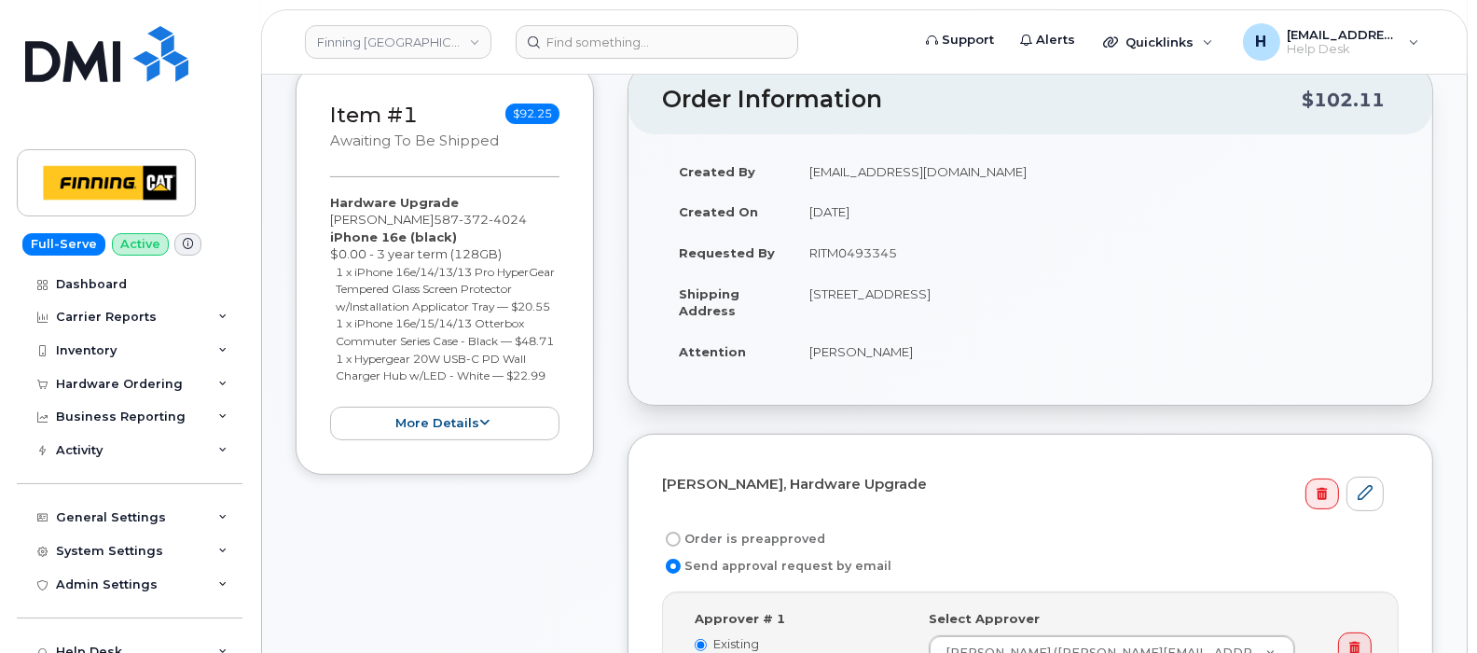
click at [774, 533] on label "Order is preapproved" at bounding box center [743, 539] width 163 height 22
click at [681, 533] on input "Order is preapproved" at bounding box center [673, 538] width 15 height 15
radio input "true"
drag, startPoint x: 806, startPoint y: 256, endPoint x: 965, endPoint y: 247, distance: 159.7
click at [965, 247] on td "RITM0493345" at bounding box center [1096, 252] width 606 height 41
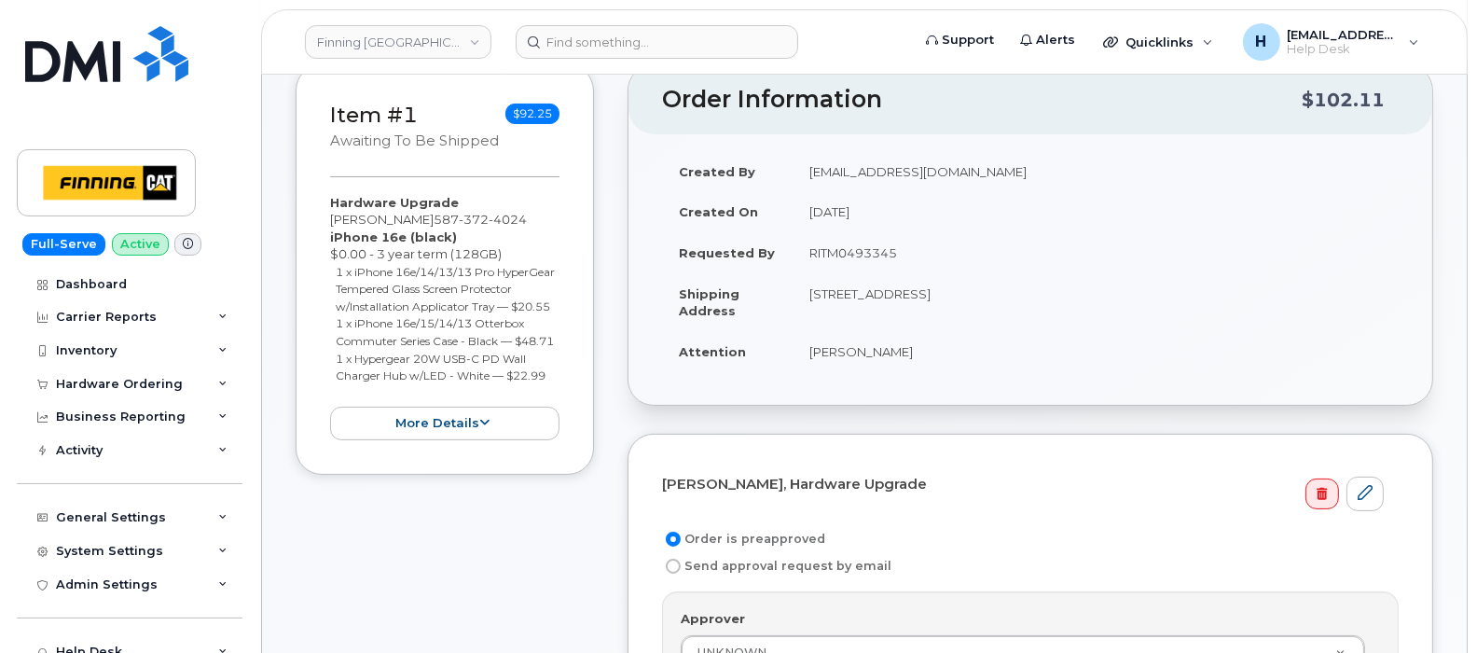
copy td "RITM0493345"
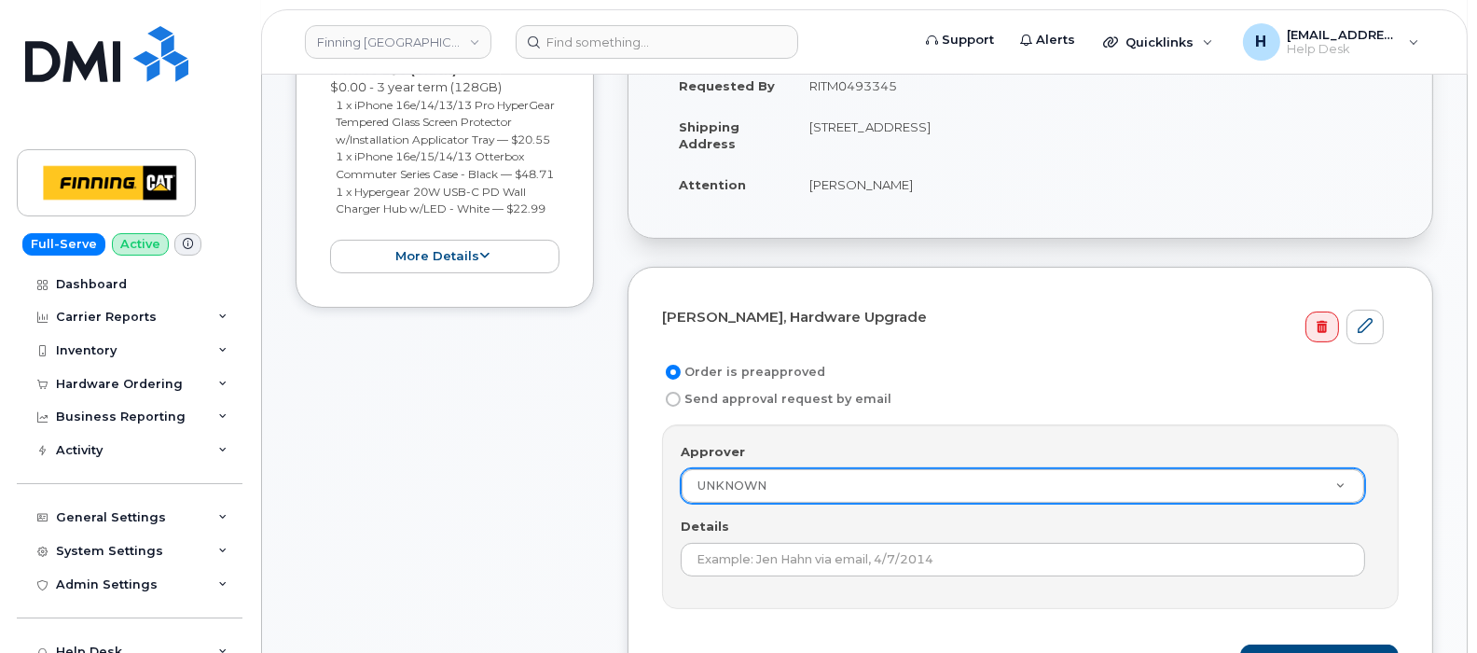
scroll to position [583, 0]
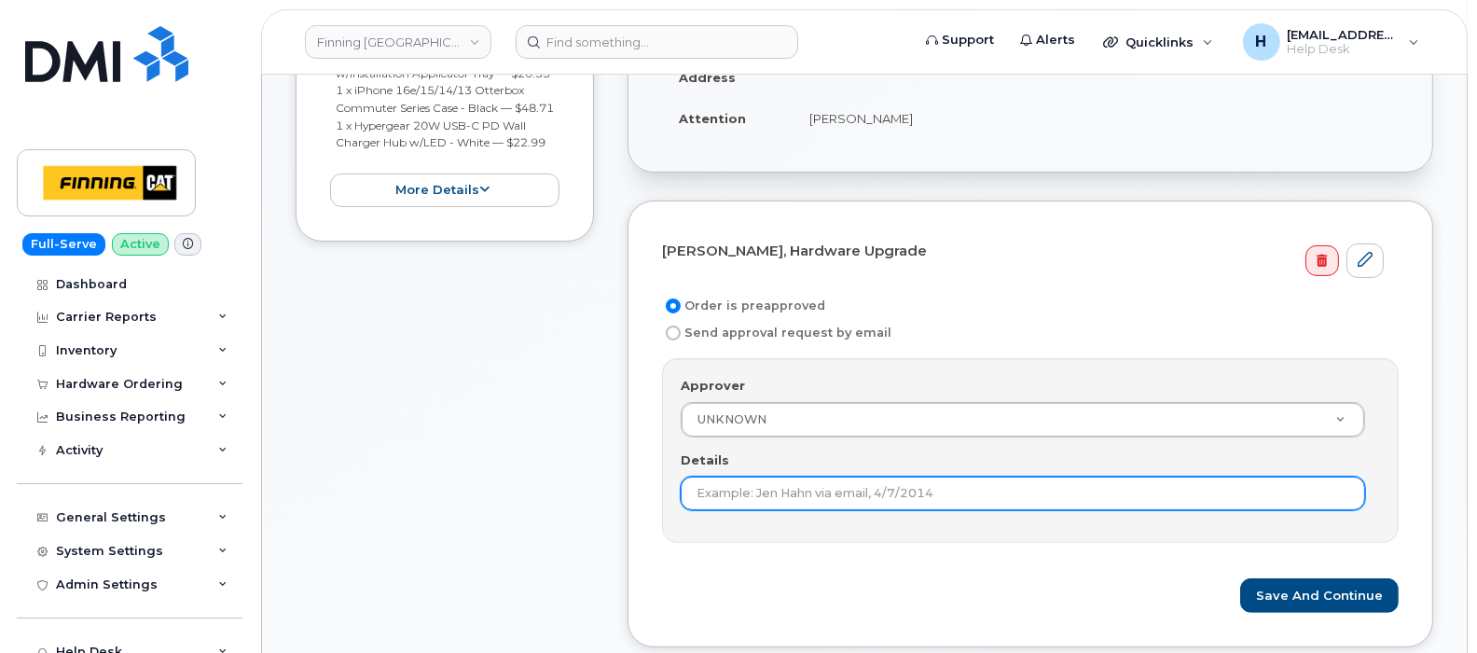
click at [706, 483] on input "Details" at bounding box center [1023, 493] width 684 height 34
paste input "RITM0493345"
type input "RITM0493345"
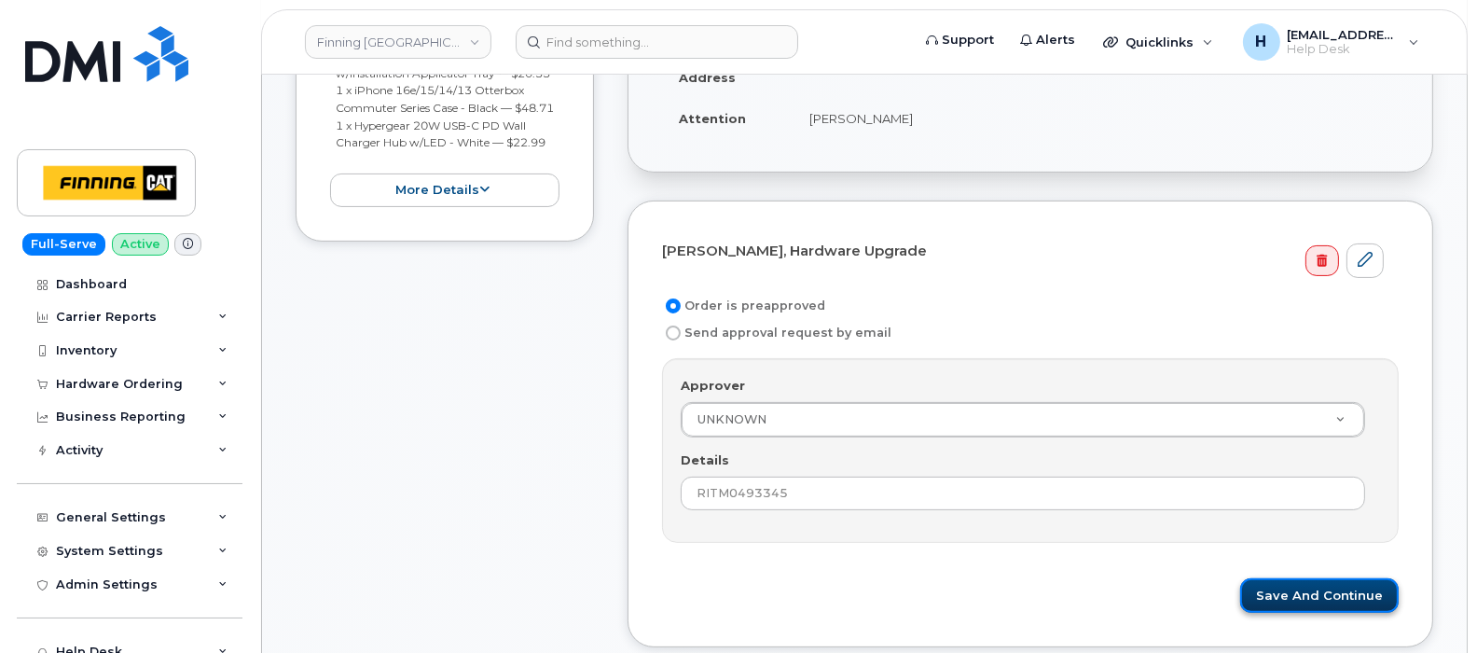
click at [1292, 597] on button "Save and Continue" at bounding box center [1319, 595] width 159 height 35
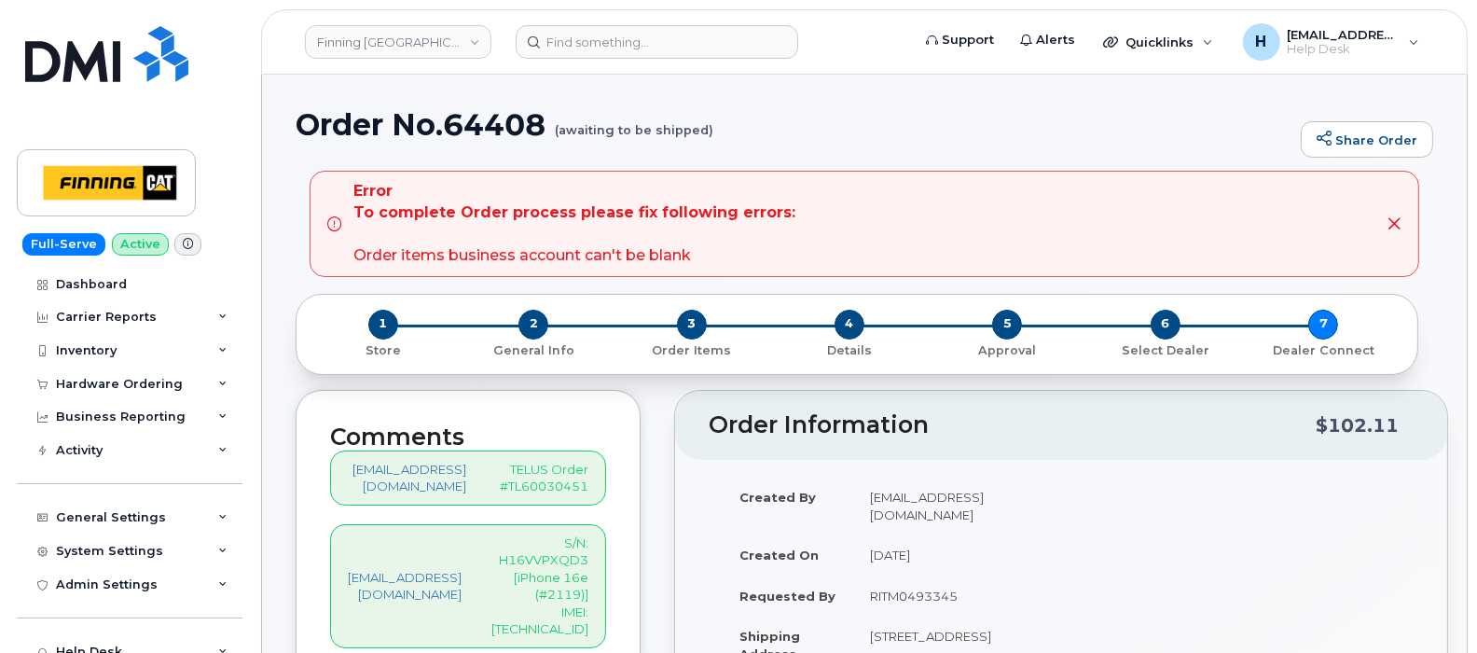
click at [420, 250] on div "Error To complete Order process please fix following errors: Order items busine…" at bounding box center [574, 223] width 442 height 85
click at [387, 324] on span "1" at bounding box center [383, 325] width 30 height 30
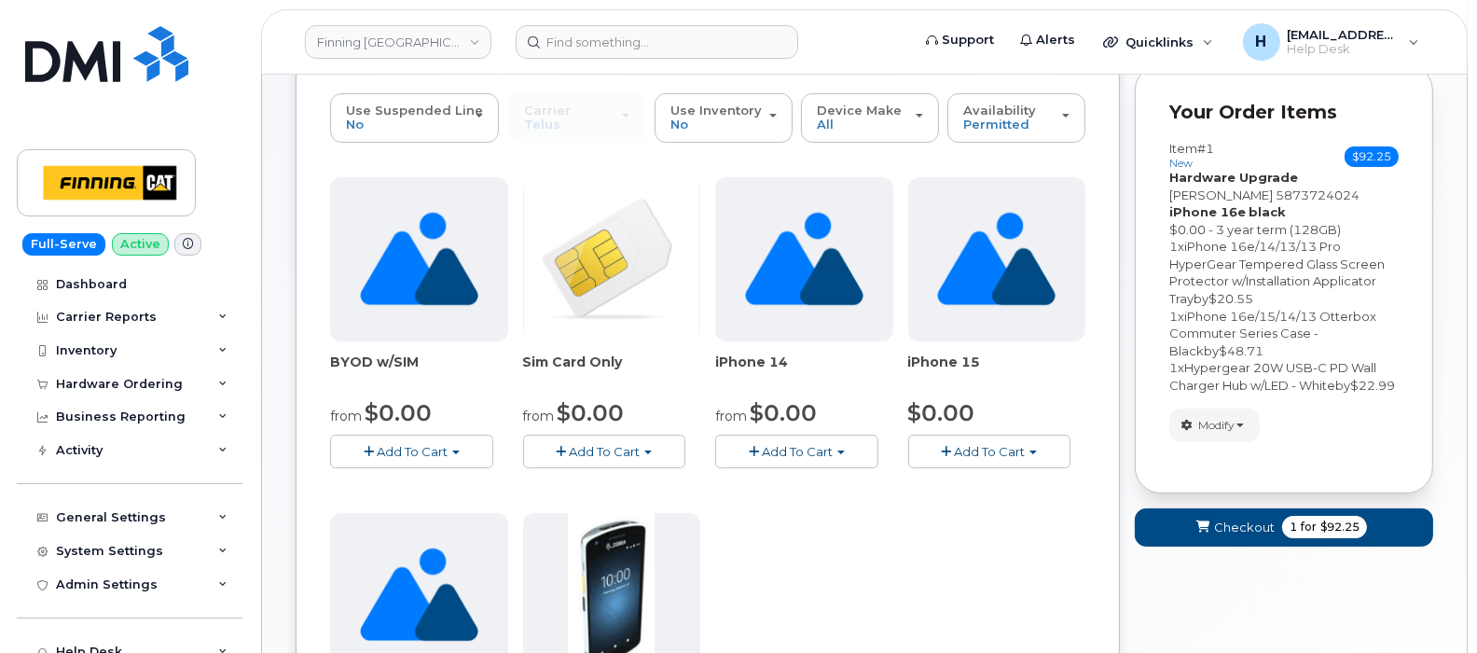
scroll to position [232, 0]
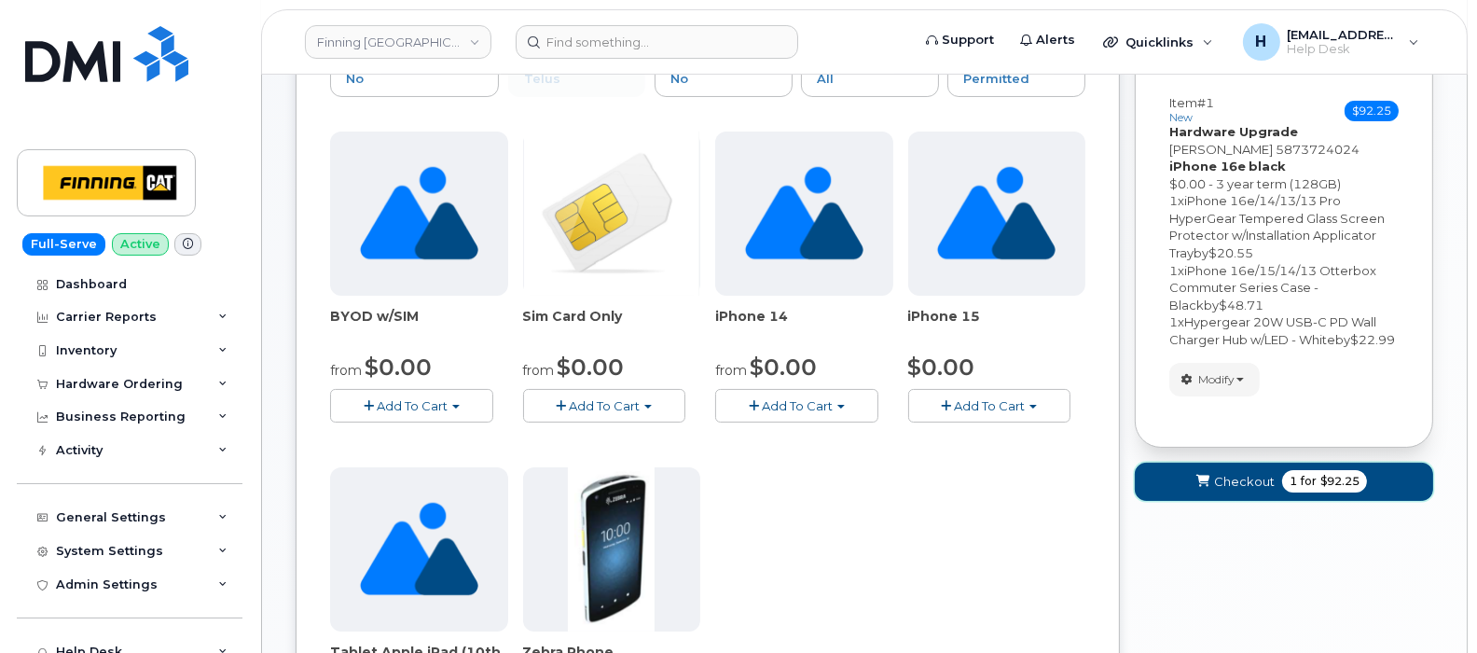
click at [1194, 490] on span "submit" at bounding box center [1203, 482] width 18 height 18
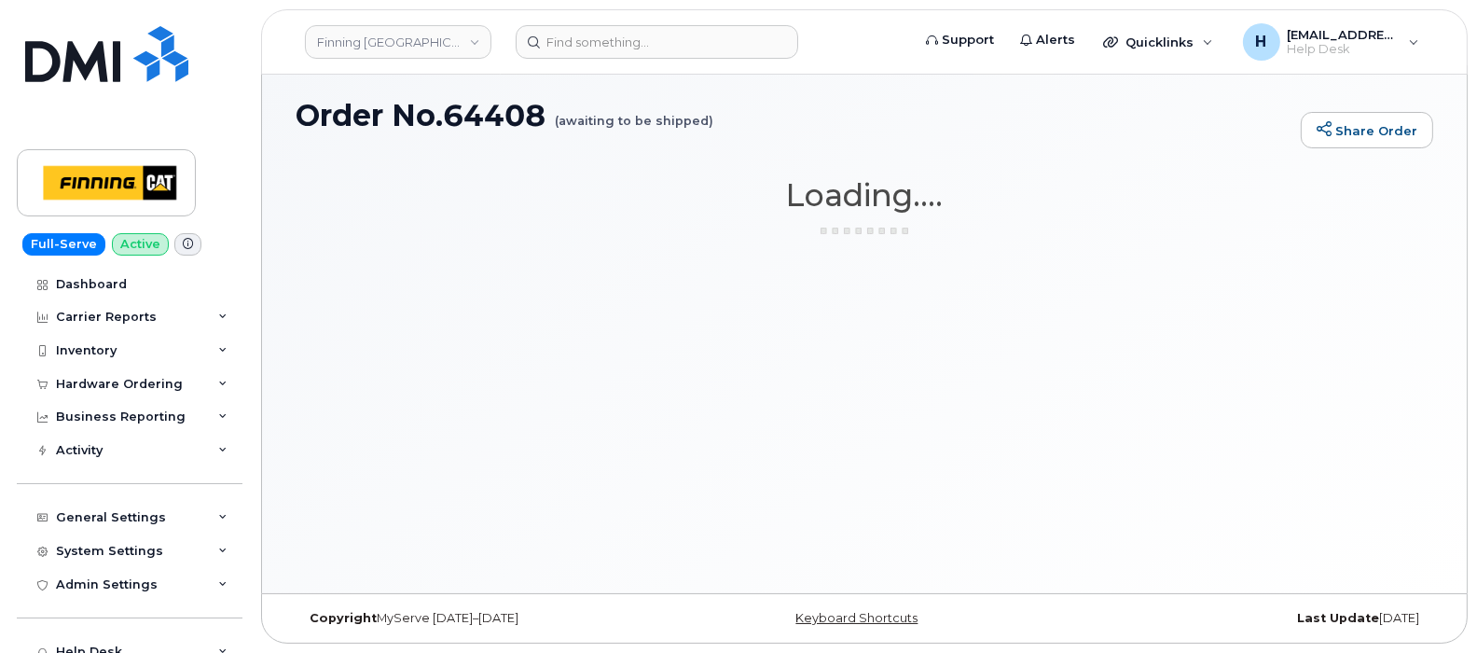
scroll to position [9, 0]
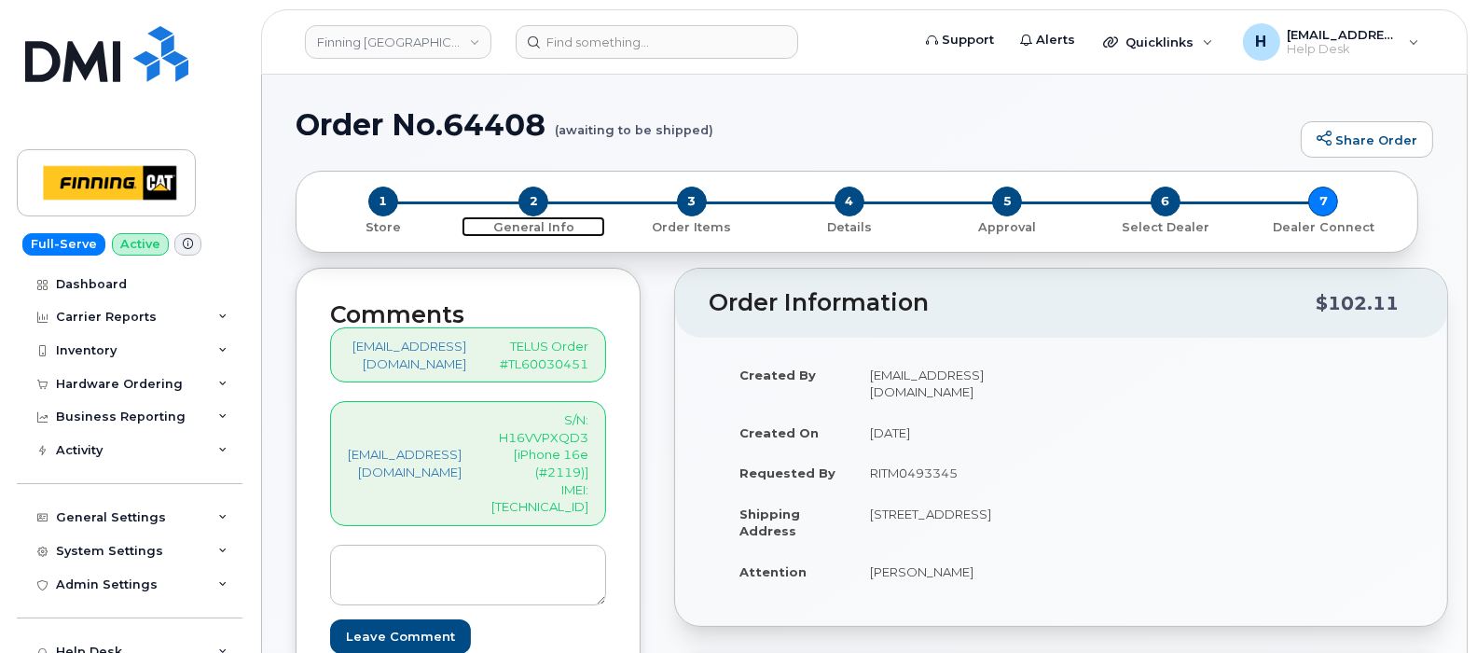
click at [531, 198] on span "2" at bounding box center [533, 201] width 30 height 30
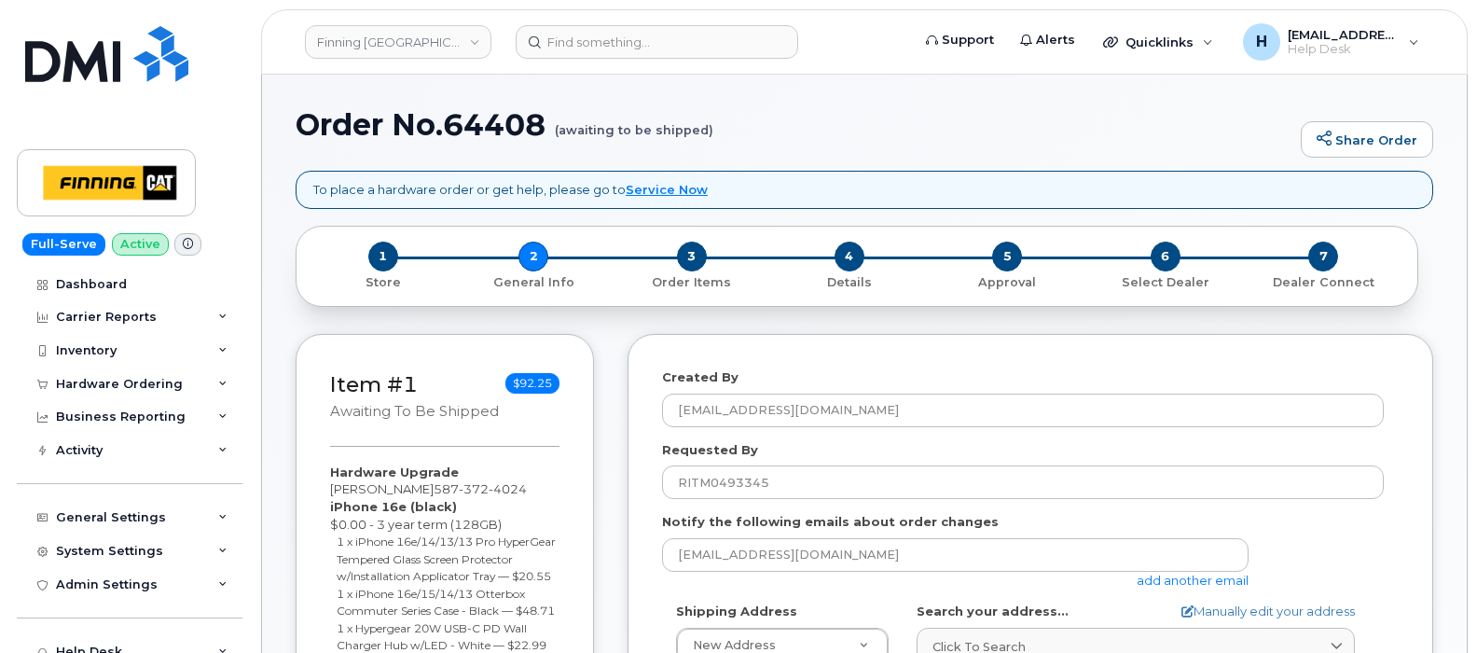
select select
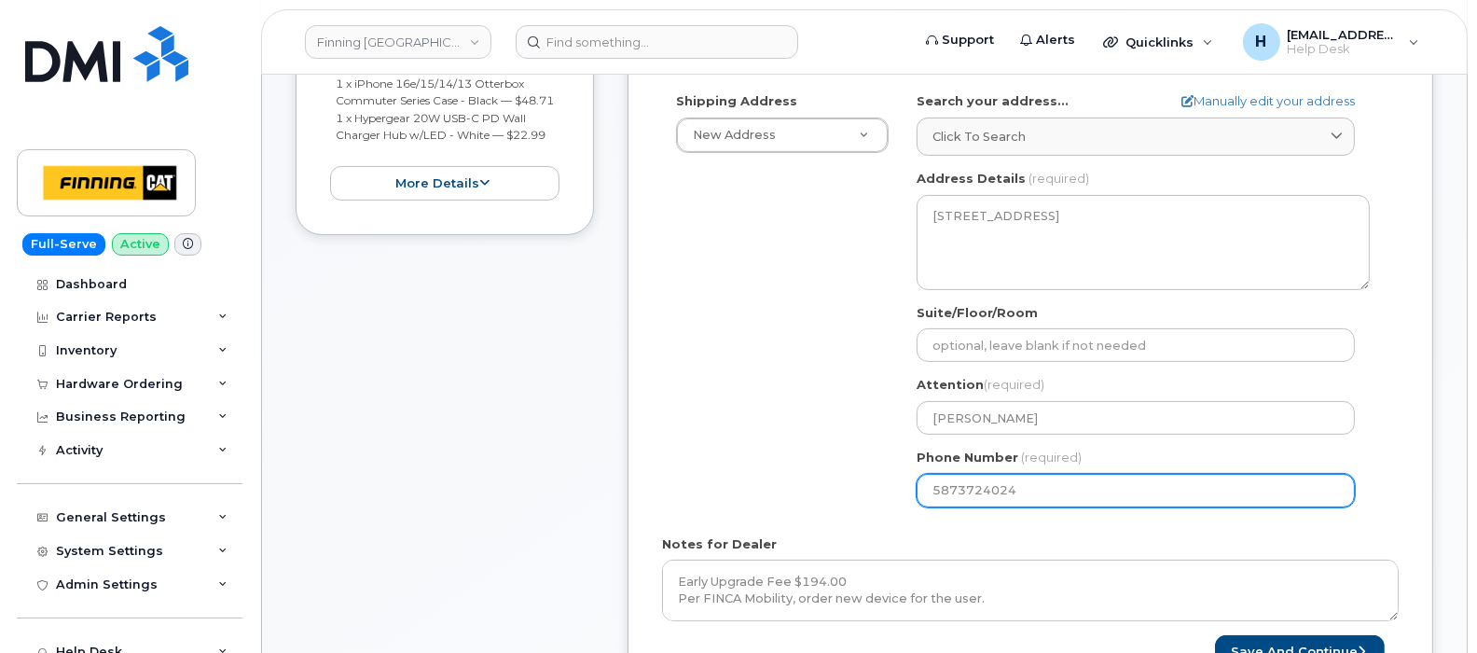
scroll to position [699, 0]
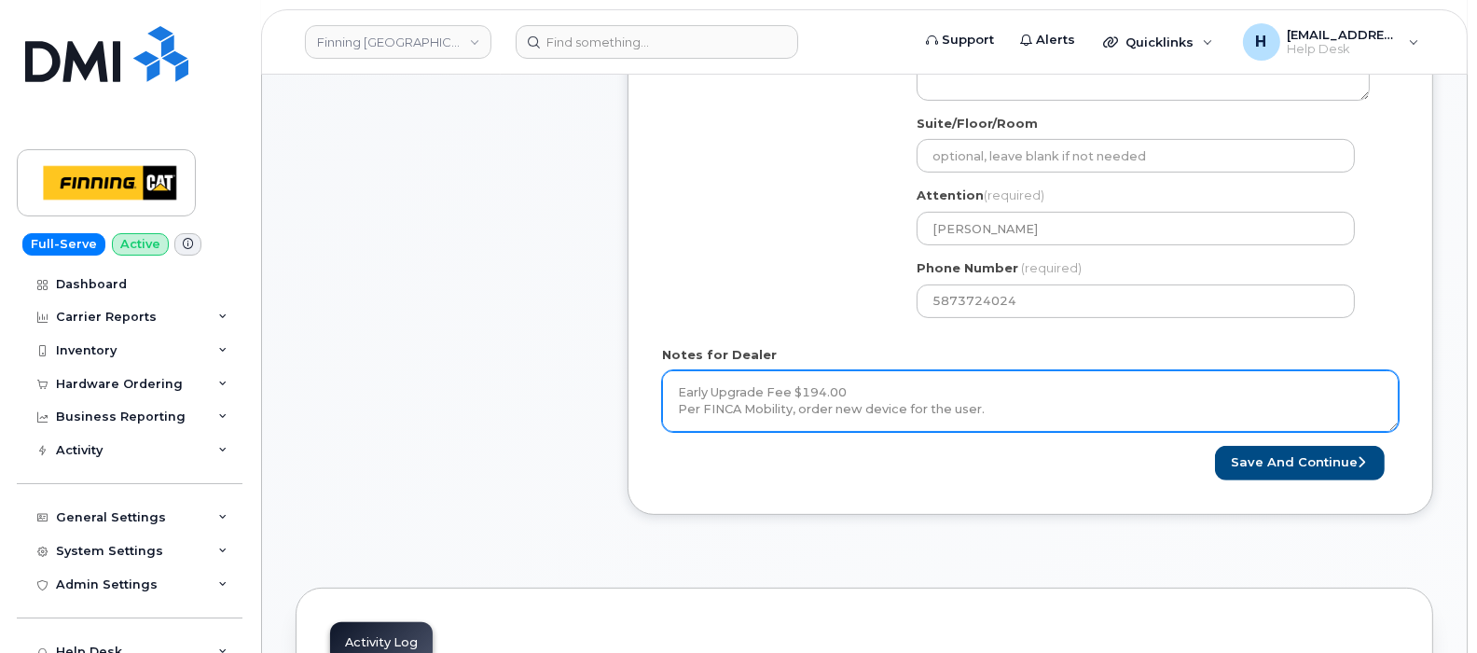
click at [1016, 415] on textarea "Early Upgrade Fee $194.00 Per FINCA Mobility, order new device for the user. Ha…" at bounding box center [1030, 401] width 737 height 62
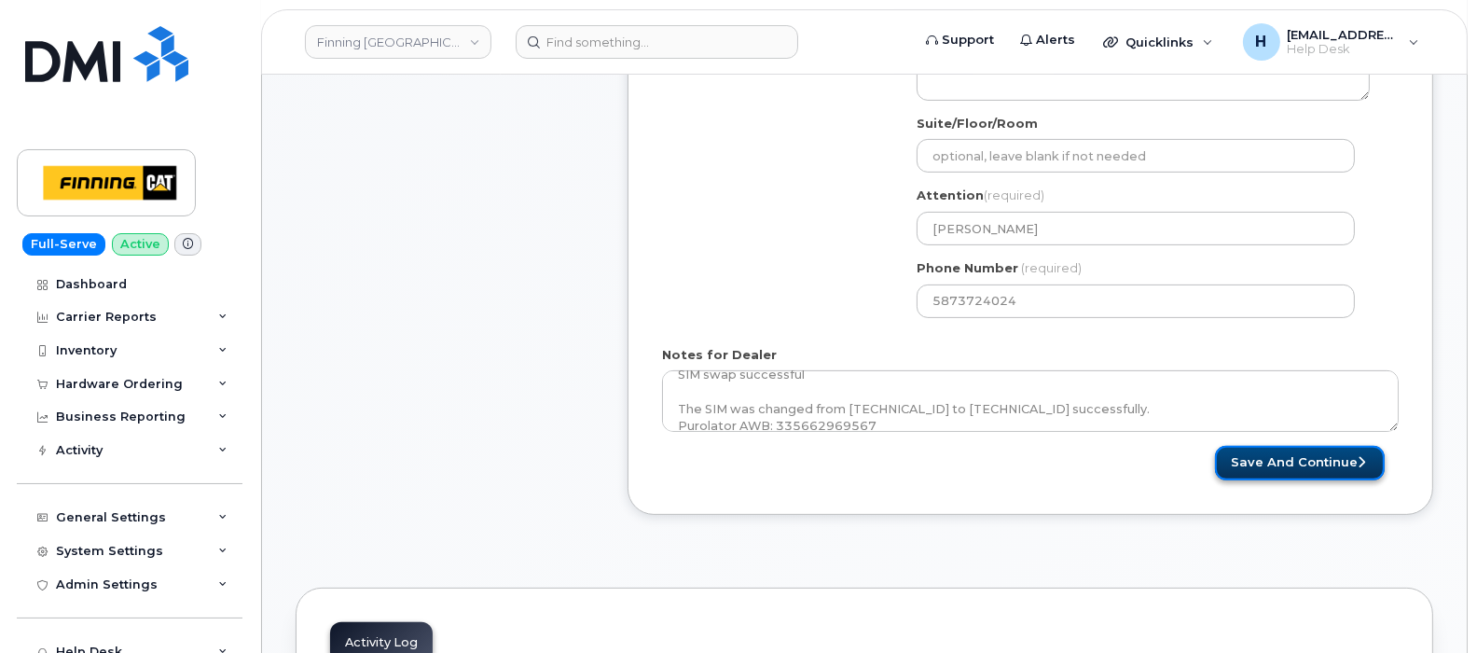
click at [1277, 461] on button "Save and Continue" at bounding box center [1300, 463] width 170 height 35
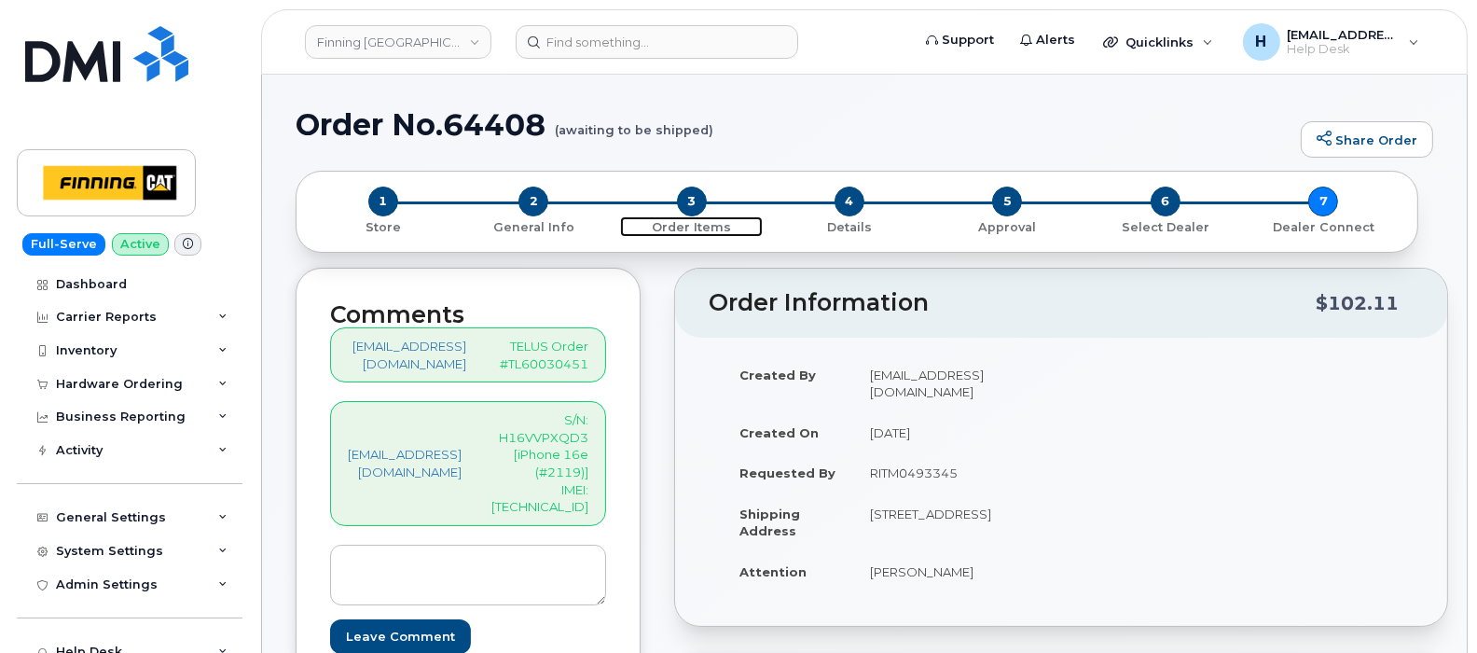
click at [685, 200] on span "3" at bounding box center [692, 201] width 30 height 30
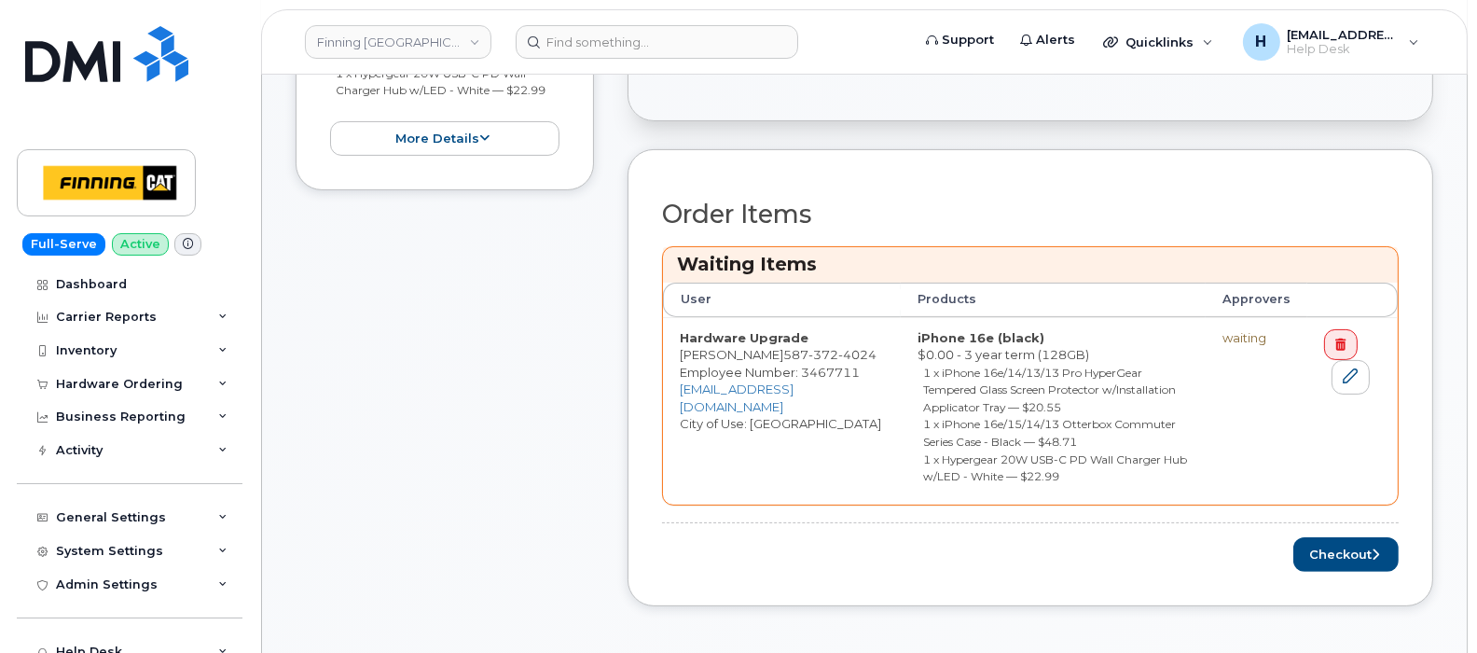
scroll to position [583, 0]
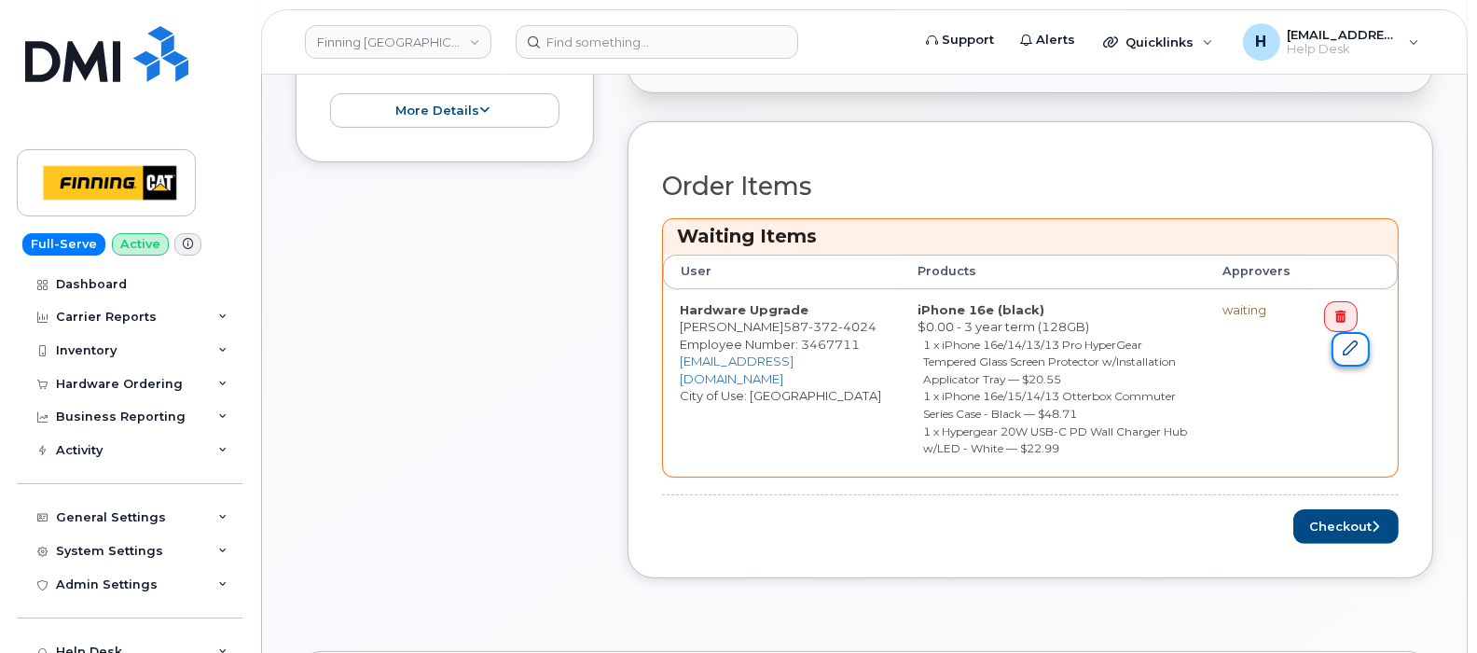
click at [1347, 345] on icon at bounding box center [1350, 347] width 15 height 15
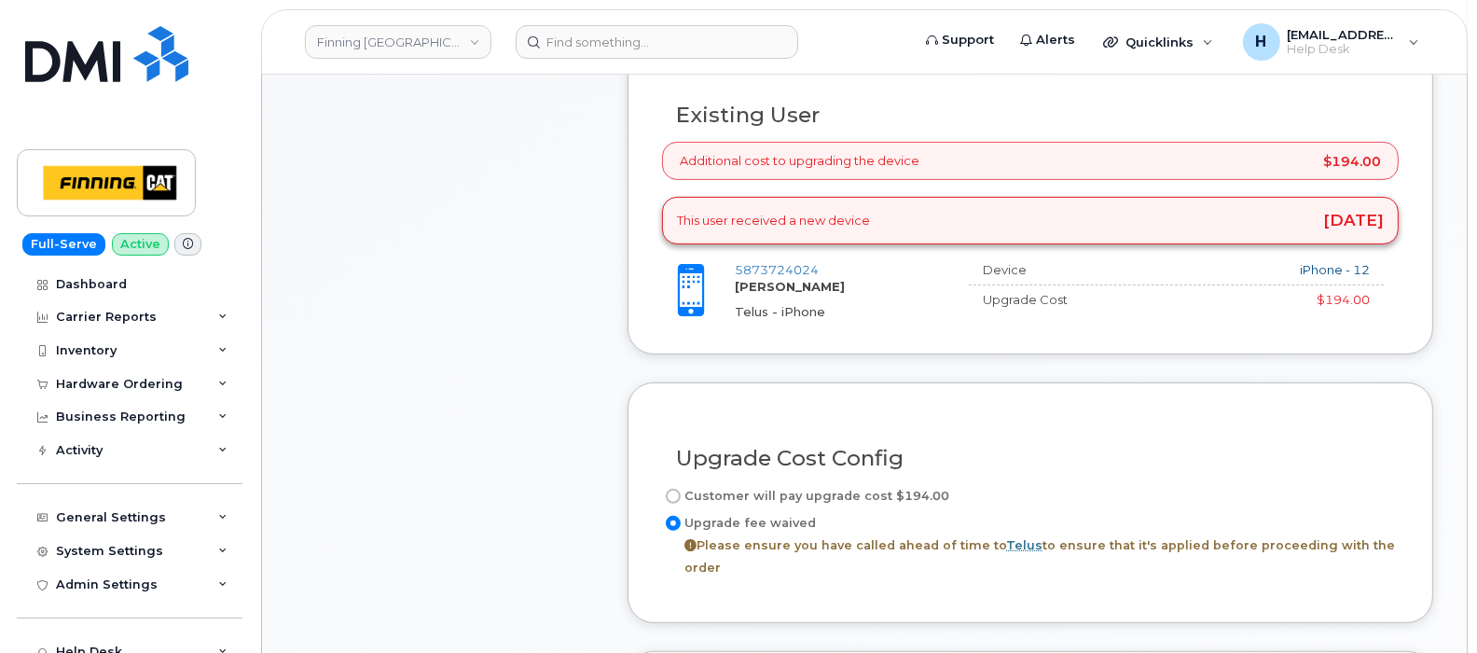
scroll to position [699, 0]
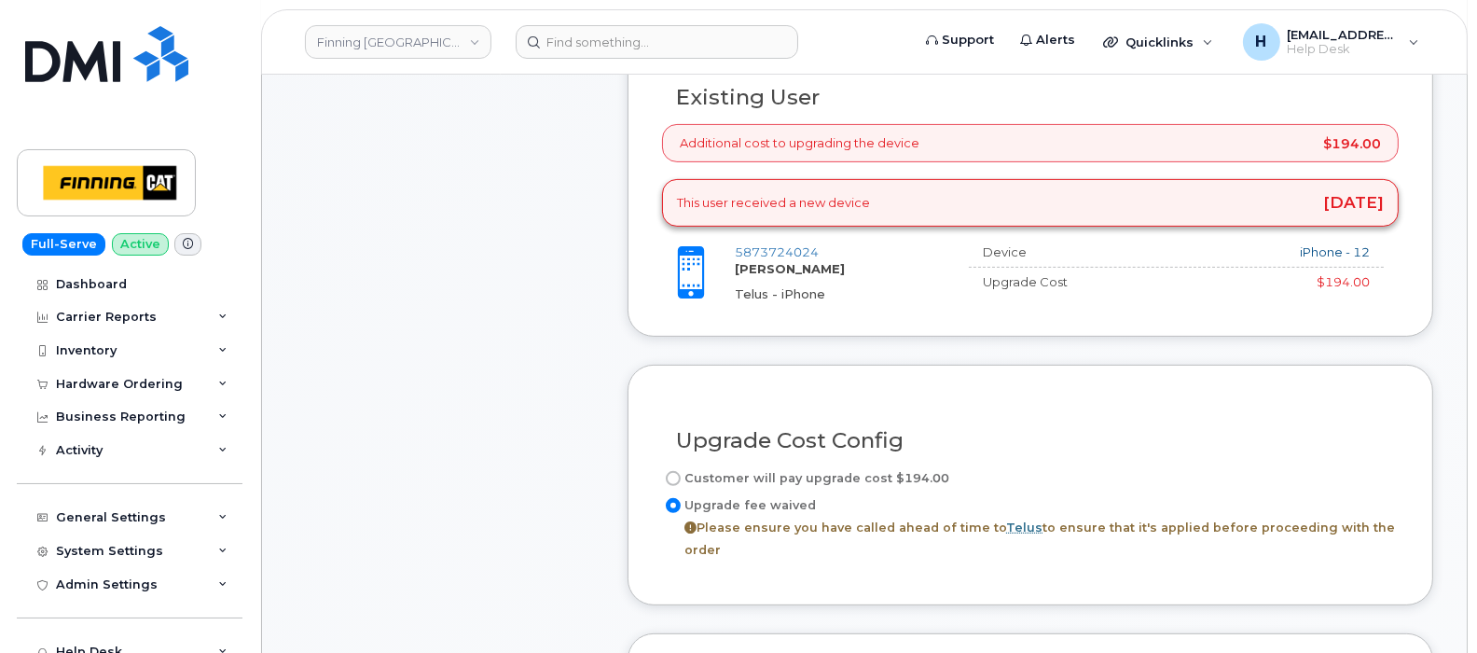
click at [760, 497] on label "Upgrade fee waived Please ensure you have called ahead of time to Telus to ensu…" at bounding box center [1030, 527] width 737 height 67
click at [681, 498] on input "Upgrade fee waived Please ensure you have called ahead of time to Telus to ensu…" at bounding box center [673, 505] width 15 height 15
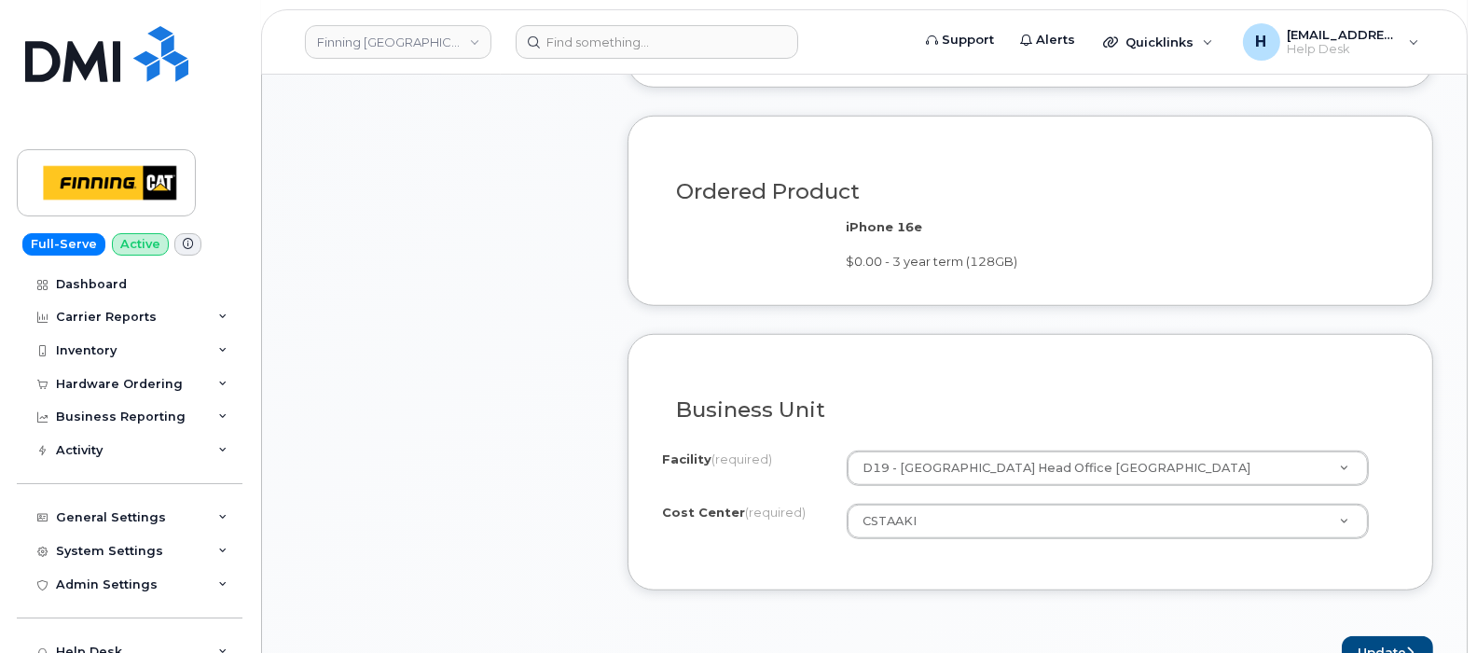
scroll to position [1864, 0]
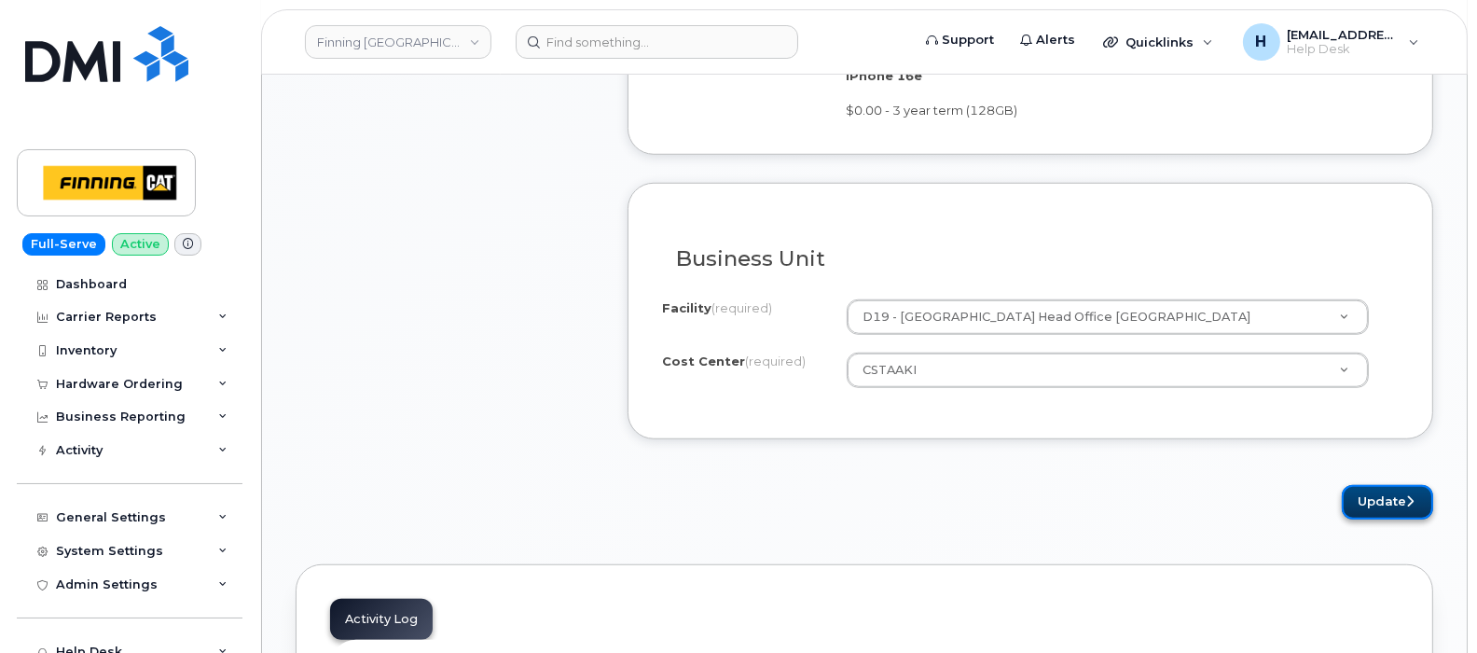
click at [1366, 485] on button "Update" at bounding box center [1387, 502] width 91 height 35
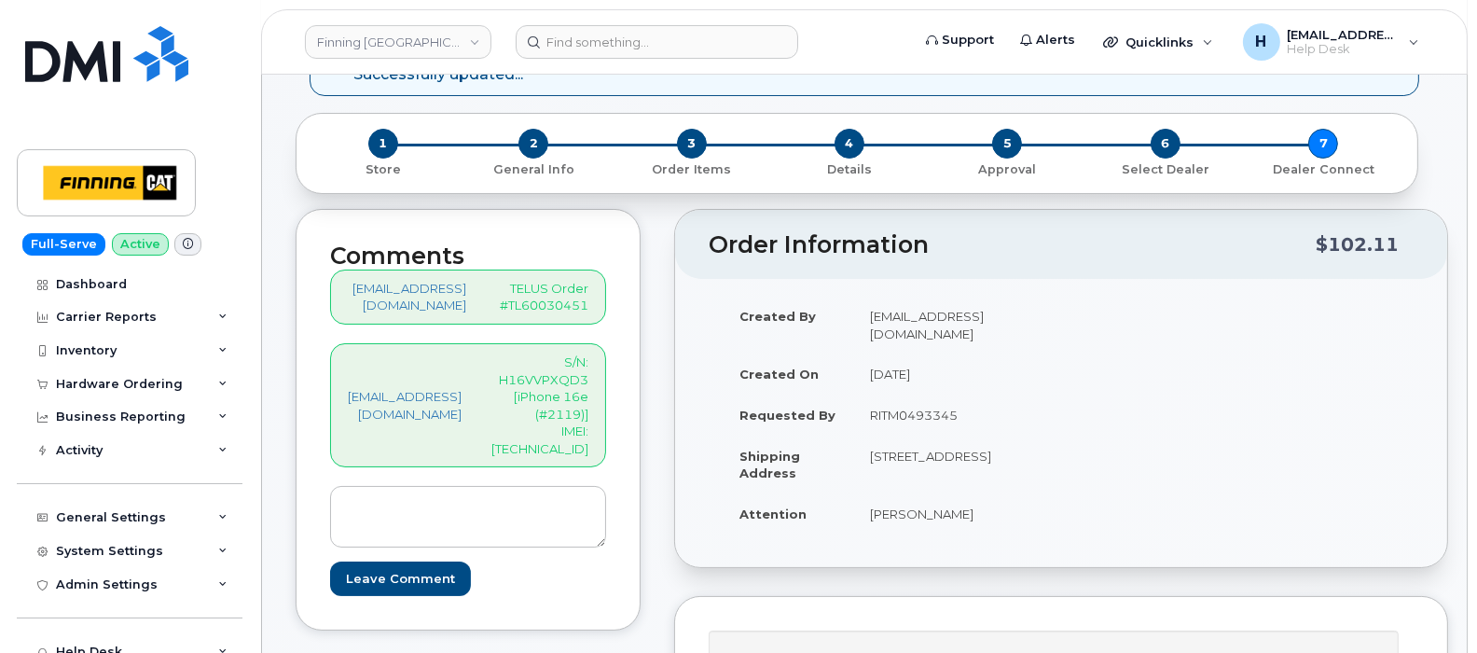
scroll to position [116, 0]
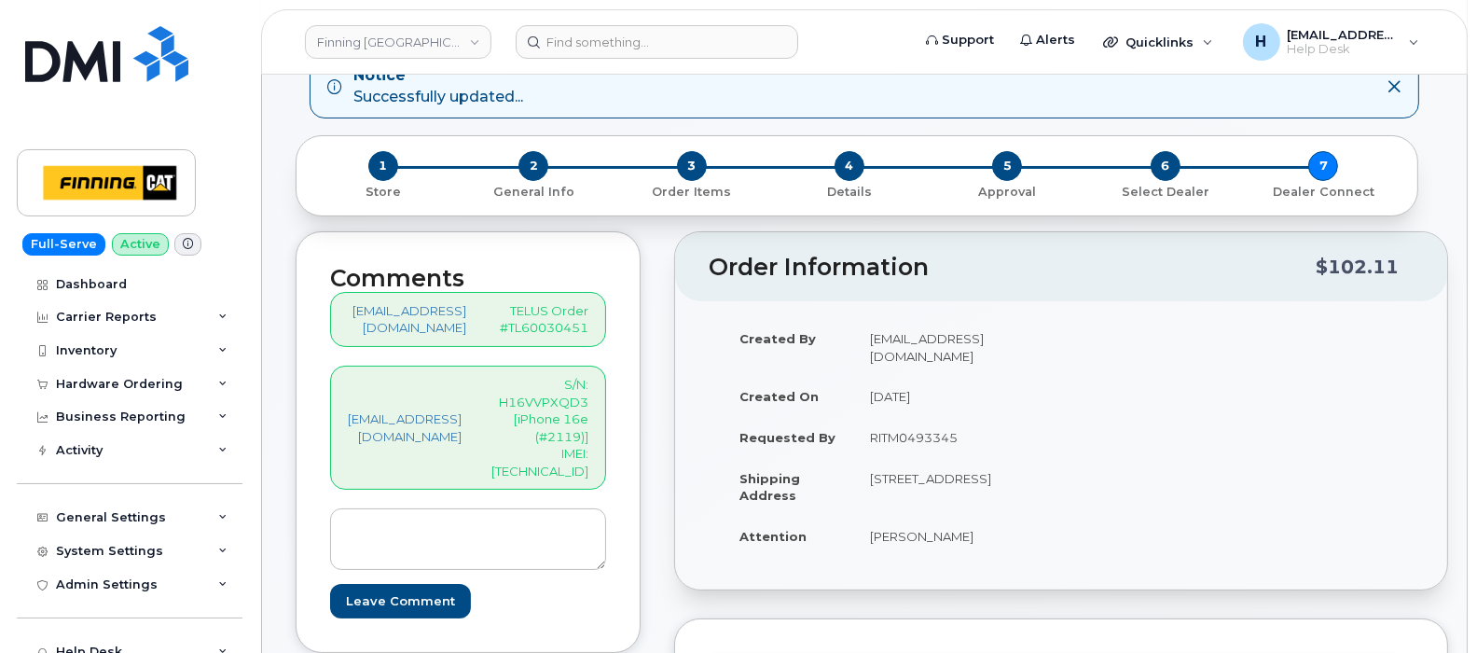
click at [995, 177] on div "5 Approval" at bounding box center [1008, 175] width 158 height 49
click at [1004, 165] on span "5" at bounding box center [1007, 166] width 30 height 30
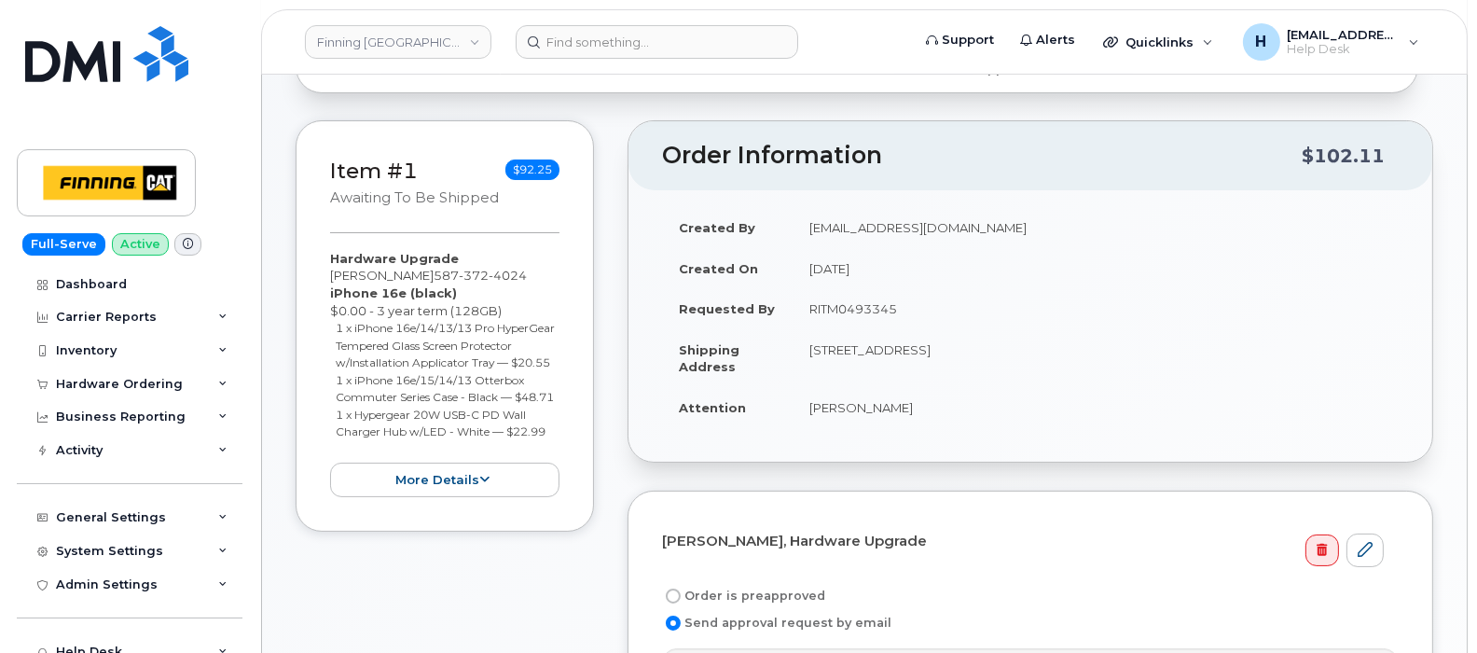
scroll to position [350, 0]
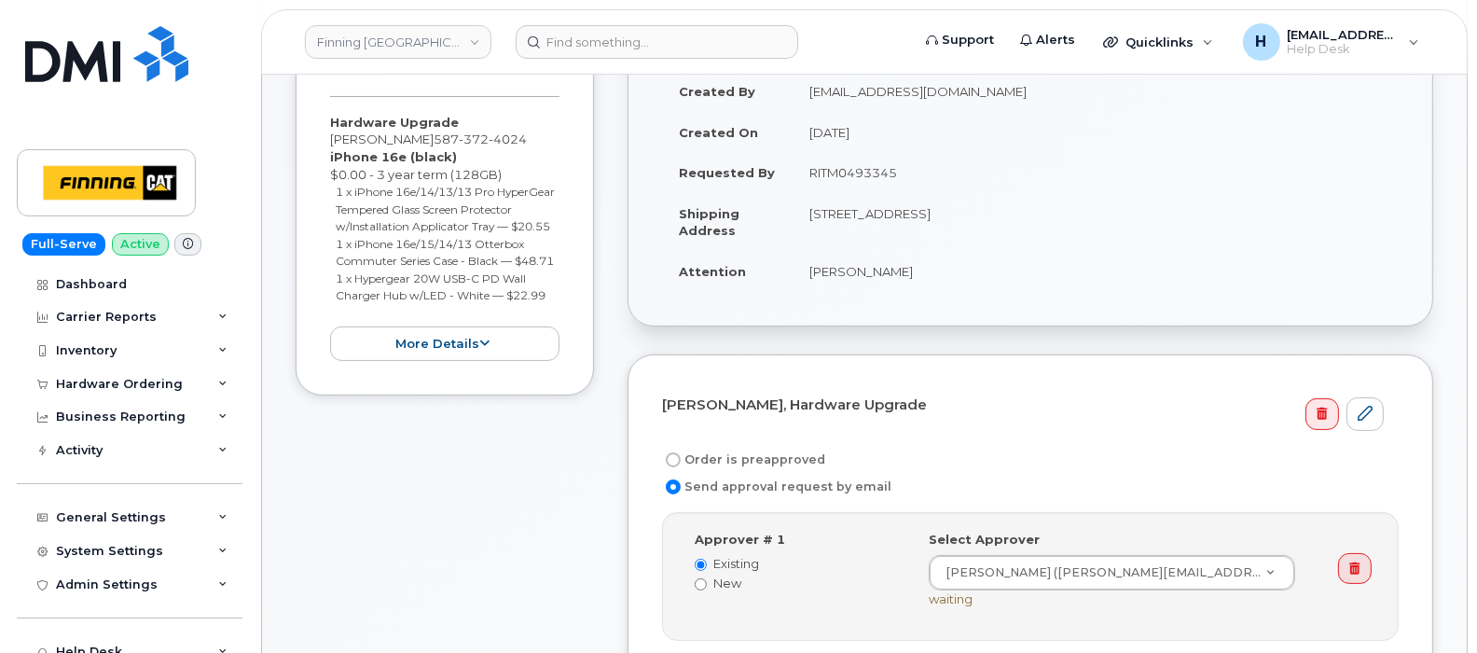
click at [753, 452] on label "Order is preapproved" at bounding box center [743, 460] width 163 height 22
click at [681, 452] on input "Order is preapproved" at bounding box center [673, 459] width 15 height 15
radio input "true"
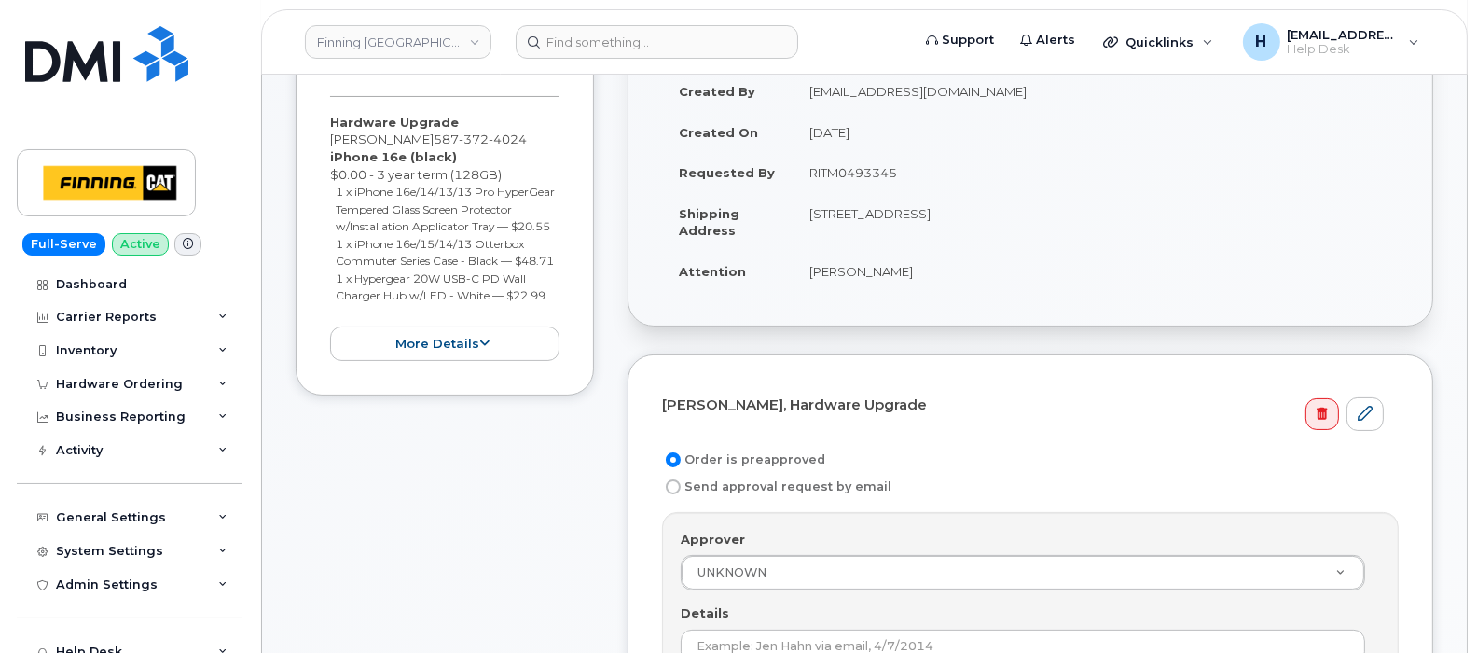
drag, startPoint x: 798, startPoint y: 175, endPoint x: 907, endPoint y: 176, distance: 109.1
click at [907, 176] on td "RITM0493345" at bounding box center [1096, 172] width 606 height 41
copy td "RITM0493345"
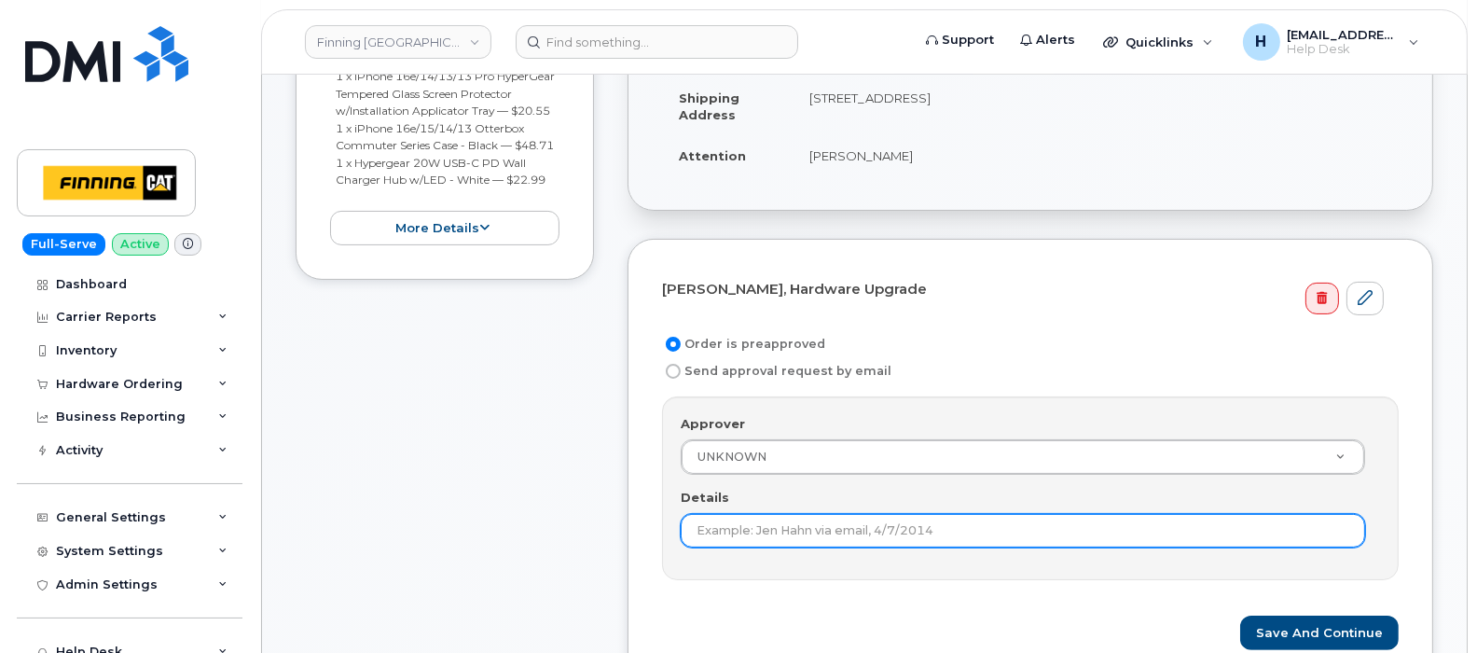
click at [750, 518] on input "Details" at bounding box center [1023, 531] width 684 height 34
paste input "RITM0493345"
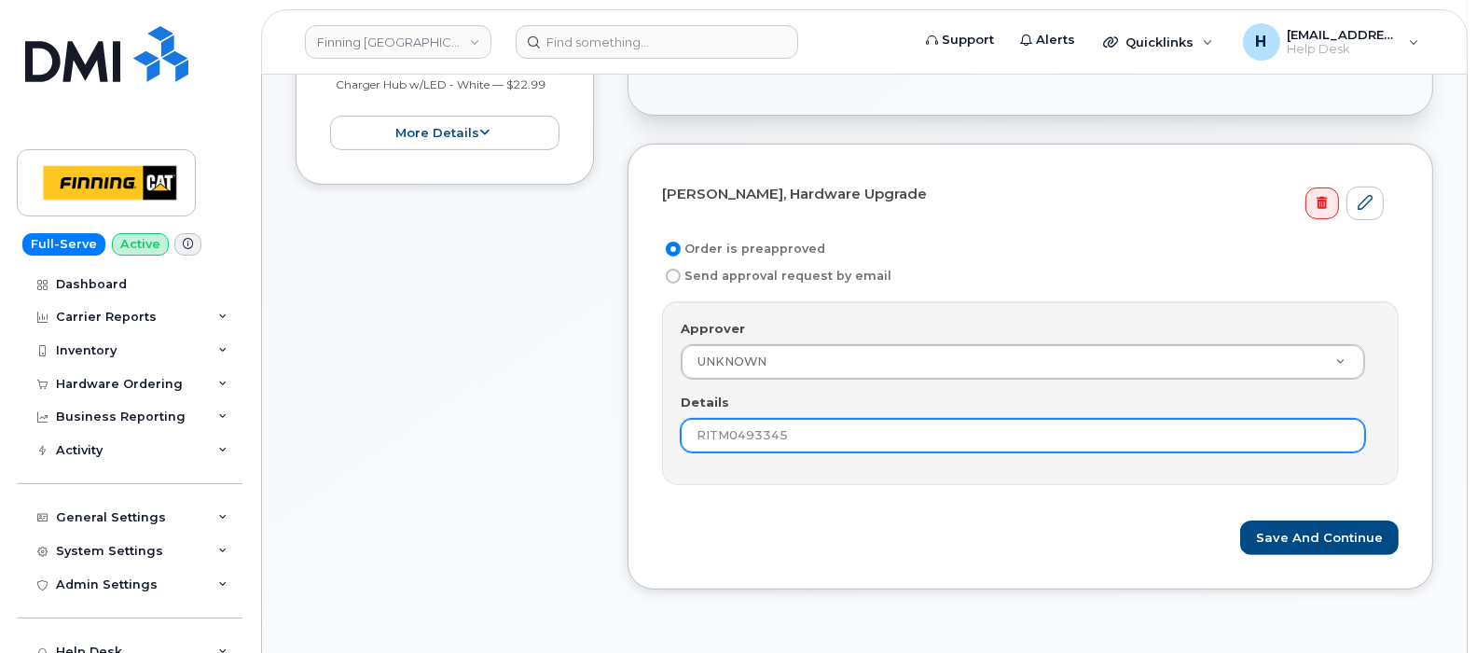
scroll to position [583, 0]
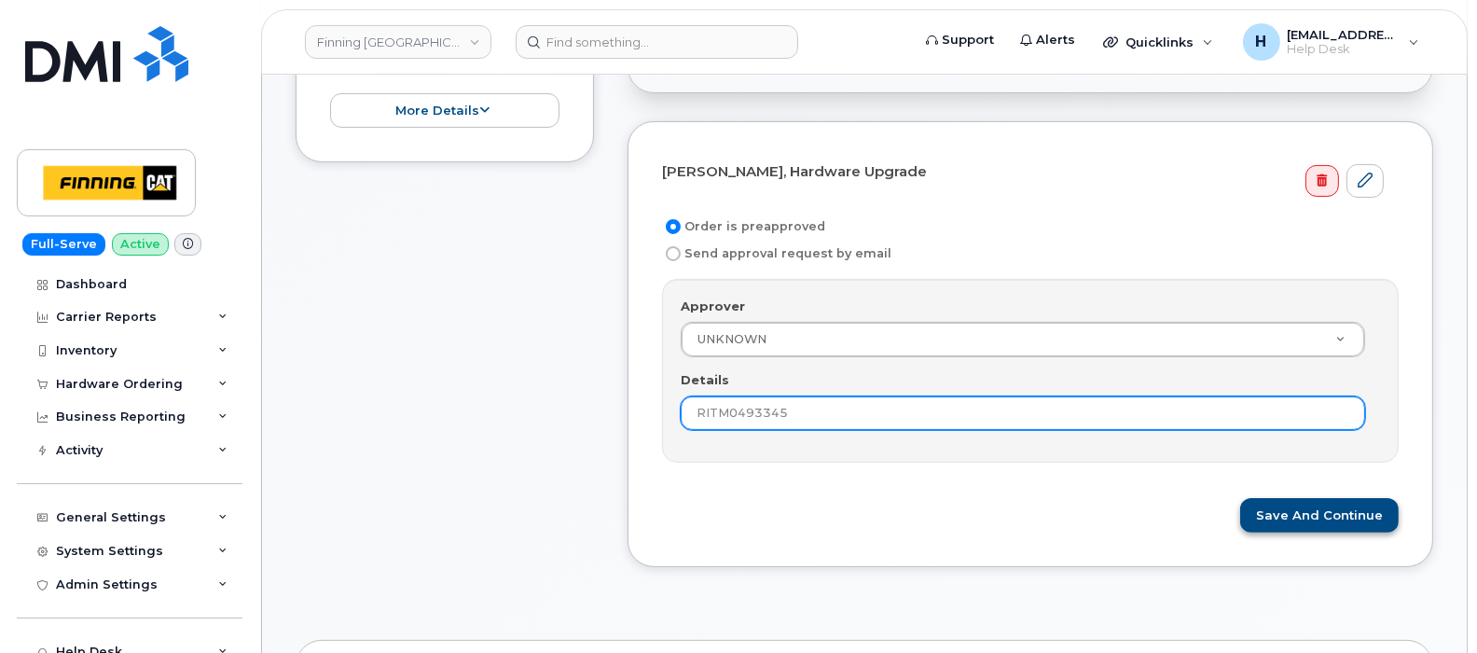
type input "RITM0493345"
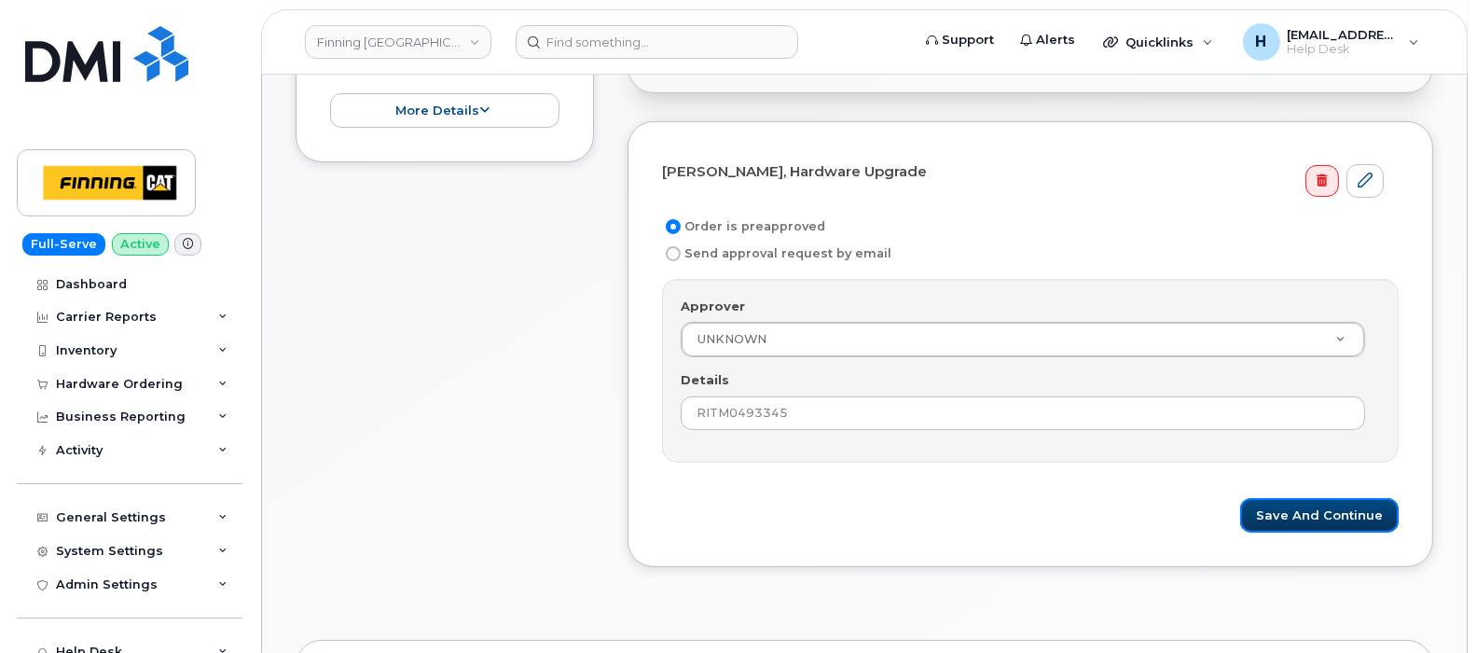
drag, startPoint x: 1282, startPoint y: 518, endPoint x: 0, endPoint y: 230, distance: 1313.9
click at [1276, 518] on button "Save and Continue" at bounding box center [1319, 515] width 159 height 35
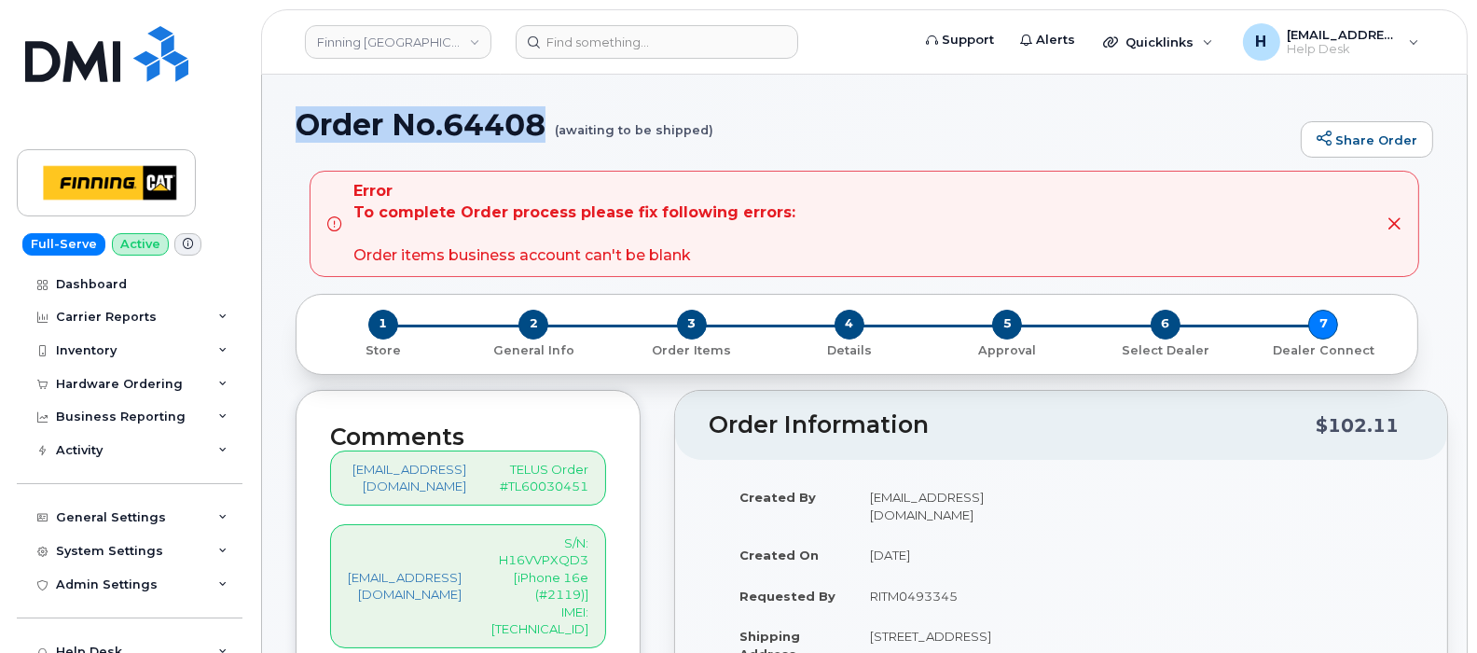
drag, startPoint x: 280, startPoint y: 114, endPoint x: 546, endPoint y: 122, distance: 266.8
copy h1 "Order No.64408"
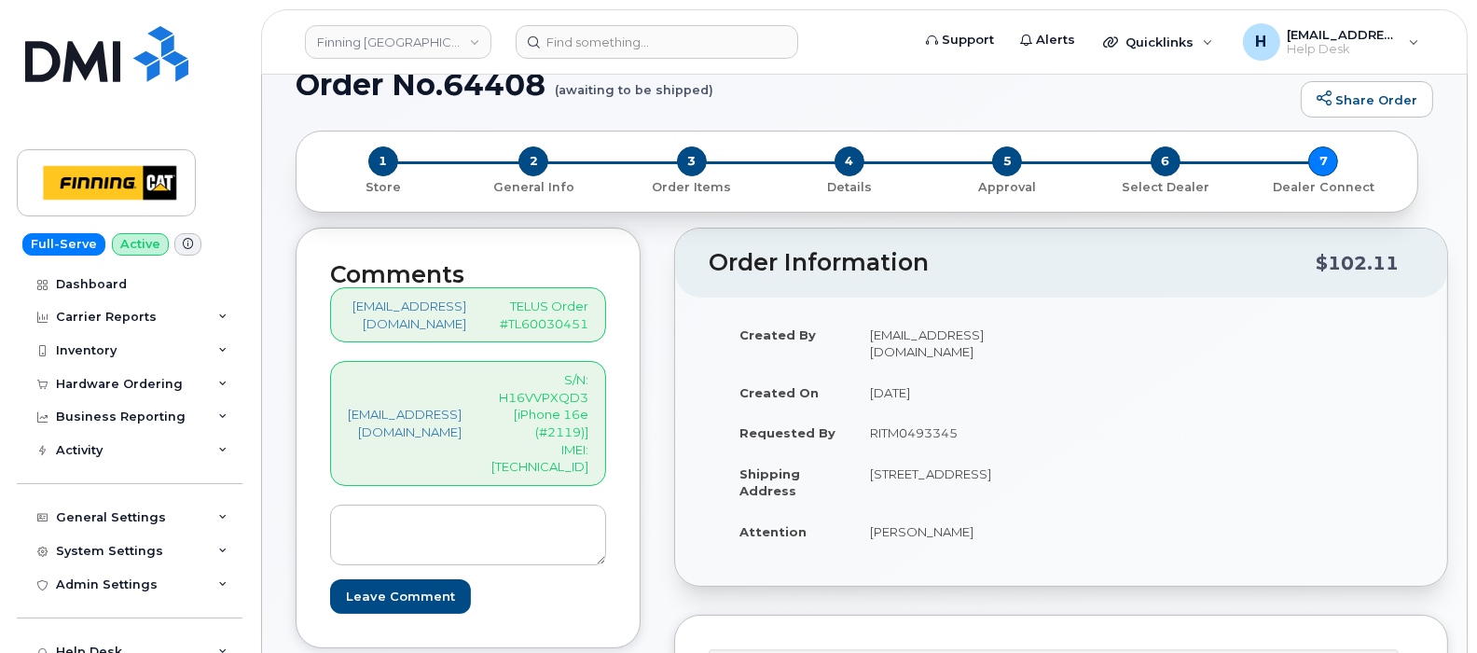
scroll to position [350, 0]
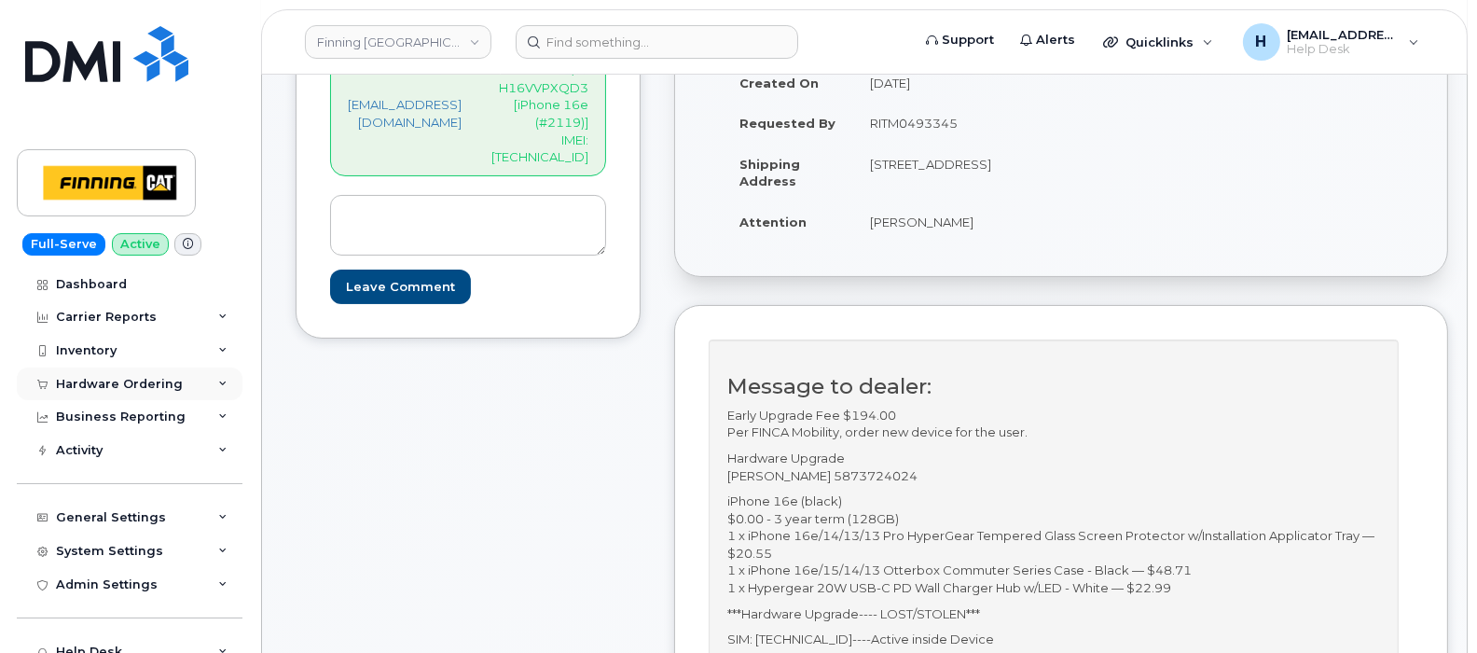
click at [119, 392] on div "Hardware Ordering" at bounding box center [130, 384] width 226 height 34
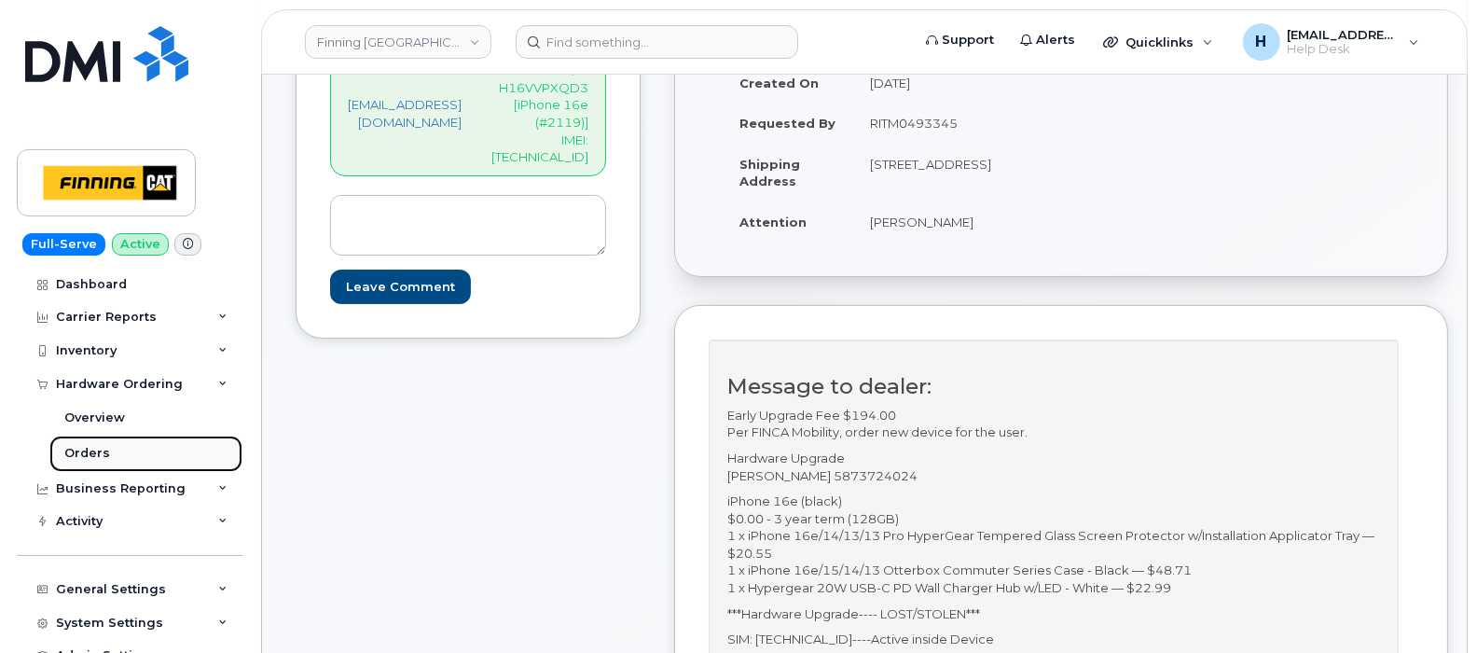
click at [116, 455] on link "Orders" at bounding box center [145, 452] width 193 height 35
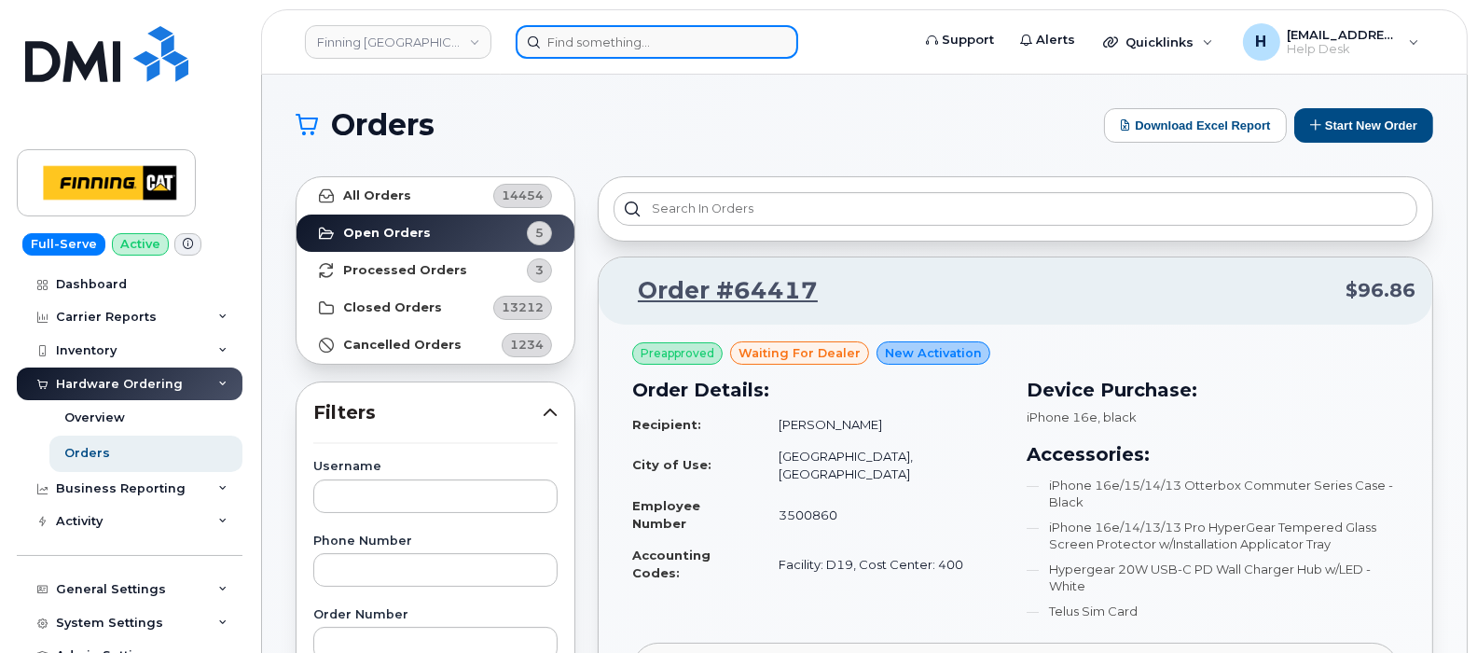
click at [559, 44] on input at bounding box center [657, 42] width 283 height 34
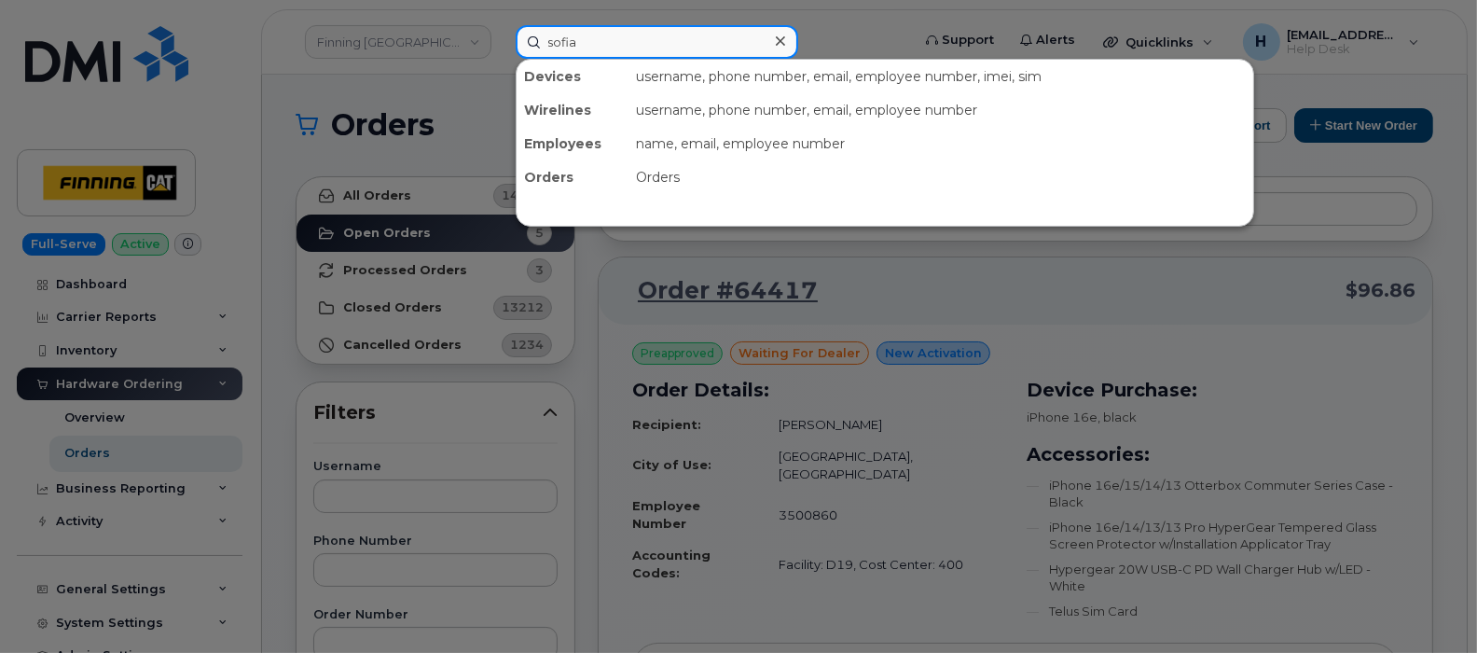
type input "sofia"
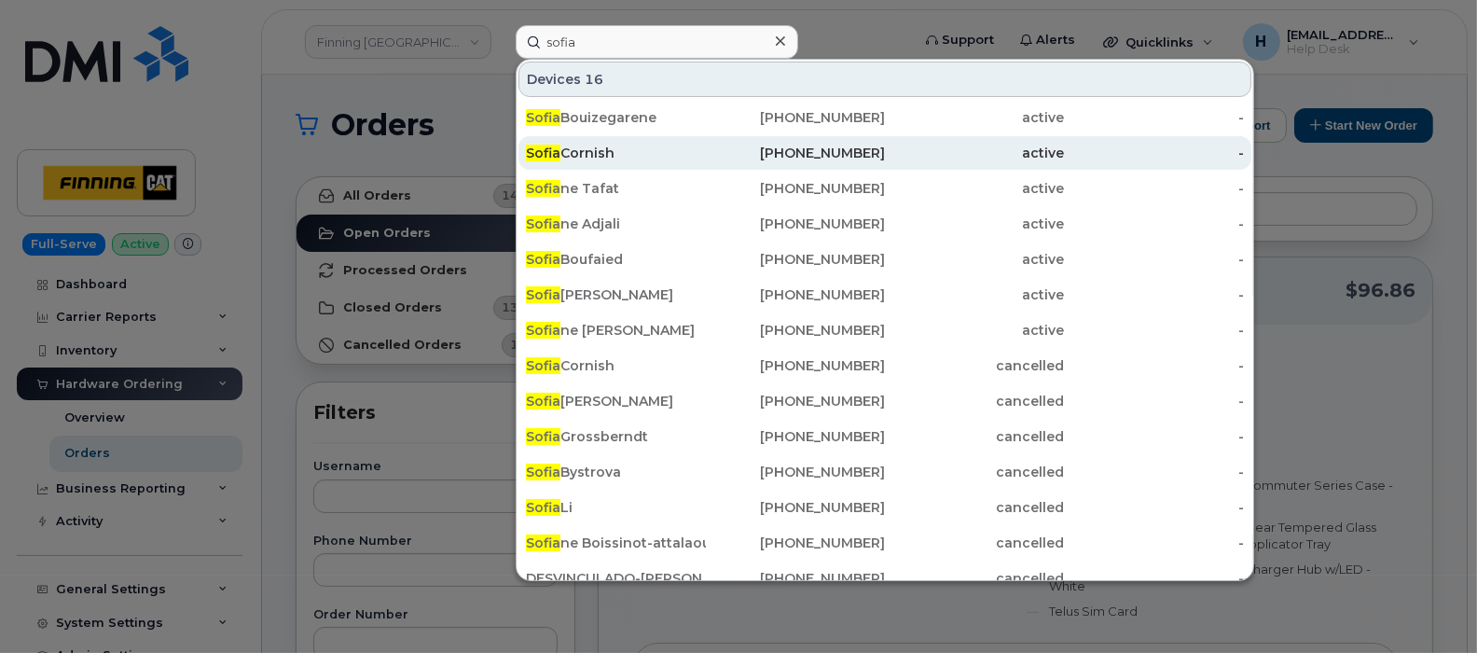
click at [589, 163] on div "Sofia Cornish" at bounding box center [616, 153] width 180 height 34
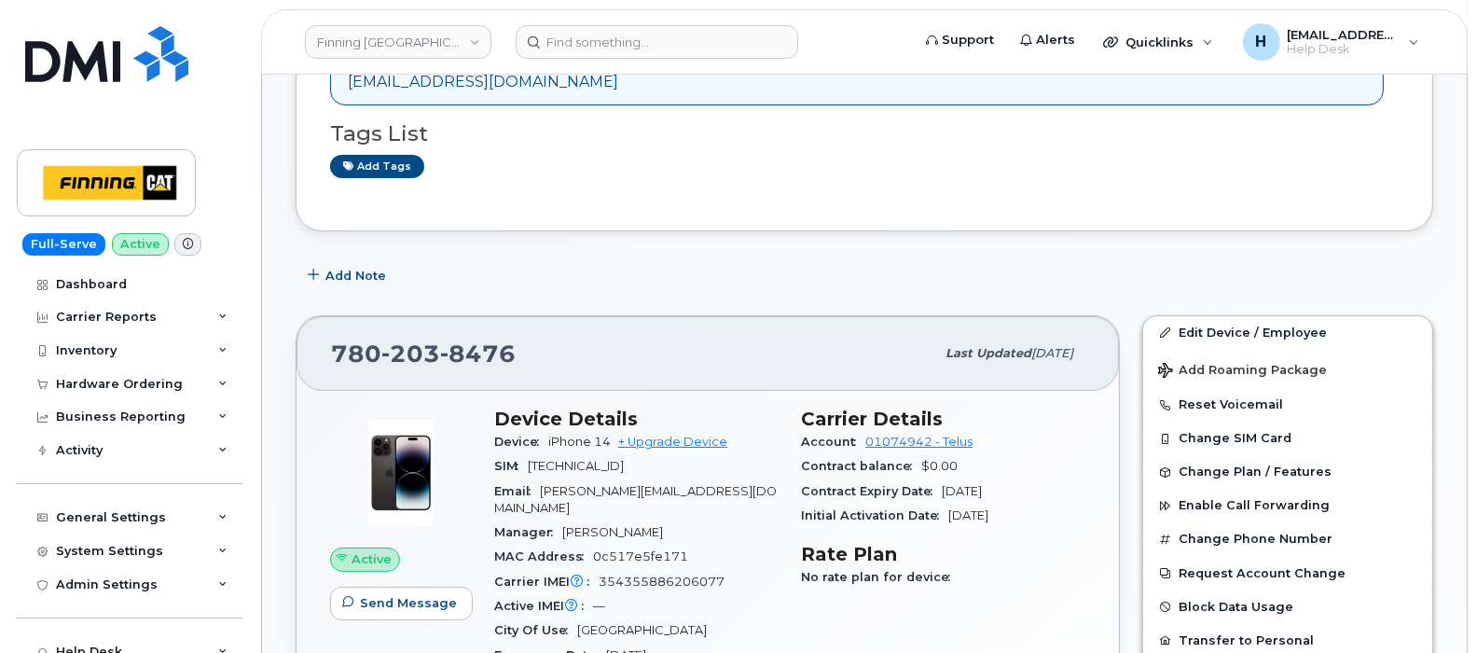
scroll to position [465, 0]
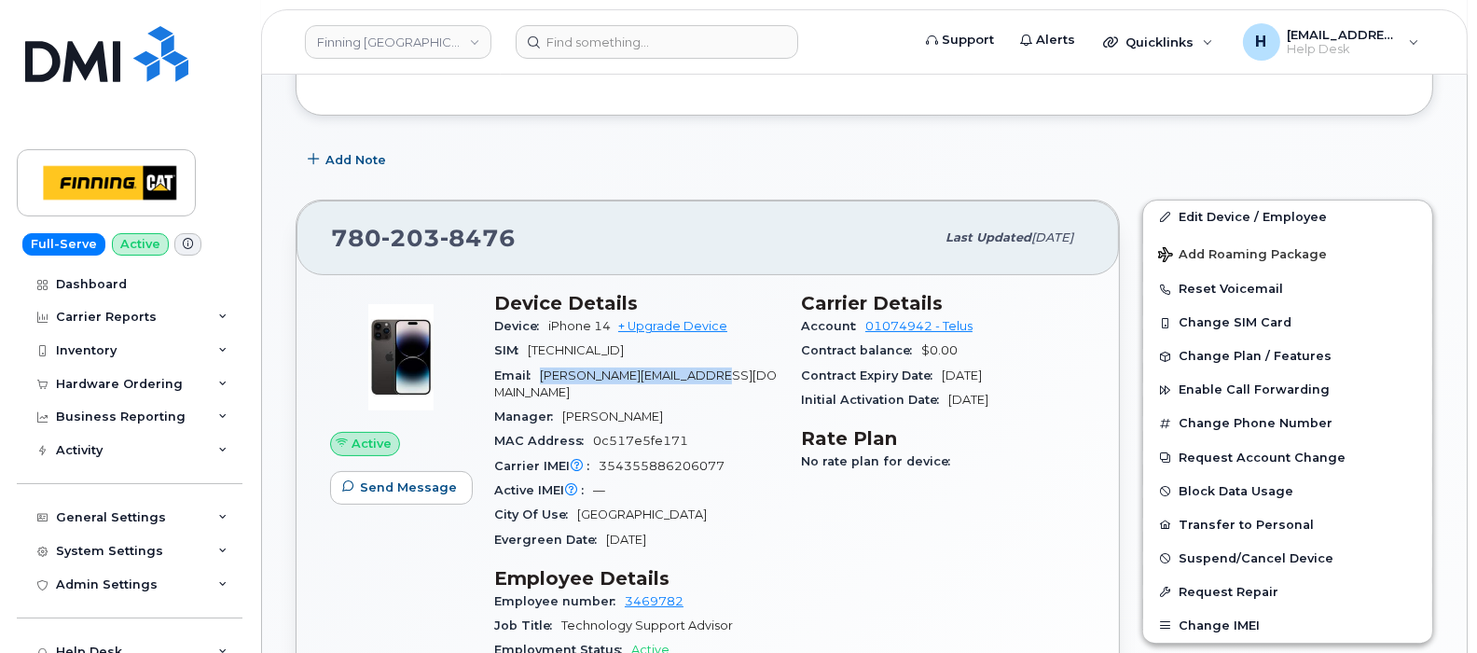
drag, startPoint x: 704, startPoint y: 373, endPoint x: 543, endPoint y: 373, distance: 161.3
click at [543, 373] on div "Email sofia.cornish@finning.com" at bounding box center [636, 385] width 284 height 42
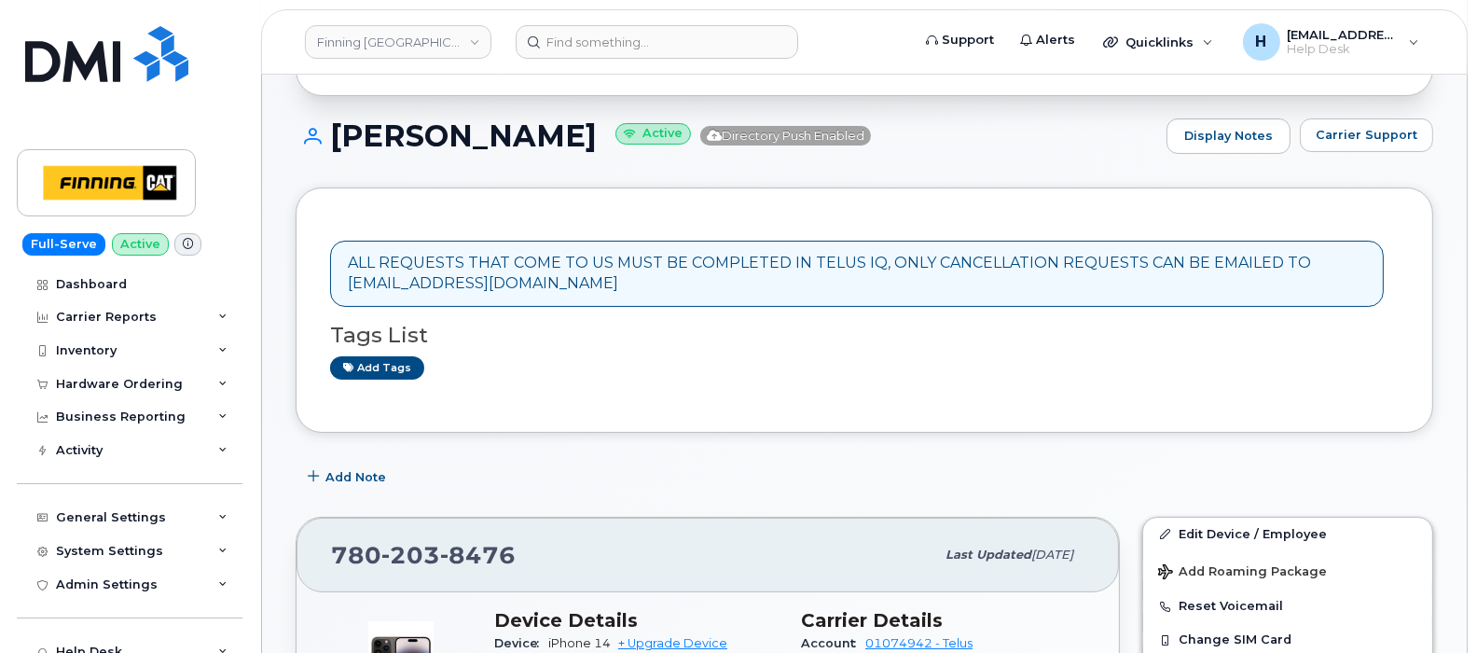
scroll to position [116, 0]
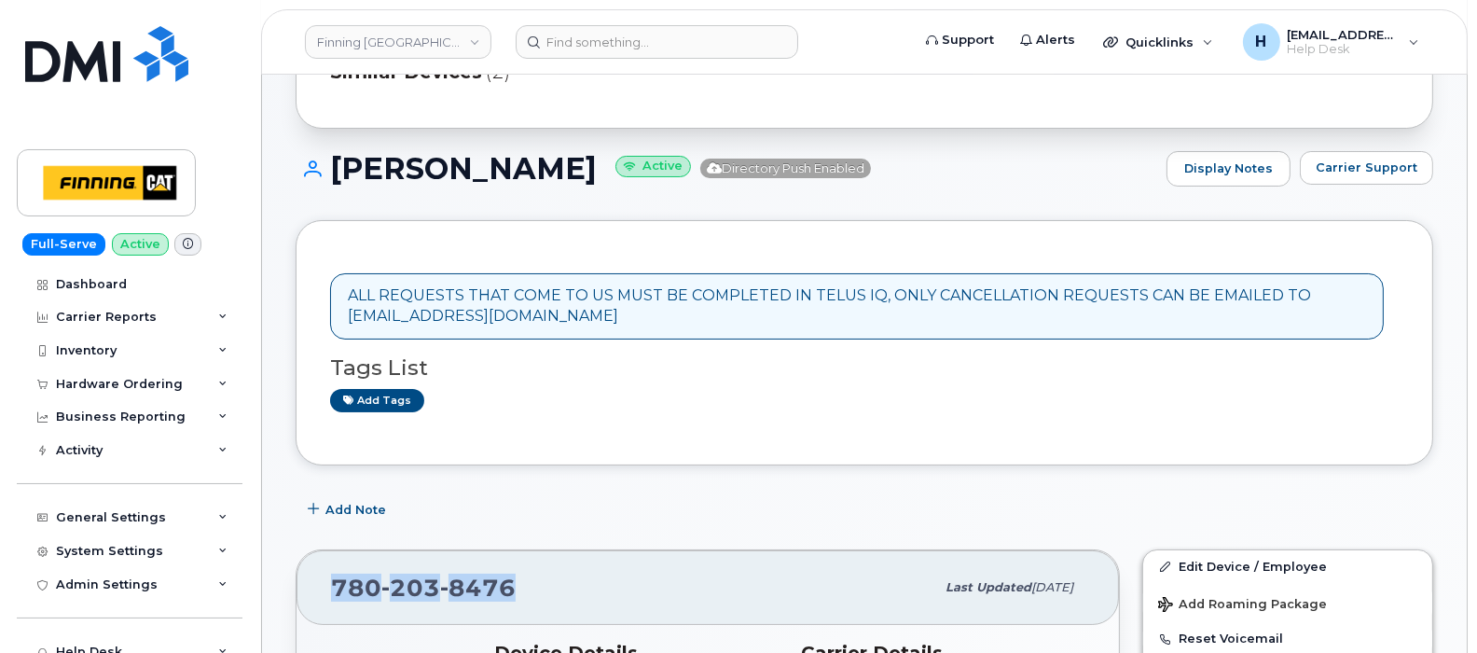
drag, startPoint x: 329, startPoint y: 578, endPoint x: 519, endPoint y: 582, distance: 190.3
click at [519, 582] on div "780 203 8476 Last updated Sep 22, 2025" at bounding box center [708, 587] width 822 height 75
click at [112, 389] on div "Hardware Ordering" at bounding box center [119, 384] width 127 height 15
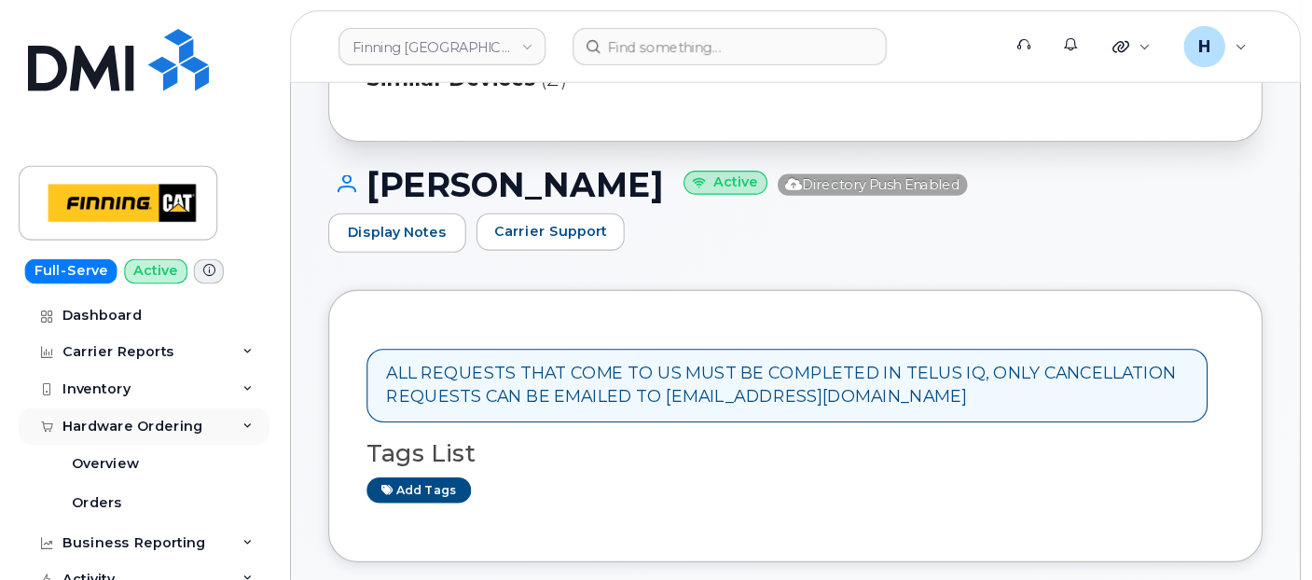
scroll to position [117, 0]
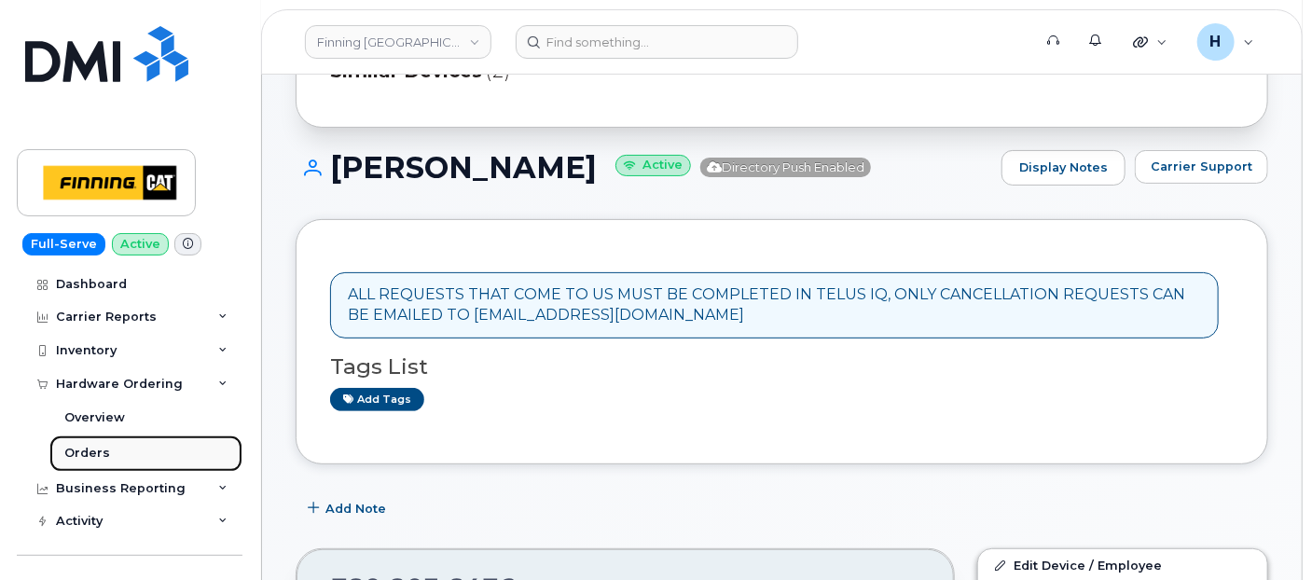
click at [78, 451] on div "Orders" at bounding box center [87, 453] width 46 height 17
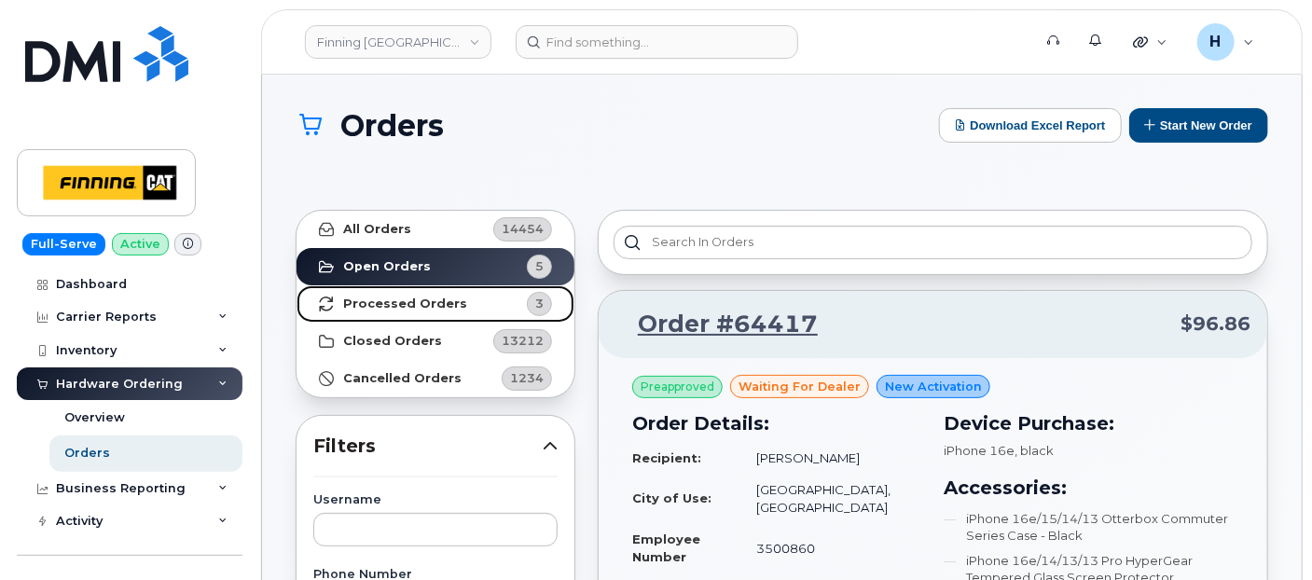
click at [356, 311] on link "Processed Orders 3" at bounding box center [436, 303] width 278 height 37
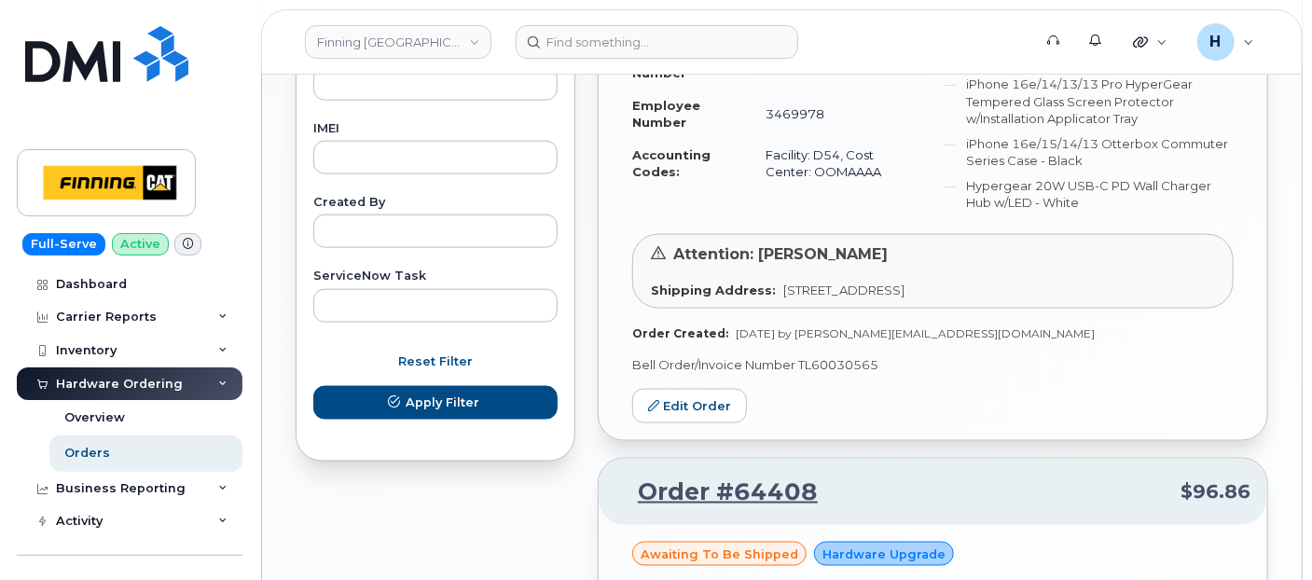
scroll to position [1602, 0]
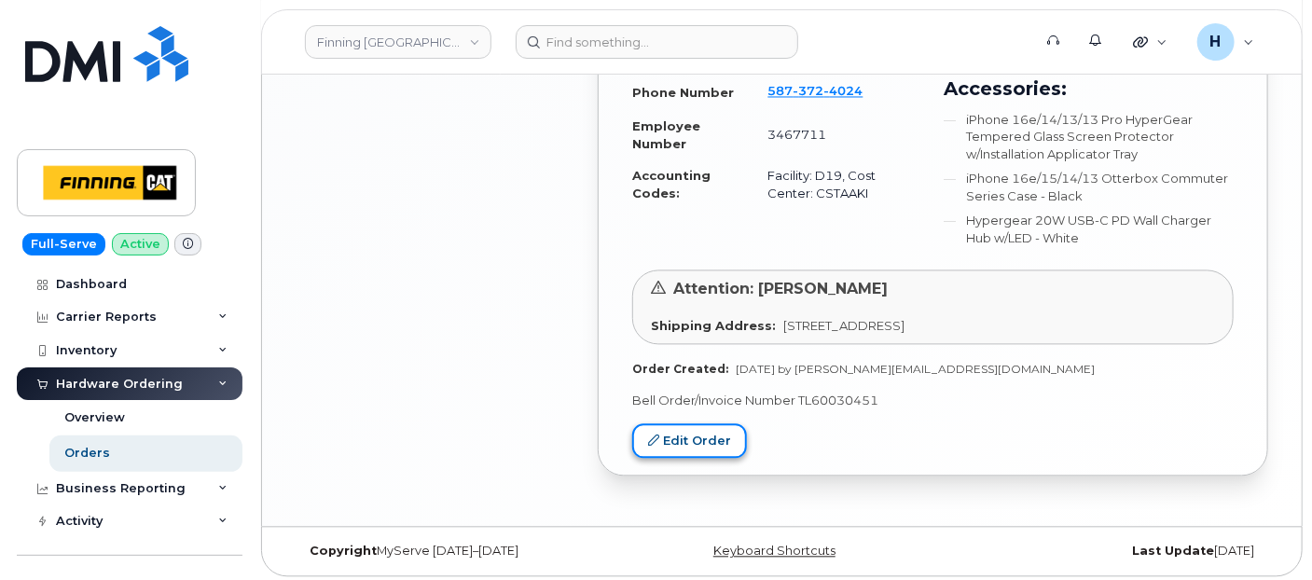
click at [675, 443] on link "Edit Order" at bounding box center [689, 441] width 115 height 35
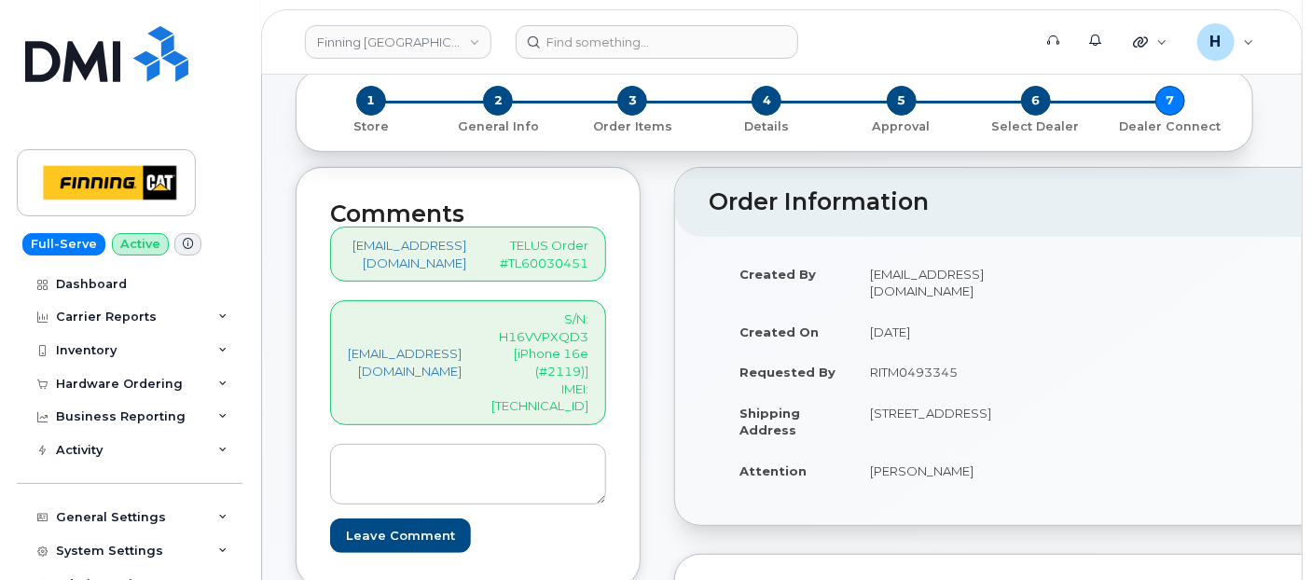
scroll to position [104, 0]
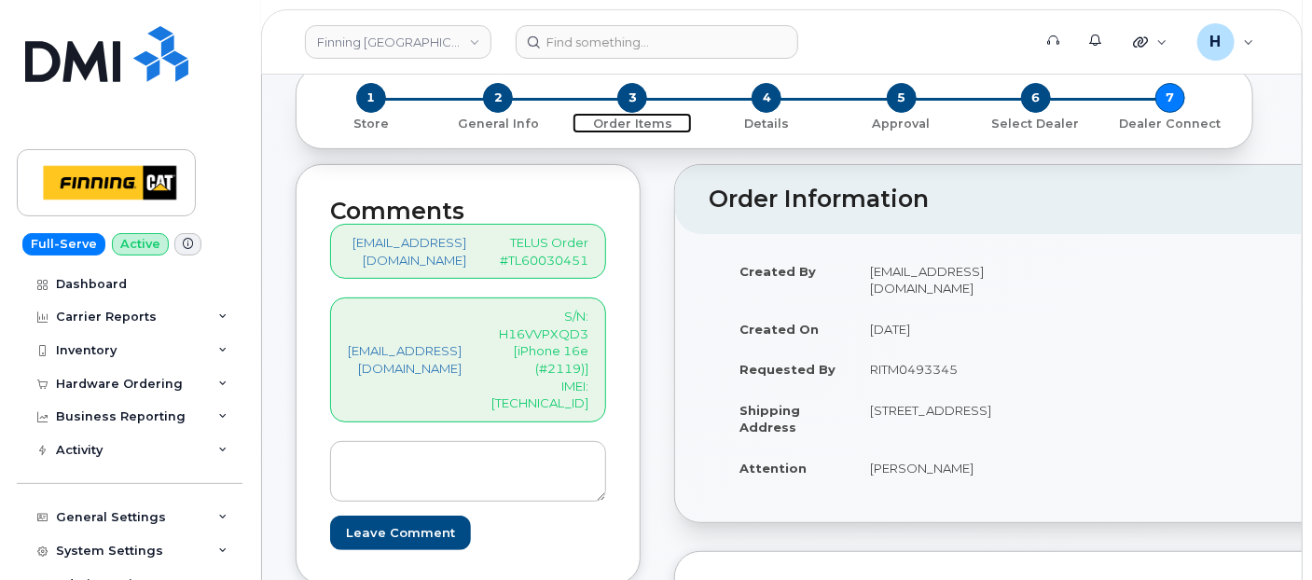
click at [632, 95] on span "3" at bounding box center [632, 98] width 30 height 30
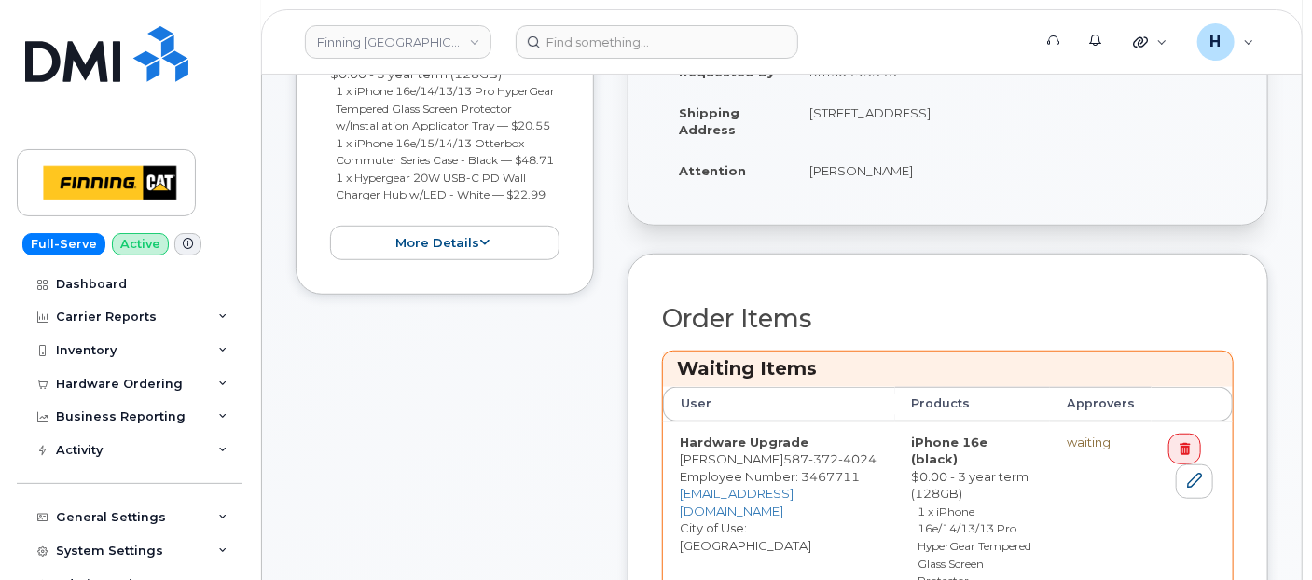
scroll to position [621, 0]
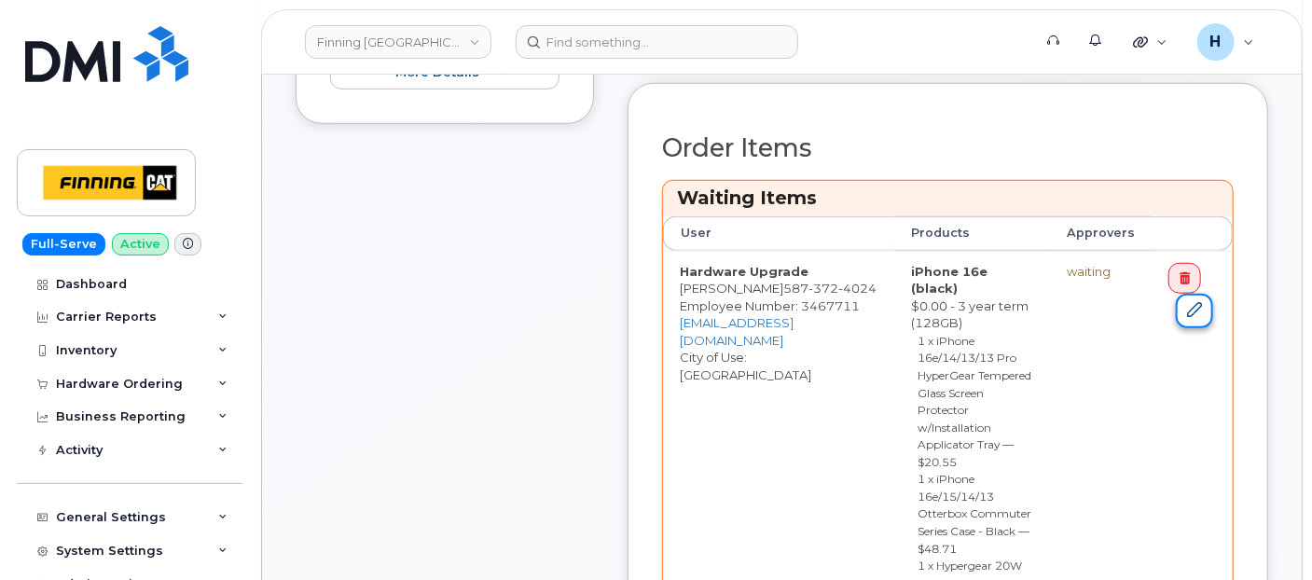
click at [1194, 316] on link at bounding box center [1194, 311] width 37 height 35
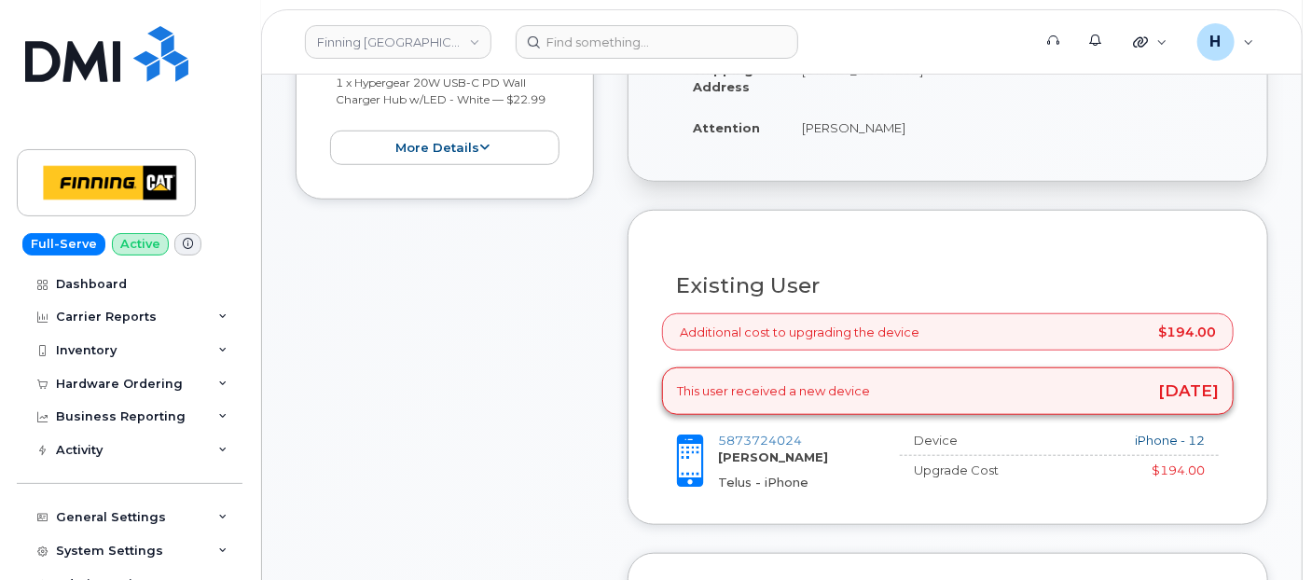
scroll to position [621, 0]
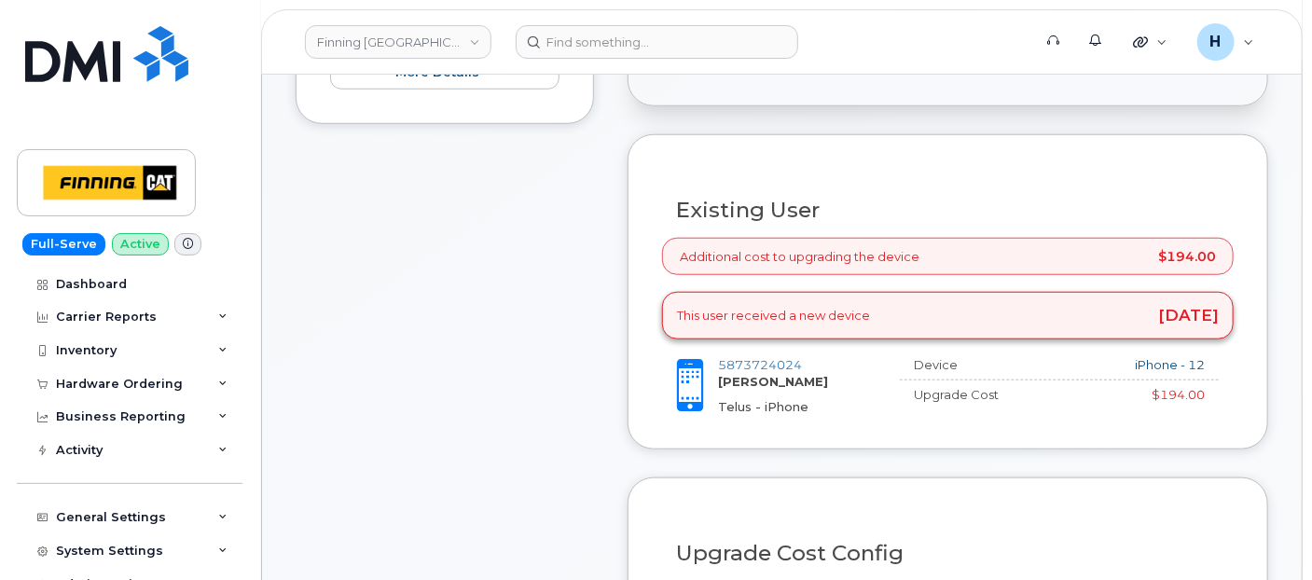
click at [797, 269] on div "Additional cost to upgrading the device $194.00" at bounding box center [948, 257] width 572 height 38
click at [791, 315] on div "This user received a new device 2 years ago" at bounding box center [948, 316] width 572 height 48
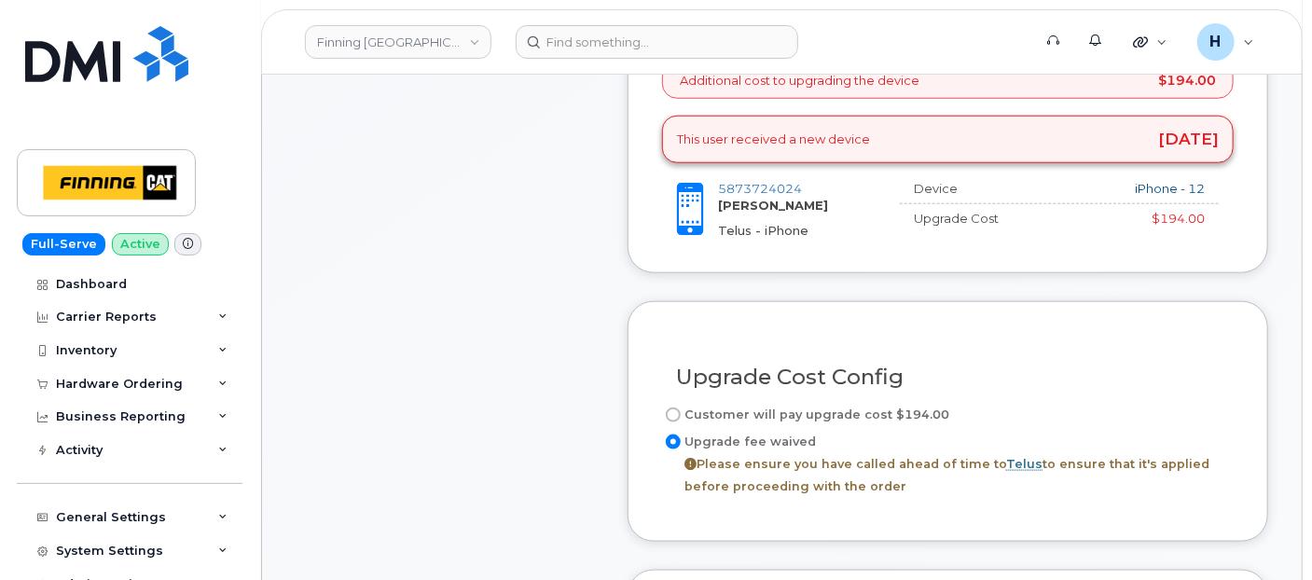
scroll to position [932, 0]
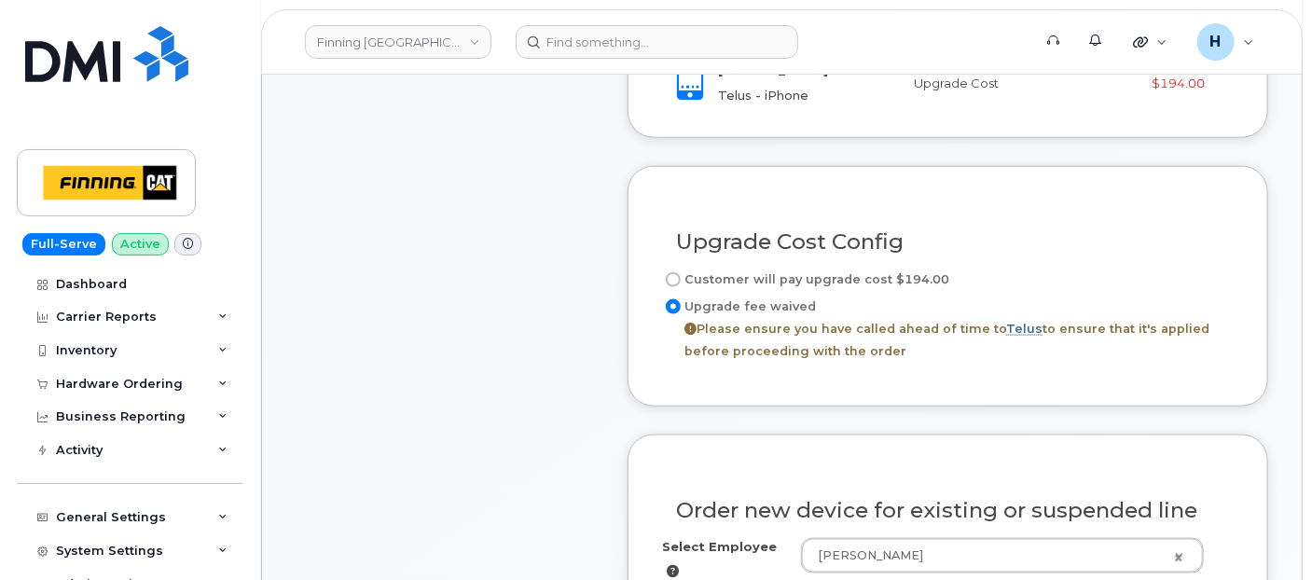
click at [750, 288] on label "Customer will pay upgrade cost $194.00" at bounding box center [805, 280] width 287 height 22
click at [681, 287] on input "Customer will pay upgrade cost $194.00" at bounding box center [673, 279] width 15 height 15
radio input "true"
click at [721, 317] on label "Upgrade fee waived Please ensure you have called ahead of time to Telus to ensu…" at bounding box center [948, 329] width 572 height 67
click at [681, 314] on input "Upgrade fee waived Please ensure you have called ahead of time to Telus to ensu…" at bounding box center [673, 306] width 15 height 15
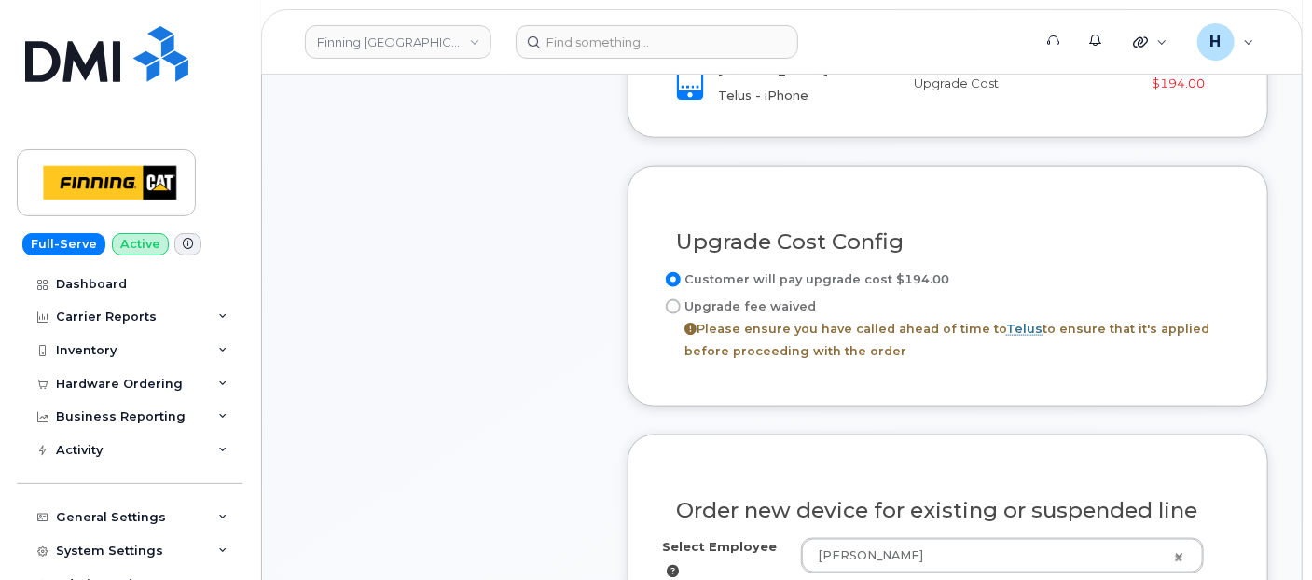
radio input "true"
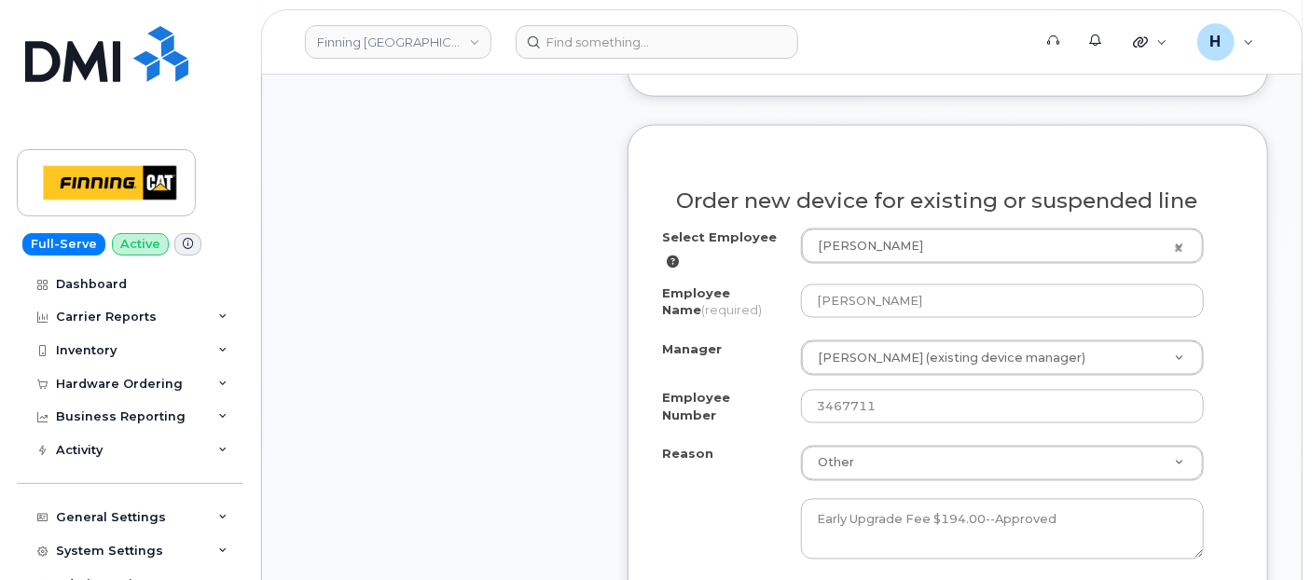
scroll to position [1243, 0]
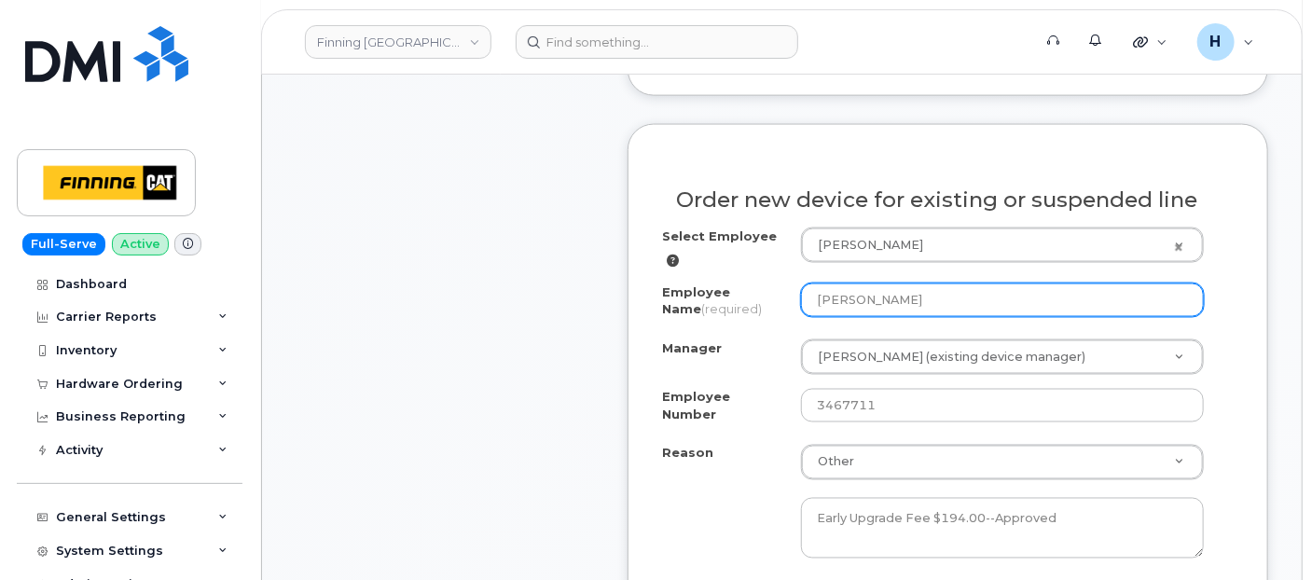
click at [868, 317] on input "[PERSON_NAME]" at bounding box center [1002, 300] width 403 height 34
type input "l"
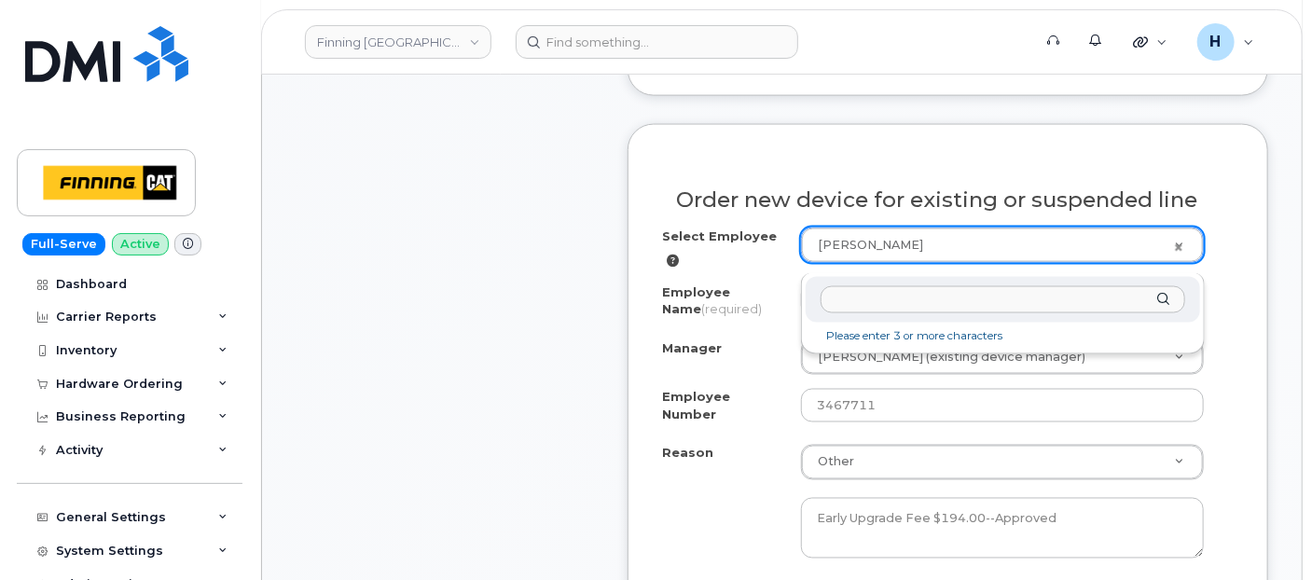
drag, startPoint x: 924, startPoint y: 249, endPoint x: 780, endPoint y: 254, distance: 143.7
click at [841, 300] on input "text" at bounding box center [1003, 299] width 365 height 27
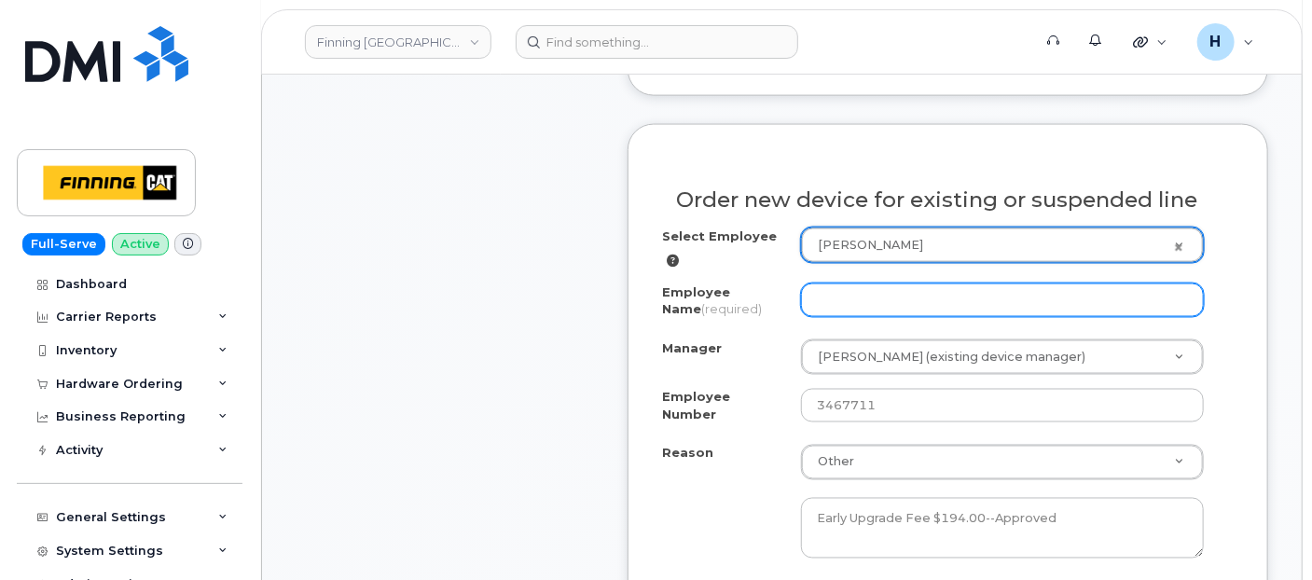
click at [834, 317] on input "Employee Name (required)" at bounding box center [1002, 300] width 403 height 34
type input "J"
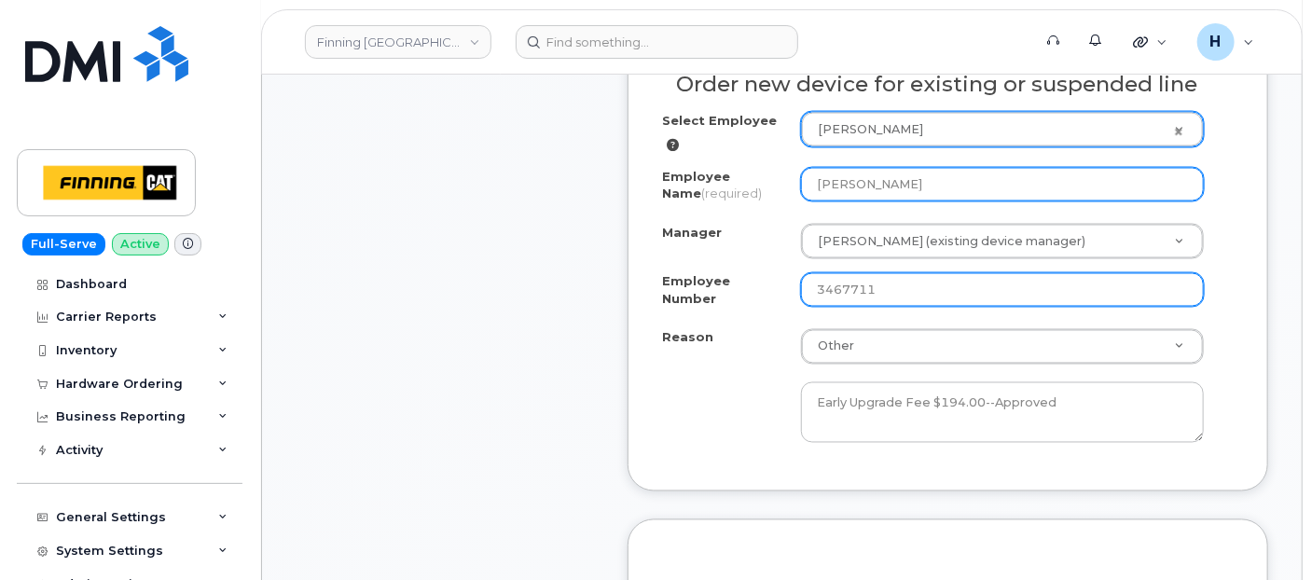
scroll to position [1450, 0]
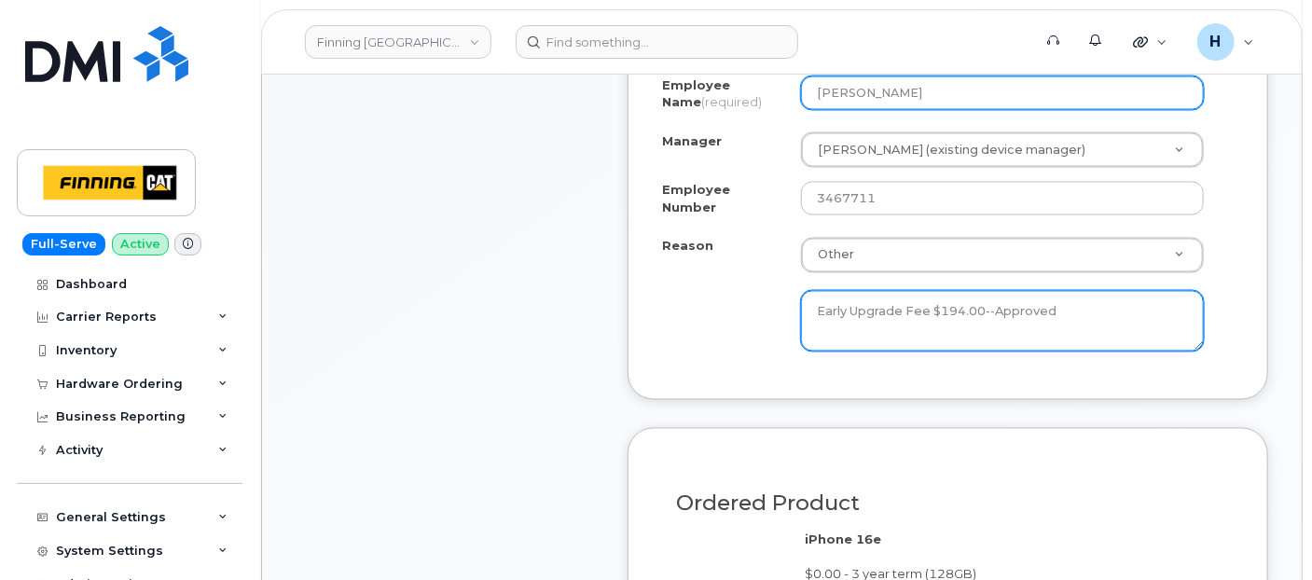
type input "[PERSON_NAME]"
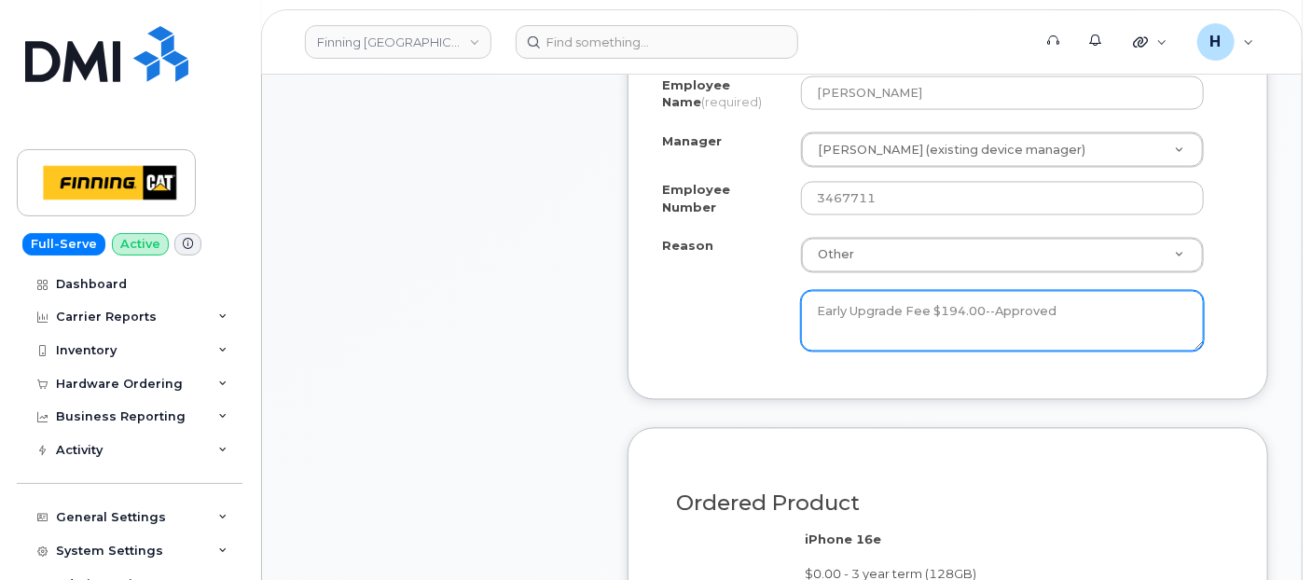
click at [922, 320] on textarea "Early Upgrade Fee $194.00--Approved" at bounding box center [1002, 322] width 403 height 62
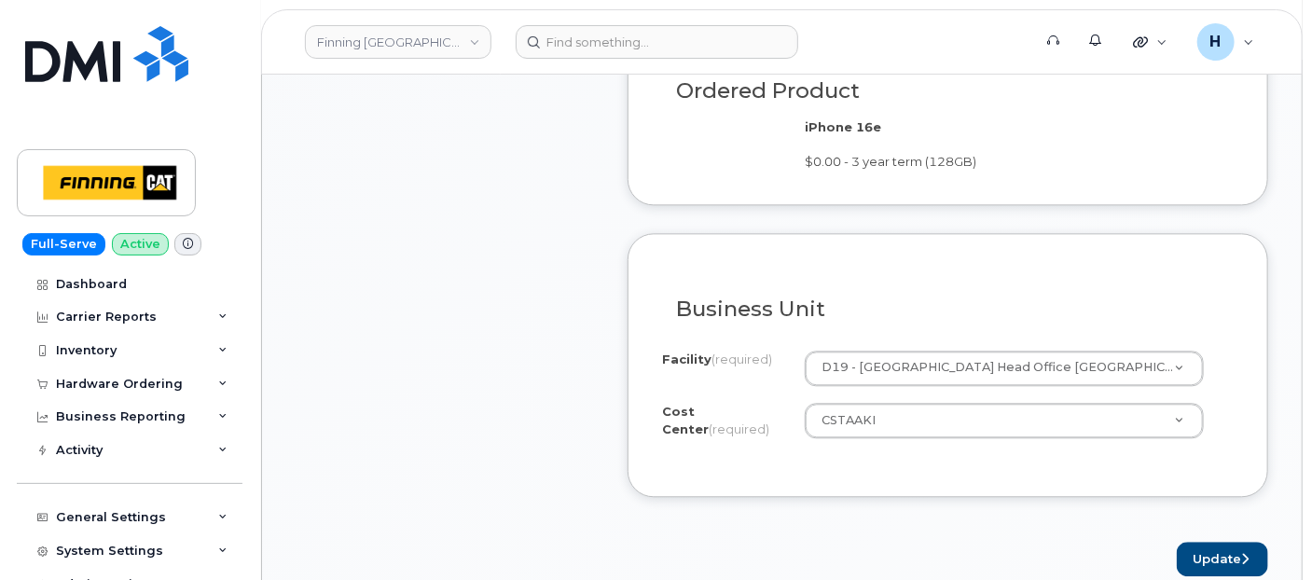
scroll to position [1865, 0]
click at [1169, 564] on div "Update" at bounding box center [948, 557] width 641 height 35
click at [1177, 561] on button "Update" at bounding box center [1222, 557] width 91 height 35
click at [1196, 559] on div "Please wait..." at bounding box center [948, 557] width 641 height 35
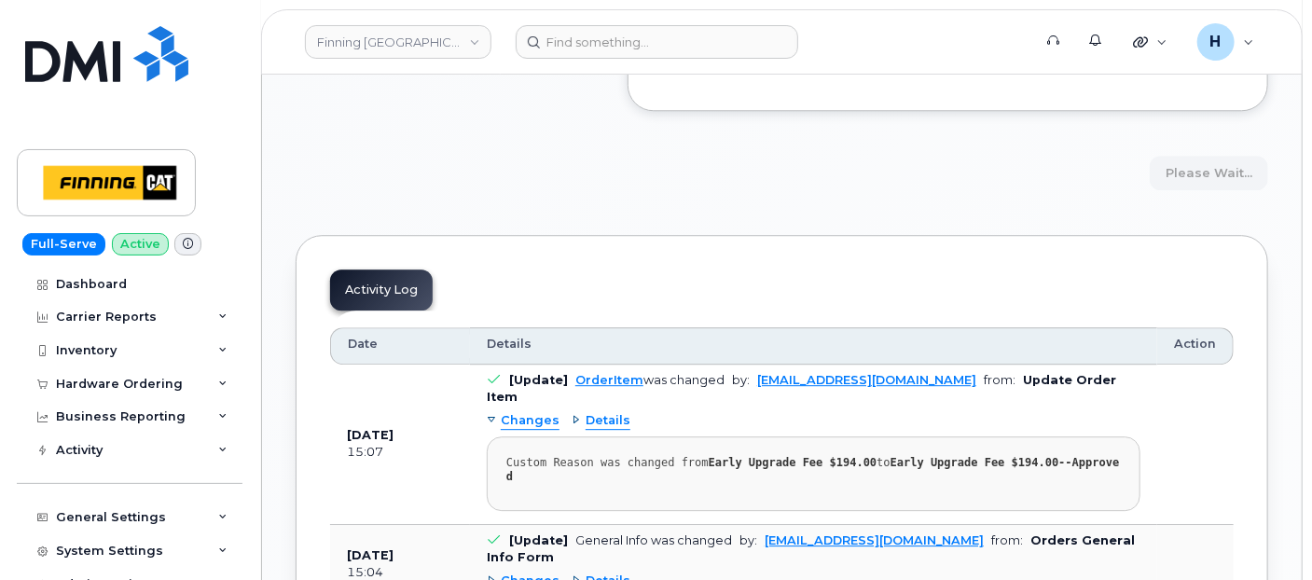
scroll to position [2279, 0]
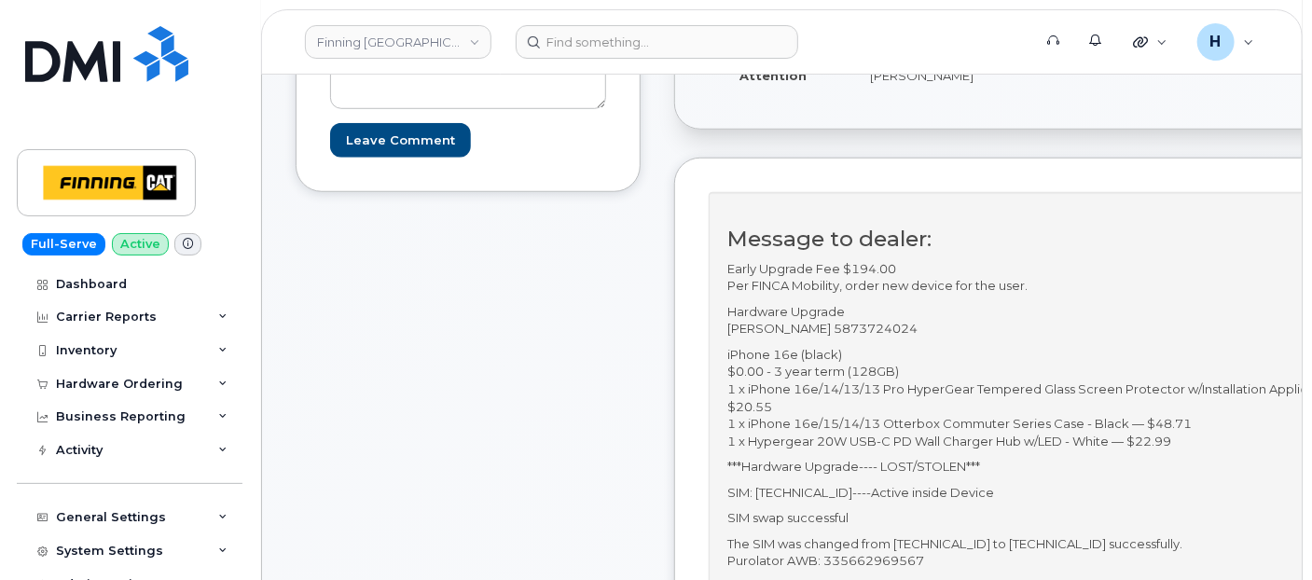
scroll to position [621, 0]
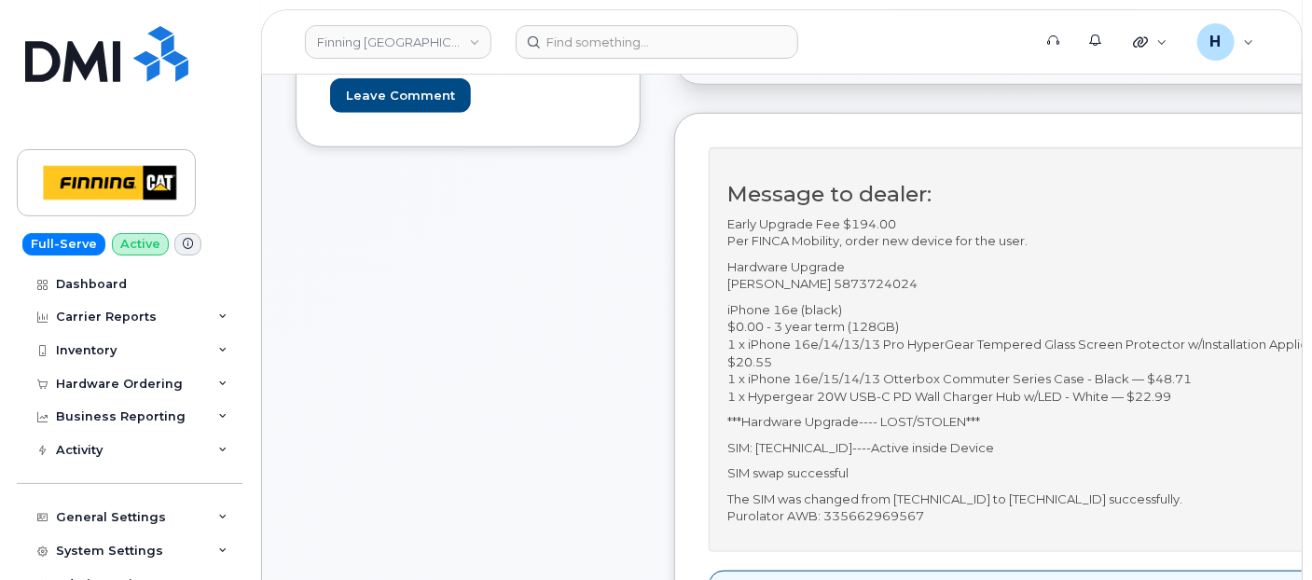
click at [1147, 508] on p "The SIM was changed from [TECHNICAL_ID] to [TECHNICAL_ID] successfully. Purolat…" at bounding box center [1053, 507] width 653 height 35
copy p "[TECHNICAL_ID]"
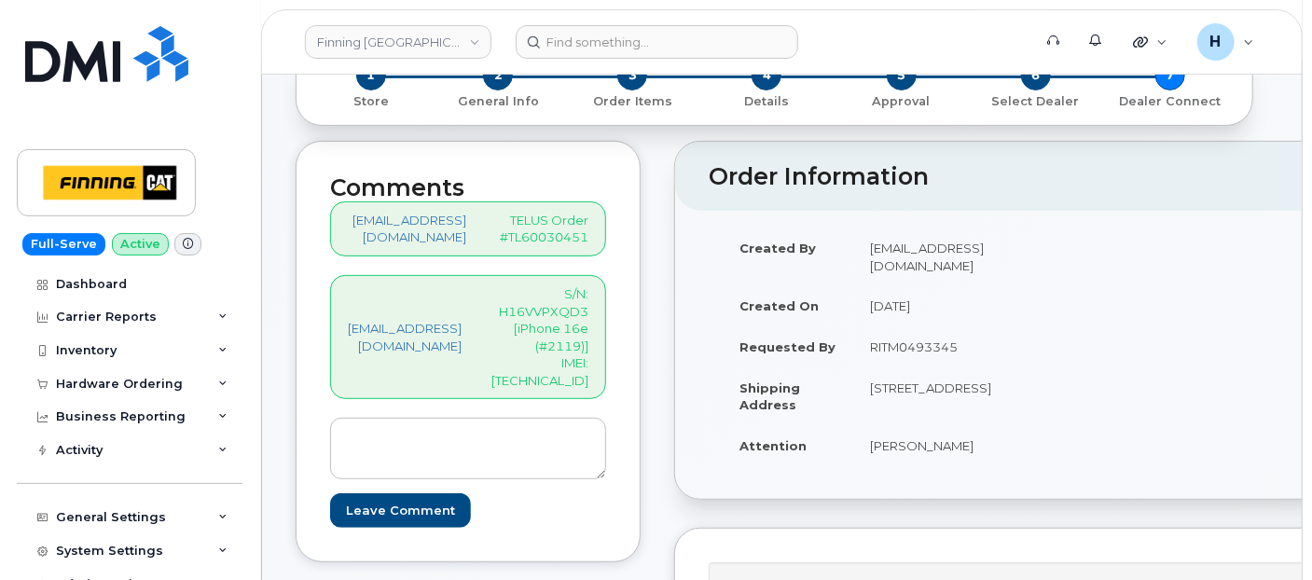
scroll to position [104, 0]
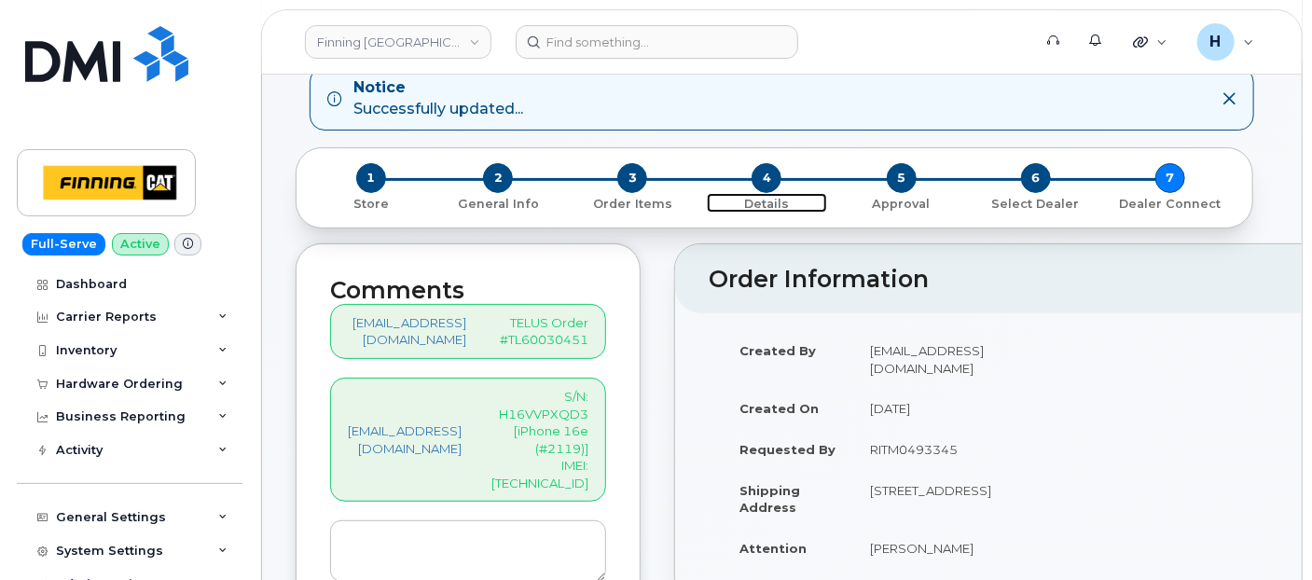
click at [762, 173] on span "4" at bounding box center [767, 178] width 30 height 30
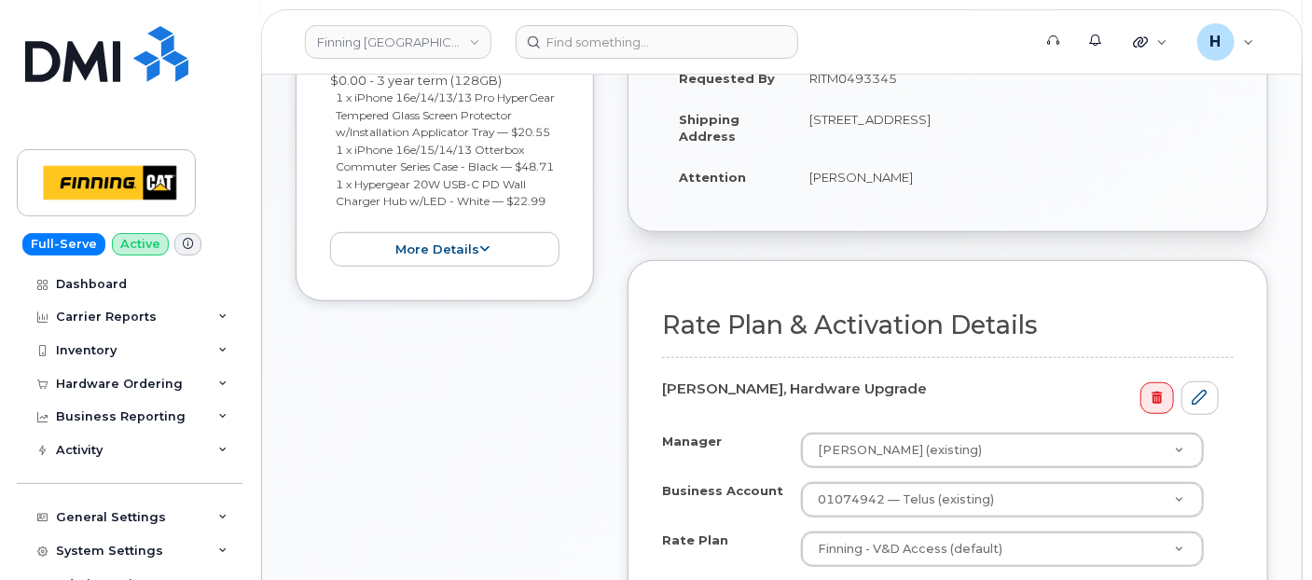
scroll to position [518, 0]
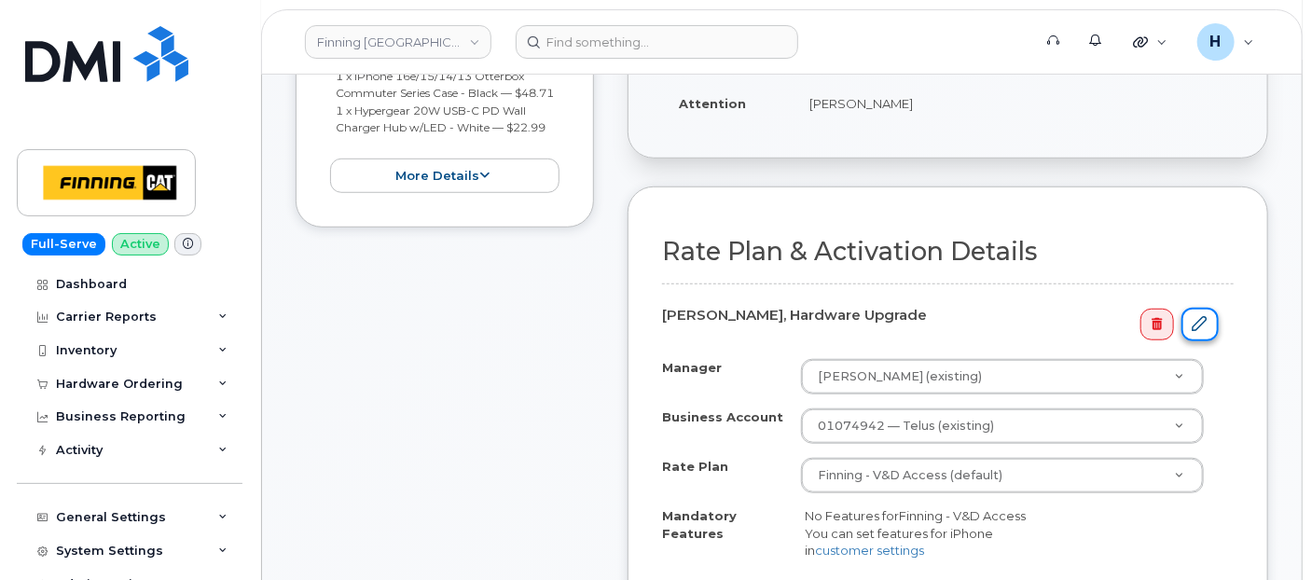
click at [1212, 314] on link at bounding box center [1199, 325] width 37 height 35
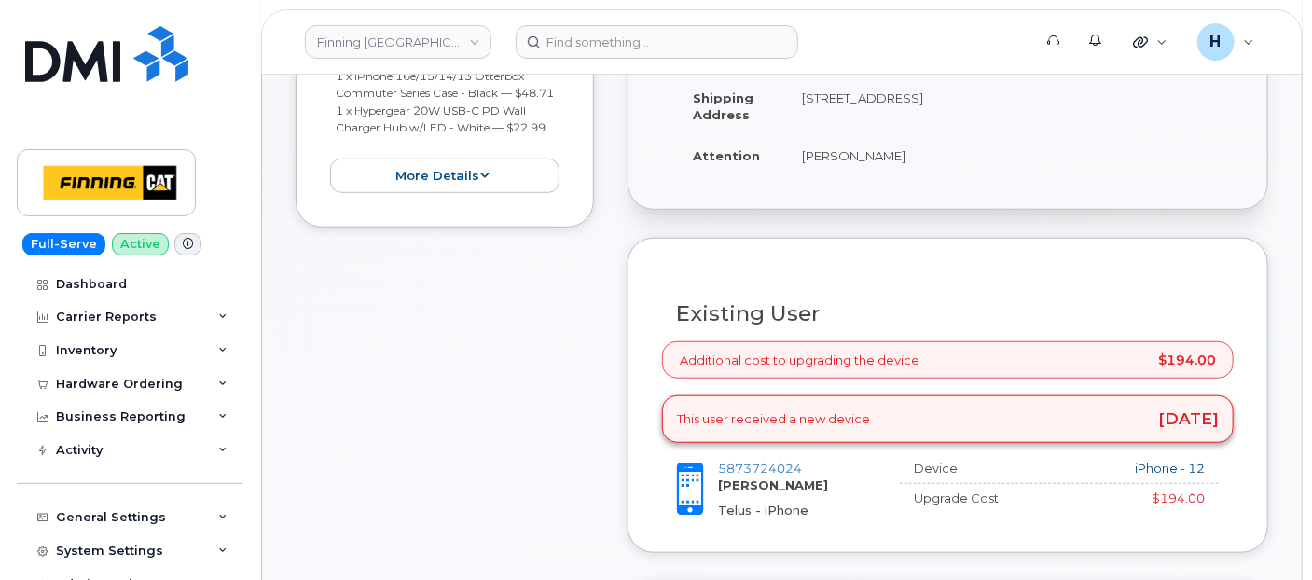
scroll to position [828, 0]
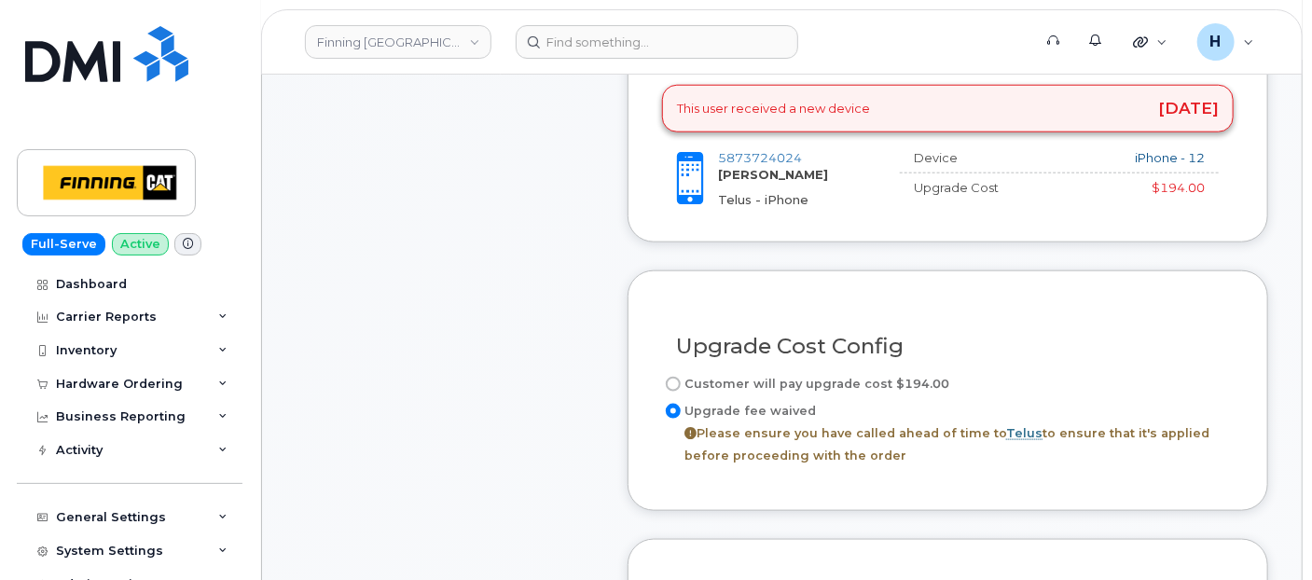
click at [735, 416] on label "Upgrade fee waived Please ensure you have called ahead of time to Telus to ensu…" at bounding box center [948, 433] width 572 height 67
click at [681, 416] on input "Upgrade fee waived Please ensure you have called ahead of time to Telus to ensu…" at bounding box center [673, 411] width 15 height 15
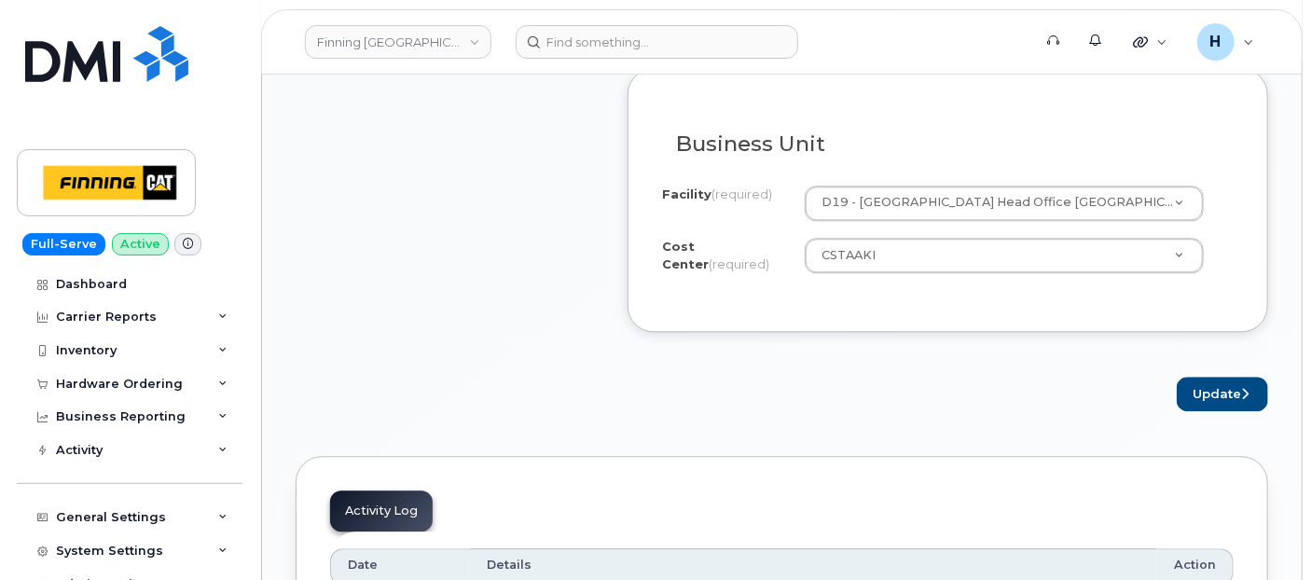
scroll to position [2072, 0]
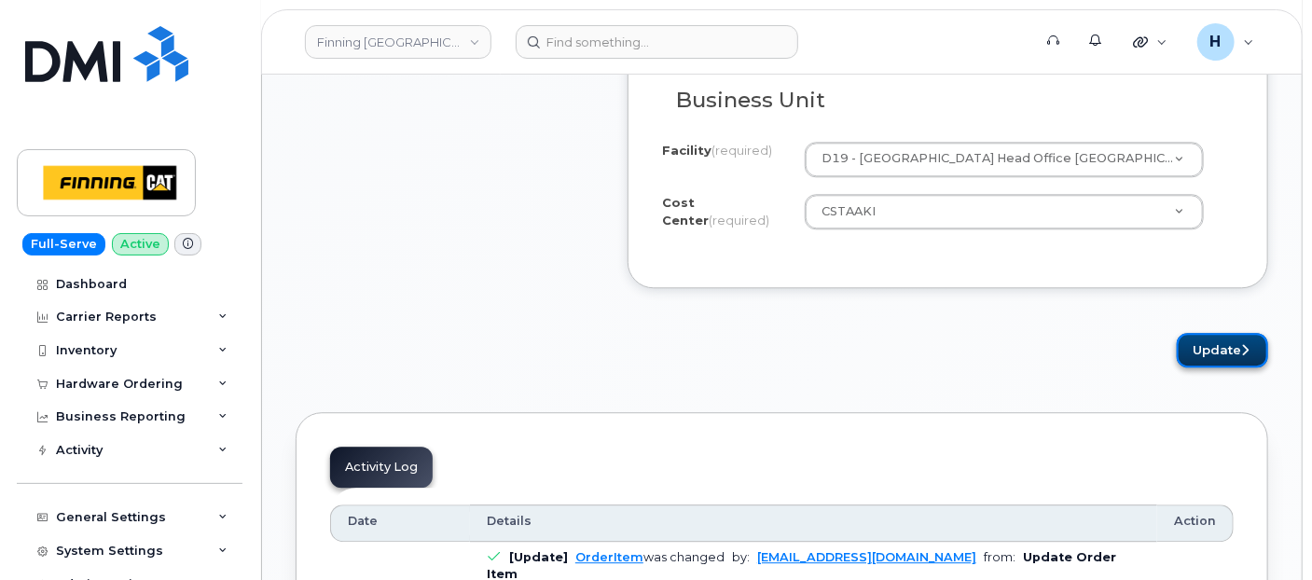
click at [1206, 349] on button "Update" at bounding box center [1222, 350] width 91 height 35
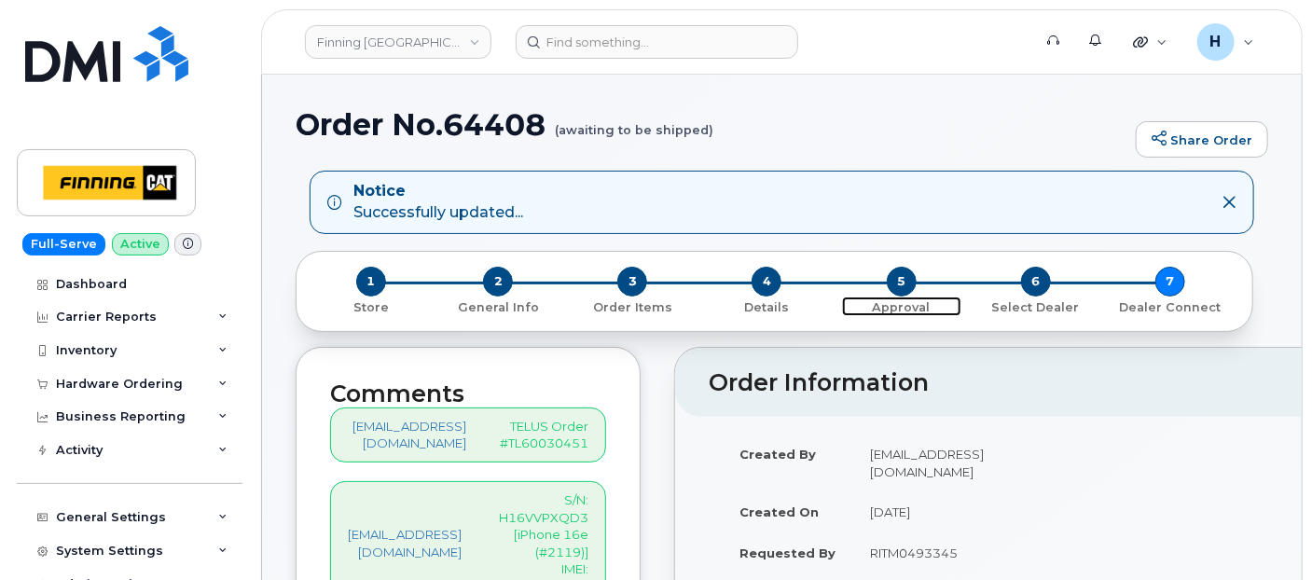
click at [898, 280] on span "5" at bounding box center [902, 282] width 30 height 30
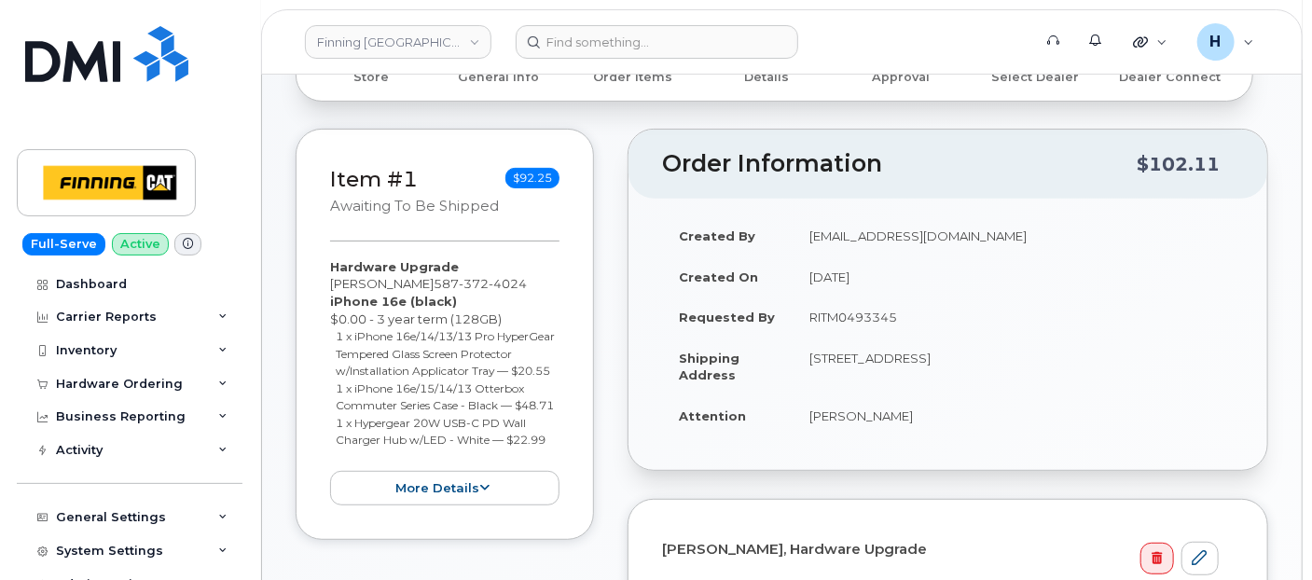
scroll to position [414, 0]
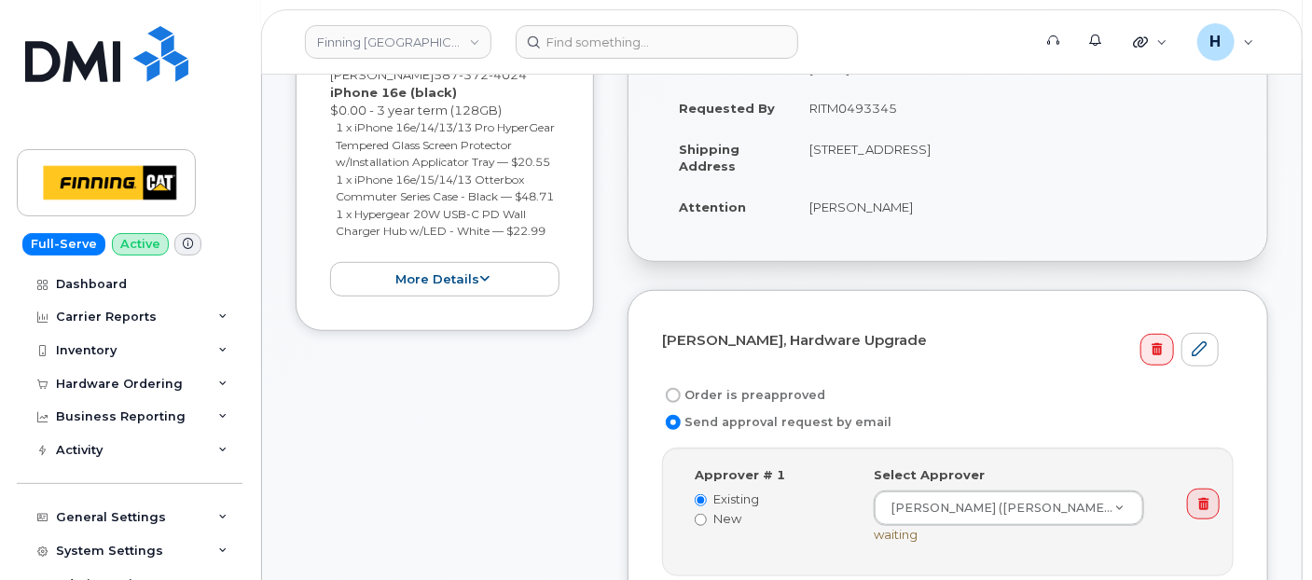
drag, startPoint x: 742, startPoint y: 387, endPoint x: 753, endPoint y: 352, distance: 36.3
click at [748, 375] on form "Kerry Cahill, Hardware Upgrade Order is preapproved Send approval request by em…" at bounding box center [948, 511] width 572 height 374
drag, startPoint x: 753, startPoint y: 352, endPoint x: 900, endPoint y: 104, distance: 288.8
click at [900, 104] on td "RITM0493345" at bounding box center [1013, 108] width 441 height 41
copy td "RITM0493345"
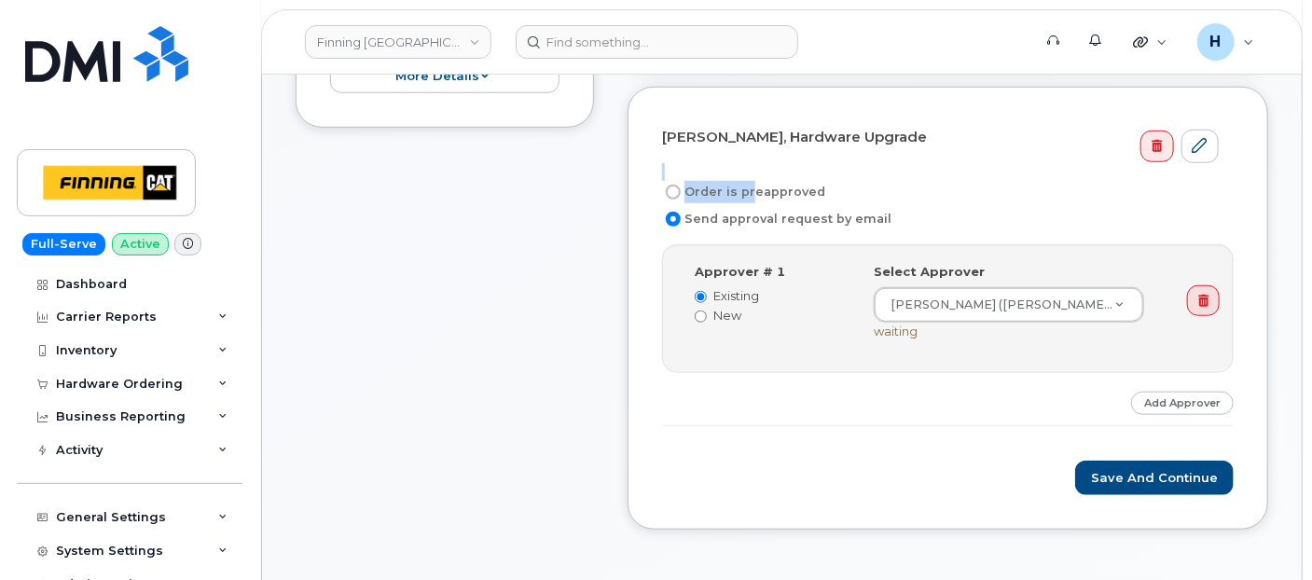
scroll to position [621, 0]
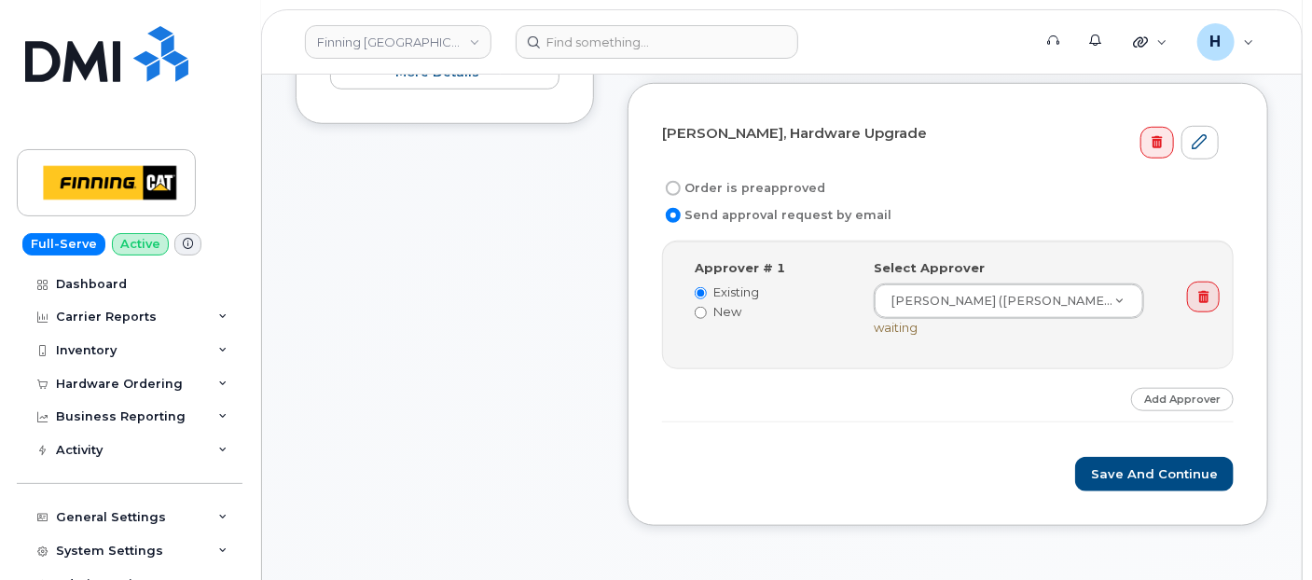
click at [732, 188] on label "Order is preapproved" at bounding box center [743, 188] width 163 height 22
click at [681, 188] on input "Order is preapproved" at bounding box center [673, 188] width 15 height 15
radio input "true"
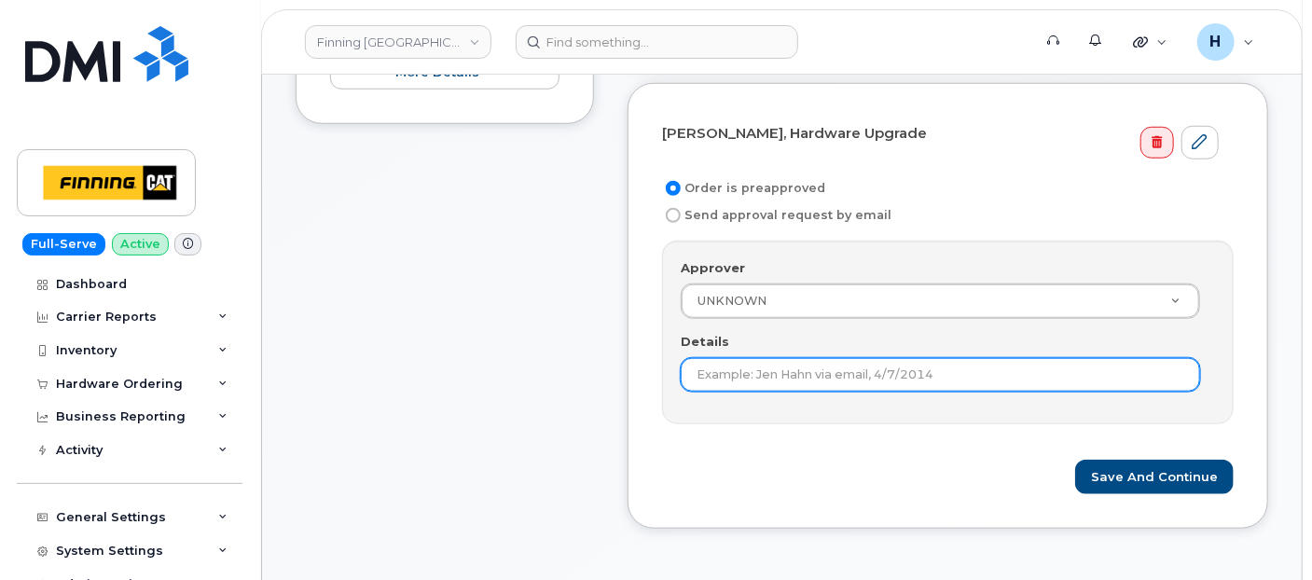
click at [697, 370] on input "Details" at bounding box center [940, 375] width 519 height 34
paste input "RITM0493345"
type input "RITM0493345"
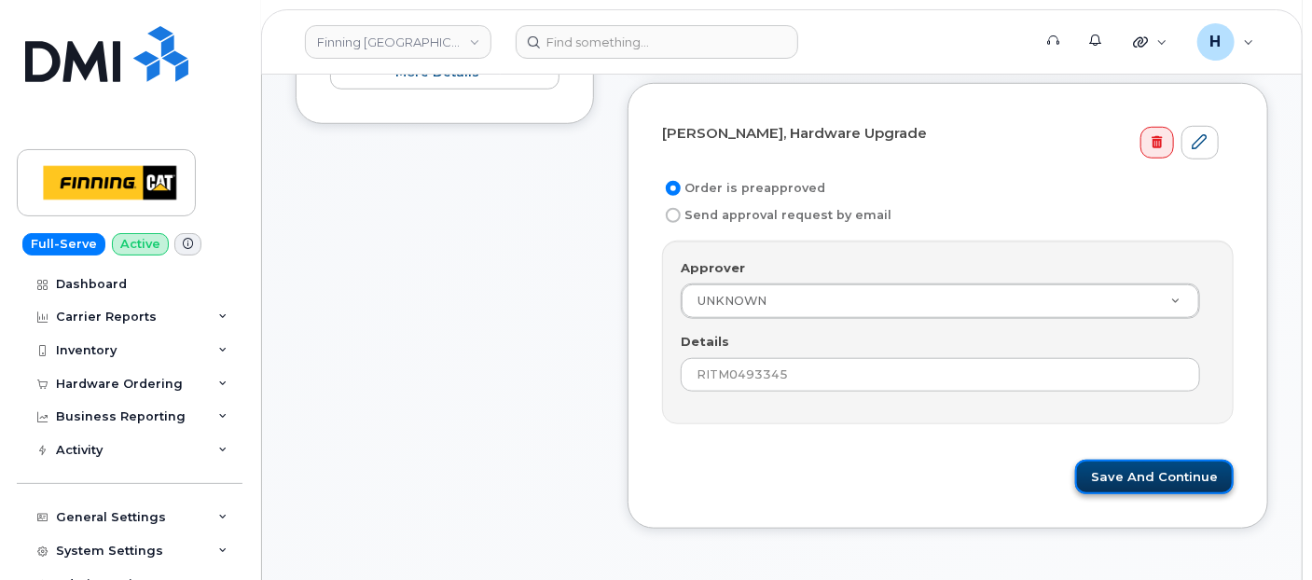
click at [1175, 461] on button "Save and Continue" at bounding box center [1154, 477] width 159 height 35
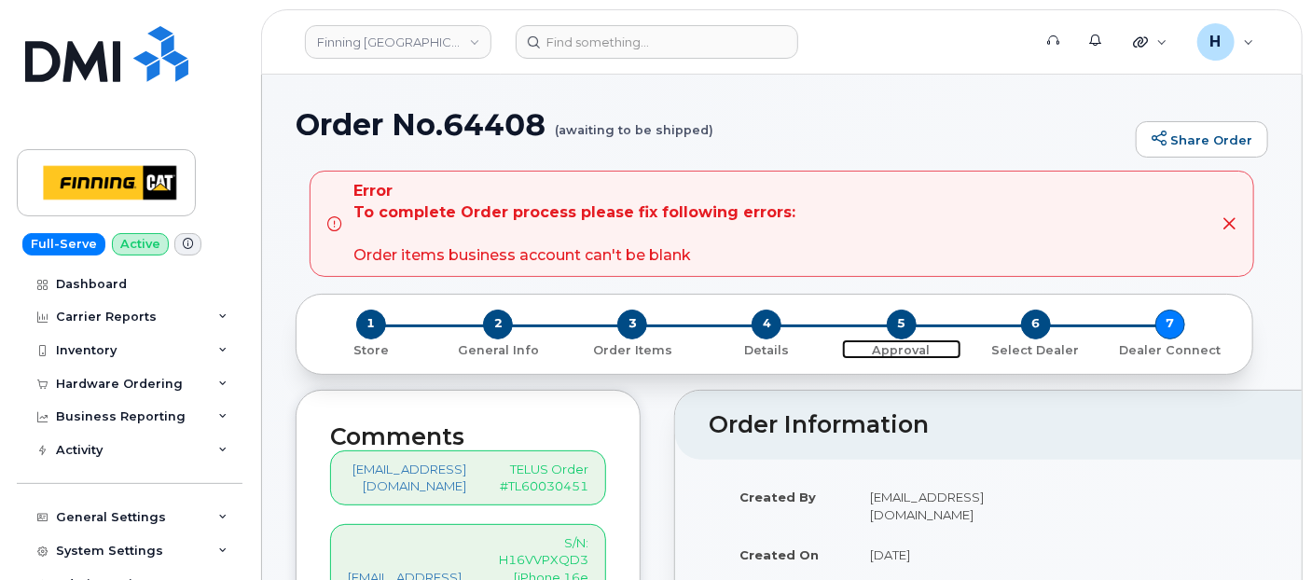
click at [904, 330] on span "5" at bounding box center [902, 325] width 30 height 30
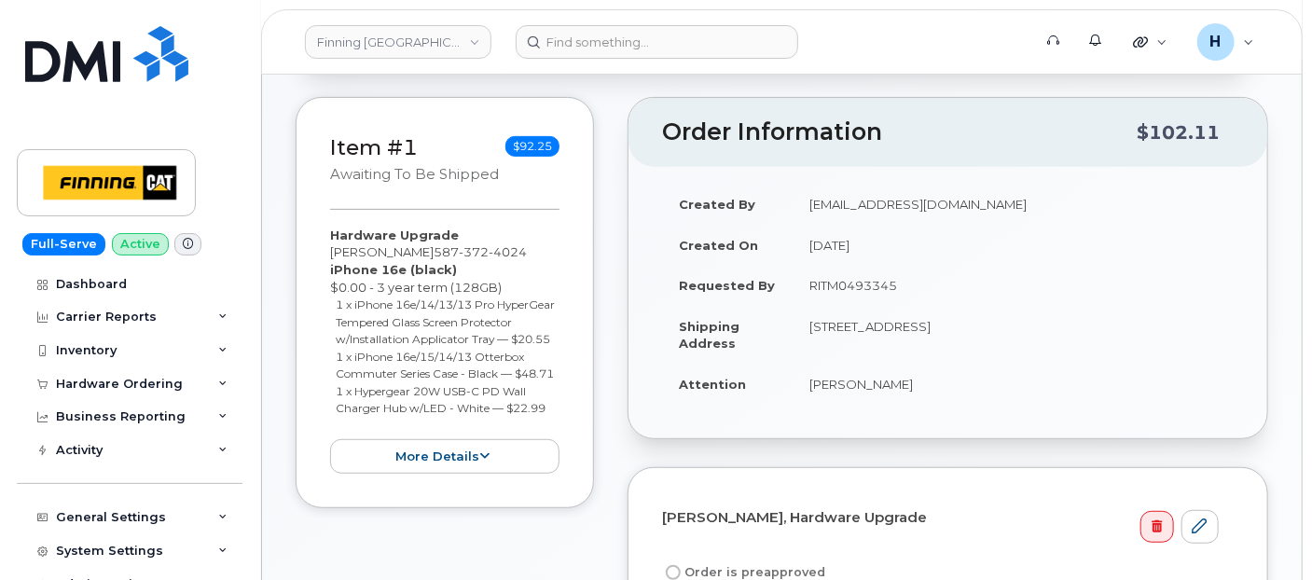
scroll to position [414, 0]
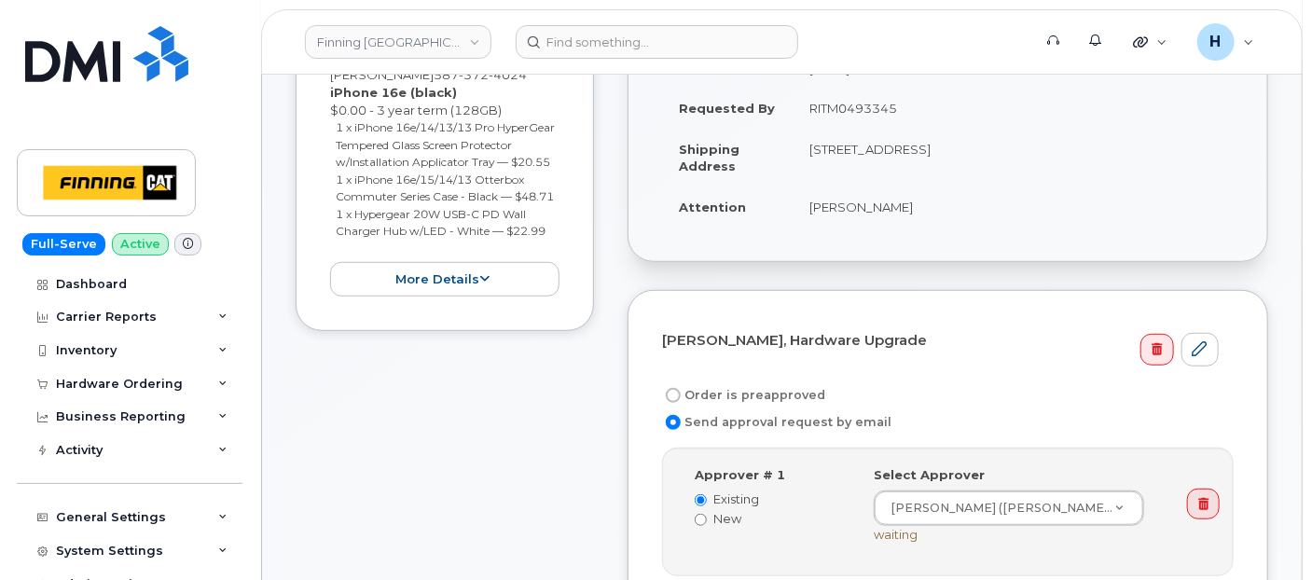
click at [749, 386] on label "Order is preapproved" at bounding box center [743, 395] width 163 height 22
click at [681, 388] on input "Order is preapproved" at bounding box center [673, 395] width 15 height 15
radio input "true"
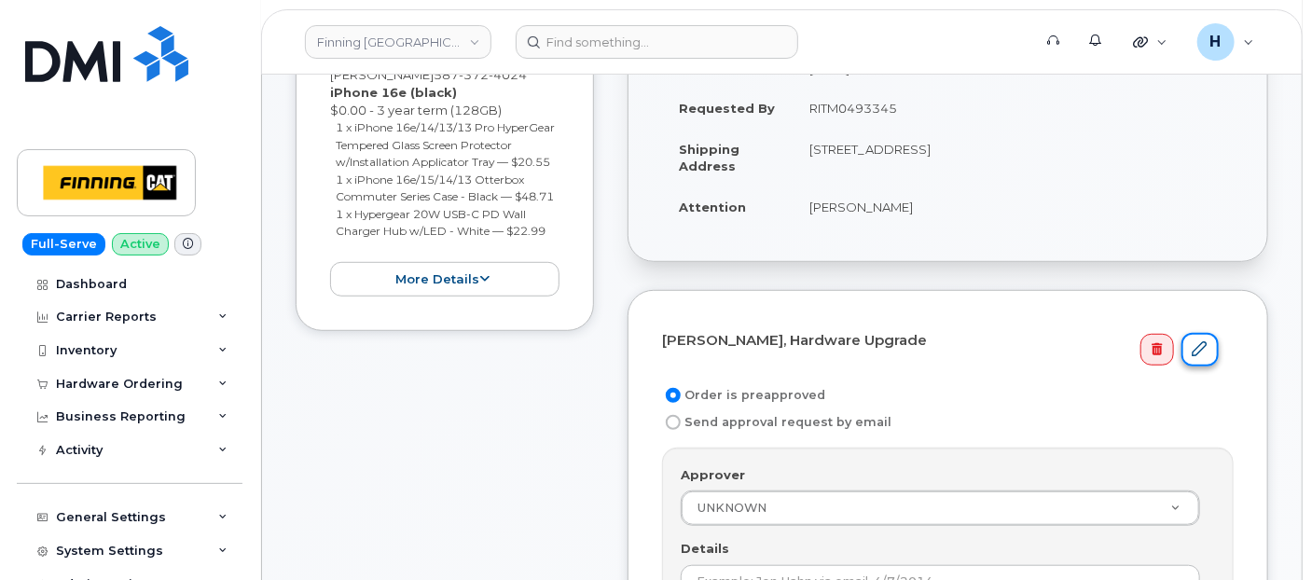
click at [1212, 341] on link at bounding box center [1199, 350] width 37 height 35
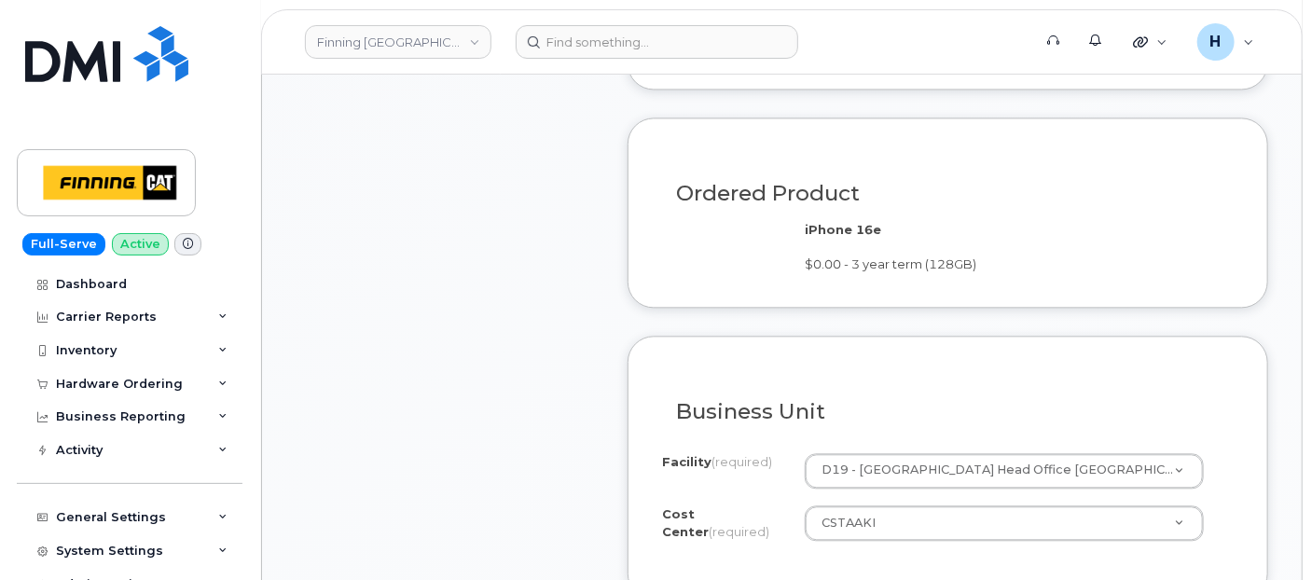
scroll to position [1968, 0]
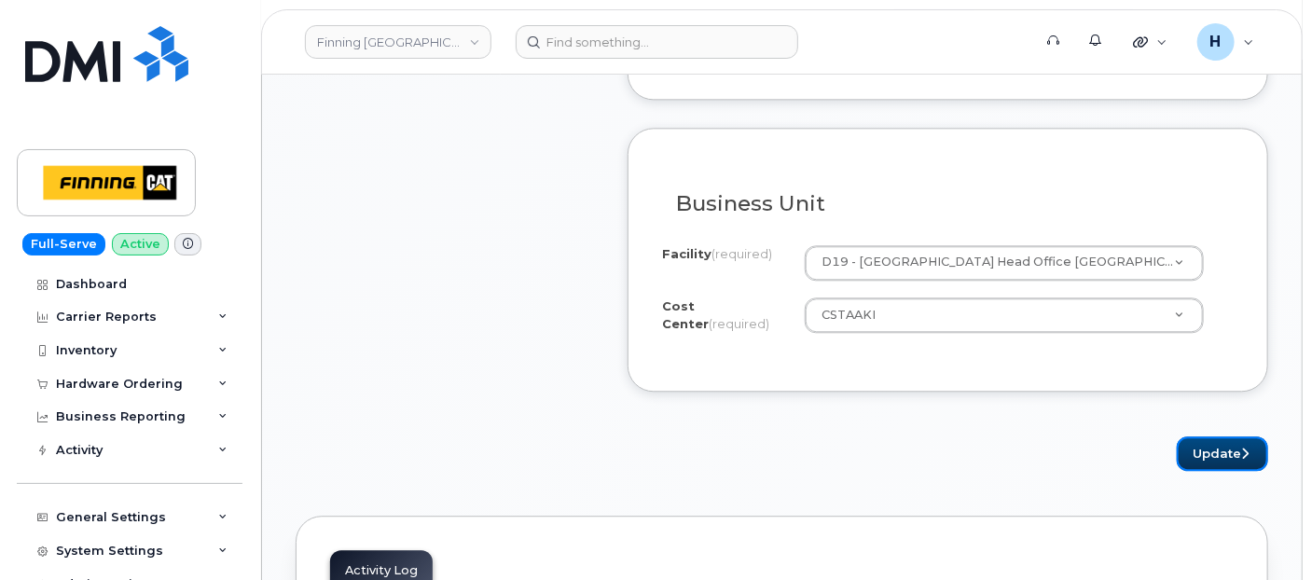
drag, startPoint x: 1187, startPoint y: 449, endPoint x: 1056, endPoint y: 400, distance: 140.5
click at [1187, 449] on button "Update" at bounding box center [1222, 453] width 91 height 35
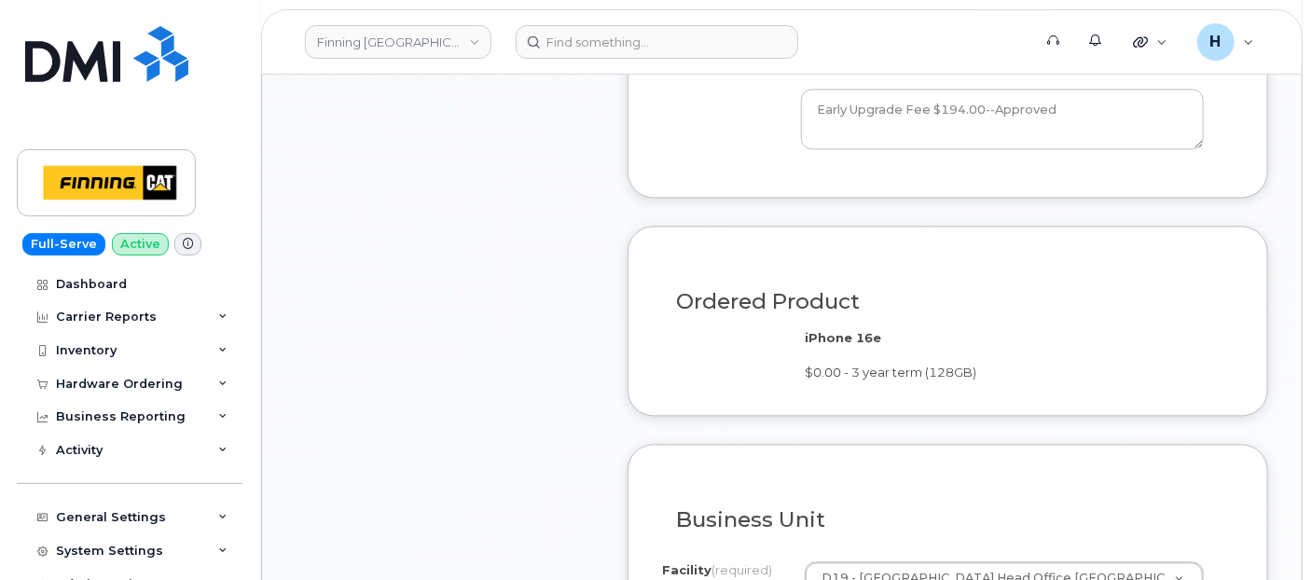
scroll to position [1450, 0]
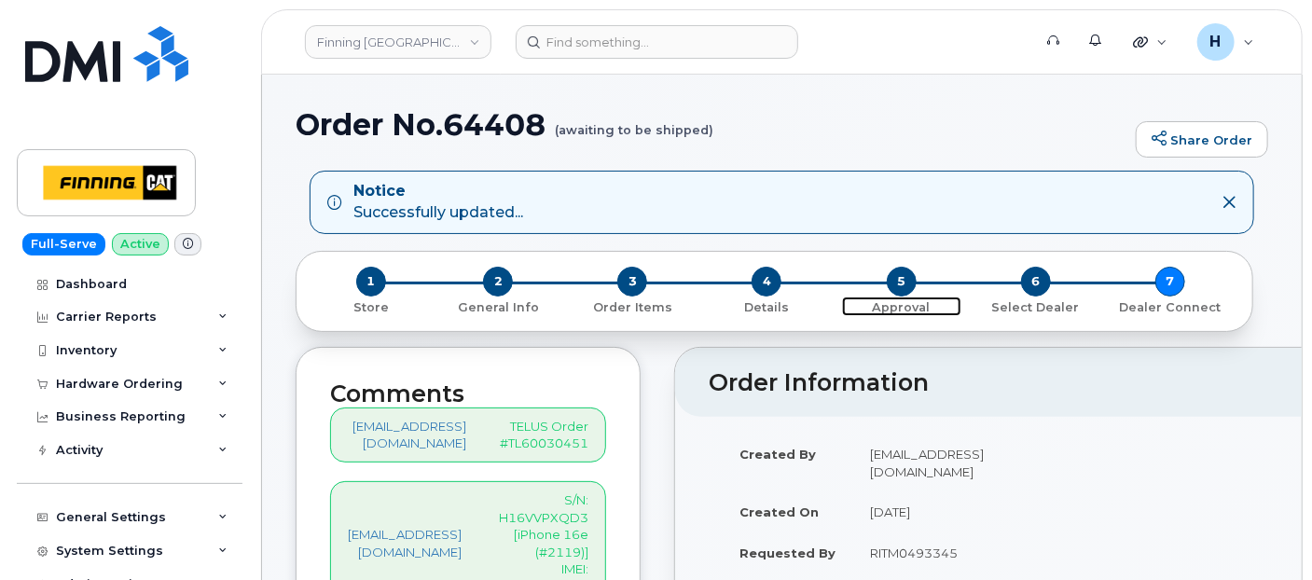
click at [897, 285] on span "5" at bounding box center [902, 282] width 30 height 30
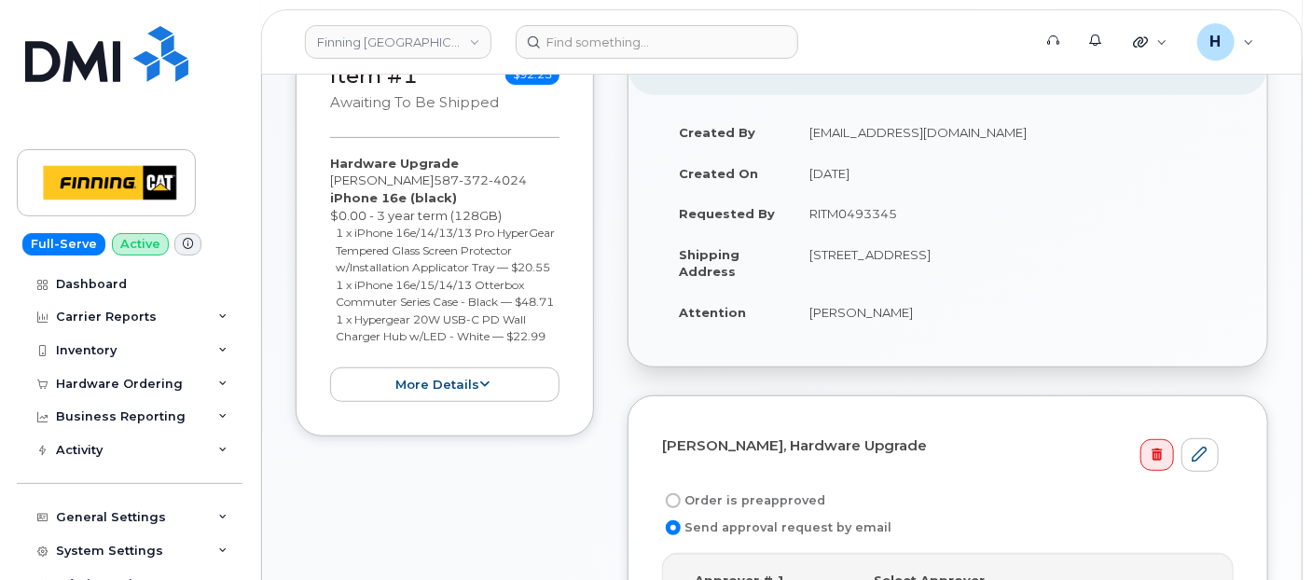
scroll to position [311, 0]
drag, startPoint x: 804, startPoint y: 217, endPoint x: 895, endPoint y: 214, distance: 91.4
click at [895, 214] on td "RITM0493345" at bounding box center [1013, 211] width 441 height 41
copy td "RITM0493345"
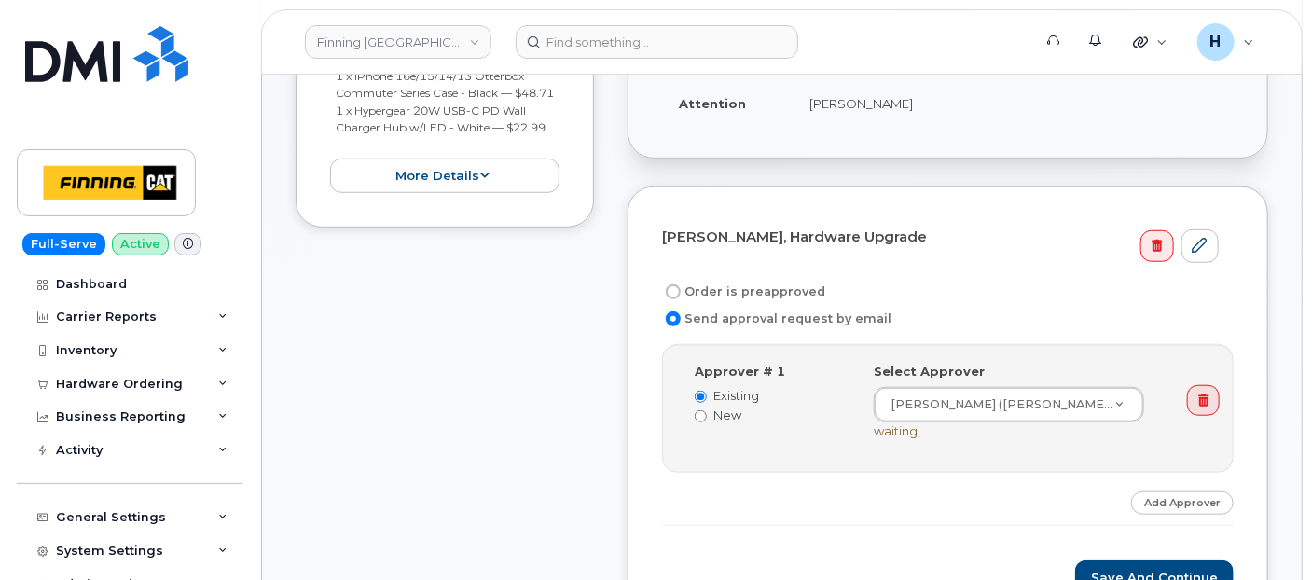
click at [738, 290] on label "Order is preapproved" at bounding box center [743, 292] width 163 height 22
click at [681, 290] on input "Order is preapproved" at bounding box center [673, 291] width 15 height 15
radio input "true"
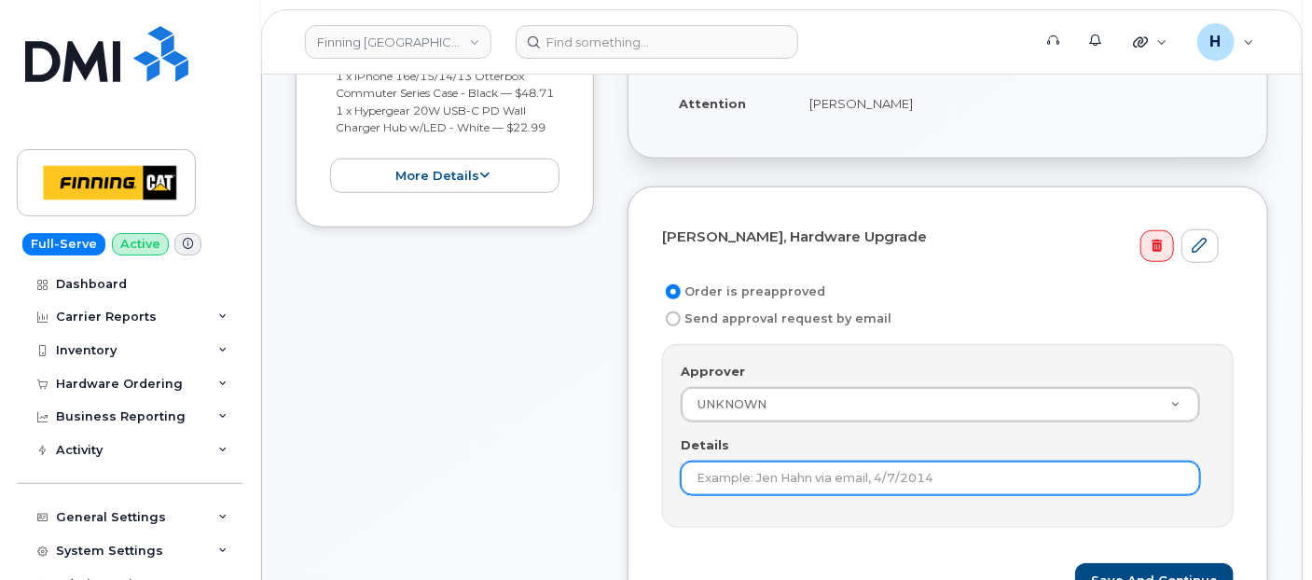
click at [699, 468] on input "Details" at bounding box center [940, 479] width 519 height 34
paste input "RITM0493345"
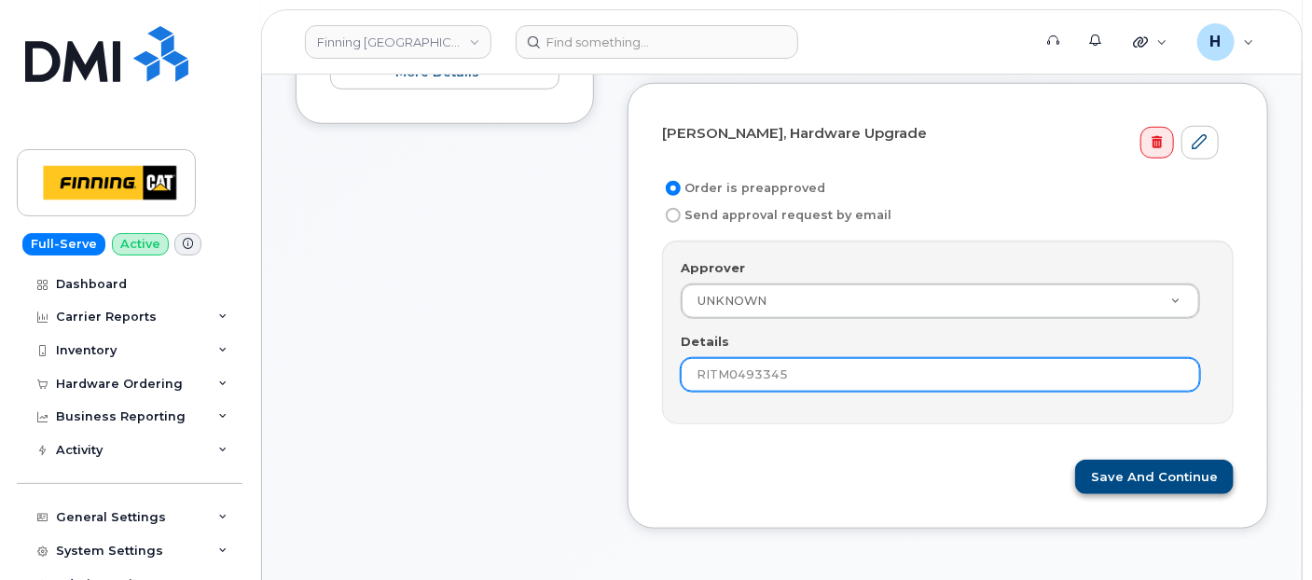
type input "RITM0493345"
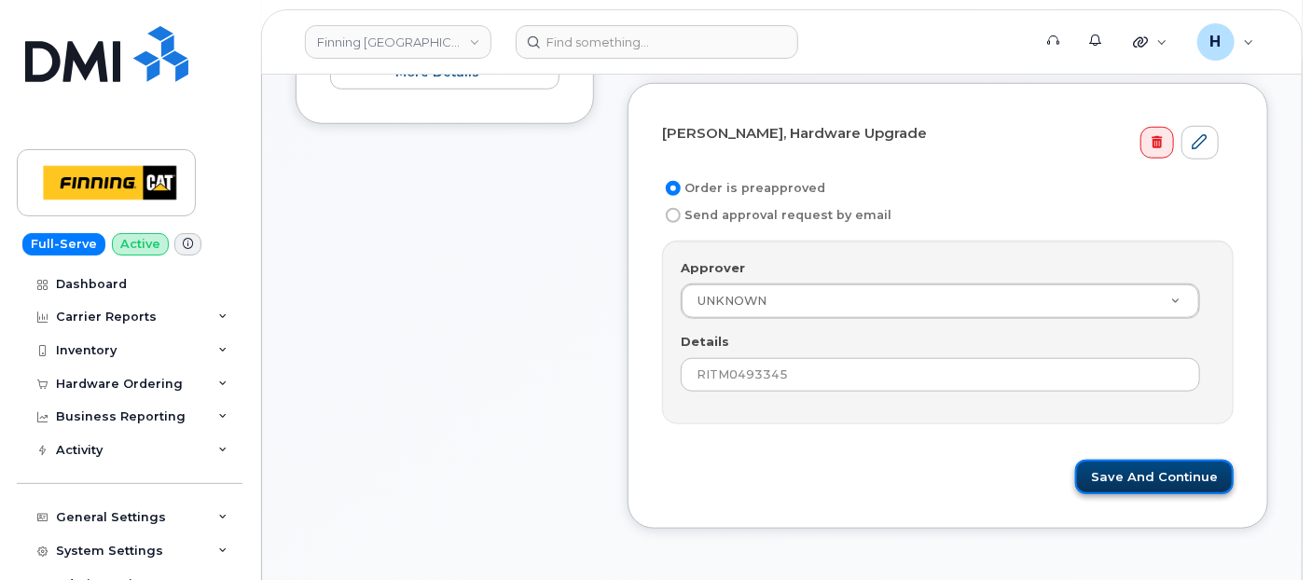
click at [1150, 472] on button "Save and Continue" at bounding box center [1154, 477] width 159 height 35
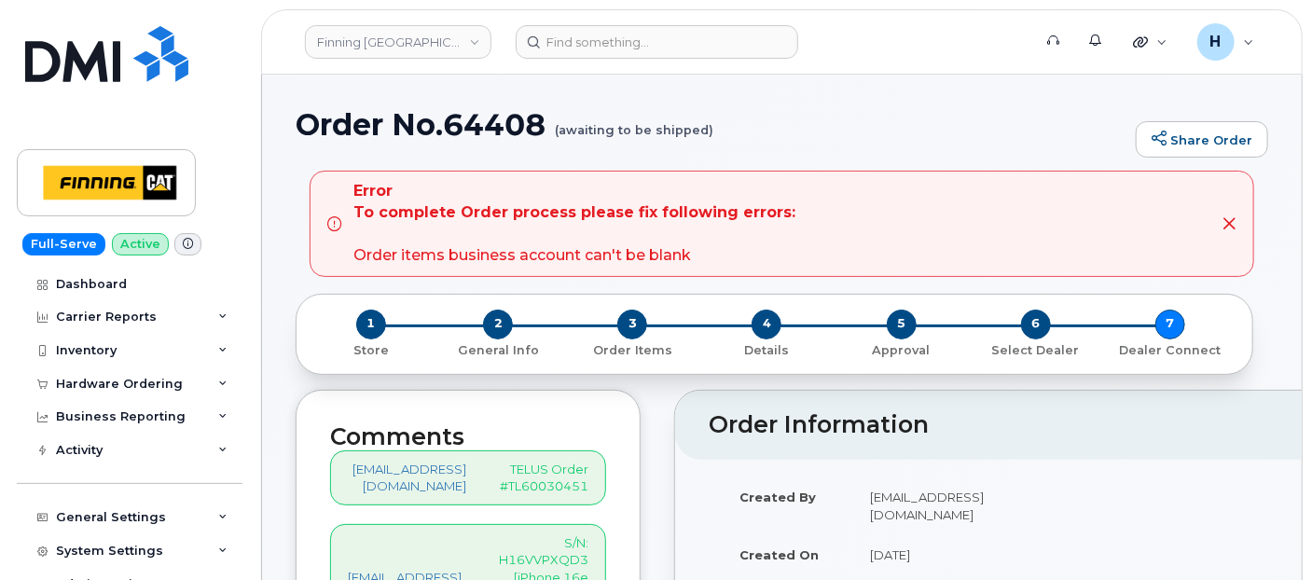
click at [474, 262] on div "Error To complete Order process please fix following errors: Order items busine…" at bounding box center [574, 223] width 442 height 85
click at [629, 325] on span "3" at bounding box center [632, 325] width 30 height 30
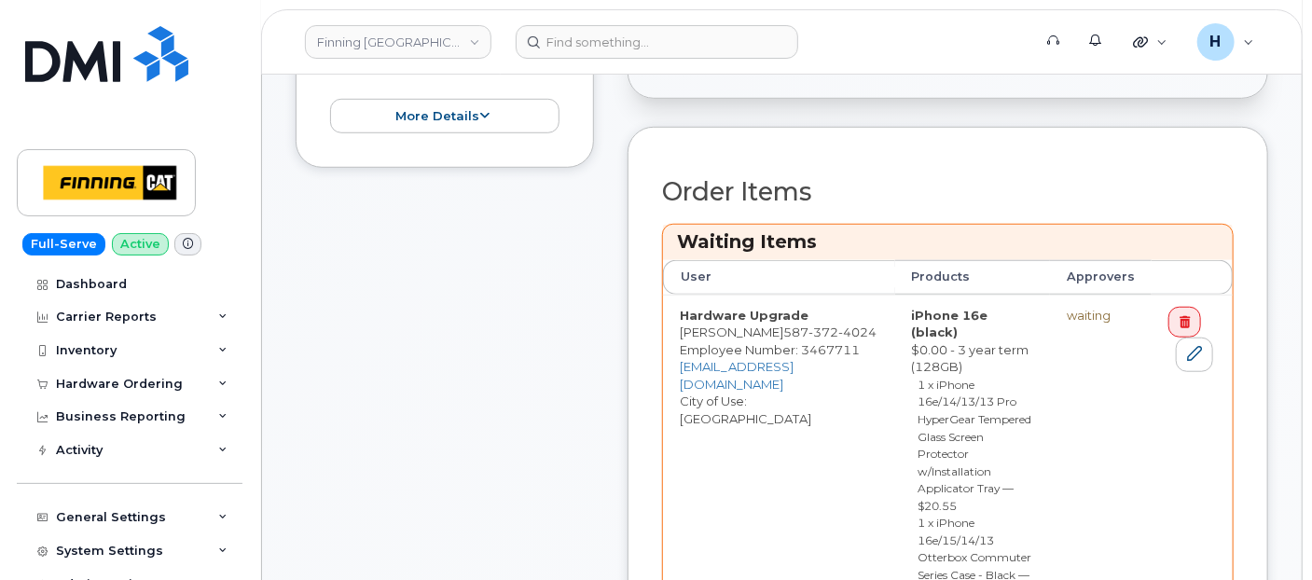
scroll to position [621, 0]
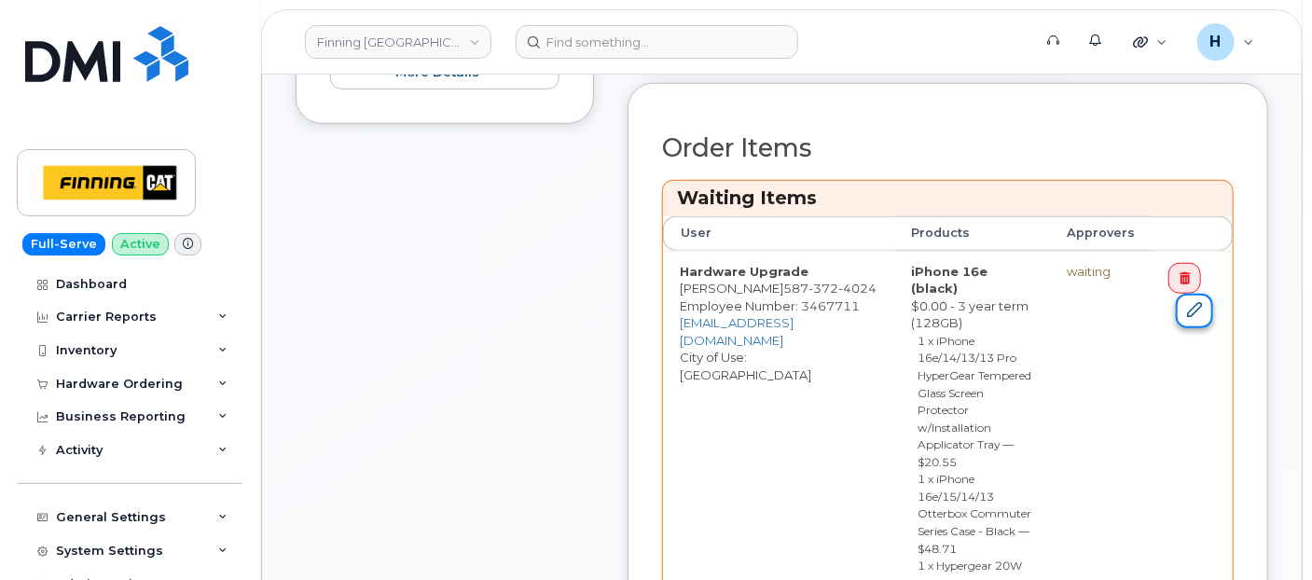
click at [1182, 311] on link at bounding box center [1194, 311] width 37 height 35
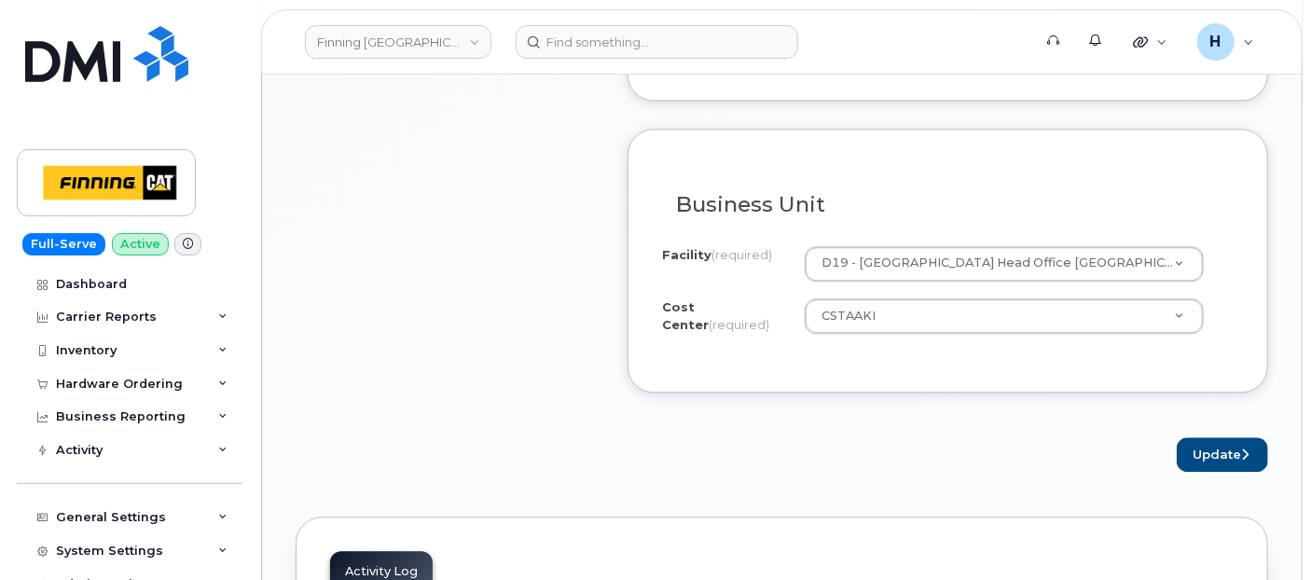
scroll to position [1968, 0]
click at [1214, 456] on button "Update" at bounding box center [1222, 453] width 91 height 35
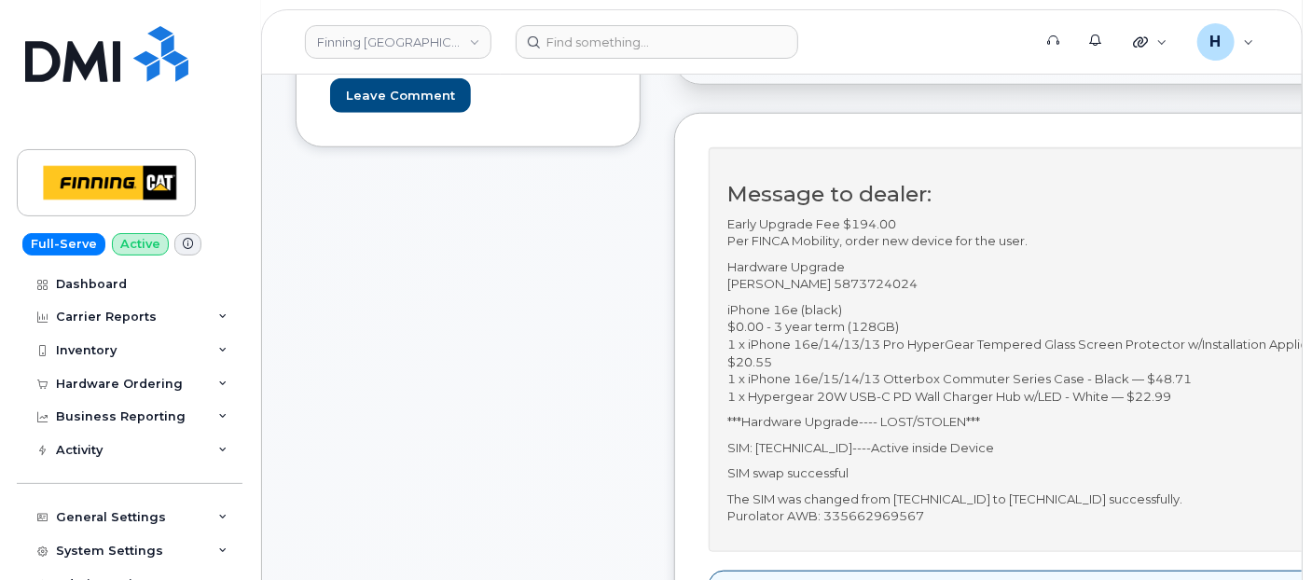
scroll to position [932, 0]
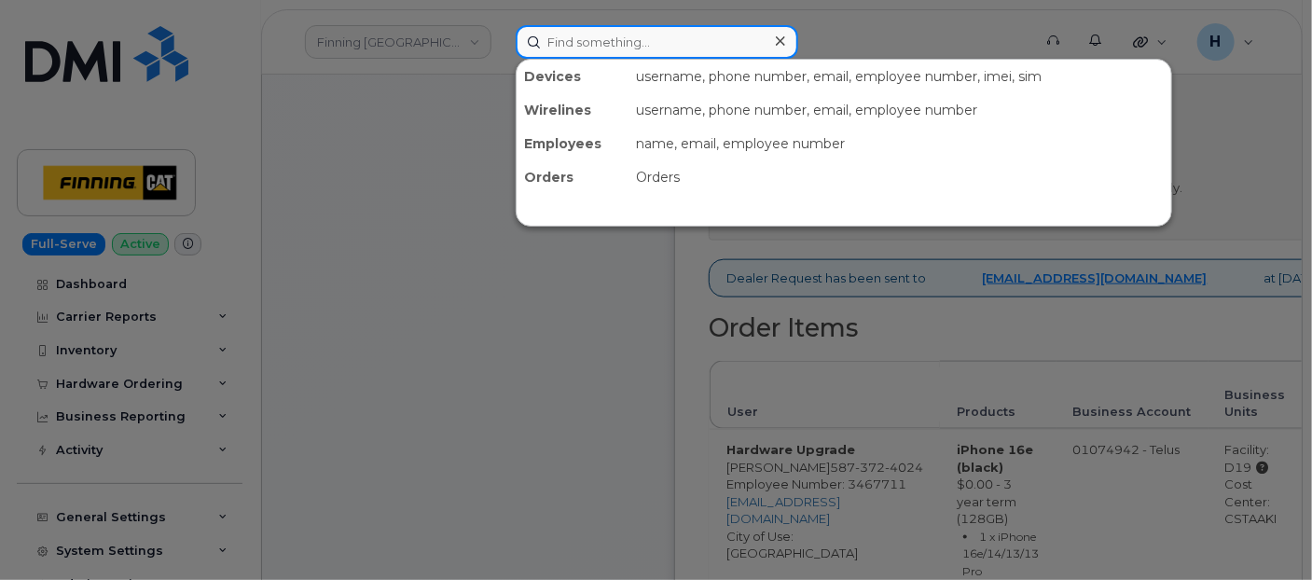
click at [626, 39] on input at bounding box center [657, 42] width 283 height 34
paste input "[PERSON_NAME]"
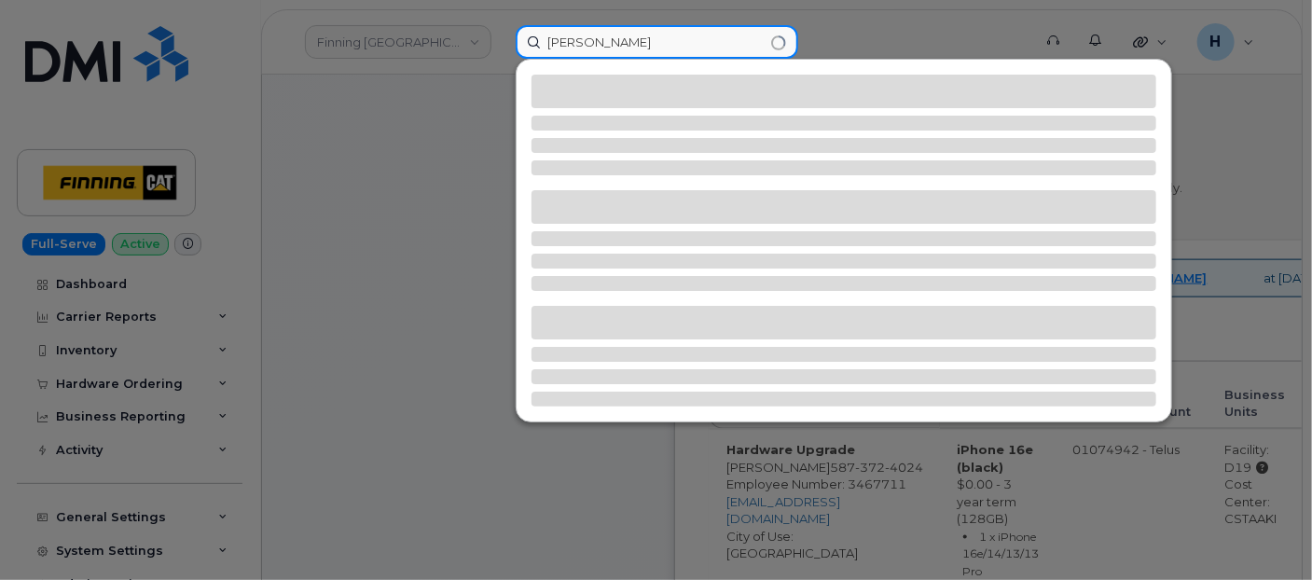
type input "[PERSON_NAME]"
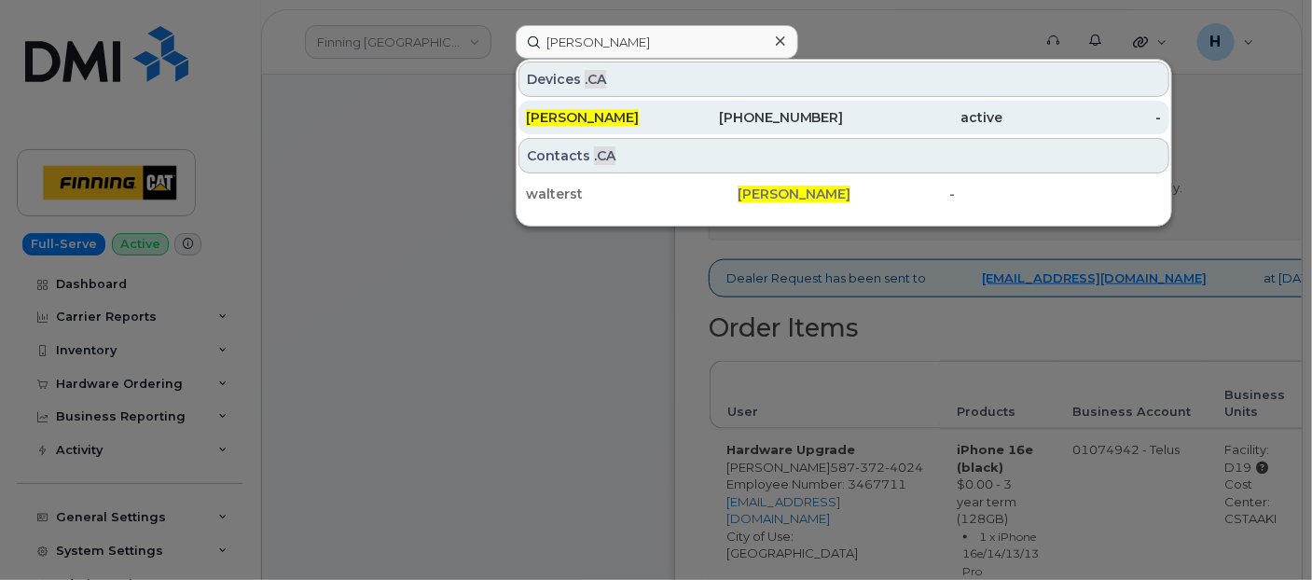
click at [591, 112] on span "[PERSON_NAME]" at bounding box center [582, 117] width 113 height 17
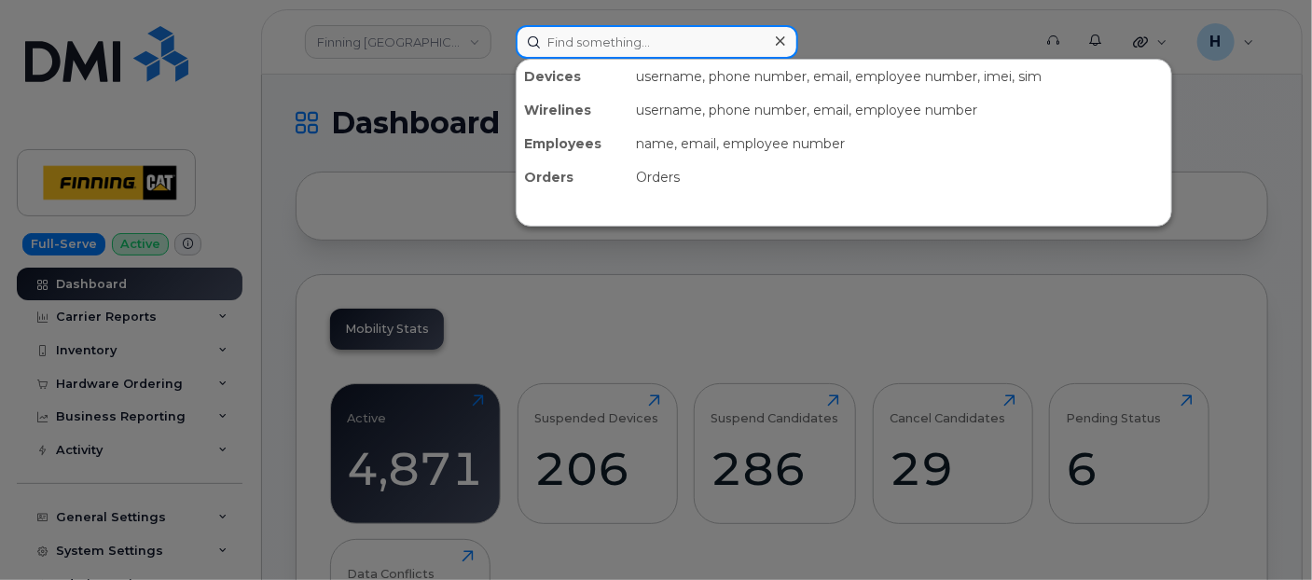
click at [548, 50] on input at bounding box center [657, 42] width 283 height 34
paste input "[PERSON_NAME]"
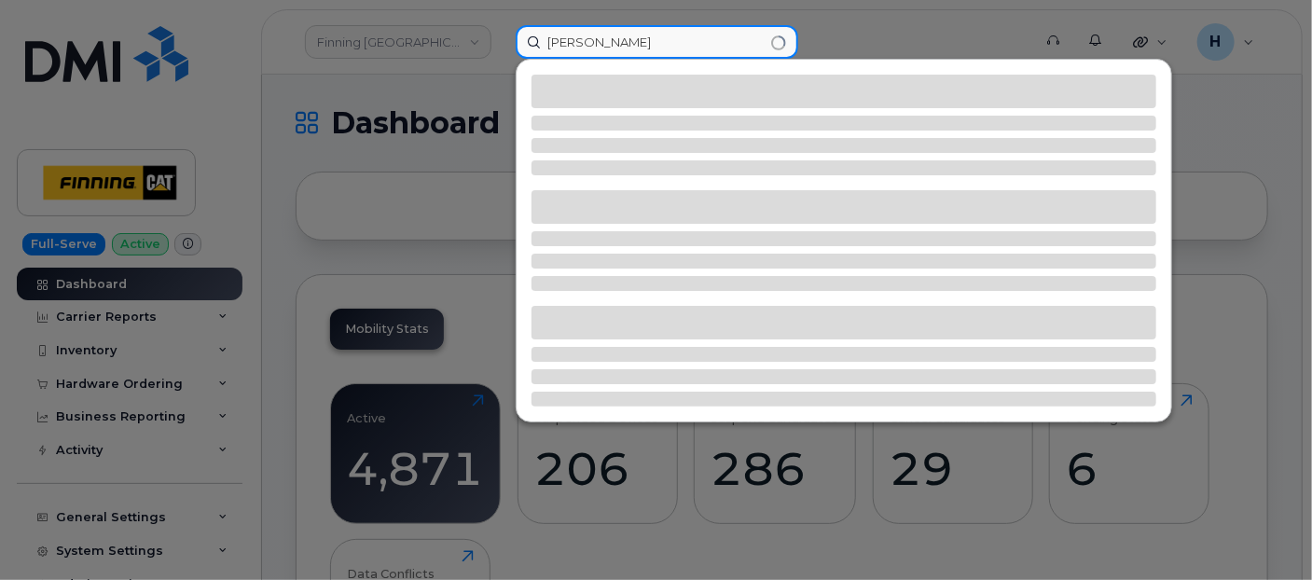
type input "[PERSON_NAME]"
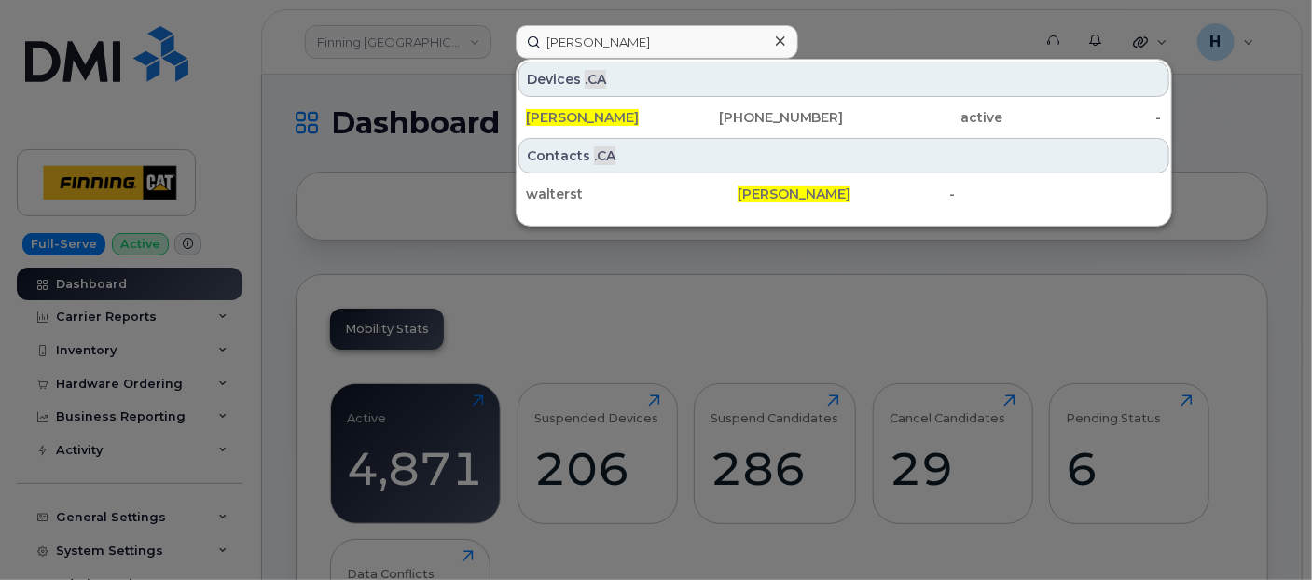
click at [598, 113] on span "[PERSON_NAME]" at bounding box center [582, 117] width 113 height 17
